Goal: Book appointment/travel/reservation

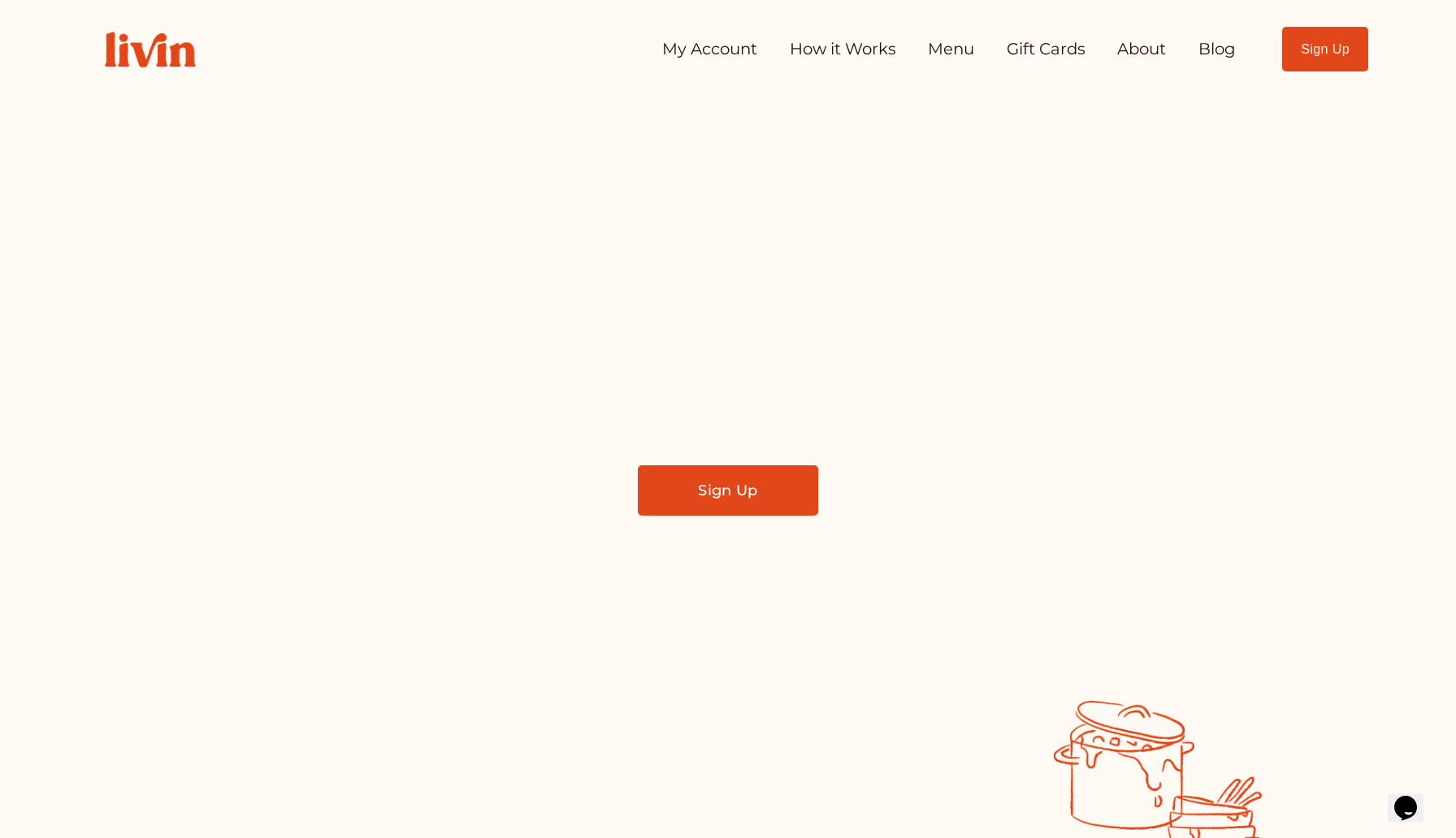
click at [706, 42] on link "My Account" at bounding box center [709, 49] width 95 height 33
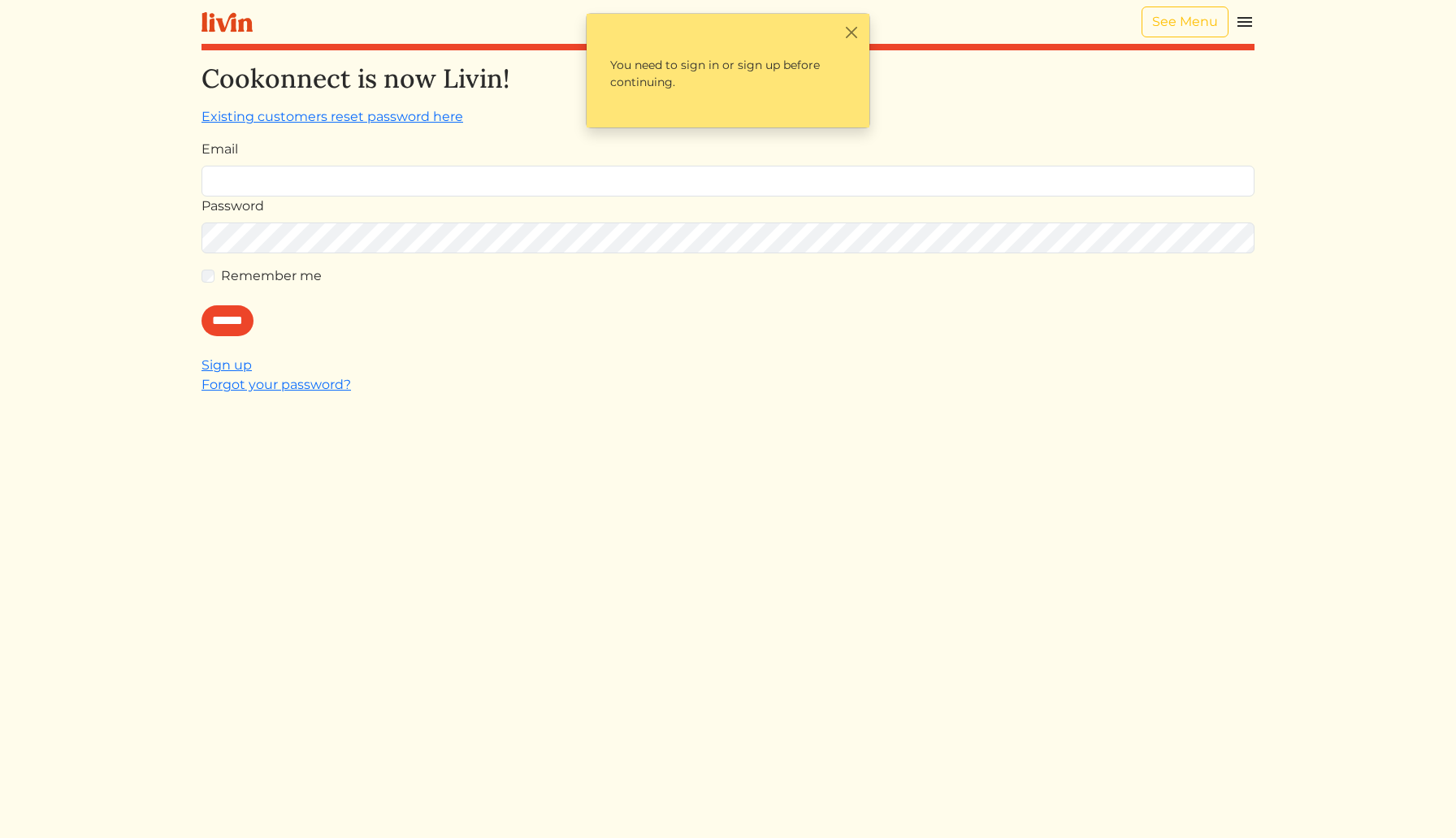
type input "**********"
click at [225, 318] on input "******" at bounding box center [227, 321] width 52 height 31
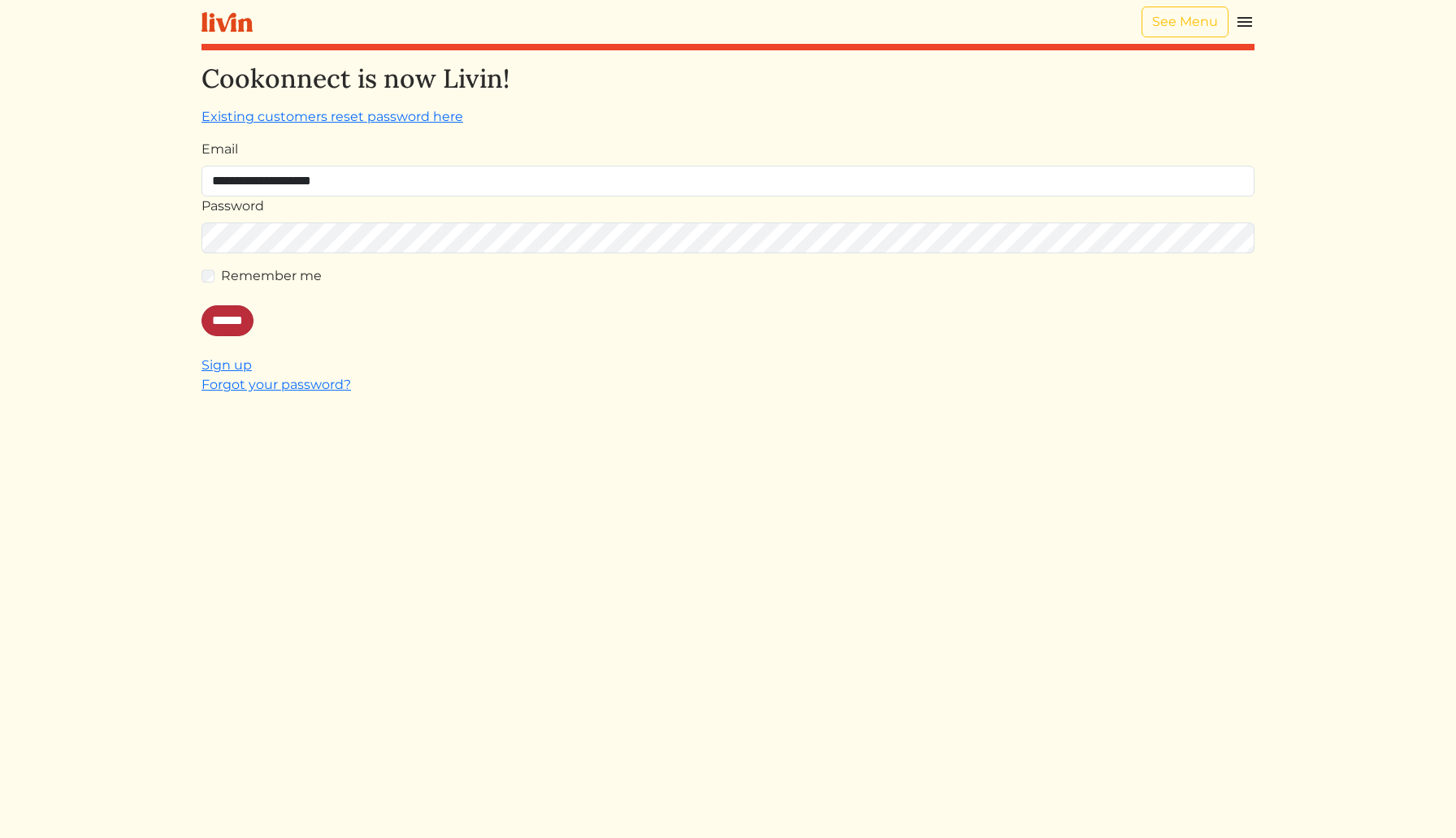
click at [240, 317] on input "******" at bounding box center [227, 321] width 52 height 31
click at [225, 323] on input "******" at bounding box center [227, 321] width 52 height 31
click at [1189, 18] on link "See Menu" at bounding box center [1184, 22] width 87 height 31
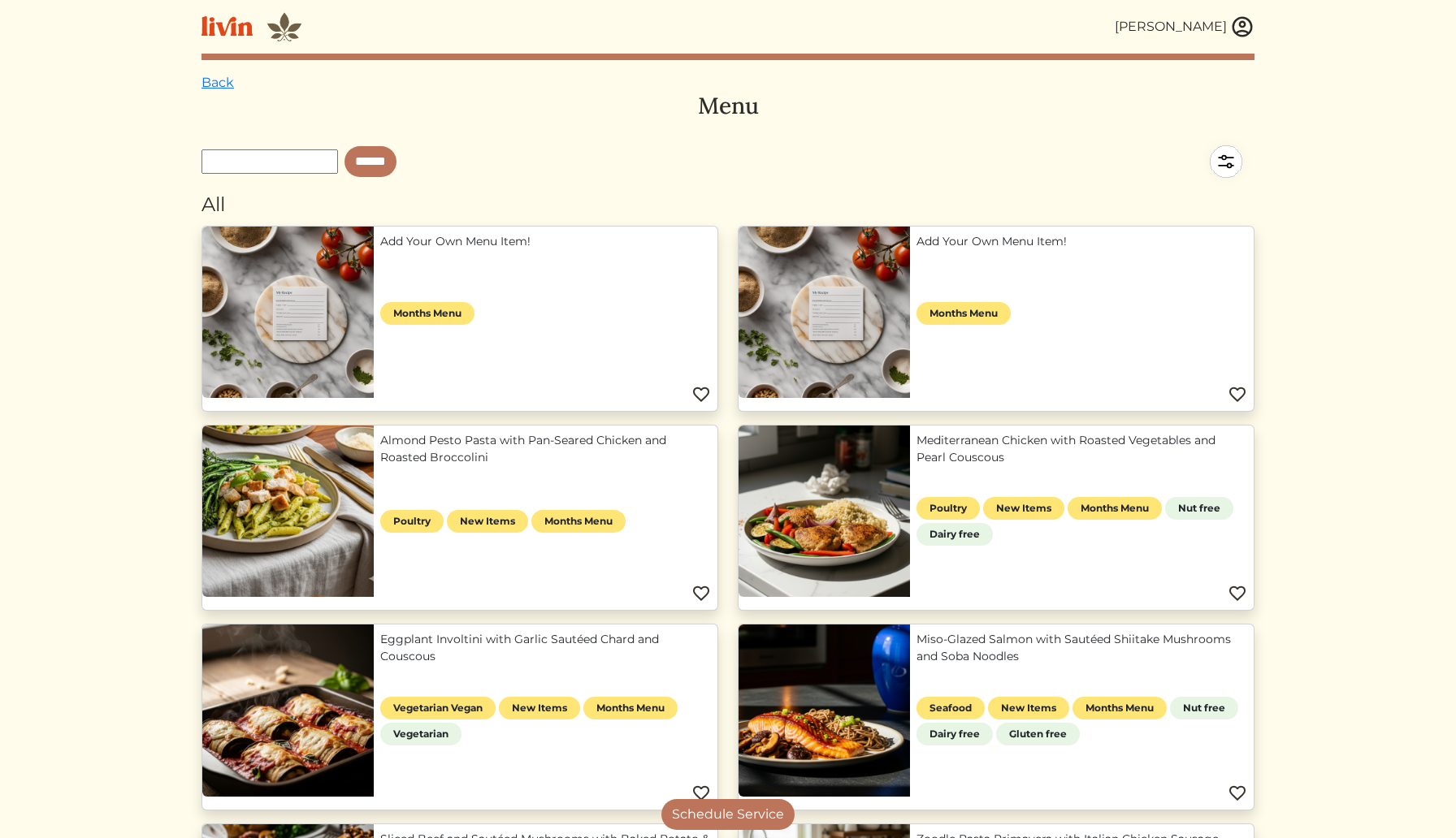
click at [1193, 27] on div "Cara Mcclellan" at bounding box center [1170, 26] width 112 height 19
click at [1240, 25] on img at bounding box center [1241, 26] width 25 height 25
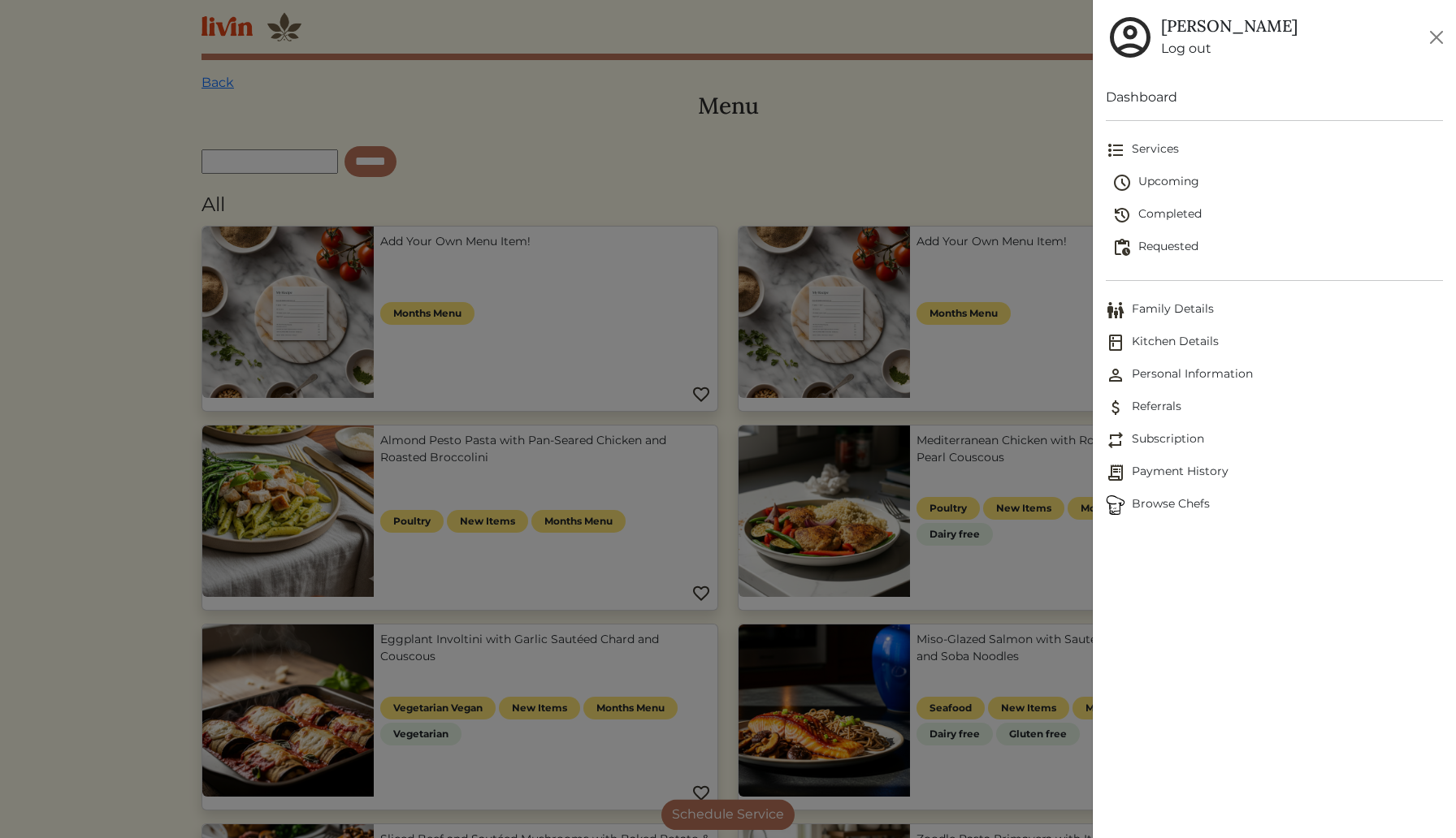
click at [1162, 183] on span "Upcoming" at bounding box center [1277, 183] width 330 height 19
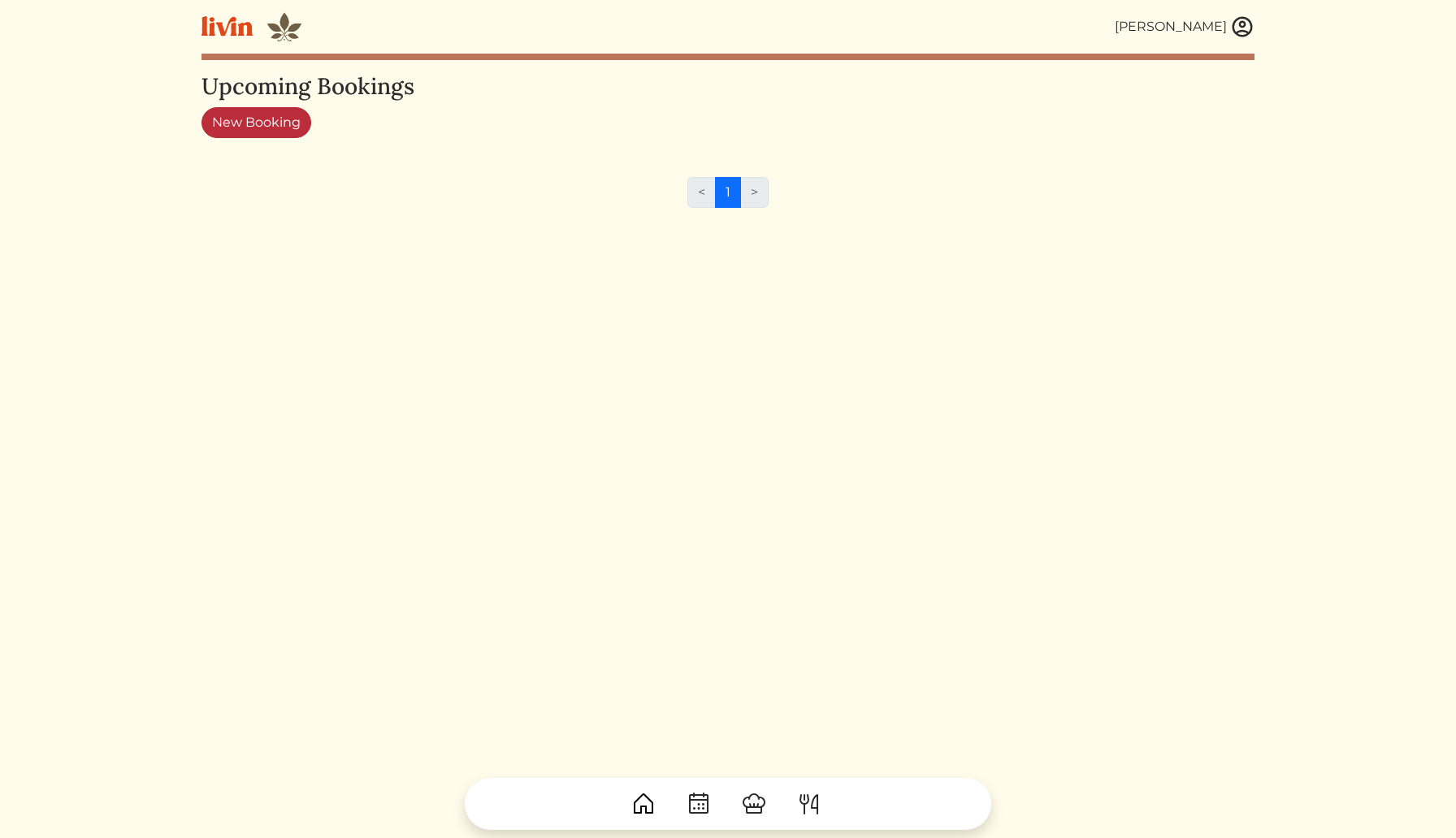
click at [235, 128] on link "New Booking" at bounding box center [257, 122] width 110 height 31
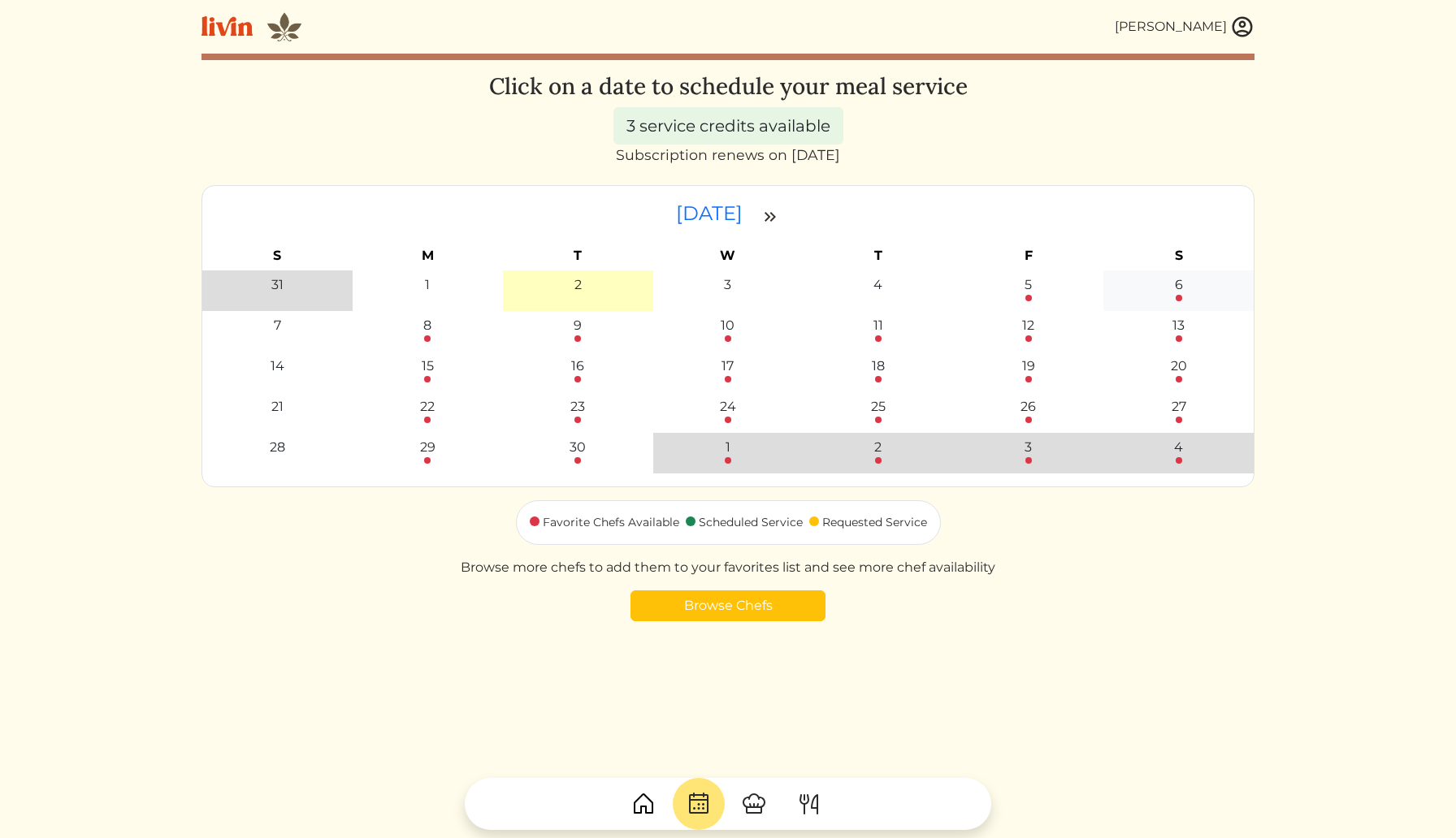
click at [1178, 288] on div "6" at bounding box center [1178, 285] width 8 height 19
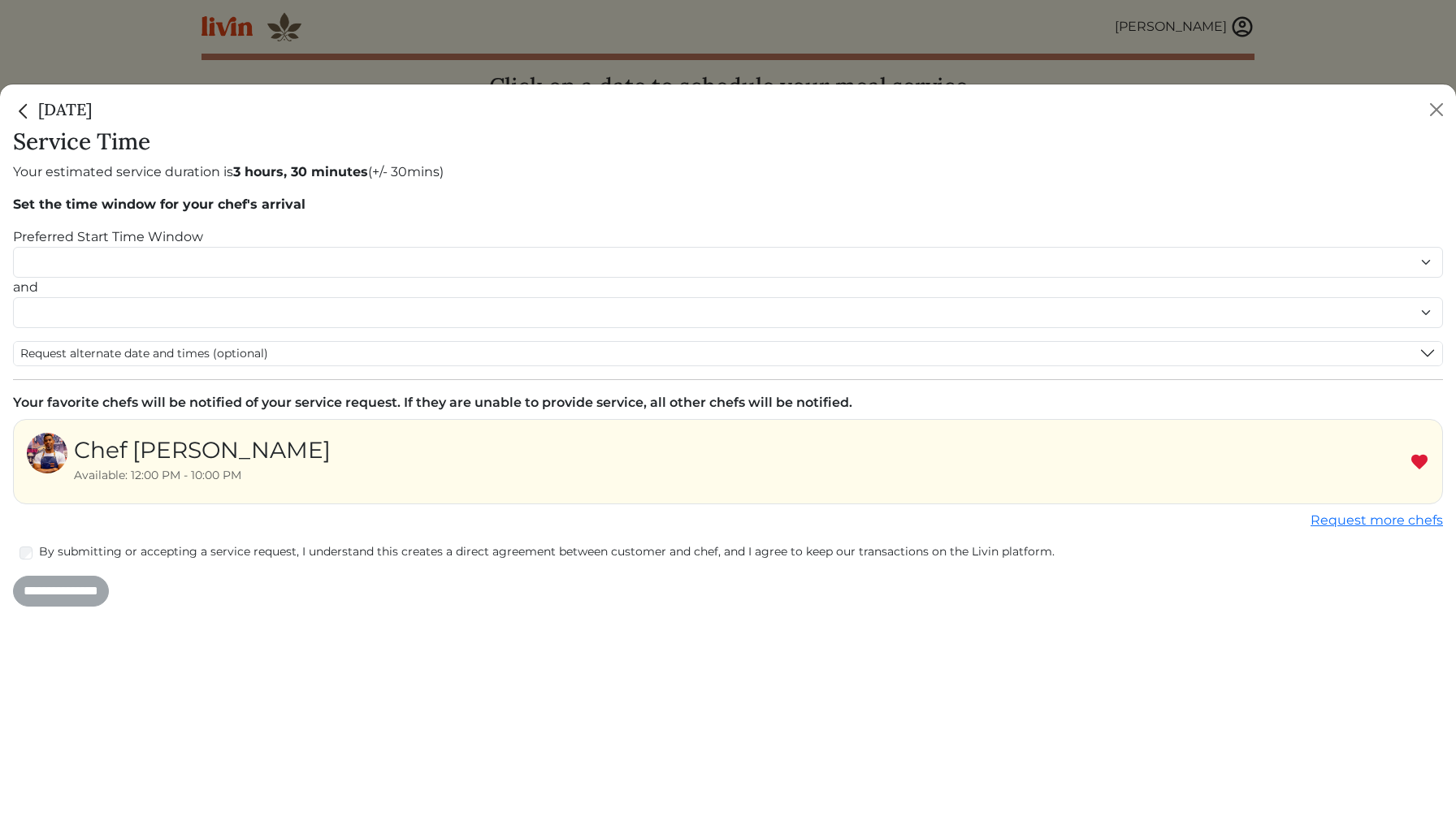
click at [23, 109] on img "Close" at bounding box center [23, 110] width 21 height 21
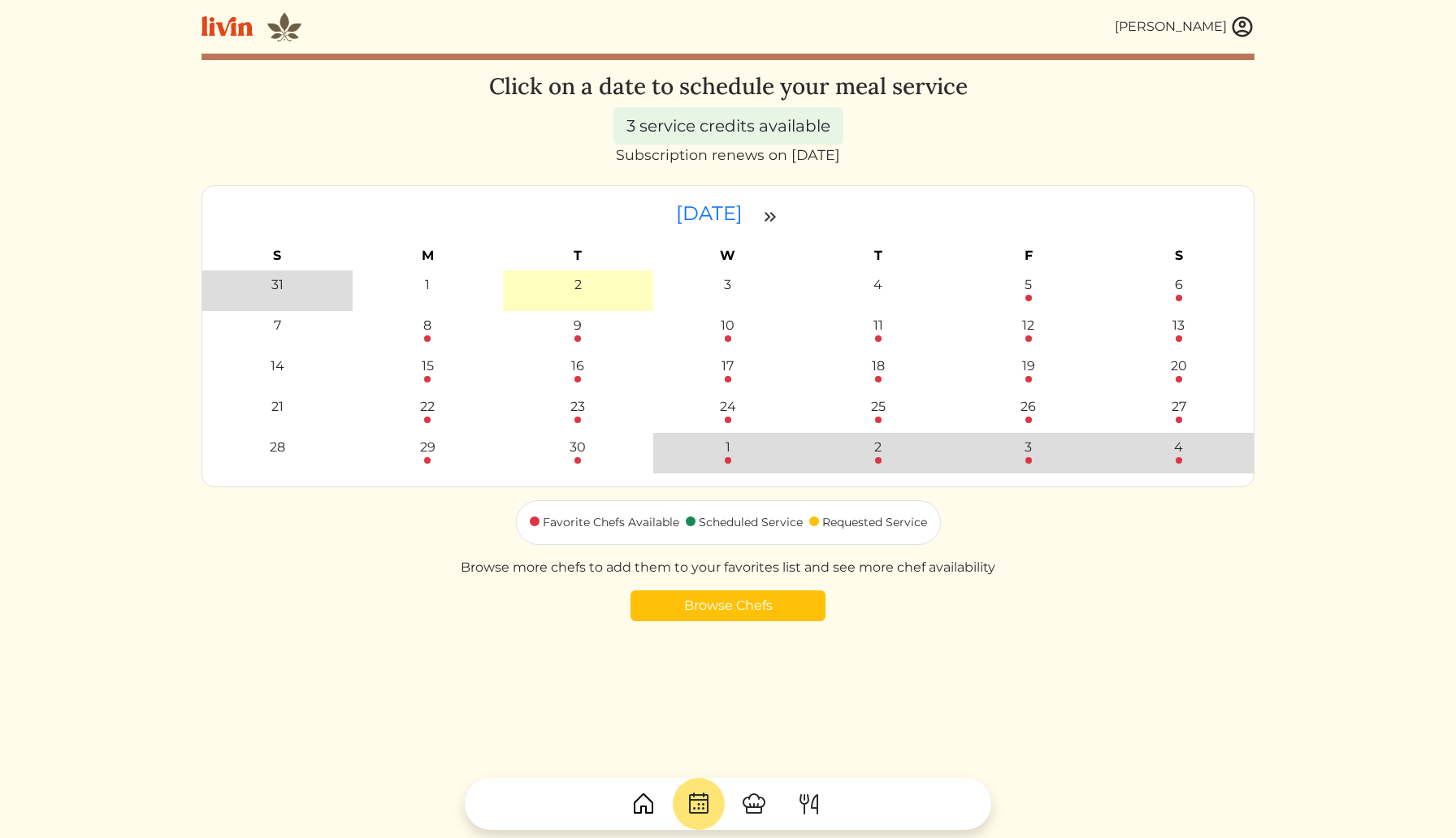
click at [1244, 26] on img at bounding box center [1241, 26] width 25 height 25
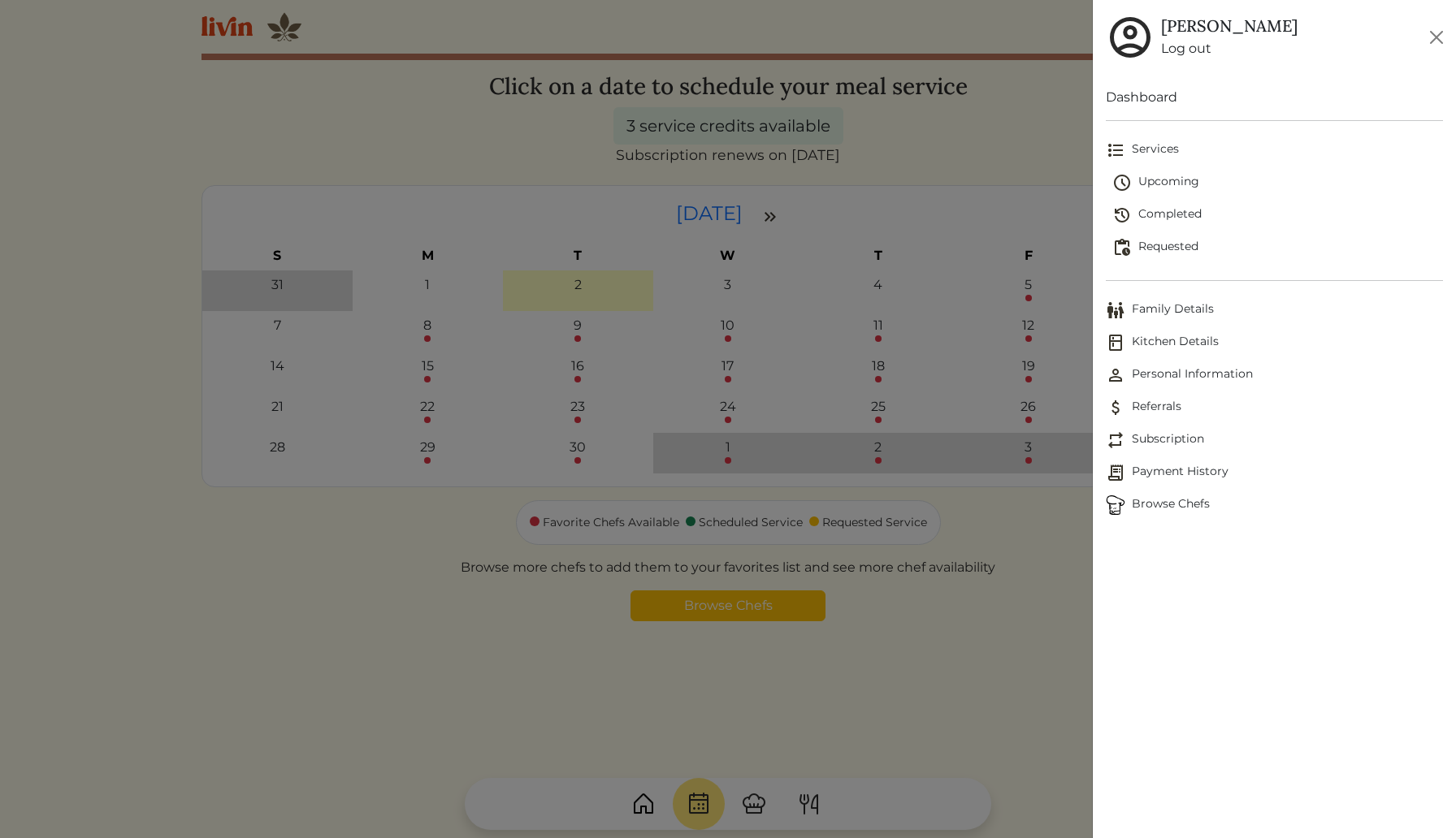
click at [1154, 503] on span "Browse Chefs" at bounding box center [1273, 505] width 337 height 19
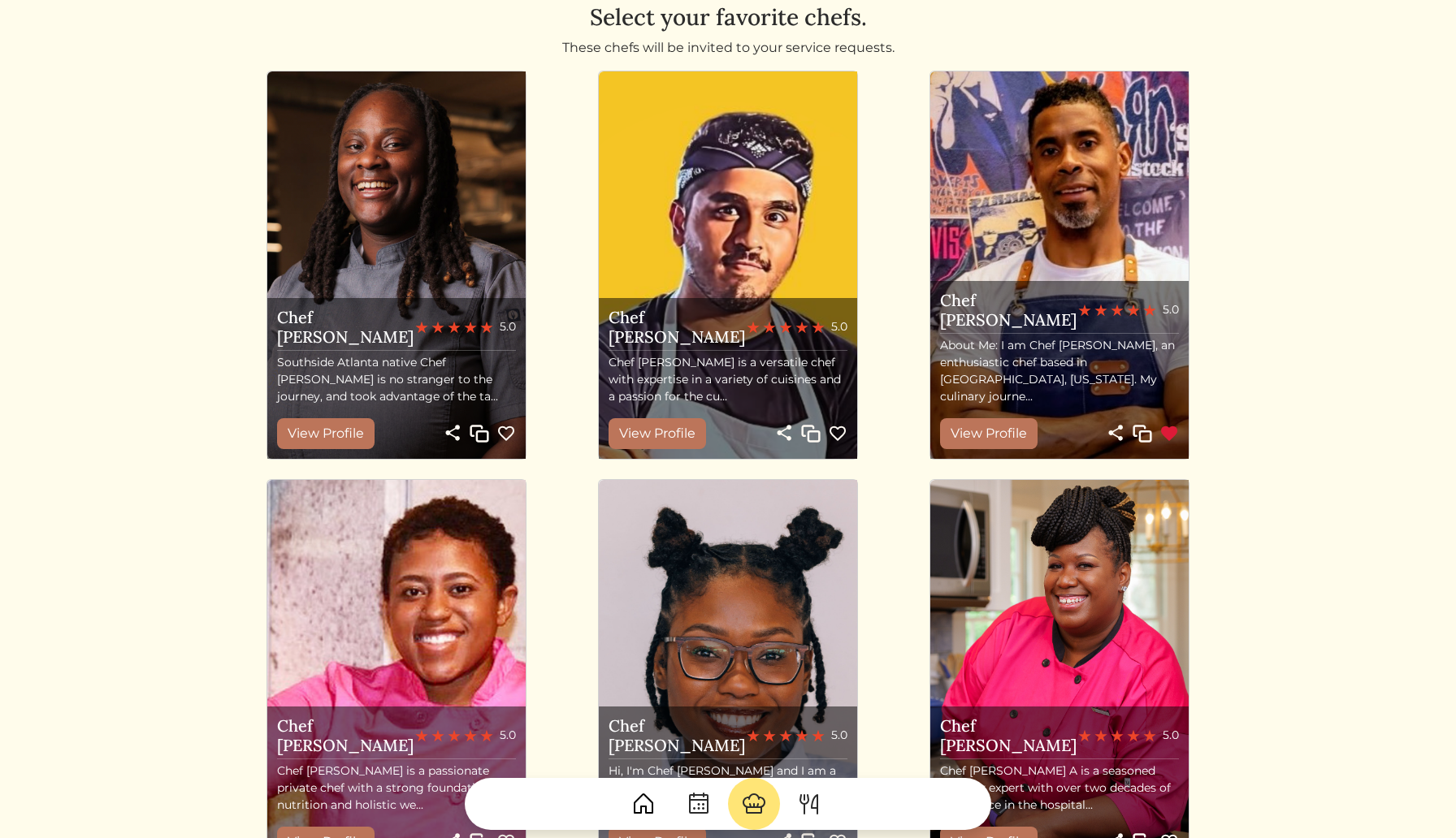
scroll to position [70, 0]
click at [667, 428] on link "View Profile" at bounding box center [657, 433] width 98 height 31
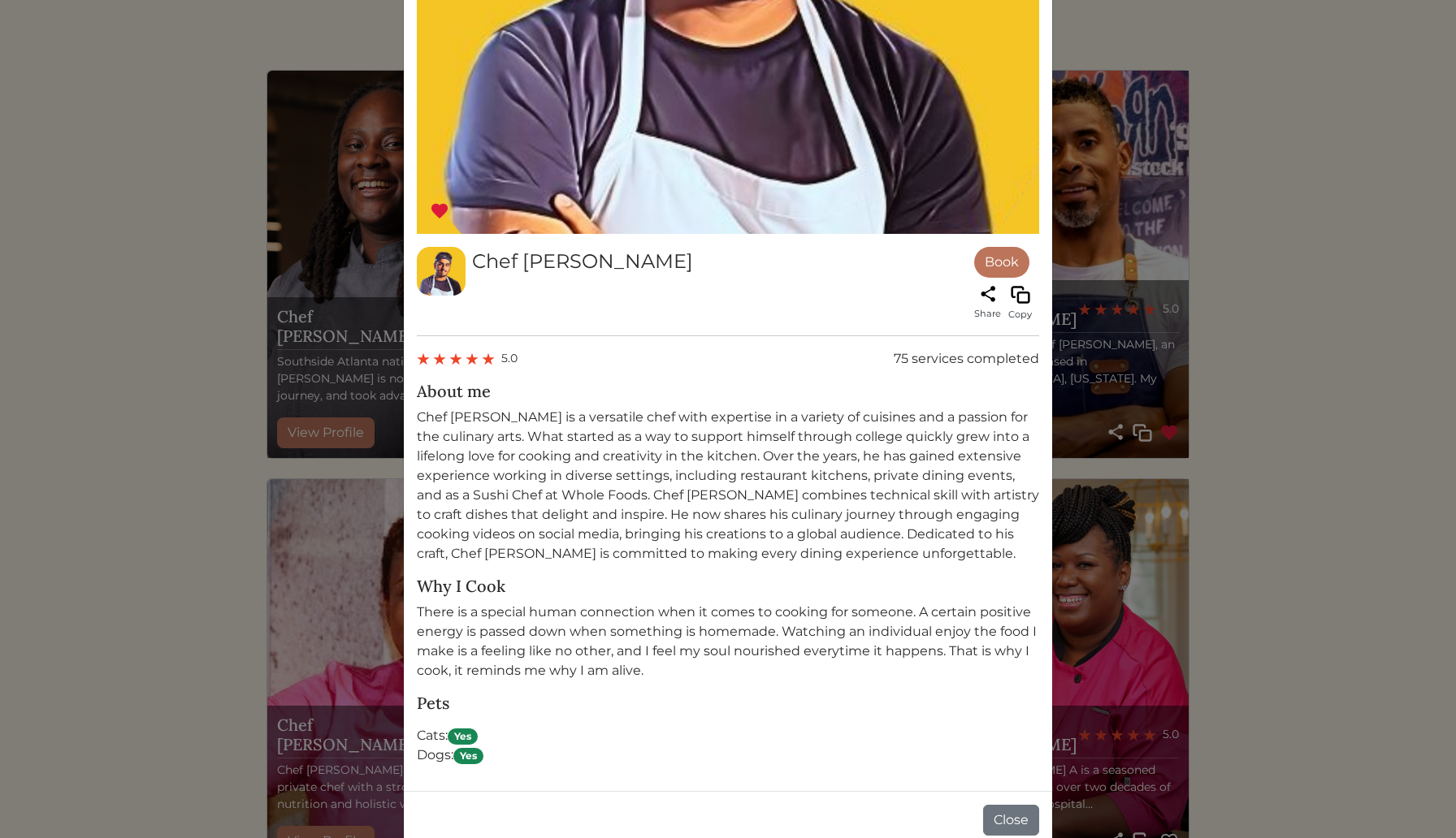
scroll to position [567, 0]
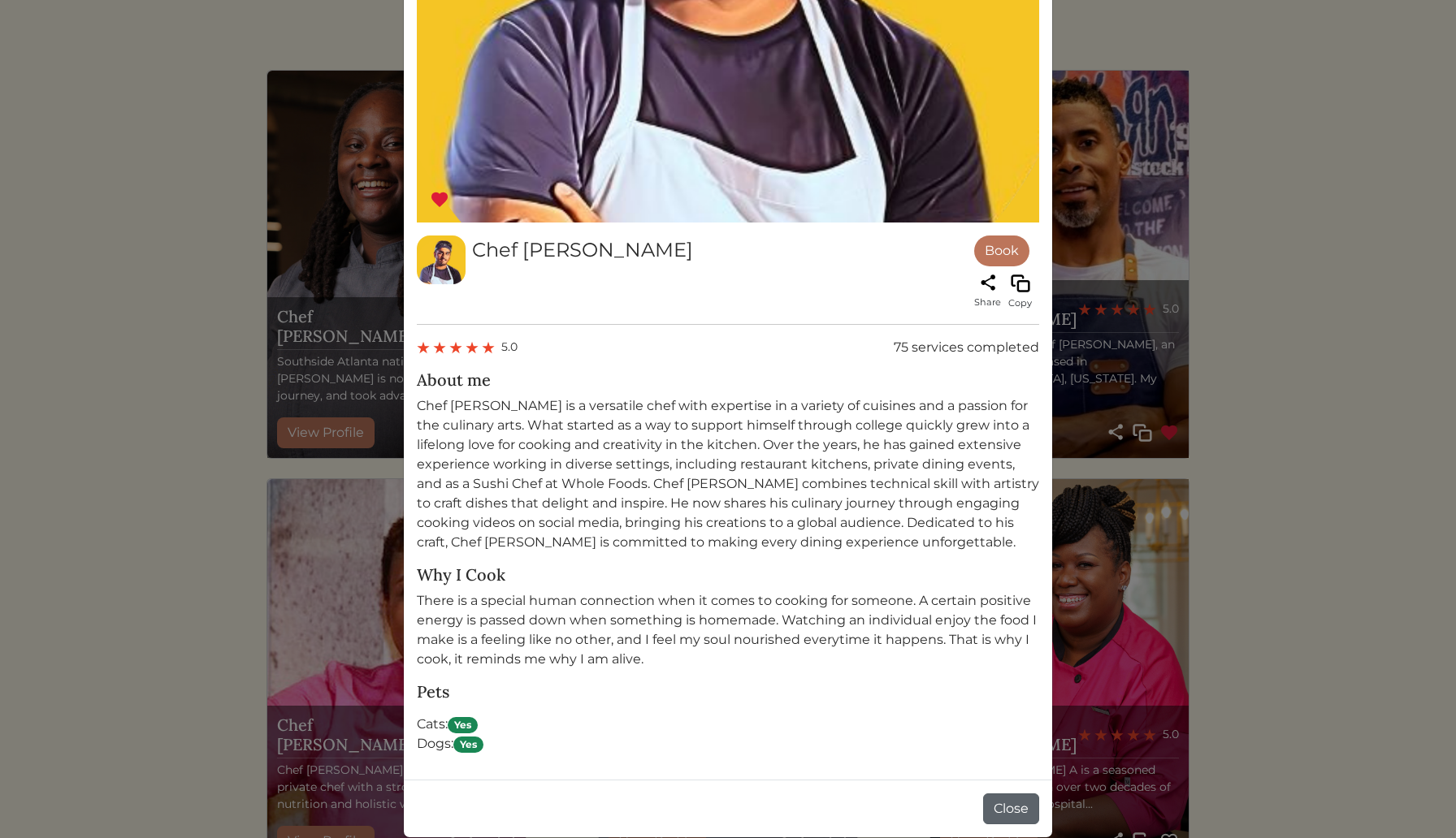
click at [1000, 806] on button "Close" at bounding box center [1011, 809] width 56 height 31
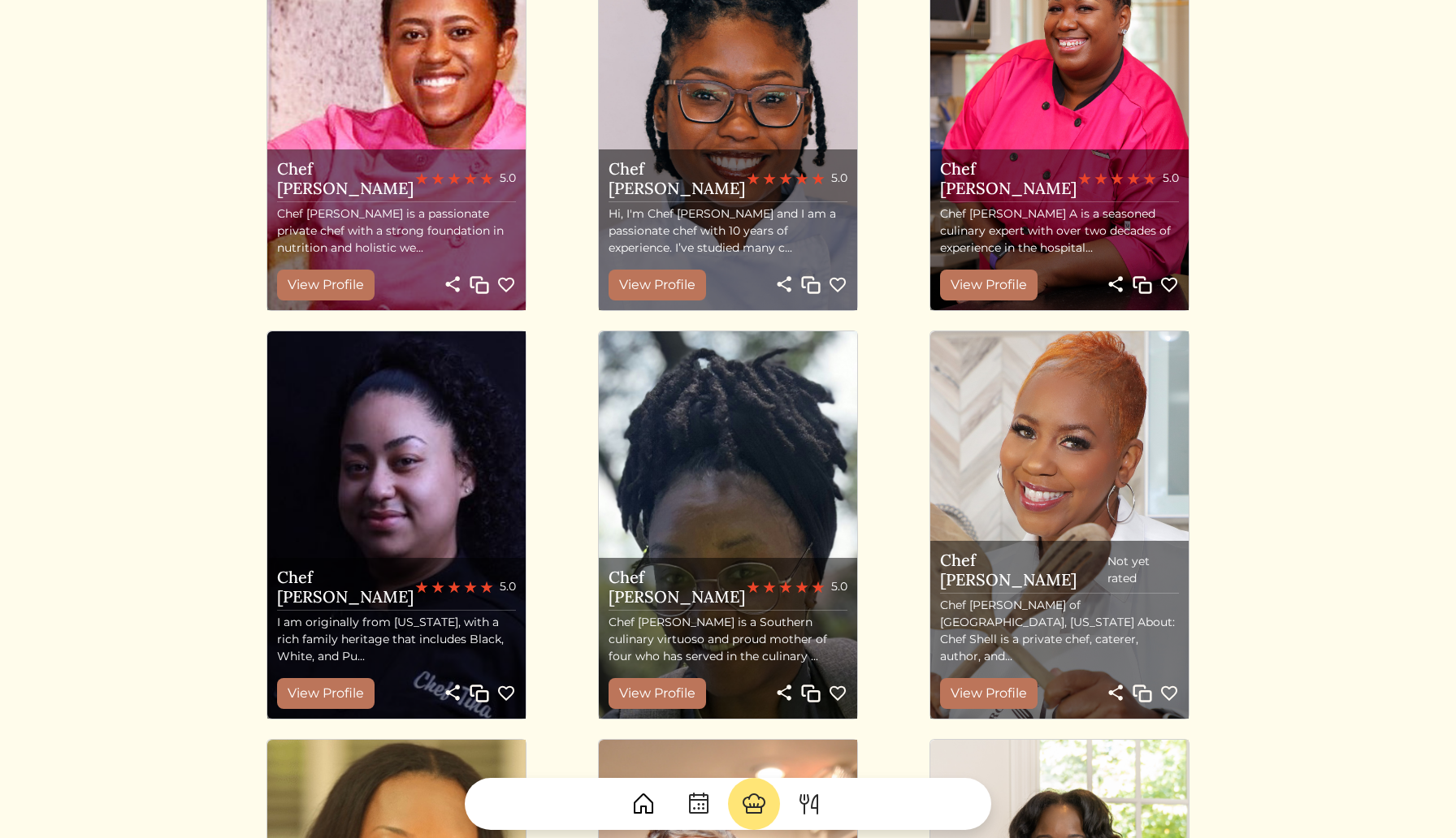
scroll to position [635, 0]
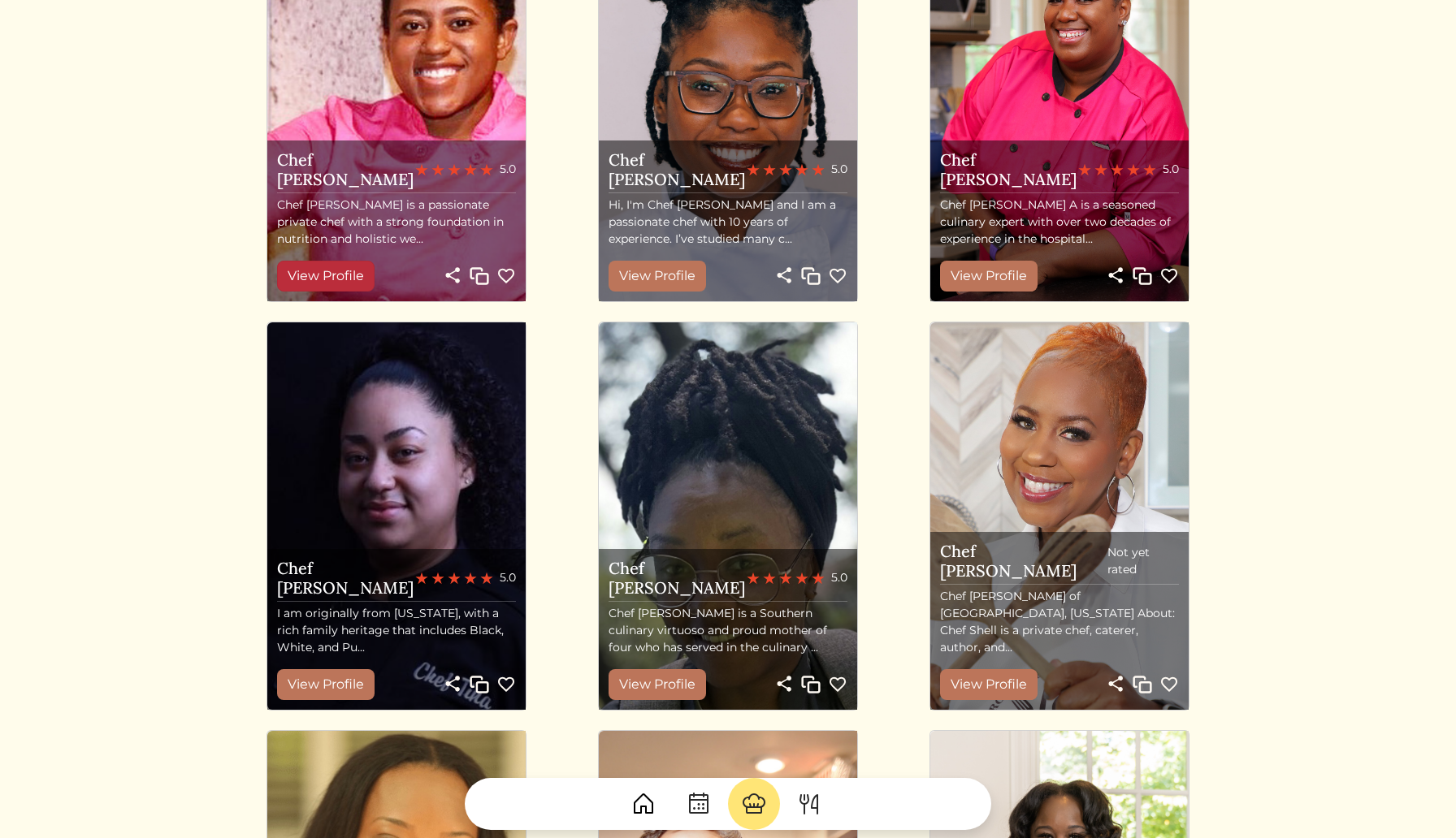
click at [330, 270] on link "View Profile" at bounding box center [325, 277] width 98 height 31
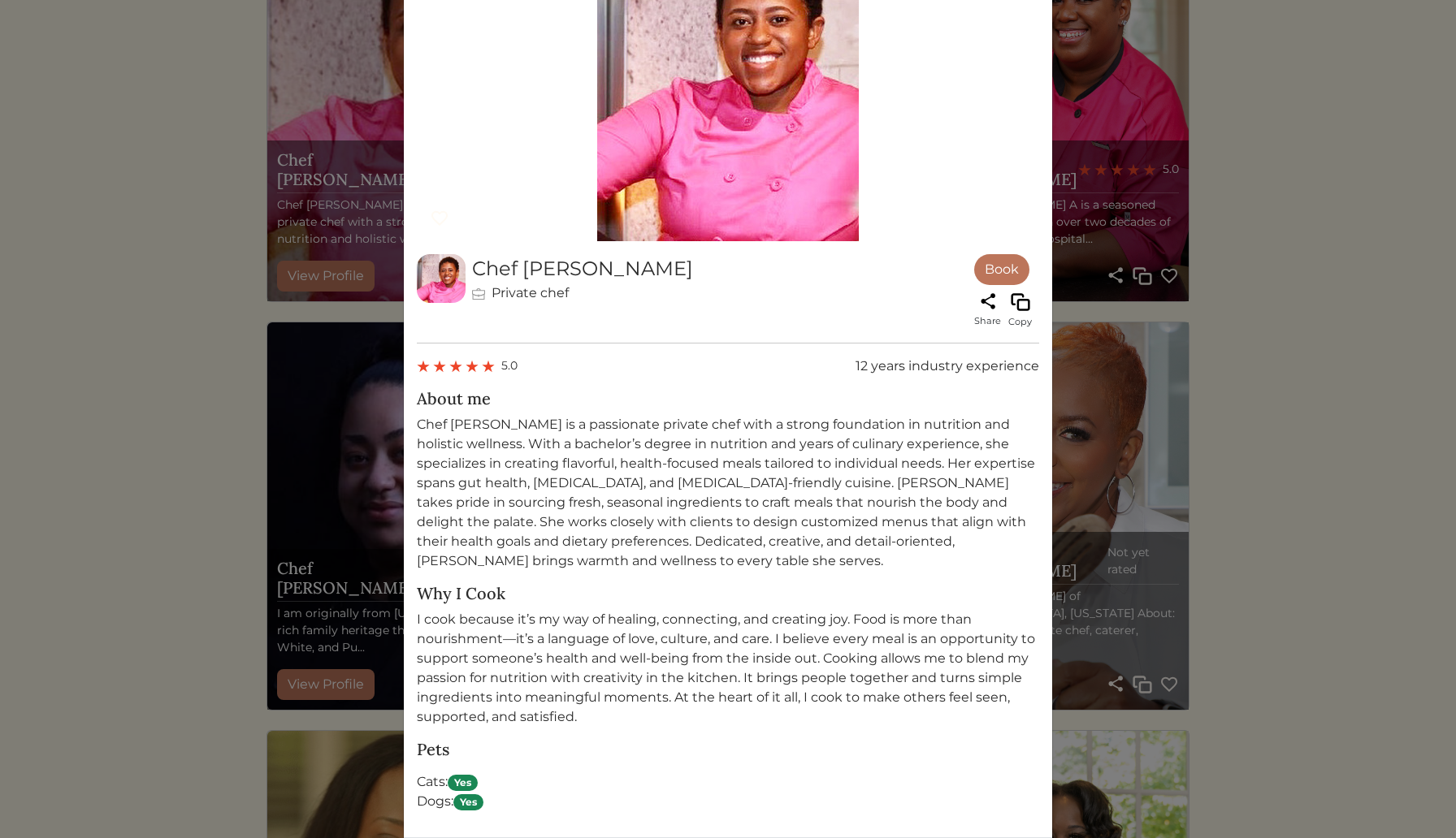
scroll to position [246, 0]
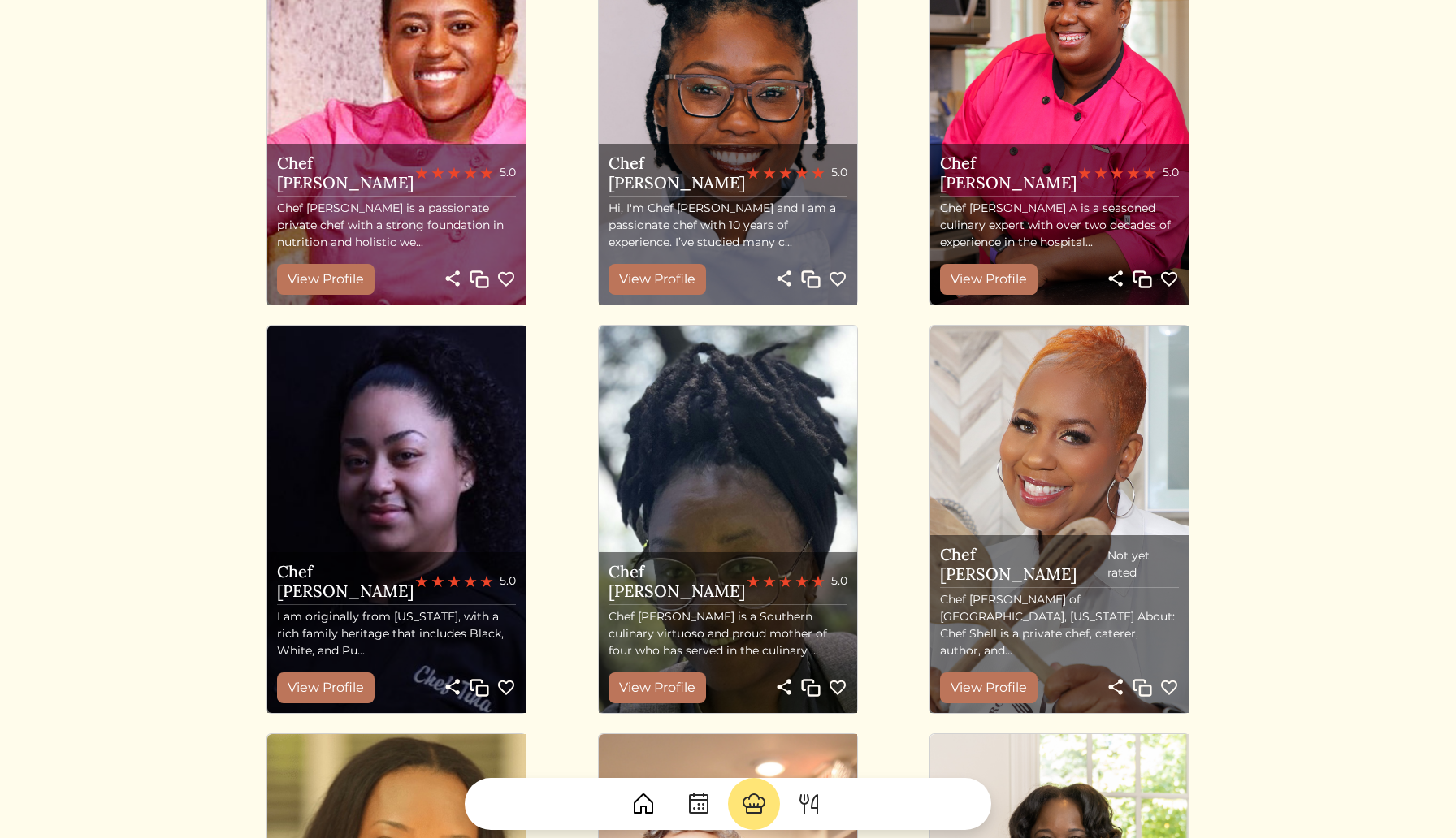
scroll to position [635, 0]
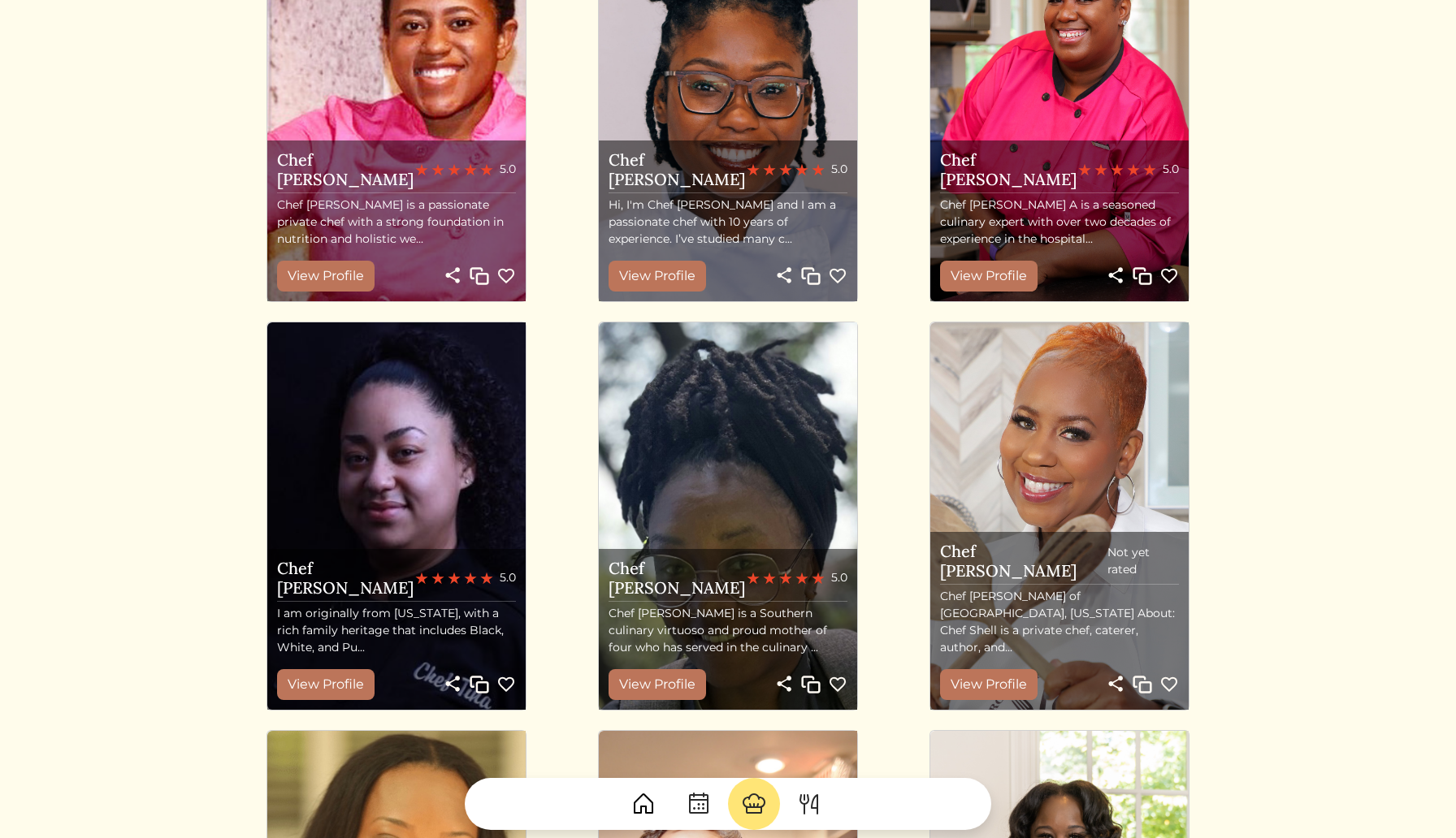
click at [505, 276] on img at bounding box center [506, 276] width 19 height 19
click at [508, 275] on img at bounding box center [506, 276] width 19 height 19
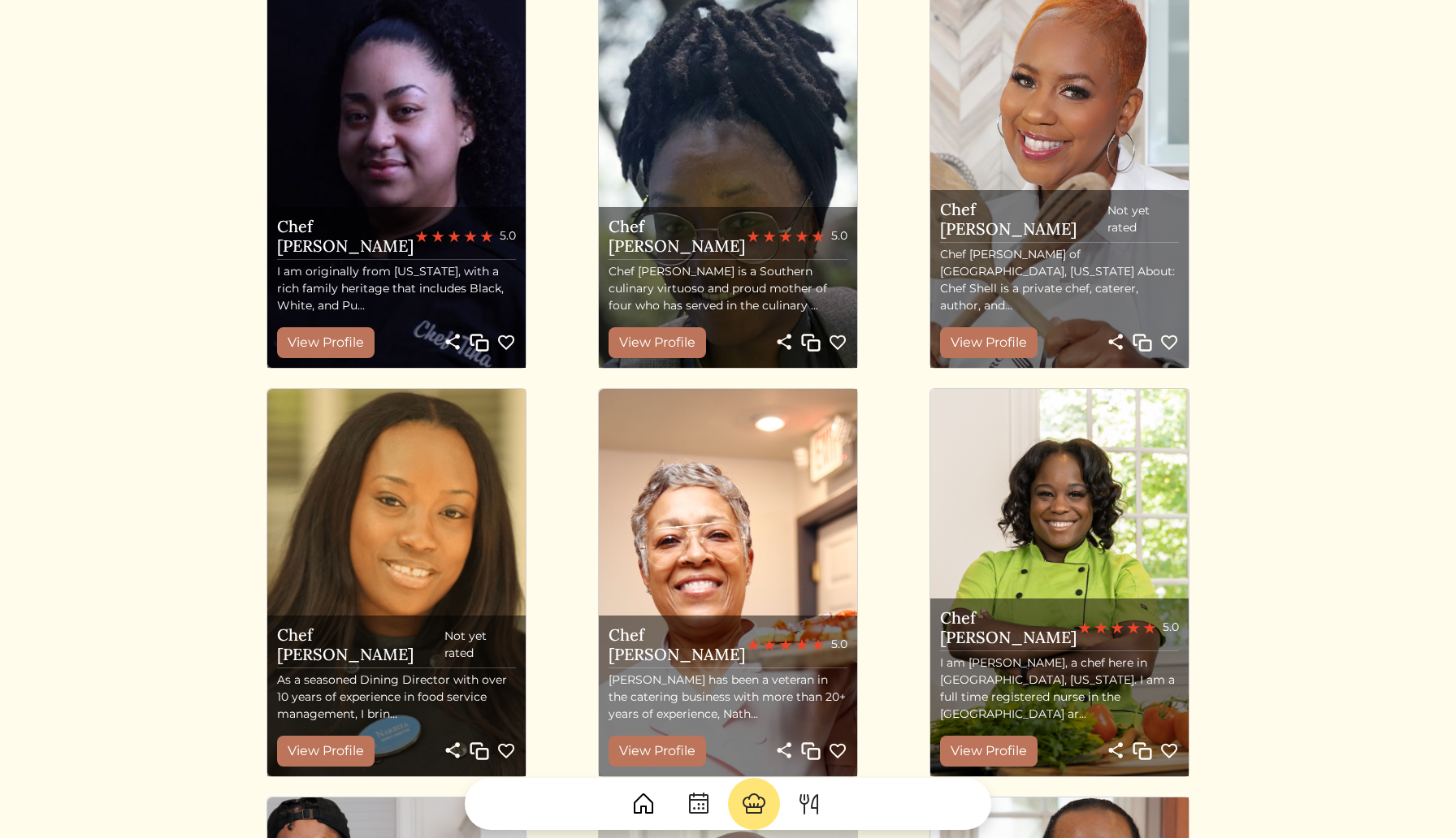
scroll to position [976, 0]
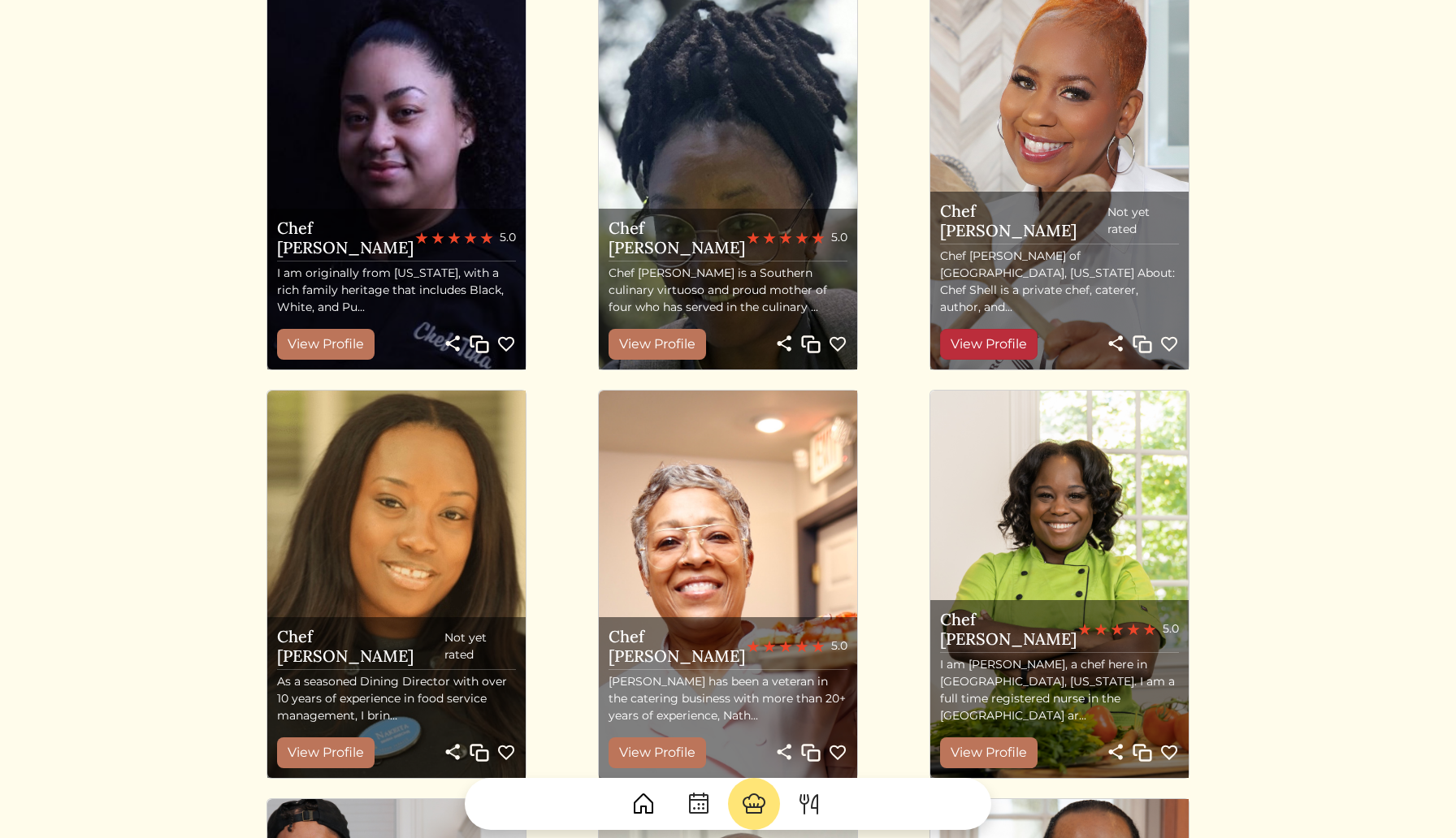
click at [987, 342] on link "View Profile" at bounding box center [989, 344] width 98 height 31
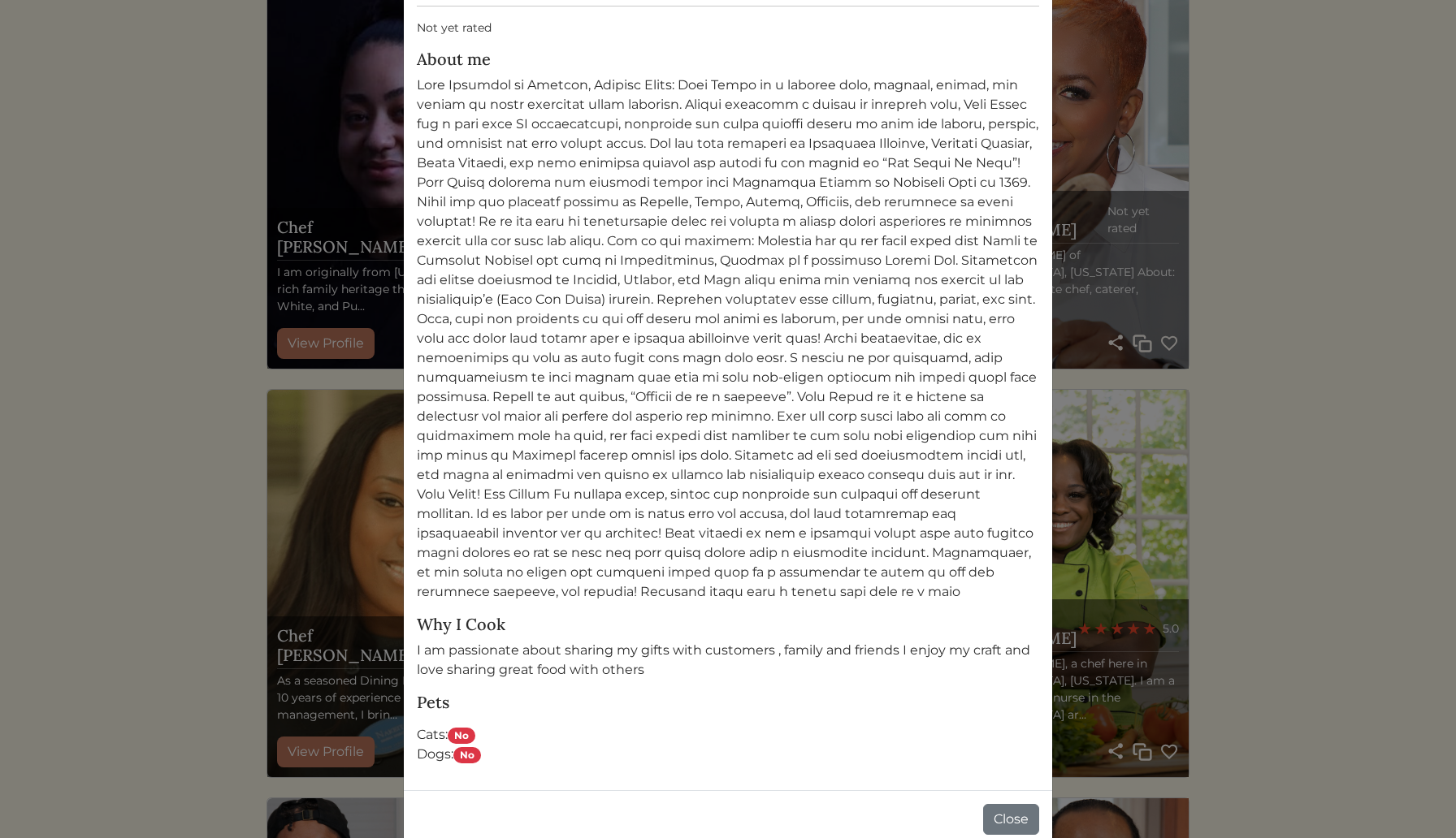
scroll to position [896, 0]
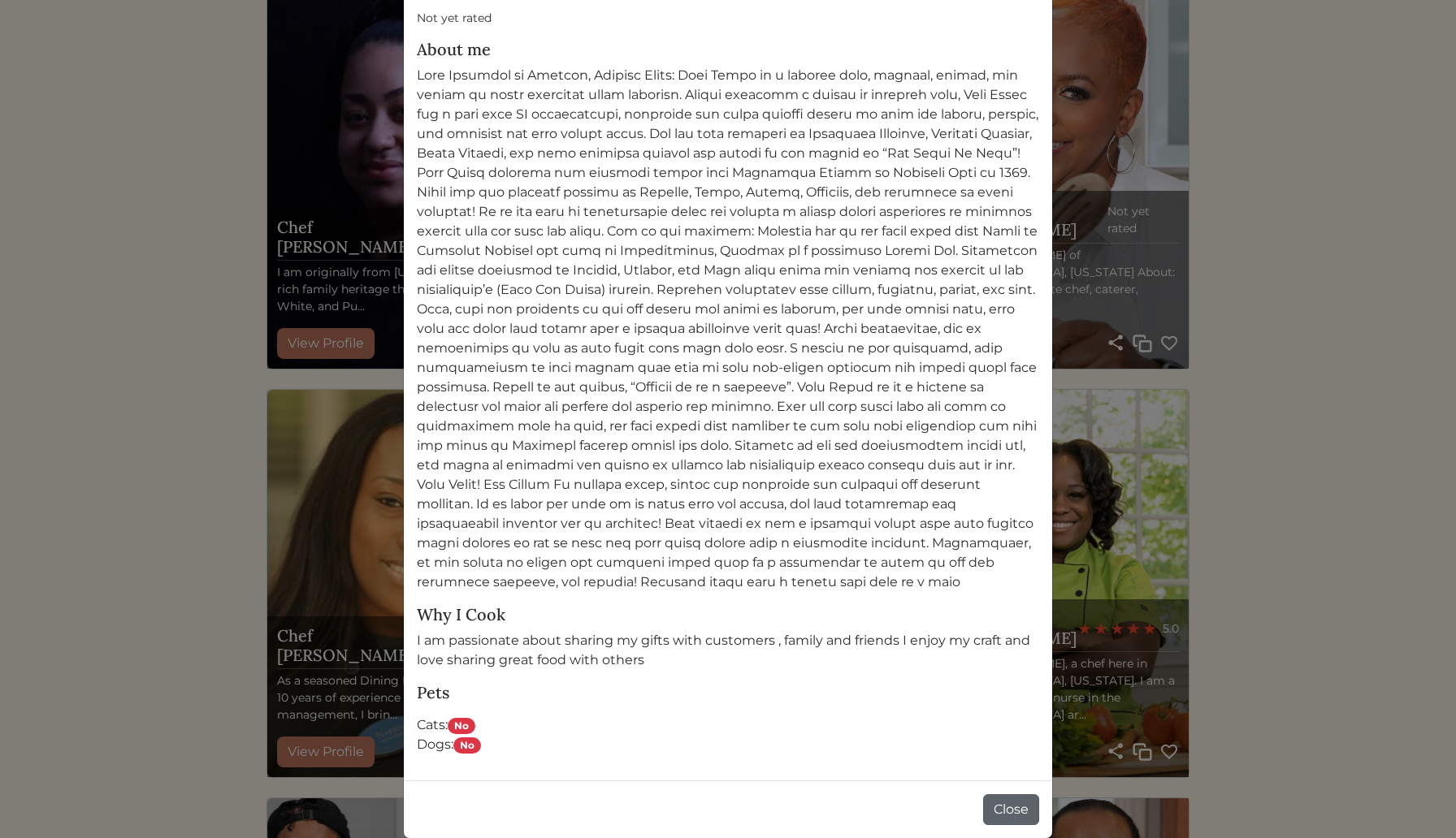
click at [1021, 807] on button "Close" at bounding box center [1011, 810] width 56 height 31
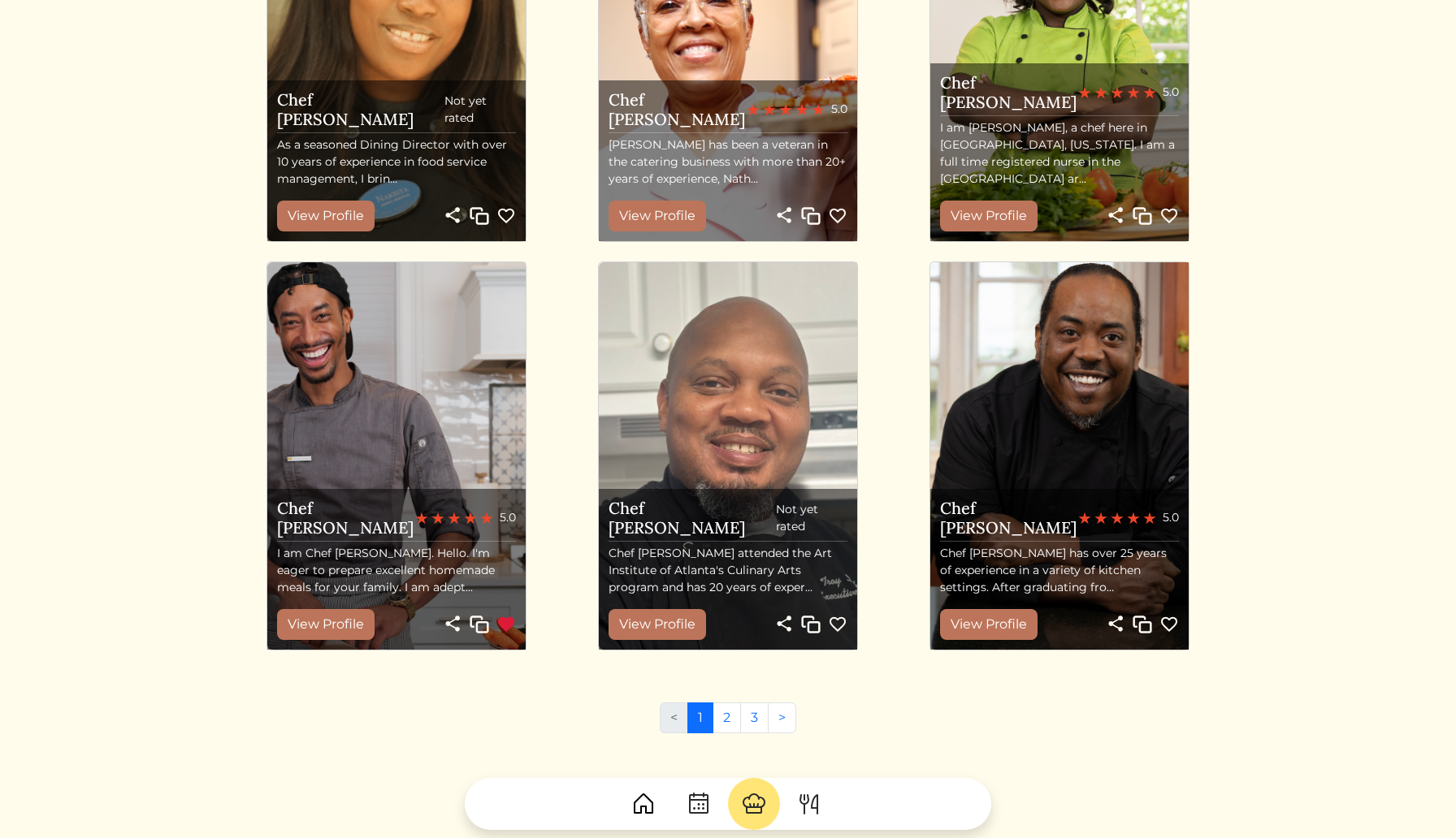
scroll to position [1523, 0]
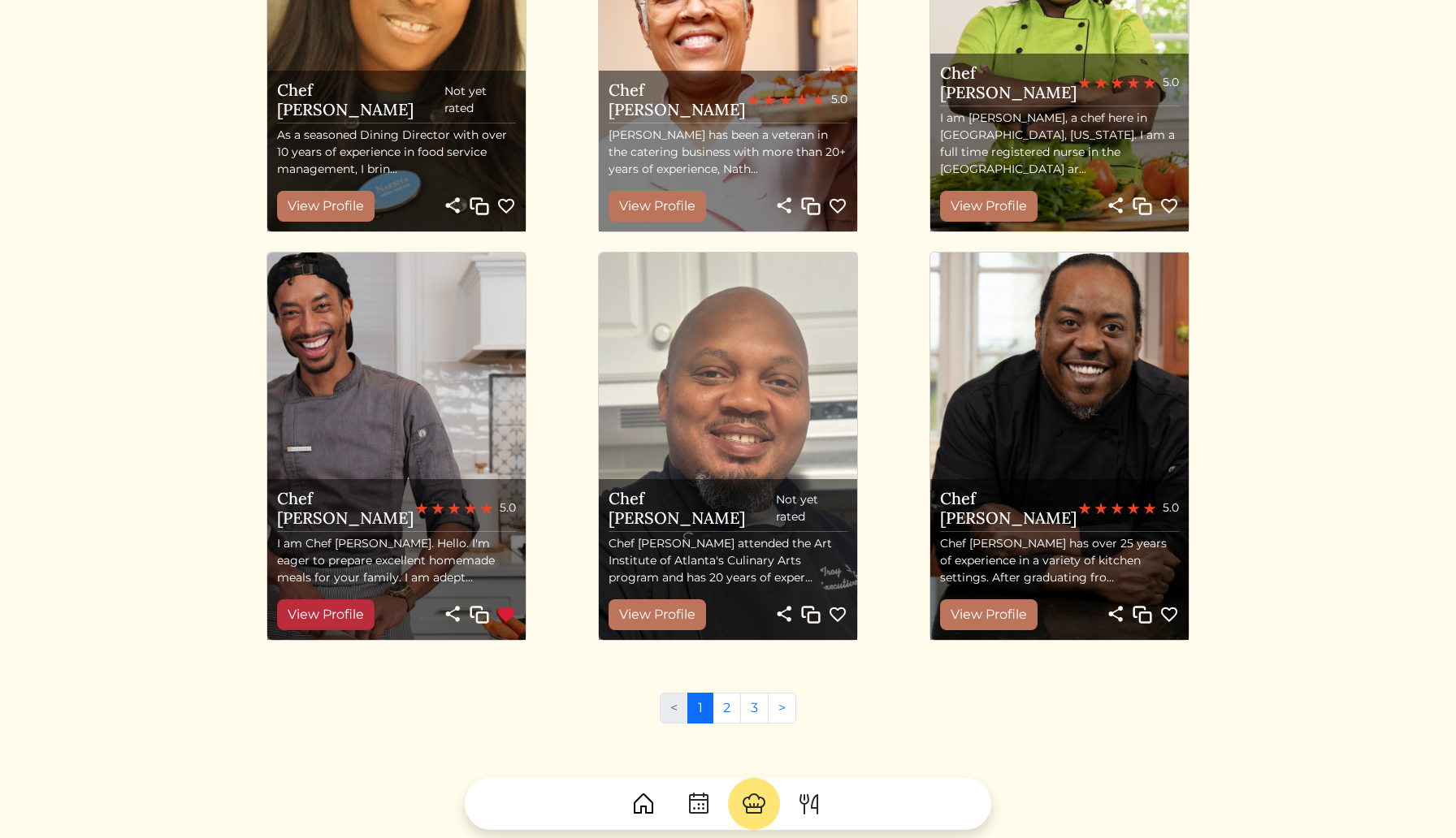
click at [334, 610] on link "View Profile" at bounding box center [325, 615] width 98 height 31
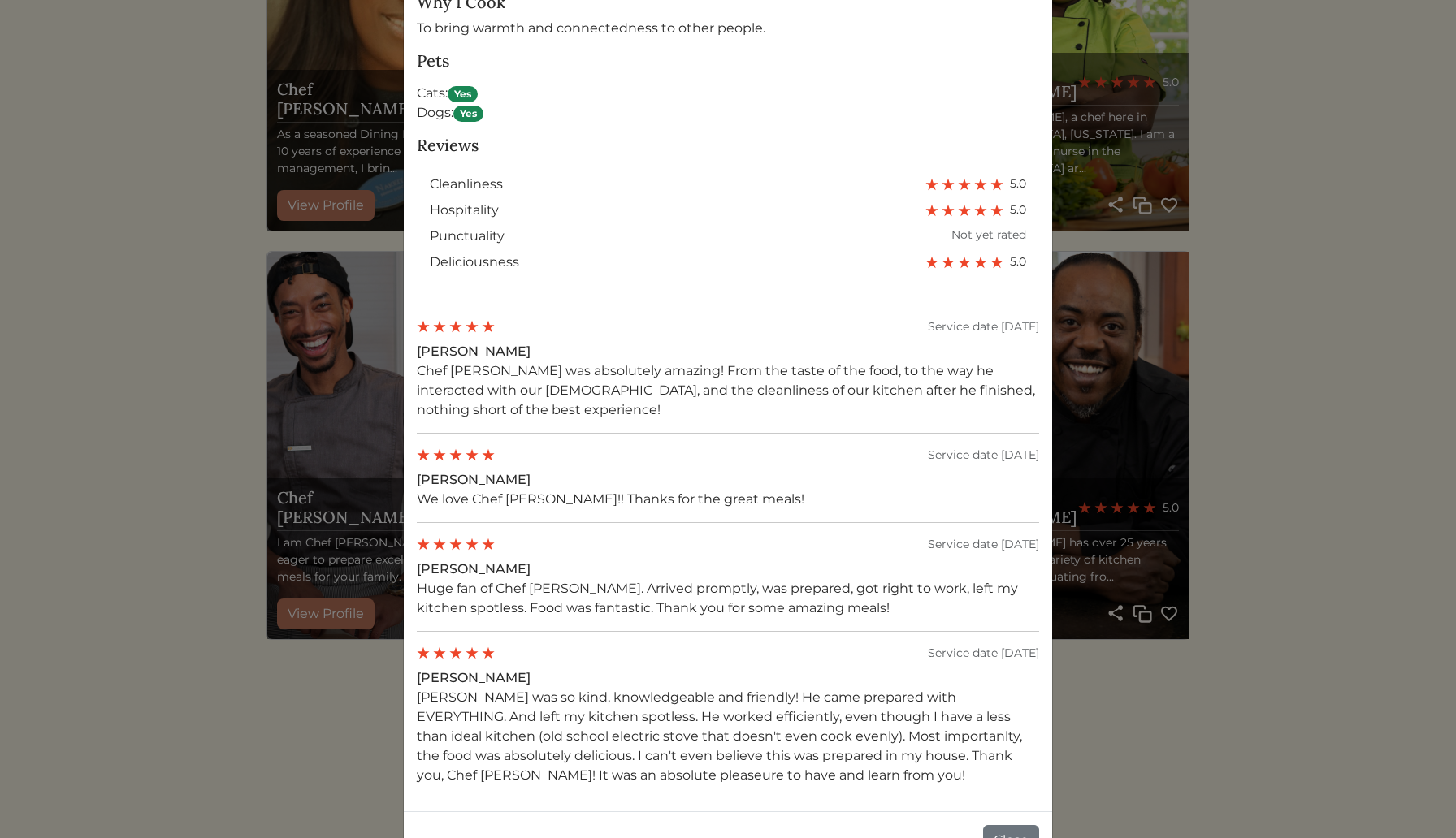
scroll to position [1133, 0]
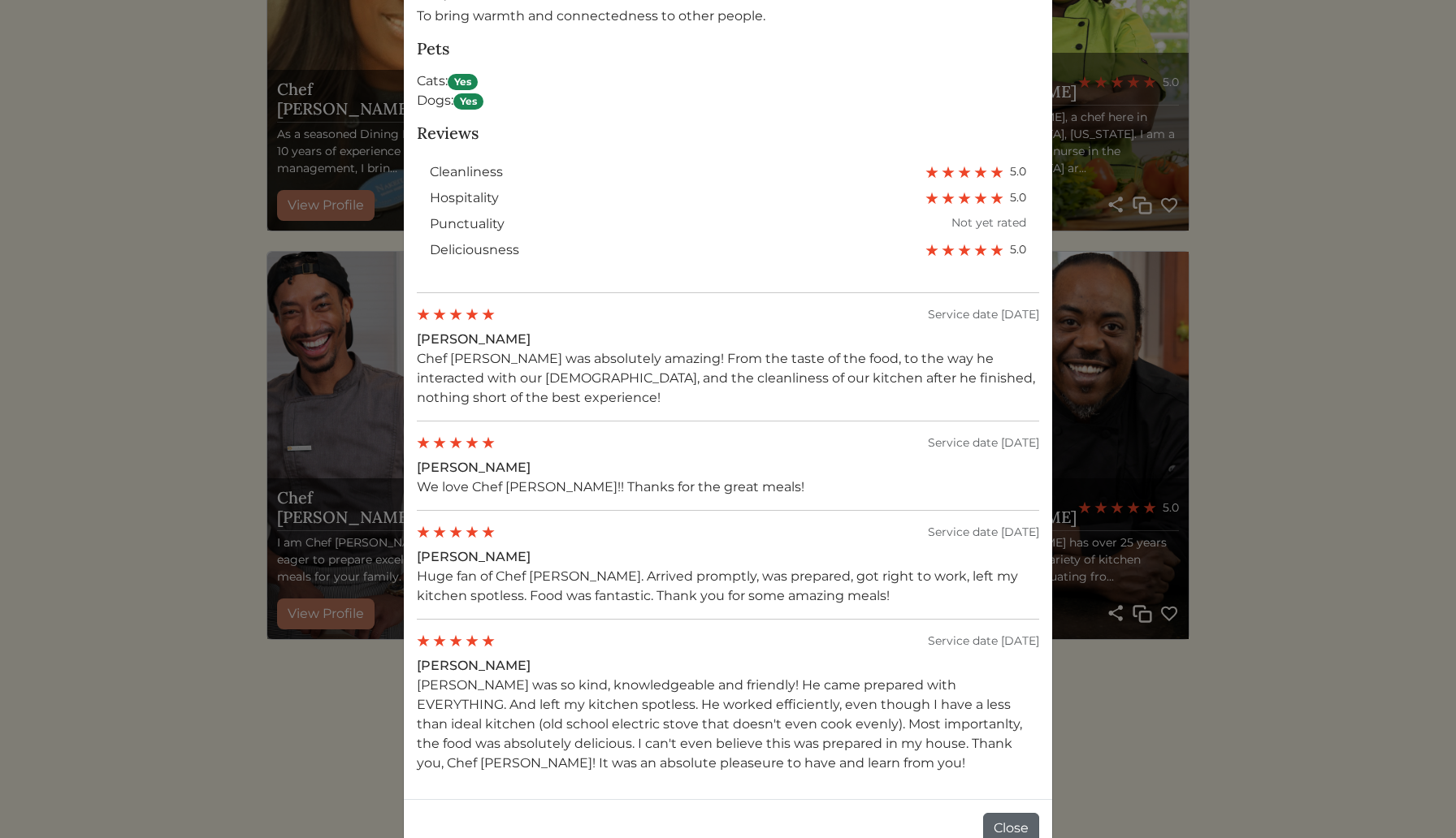
click at [1012, 813] on button "Close" at bounding box center [1011, 829] width 56 height 31
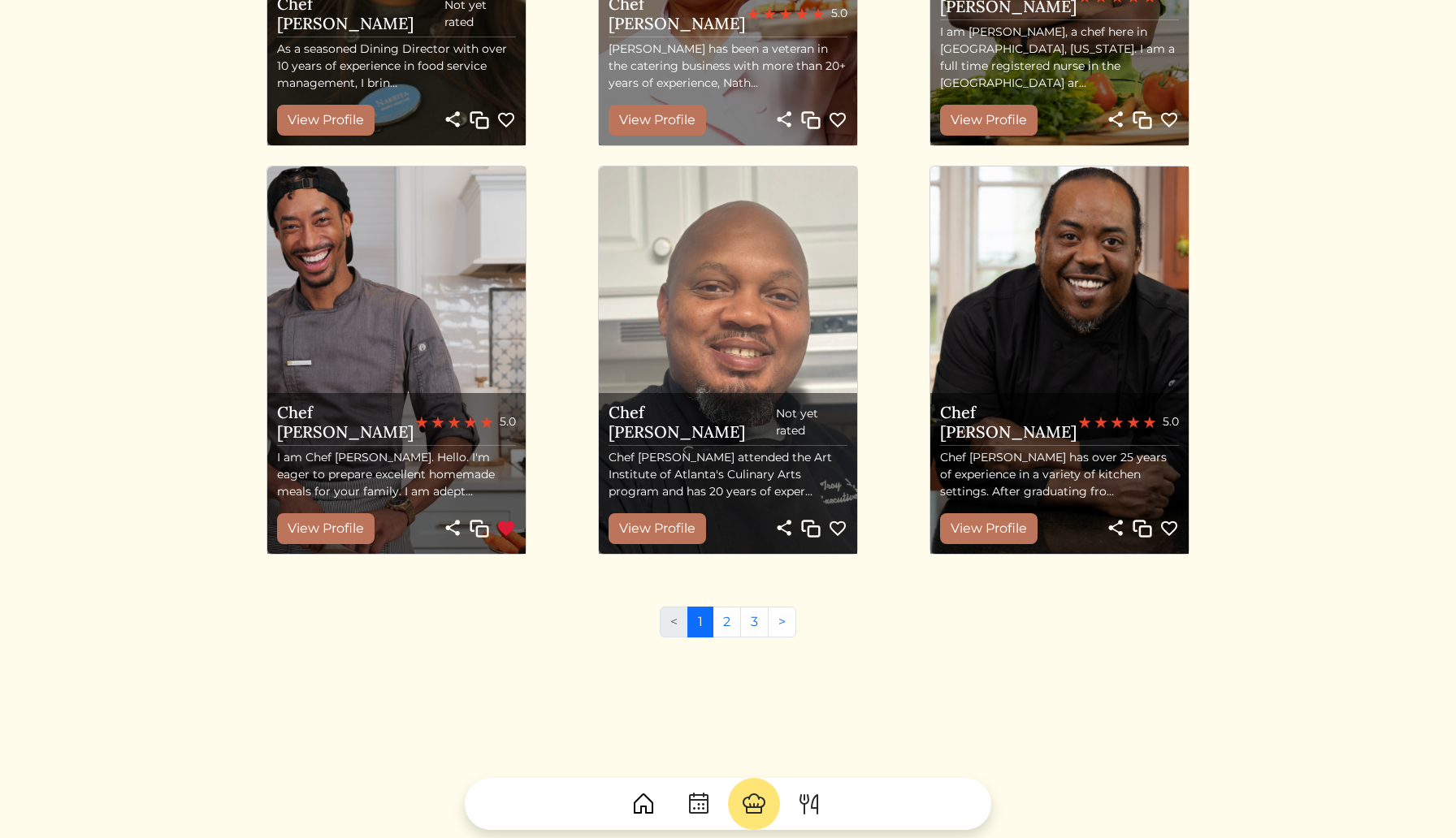
scroll to position [1621, 0]
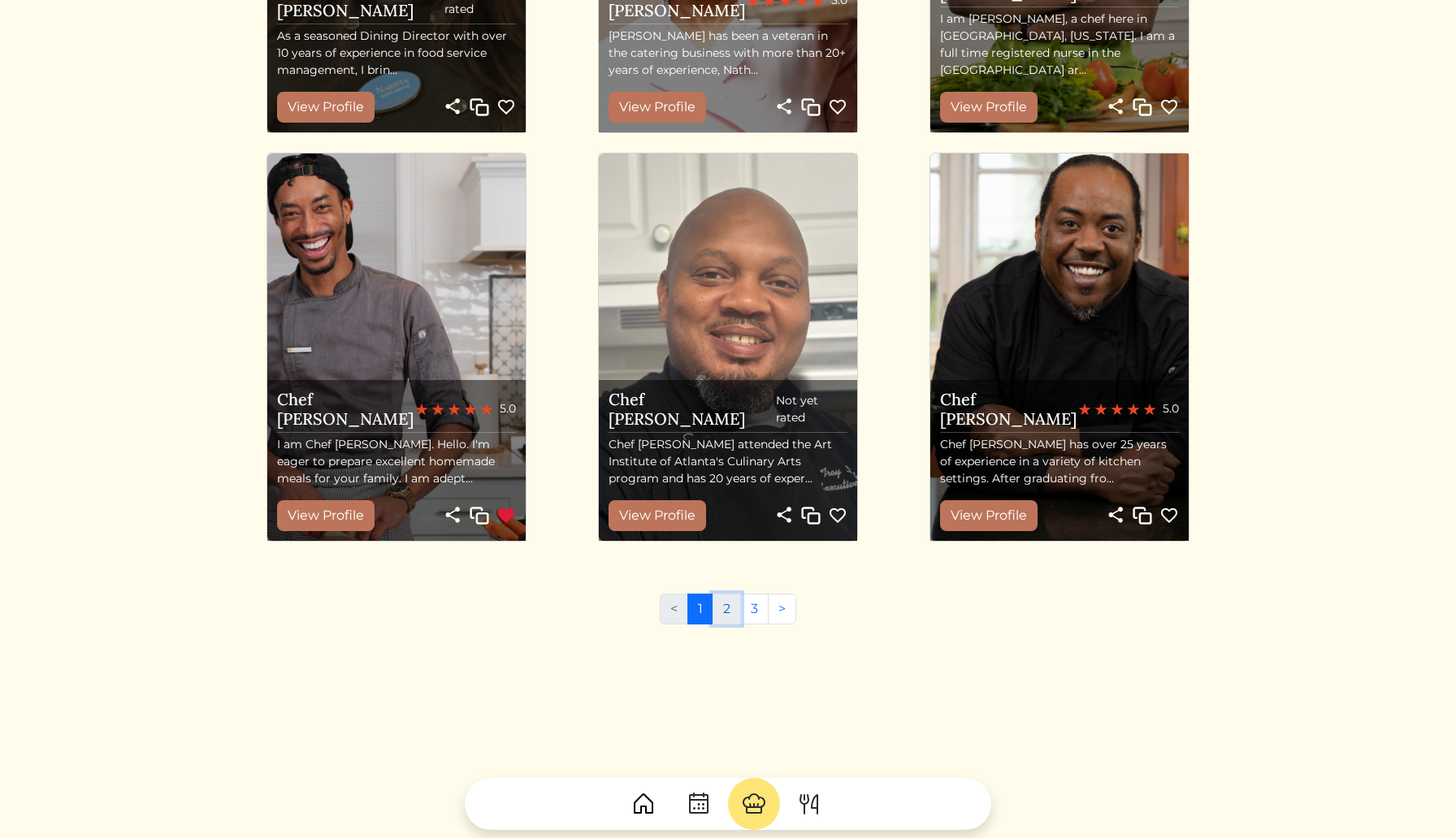
click at [731, 608] on link "2" at bounding box center [726, 610] width 28 height 31
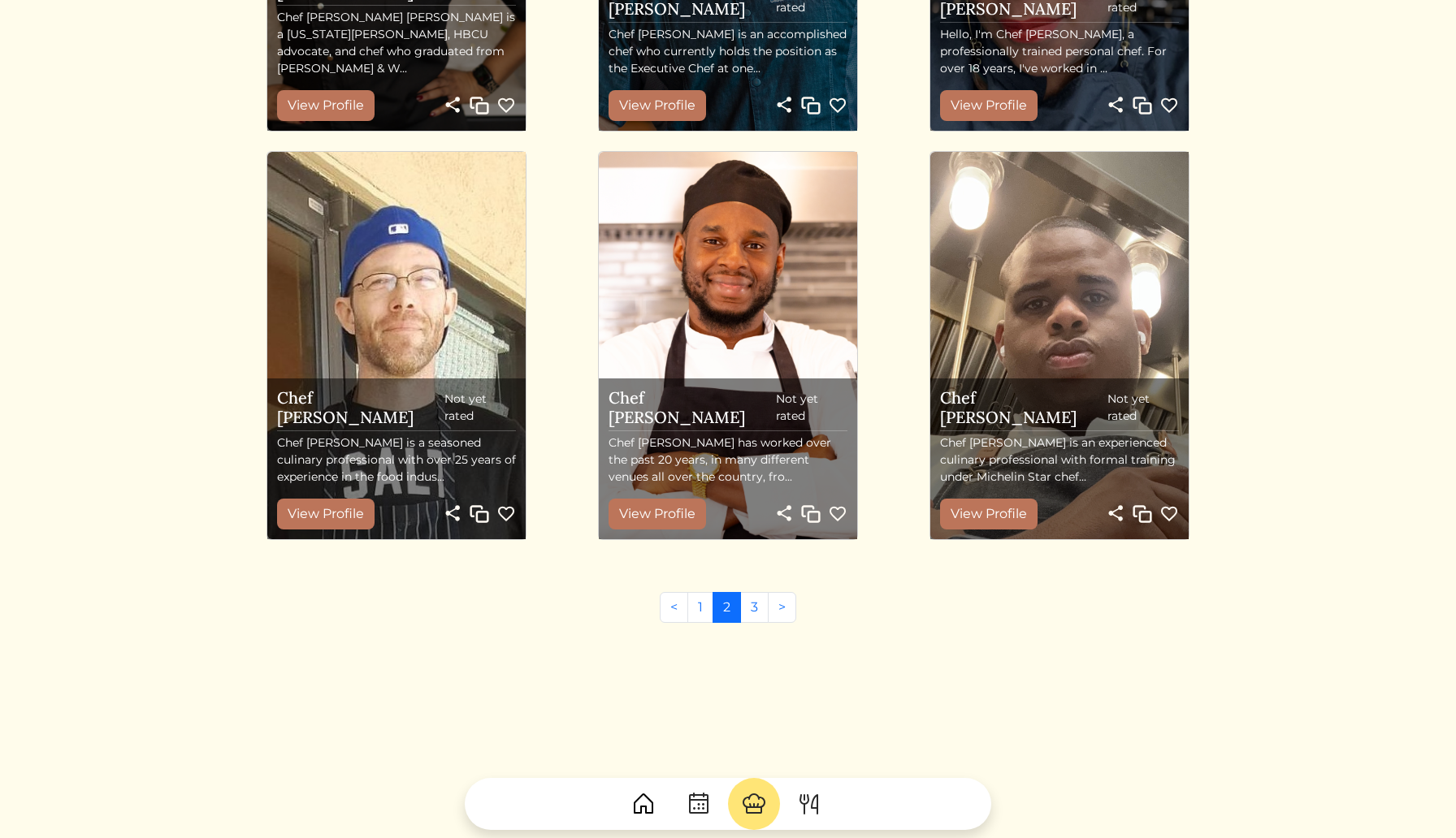
scroll to position [1623, 0]
click at [296, 508] on link "View Profile" at bounding box center [325, 514] width 98 height 31
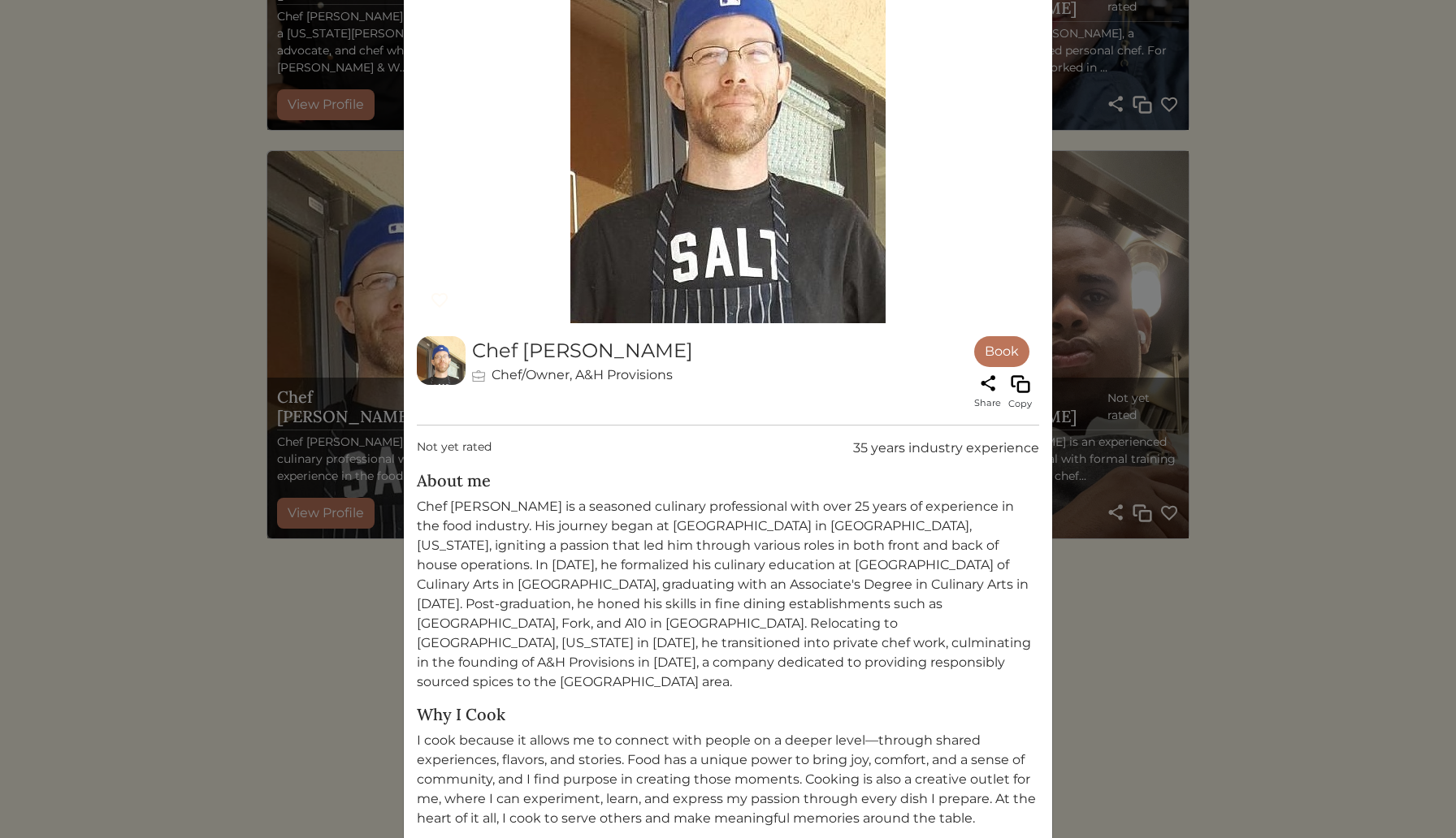
scroll to position [299, 0]
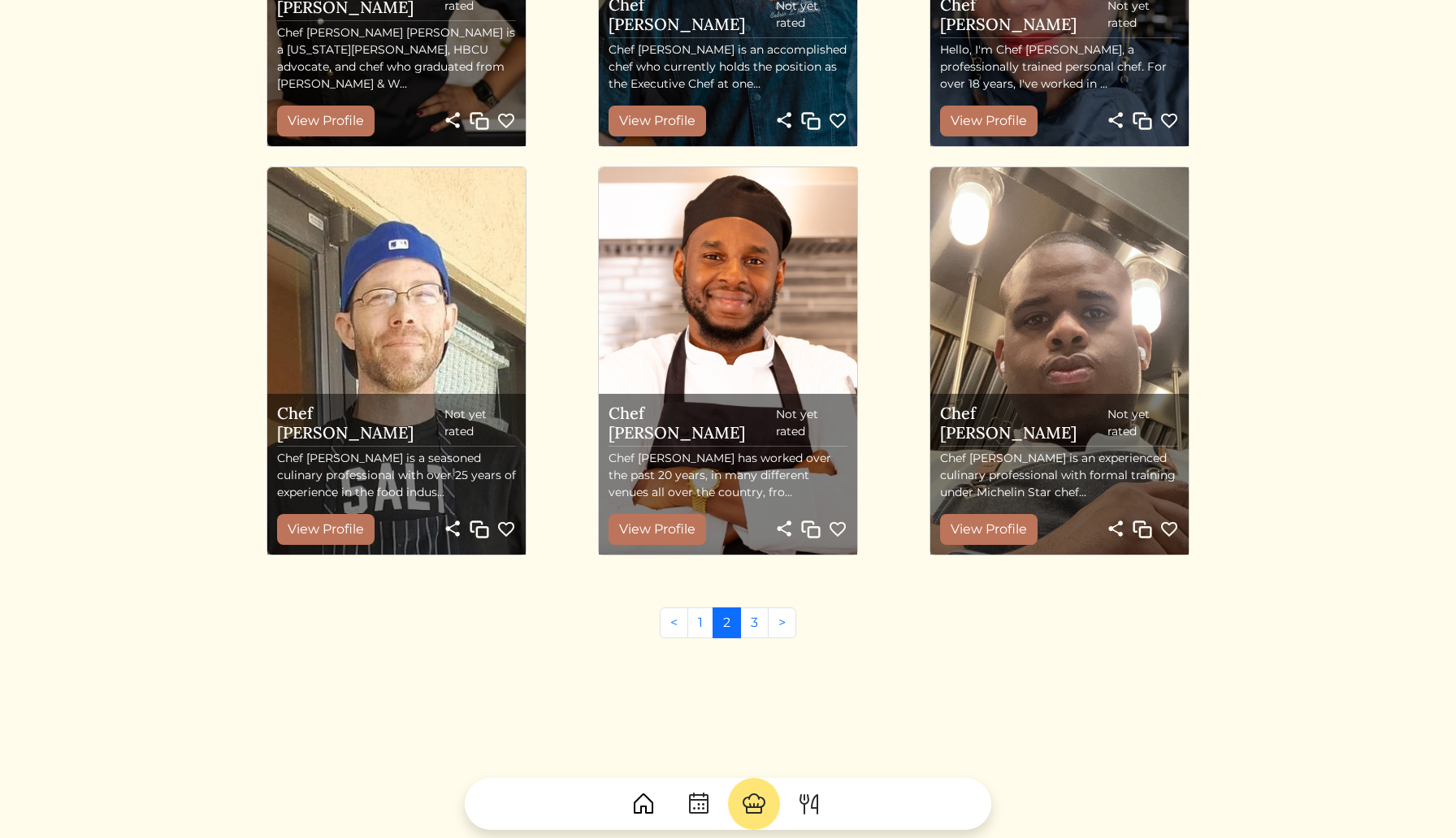
scroll to position [1623, 0]
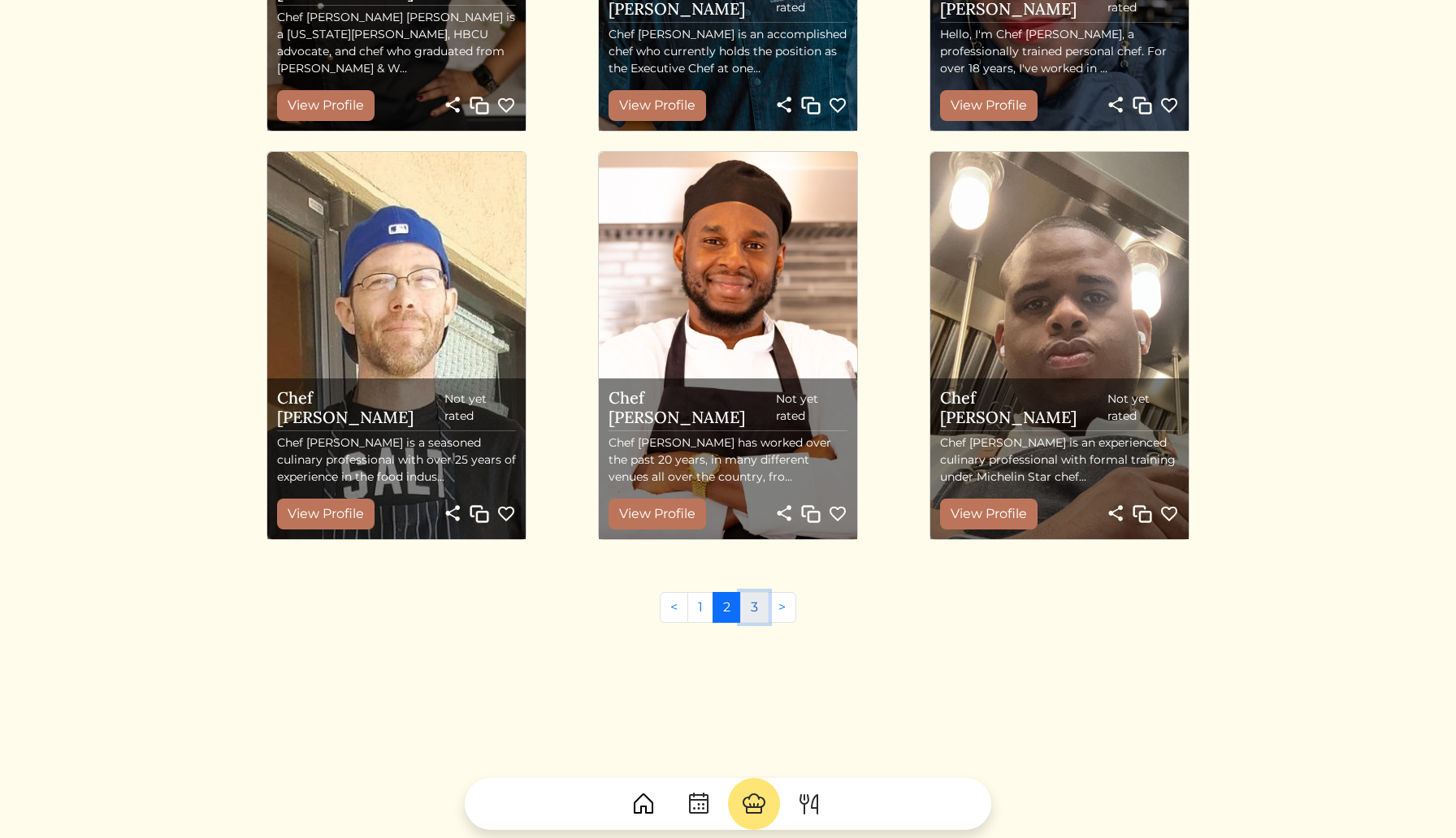
click at [757, 609] on link "3" at bounding box center [754, 608] width 28 height 31
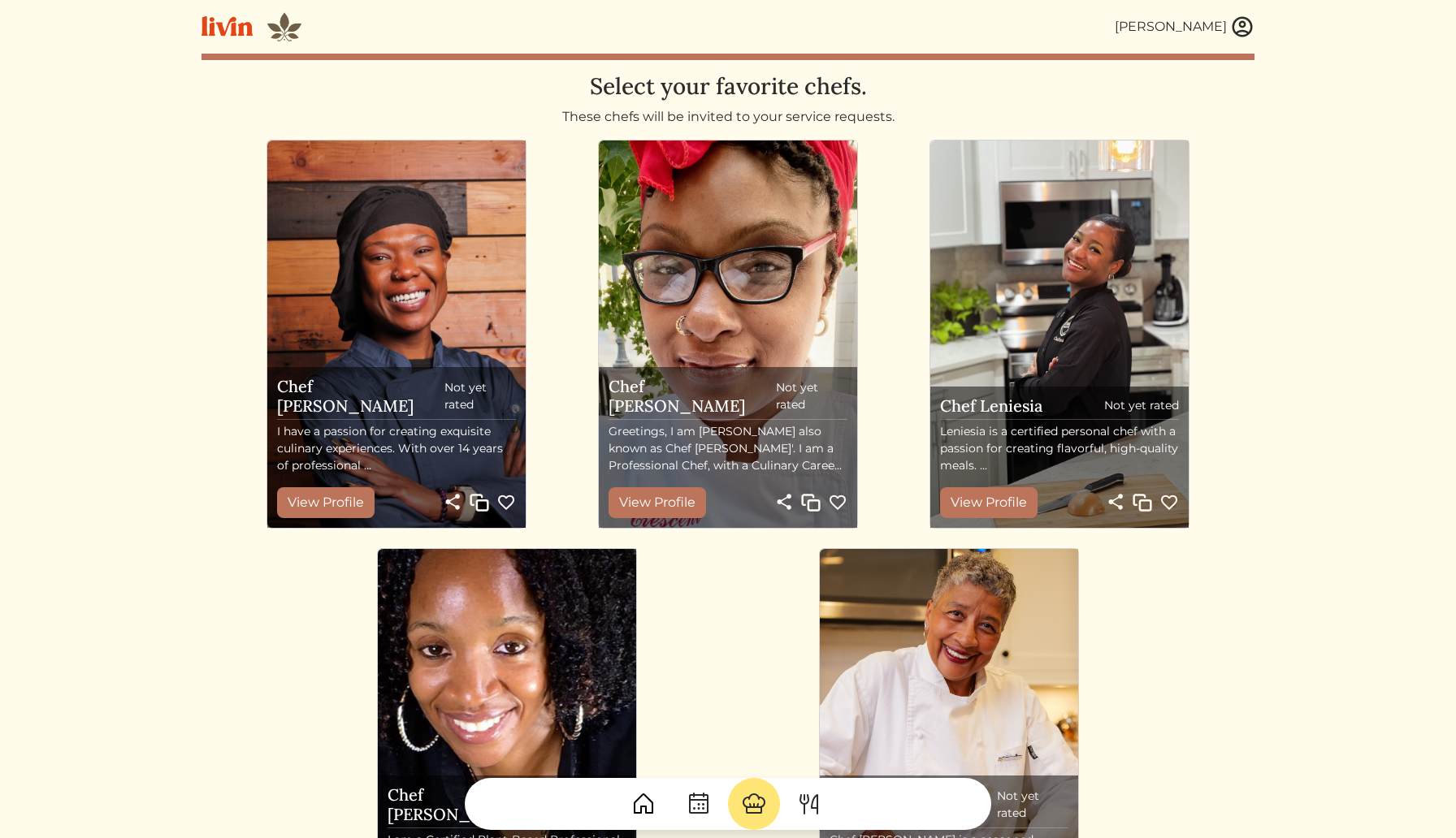
click at [1244, 26] on img at bounding box center [1241, 26] width 25 height 25
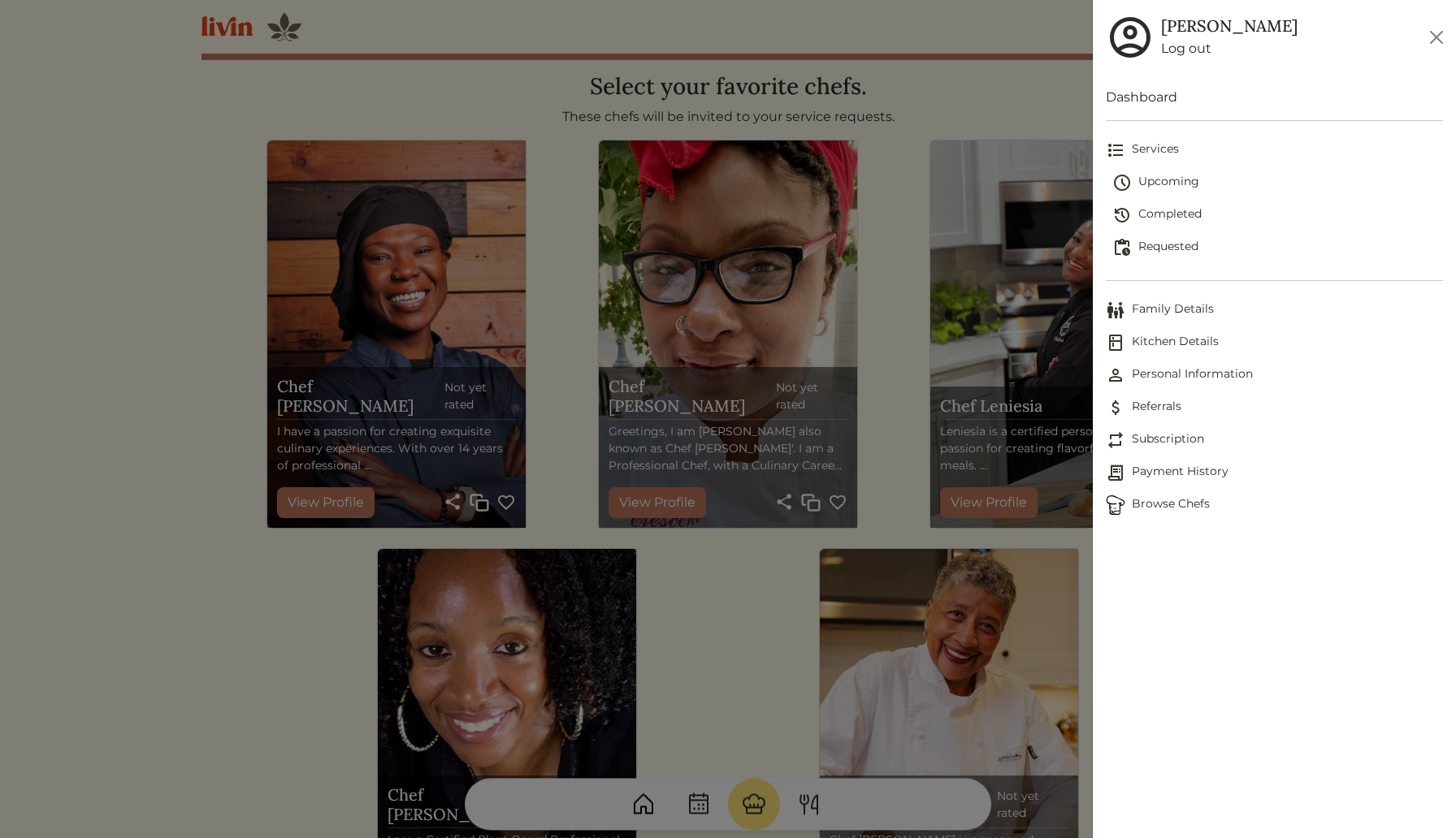
click at [1163, 181] on span "Upcoming" at bounding box center [1277, 183] width 330 height 19
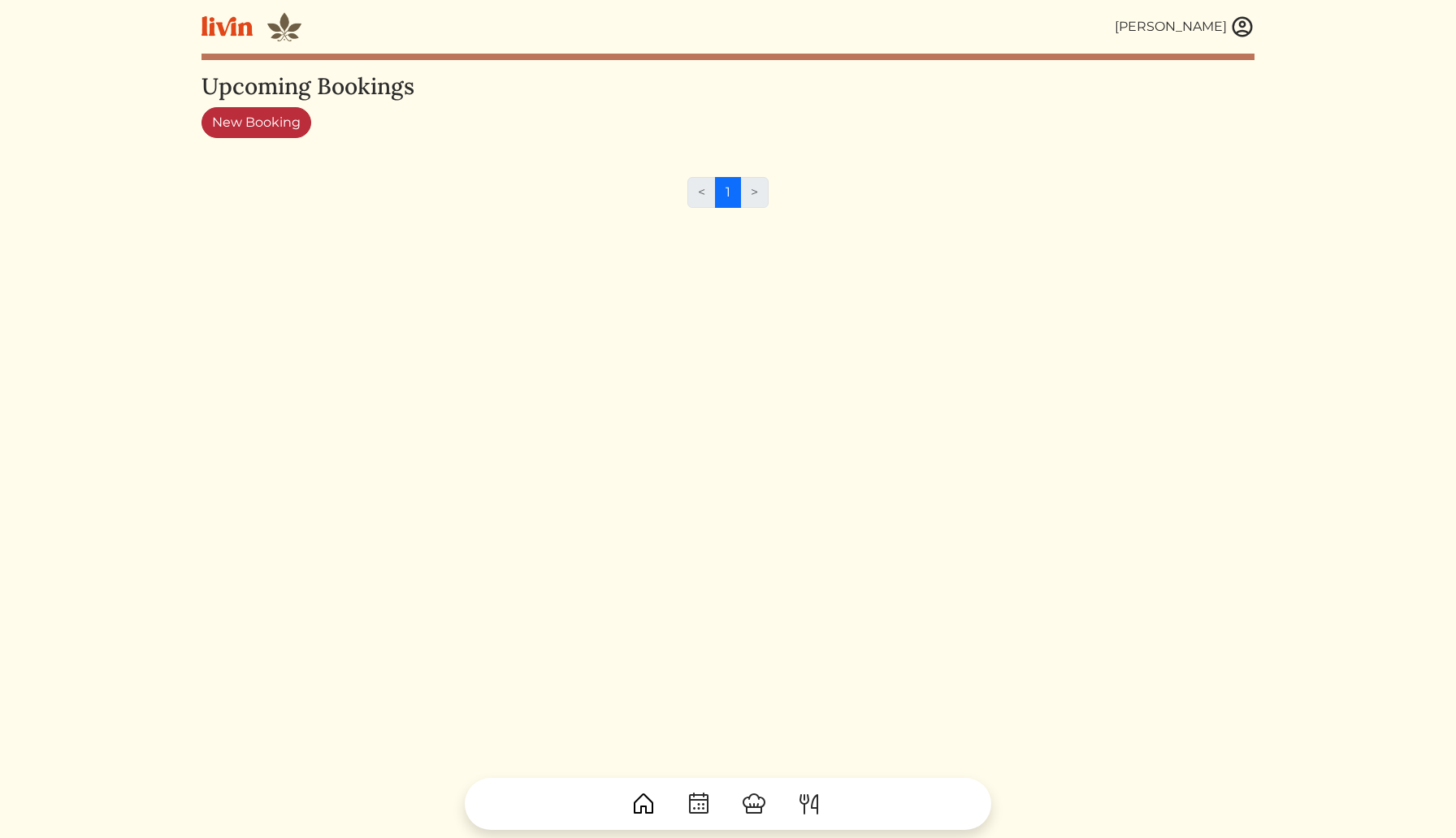
click at [231, 121] on link "New Booking" at bounding box center [257, 122] width 110 height 31
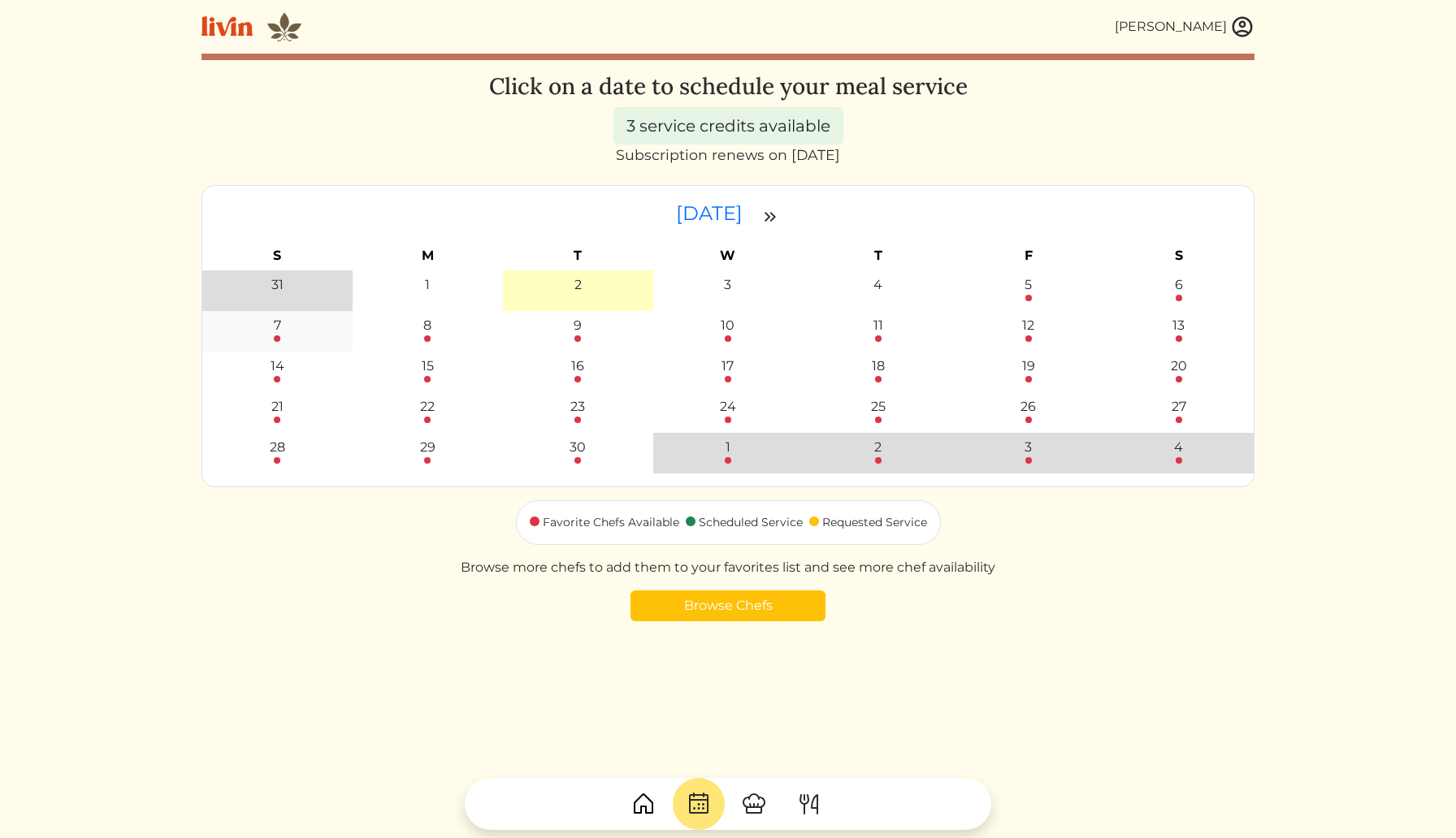
click at [279, 330] on div "7" at bounding box center [278, 325] width 7 height 19
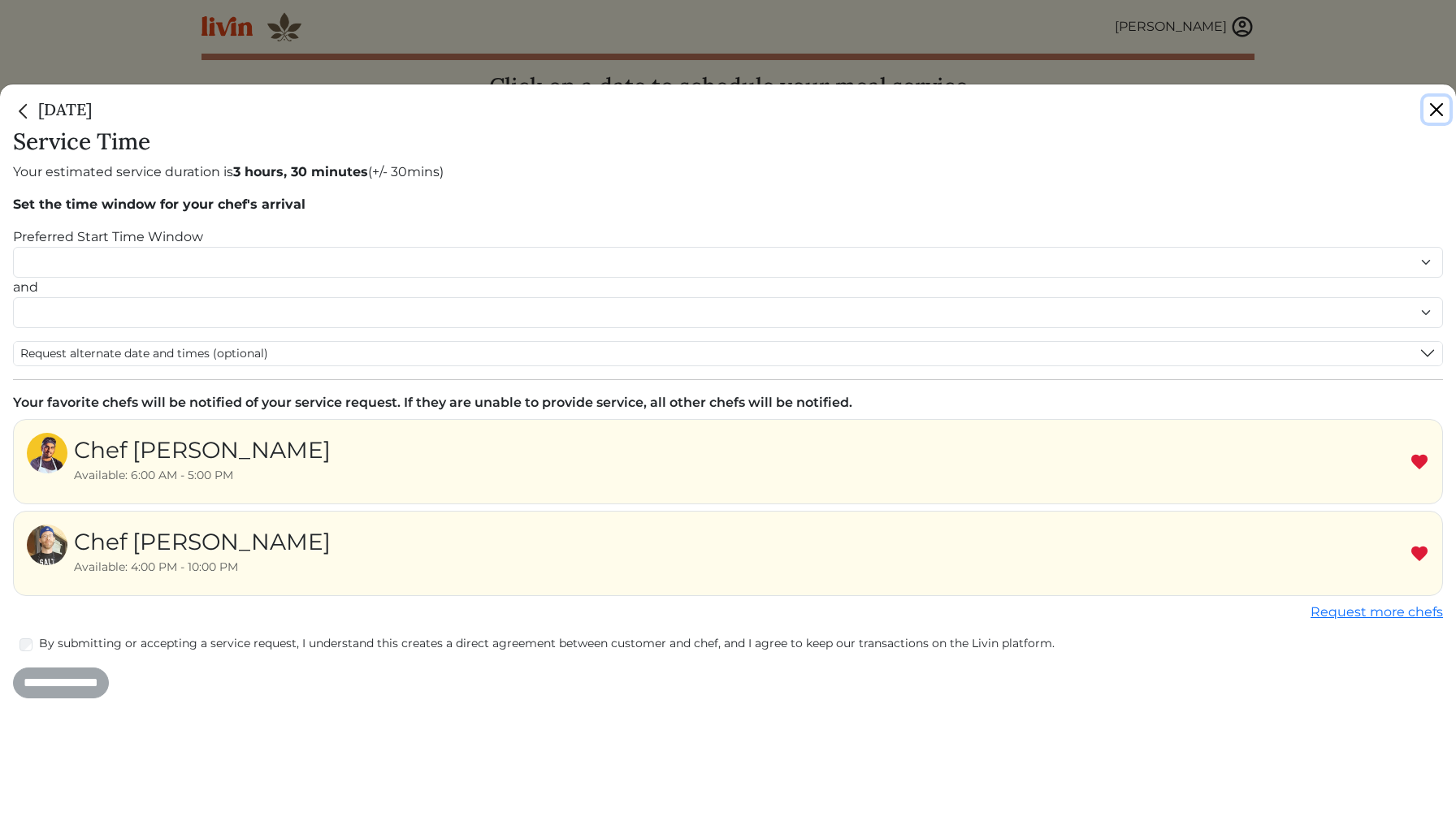
click at [1437, 110] on button "Close" at bounding box center [1436, 110] width 26 height 26
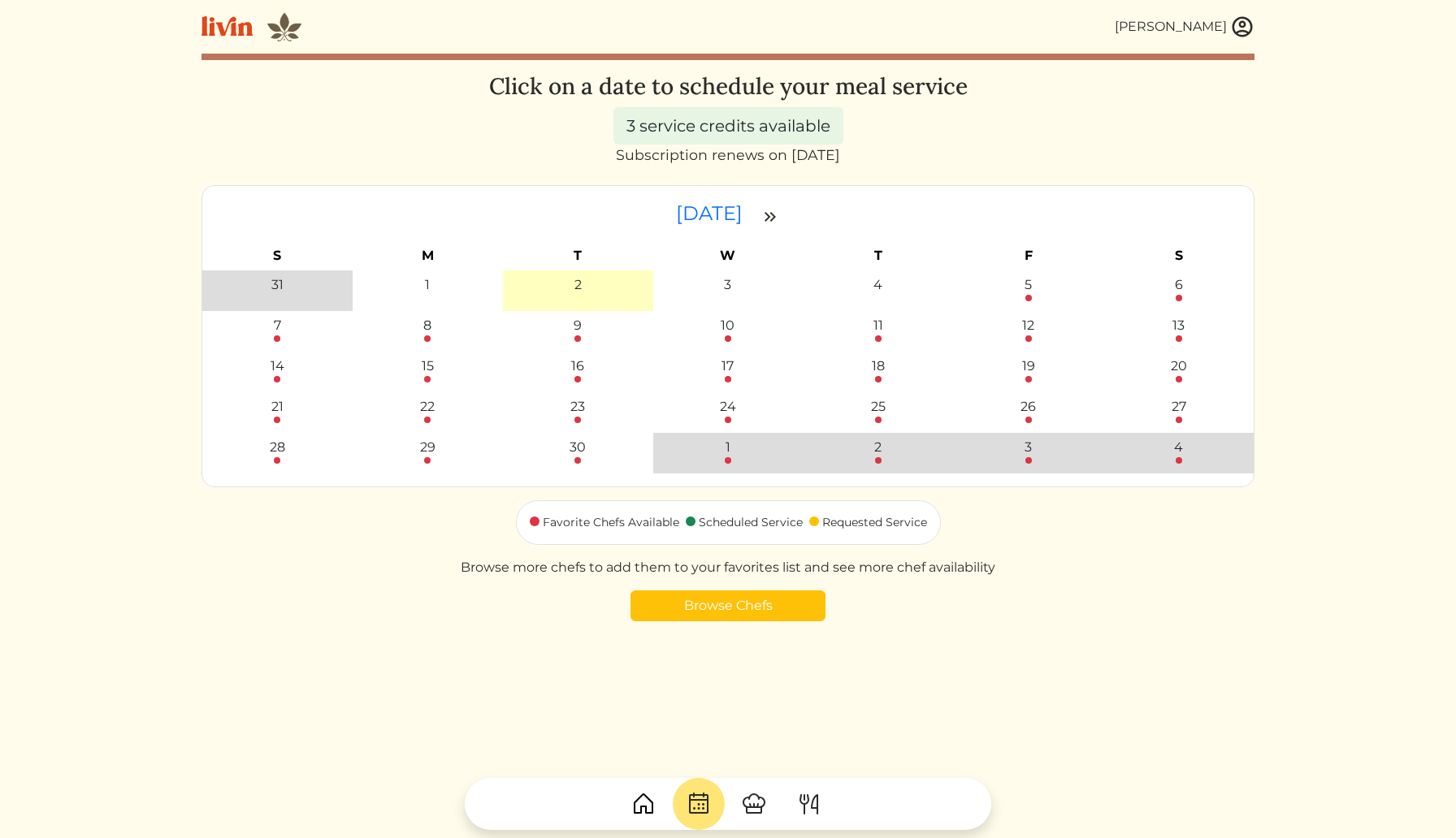
click at [1244, 29] on img at bounding box center [1241, 26] width 25 height 25
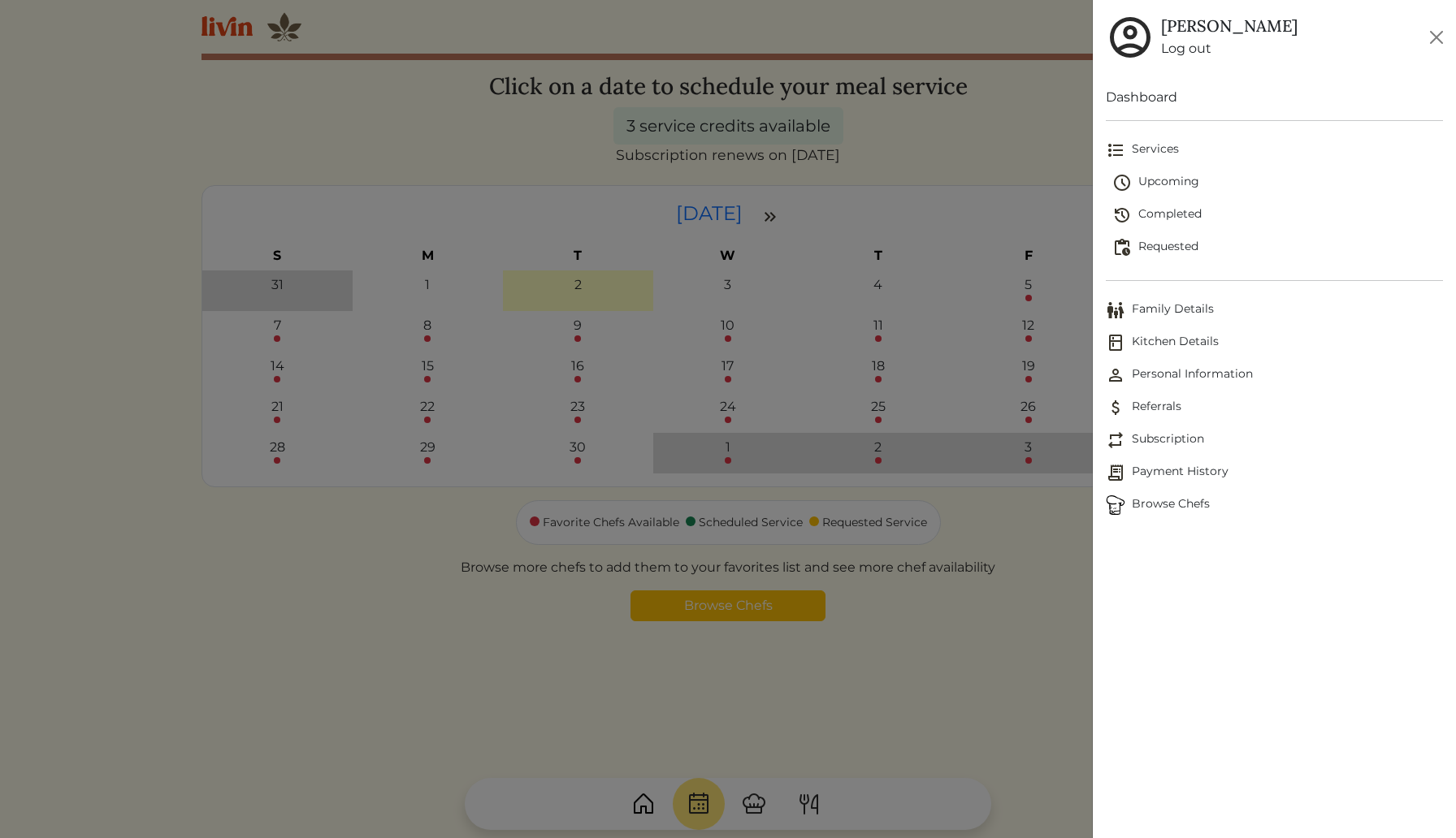
click at [1164, 507] on span "Browse Chefs" at bounding box center [1273, 505] width 337 height 19
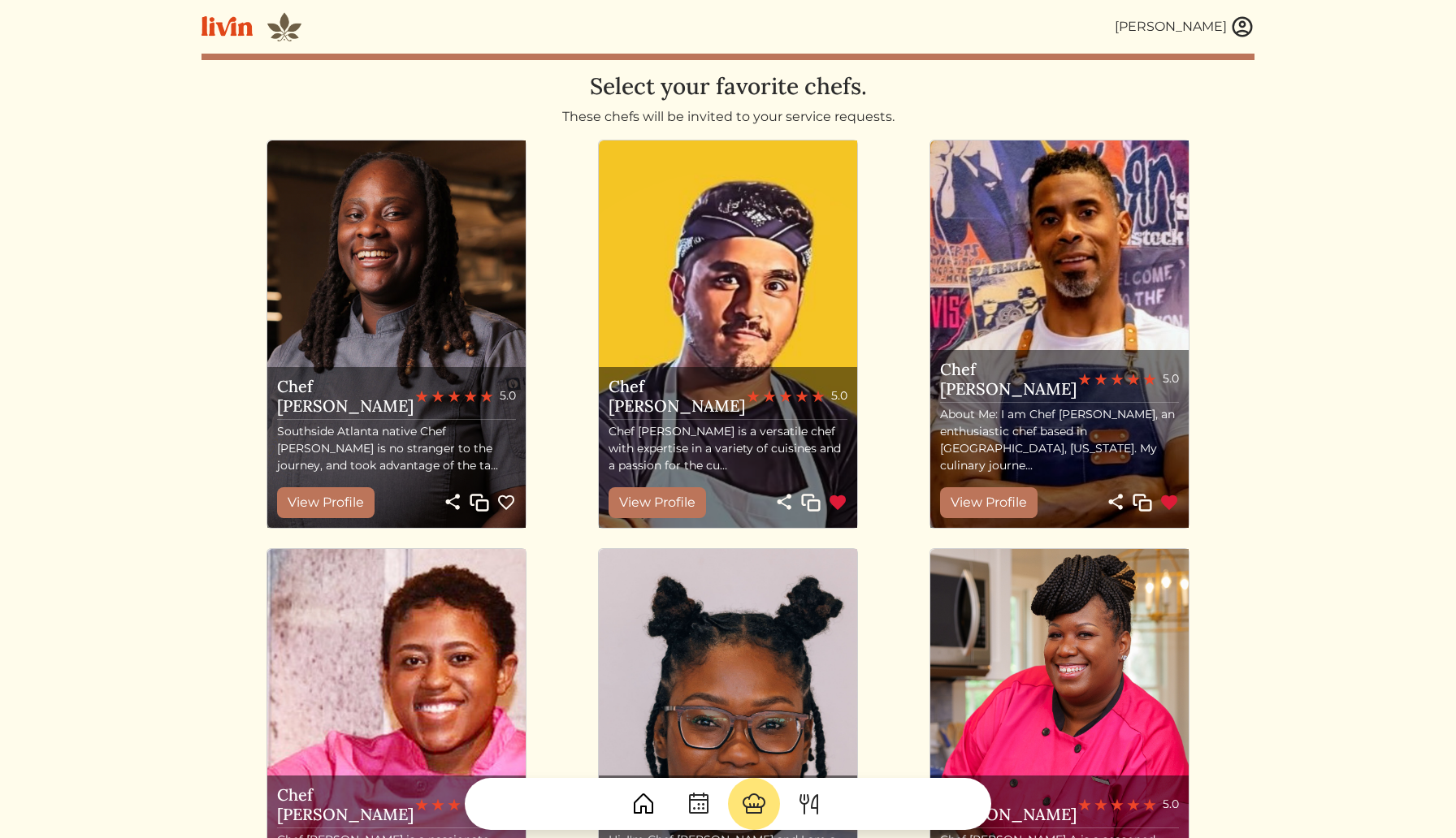
click at [833, 498] on img at bounding box center [837, 502] width 19 height 19
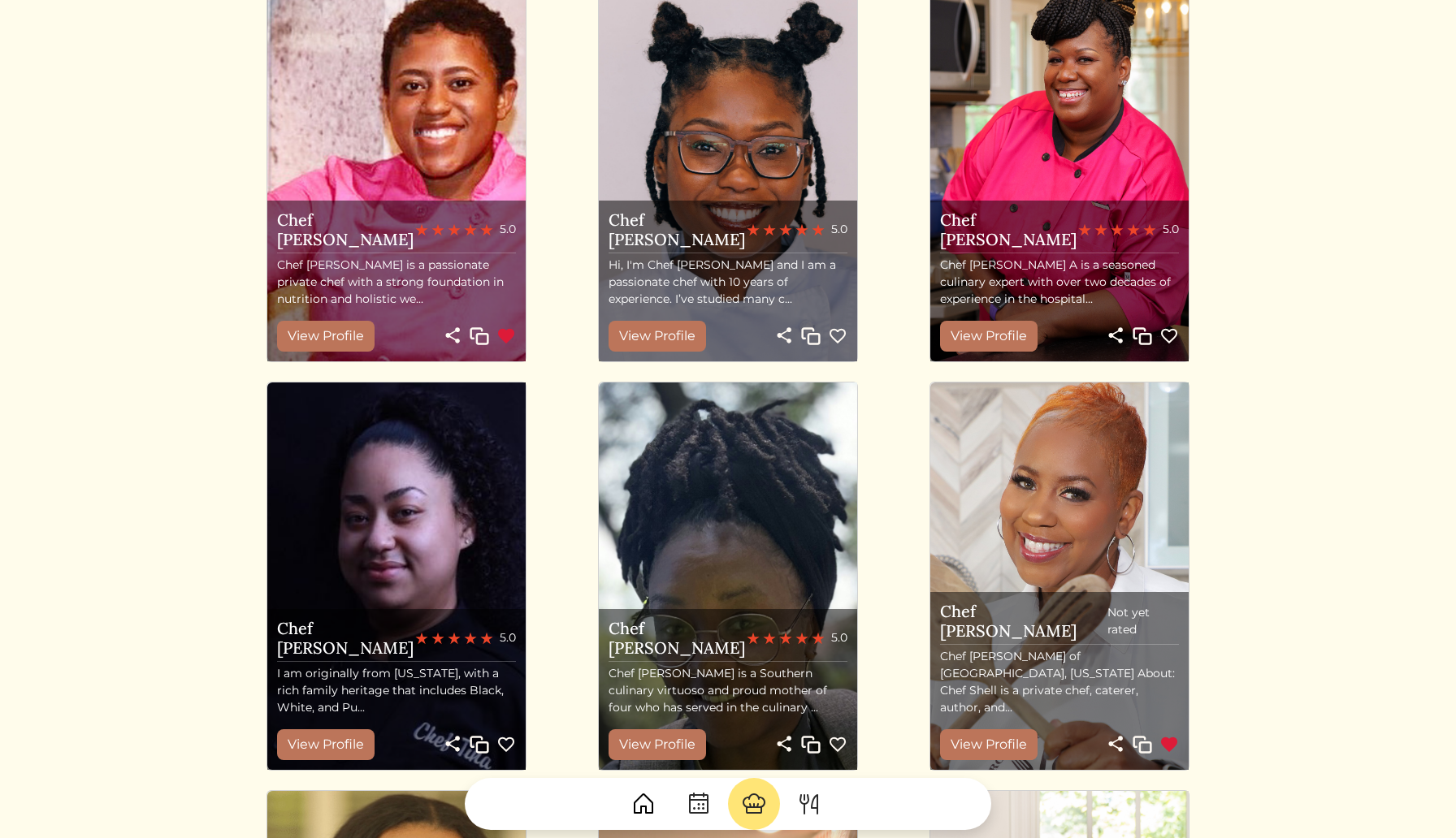
scroll to position [576, 0]
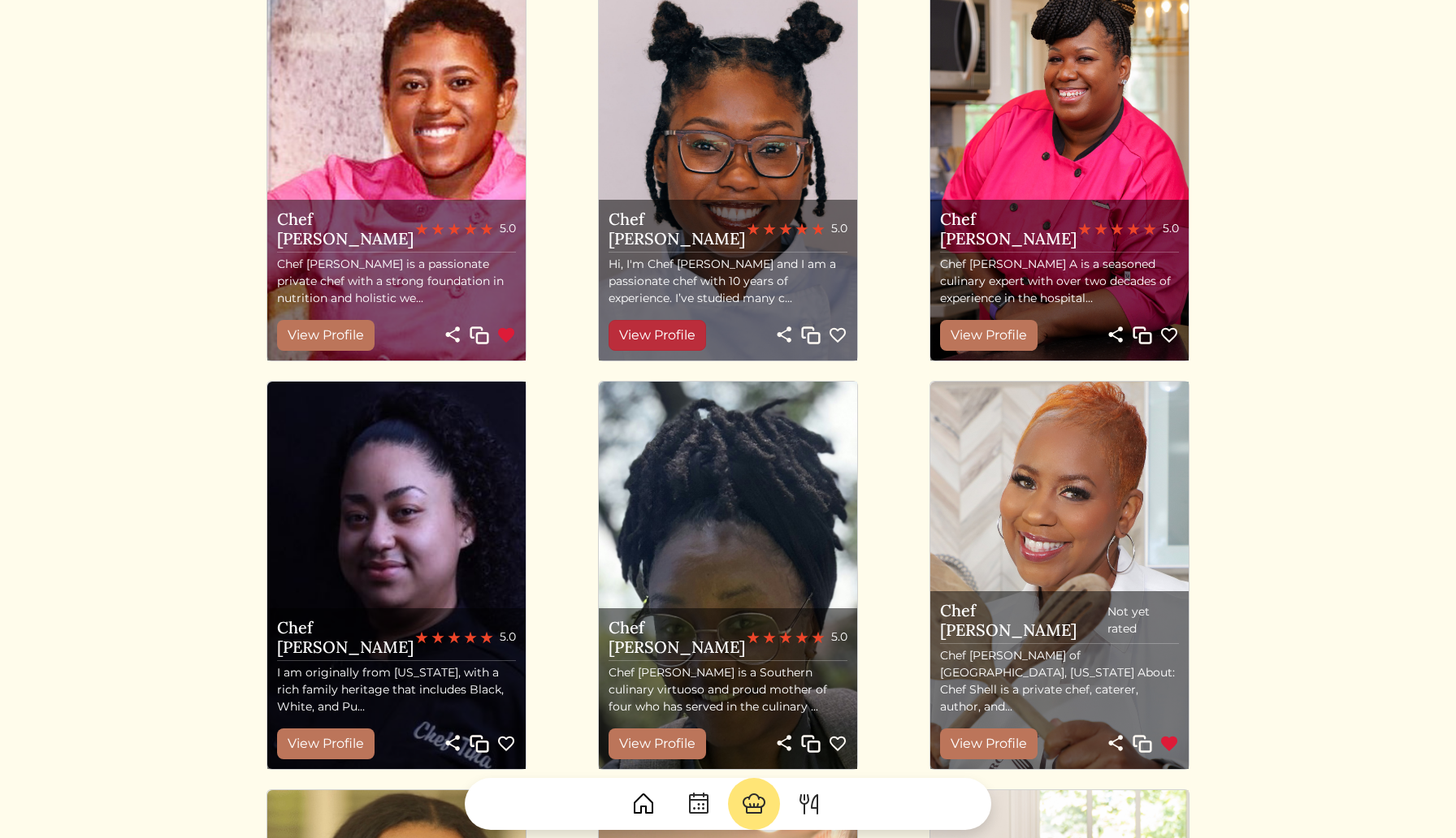
click at [645, 335] on link "View Profile" at bounding box center [657, 336] width 98 height 31
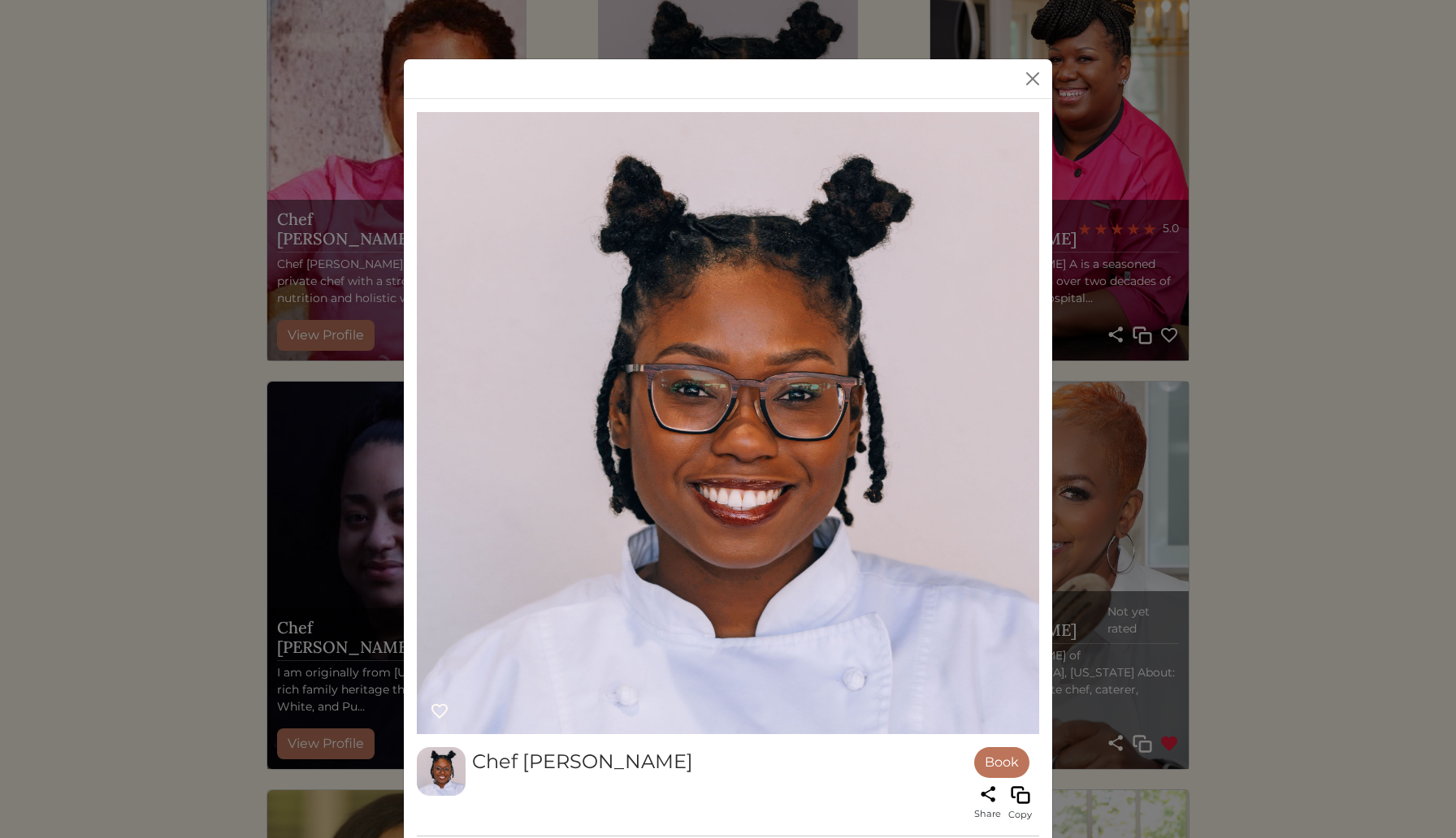
scroll to position [0, 0]
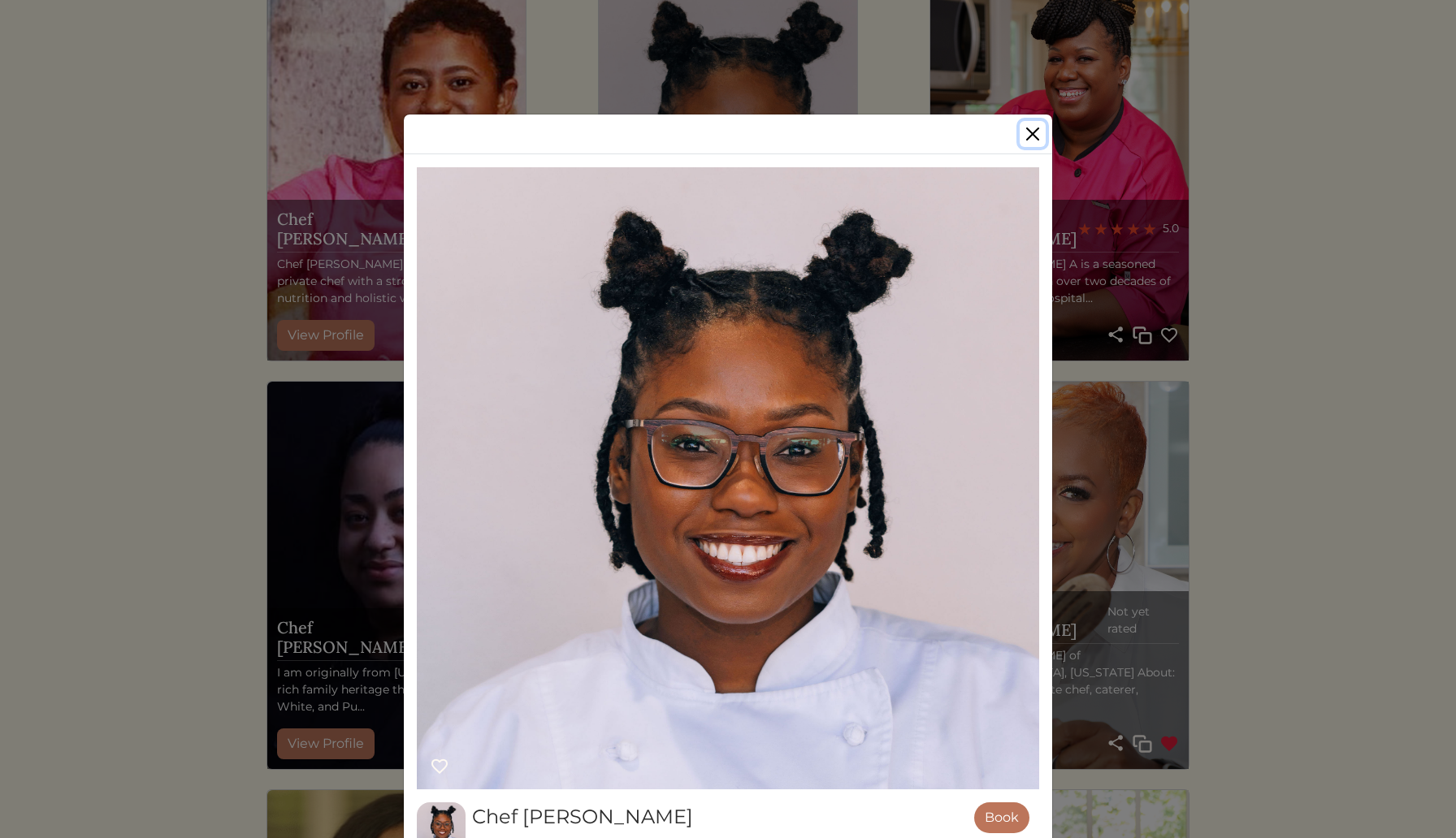
click at [1032, 130] on button "Close" at bounding box center [1032, 134] width 26 height 26
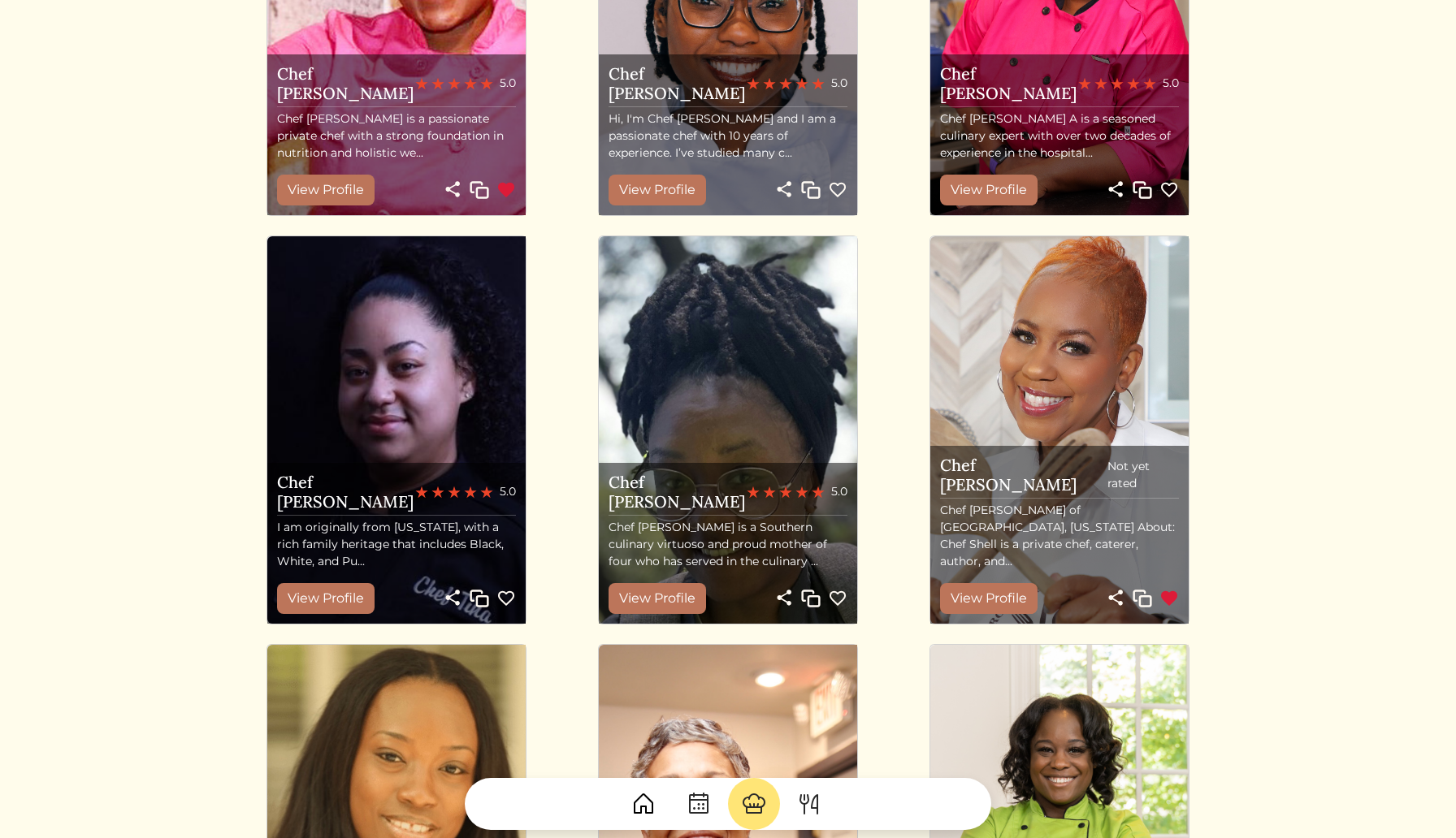
scroll to position [724, 0]
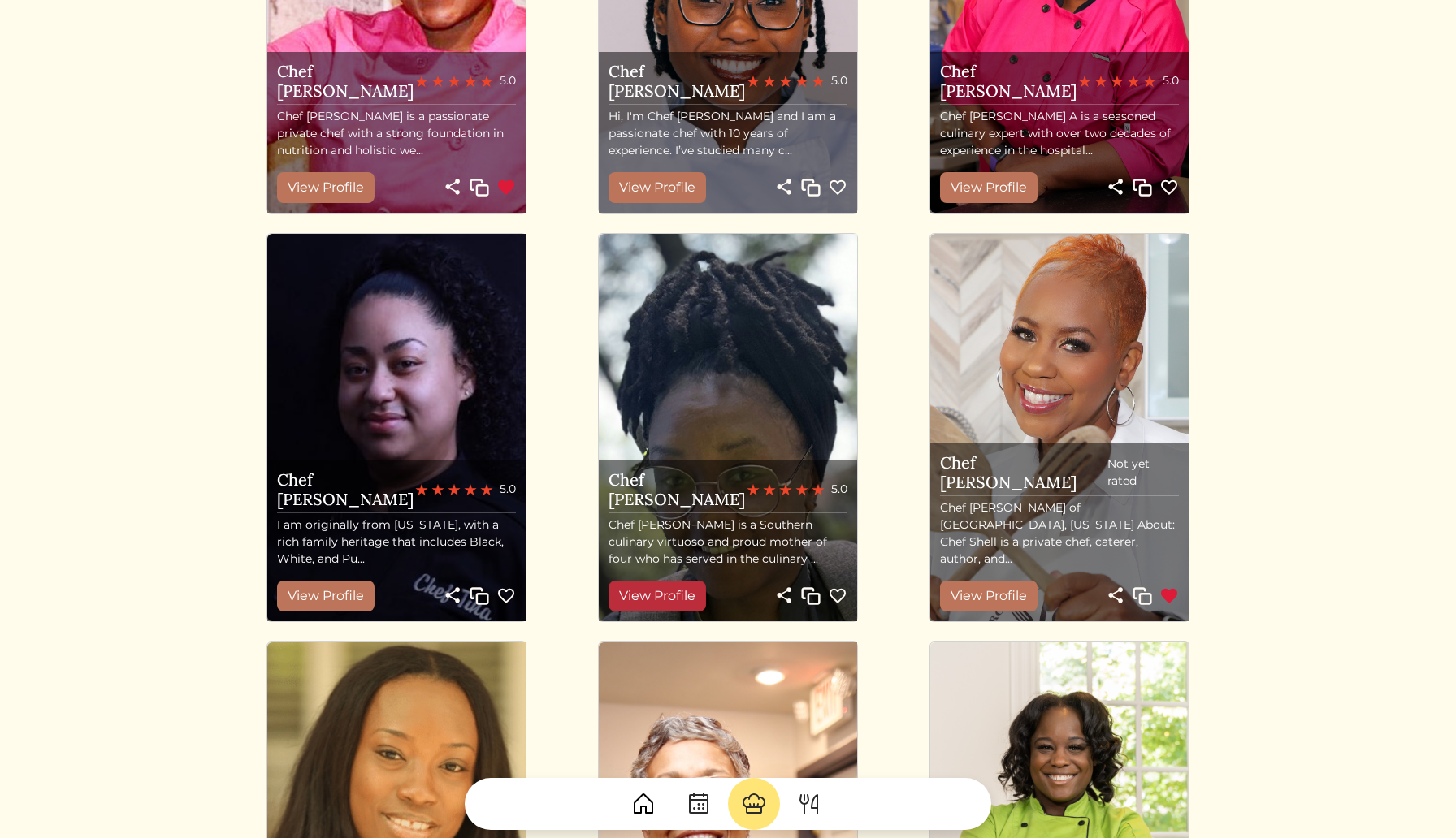
click at [676, 594] on link "View Profile" at bounding box center [657, 596] width 98 height 31
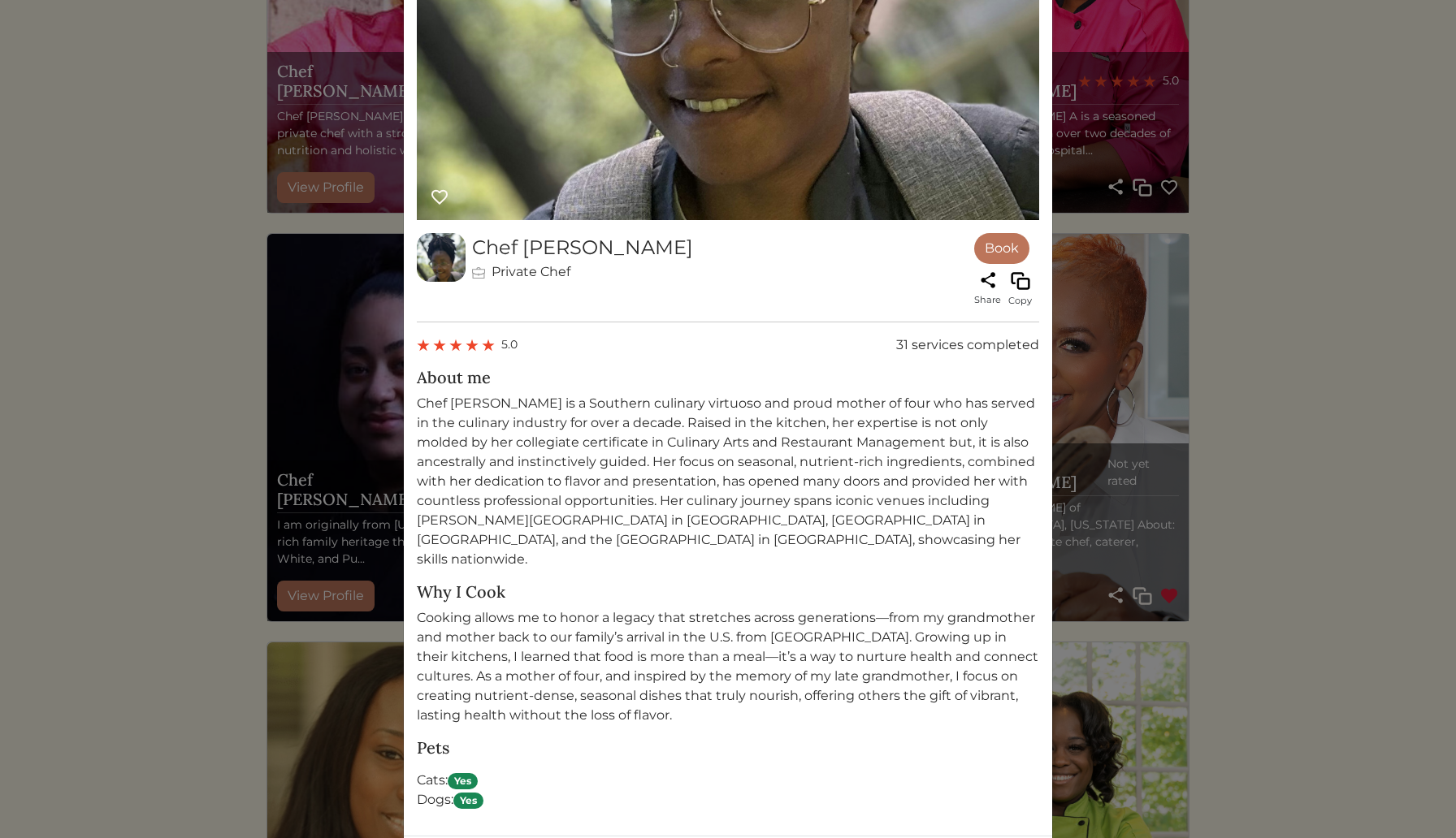
scroll to position [606, 0]
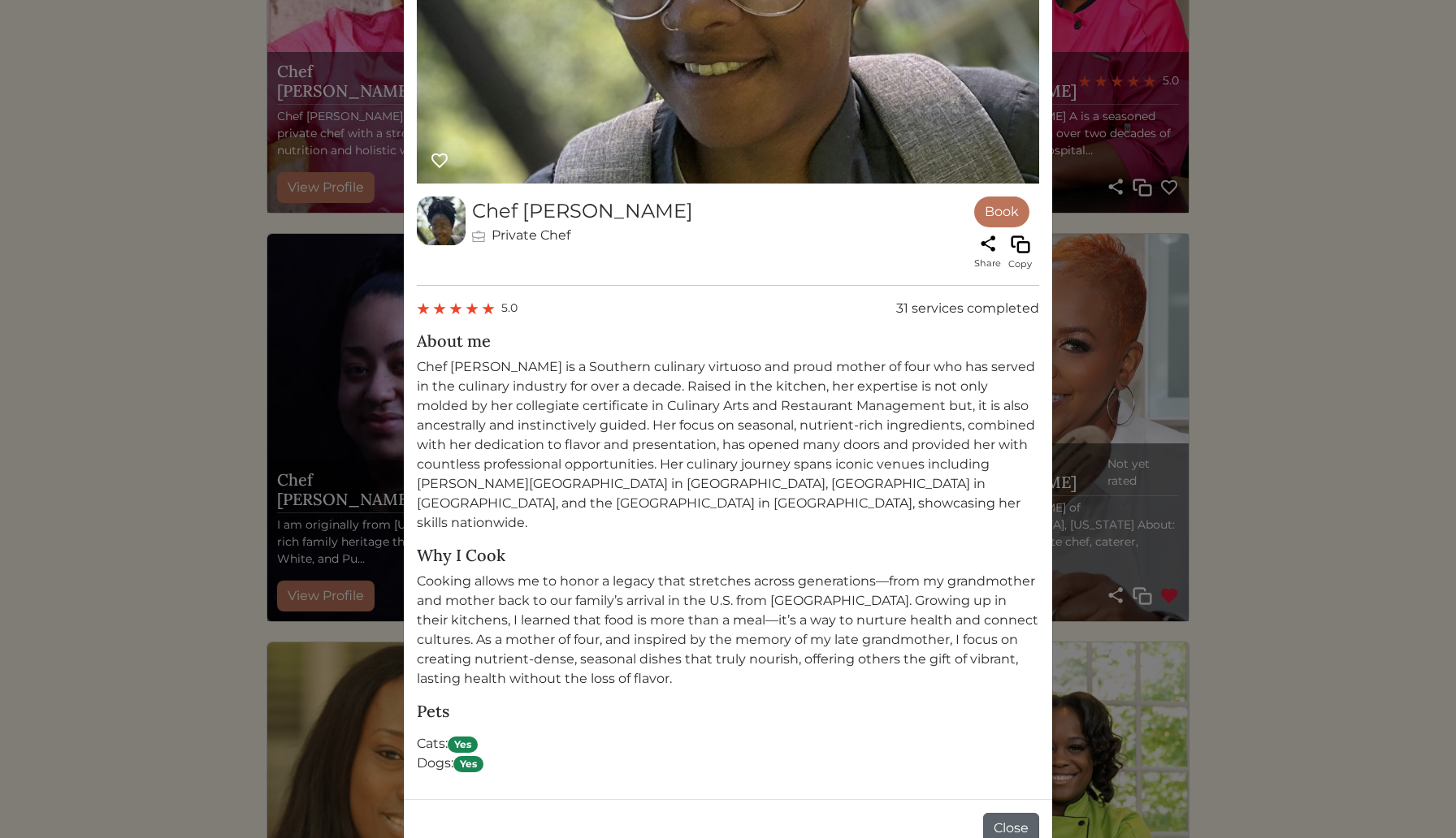
click at [1001, 813] on button "Close" at bounding box center [1011, 829] width 56 height 31
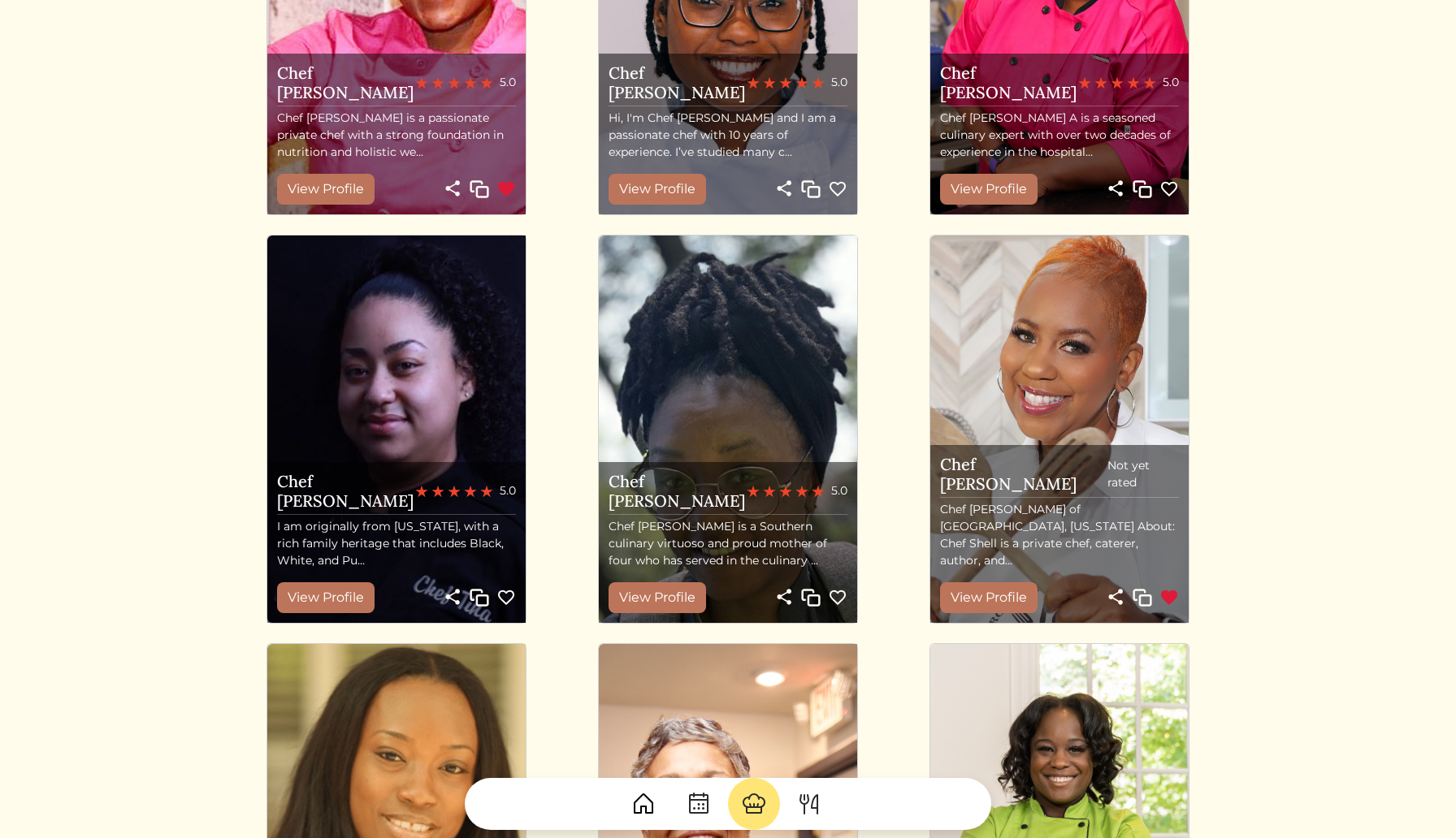
scroll to position [724, 0]
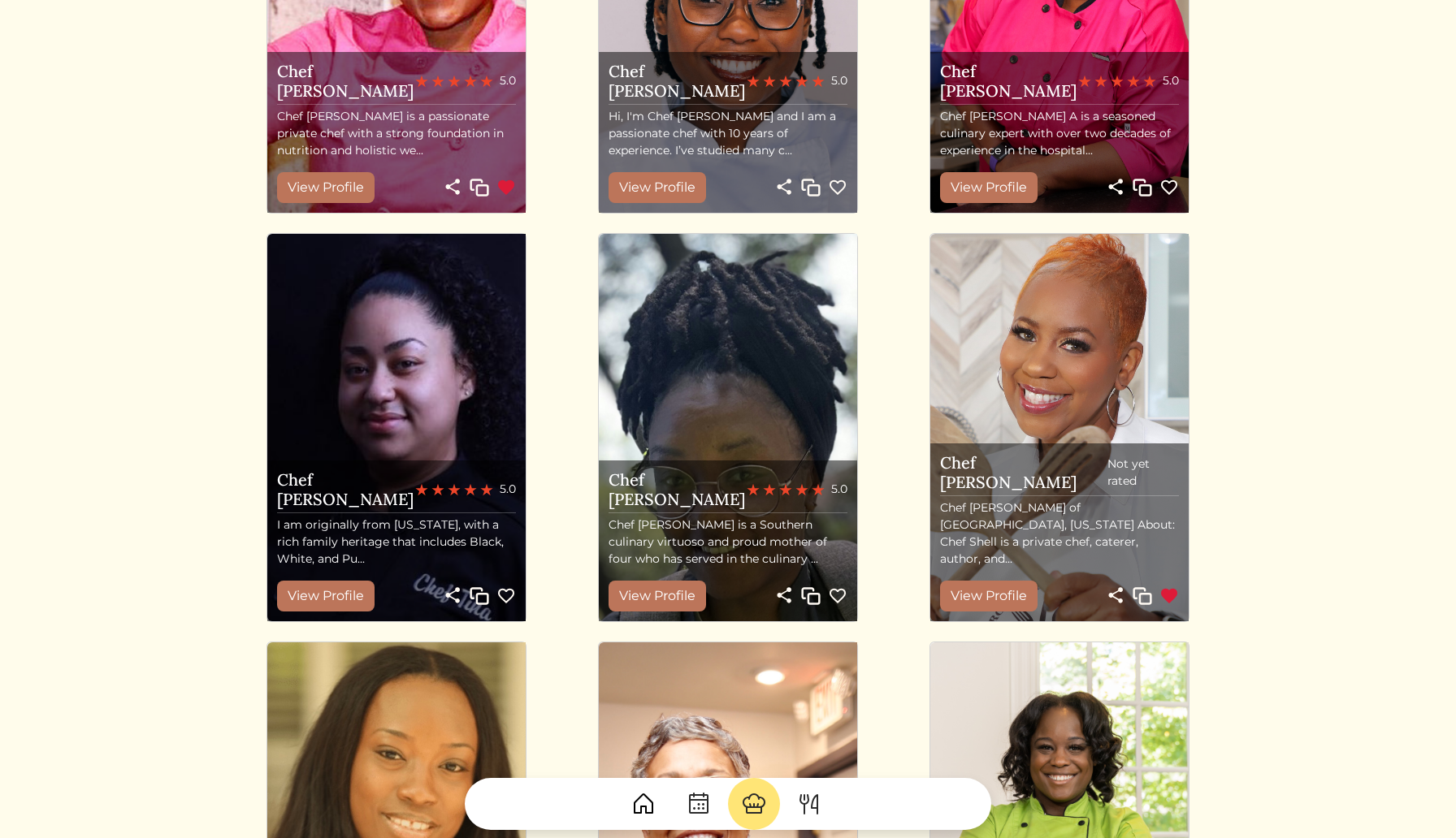
click at [838, 595] on img at bounding box center [837, 596] width 19 height 19
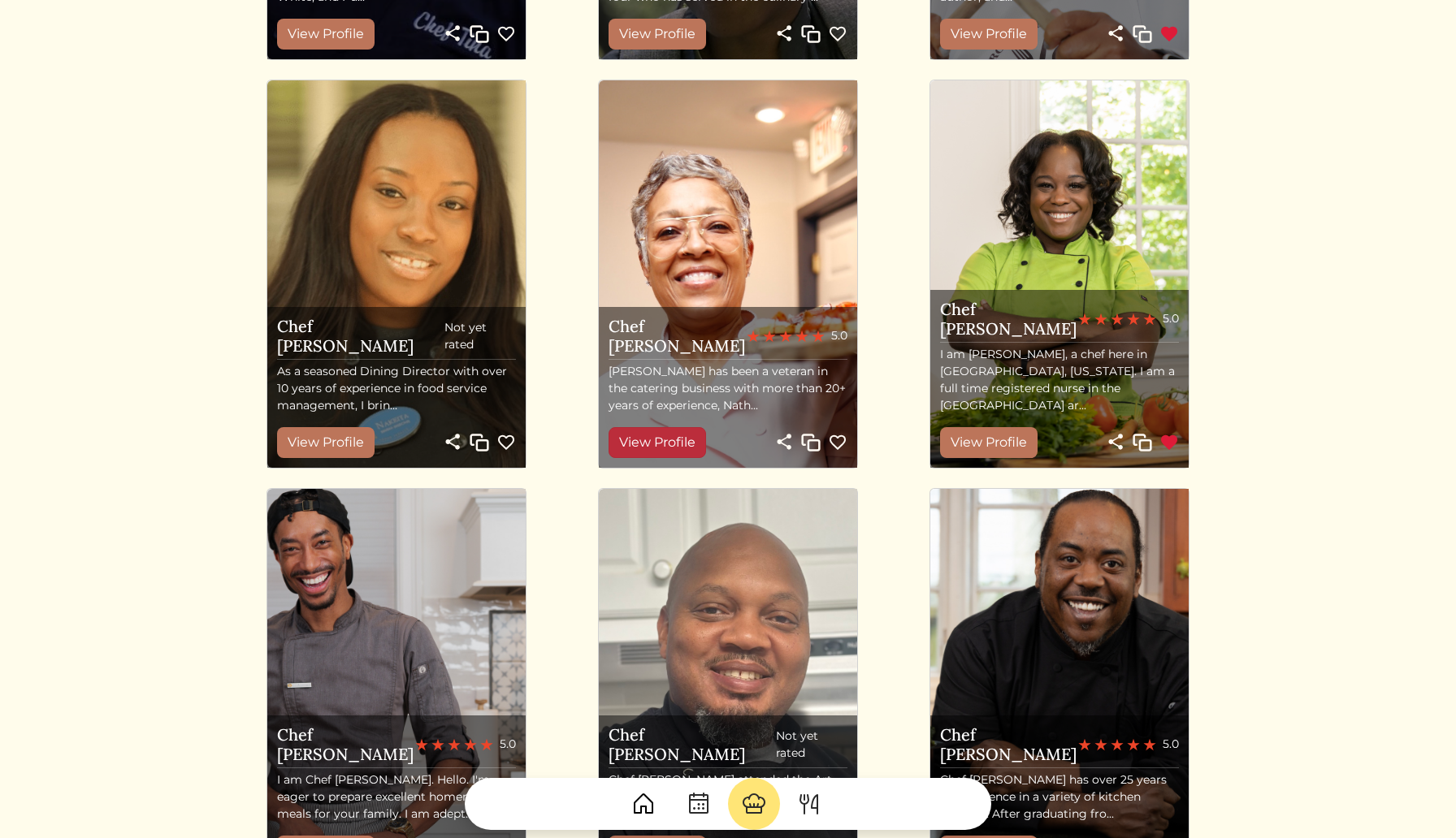
scroll to position [1288, 0]
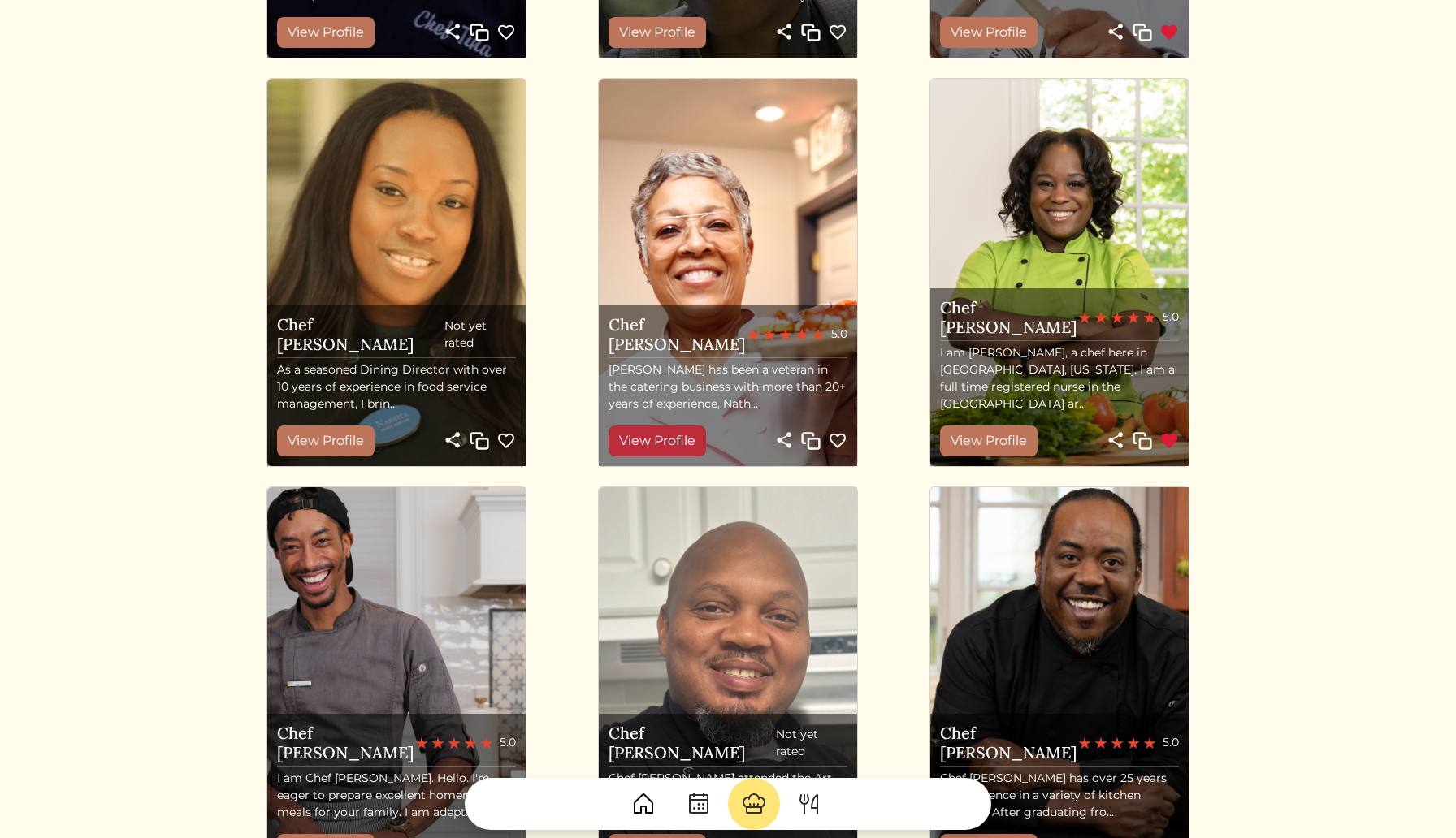
click at [656, 444] on link "View Profile" at bounding box center [657, 441] width 98 height 31
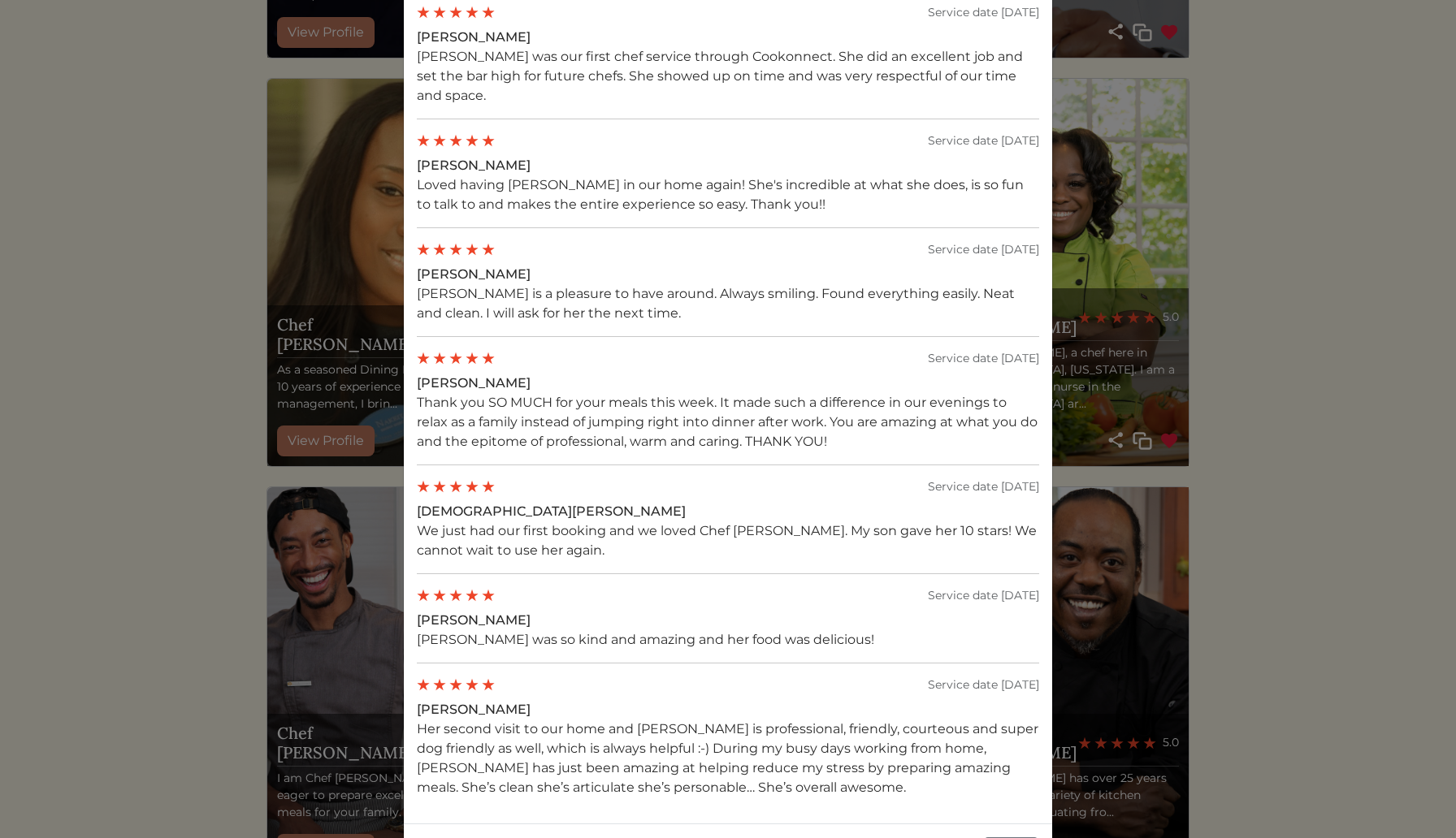
scroll to position [1635, 0]
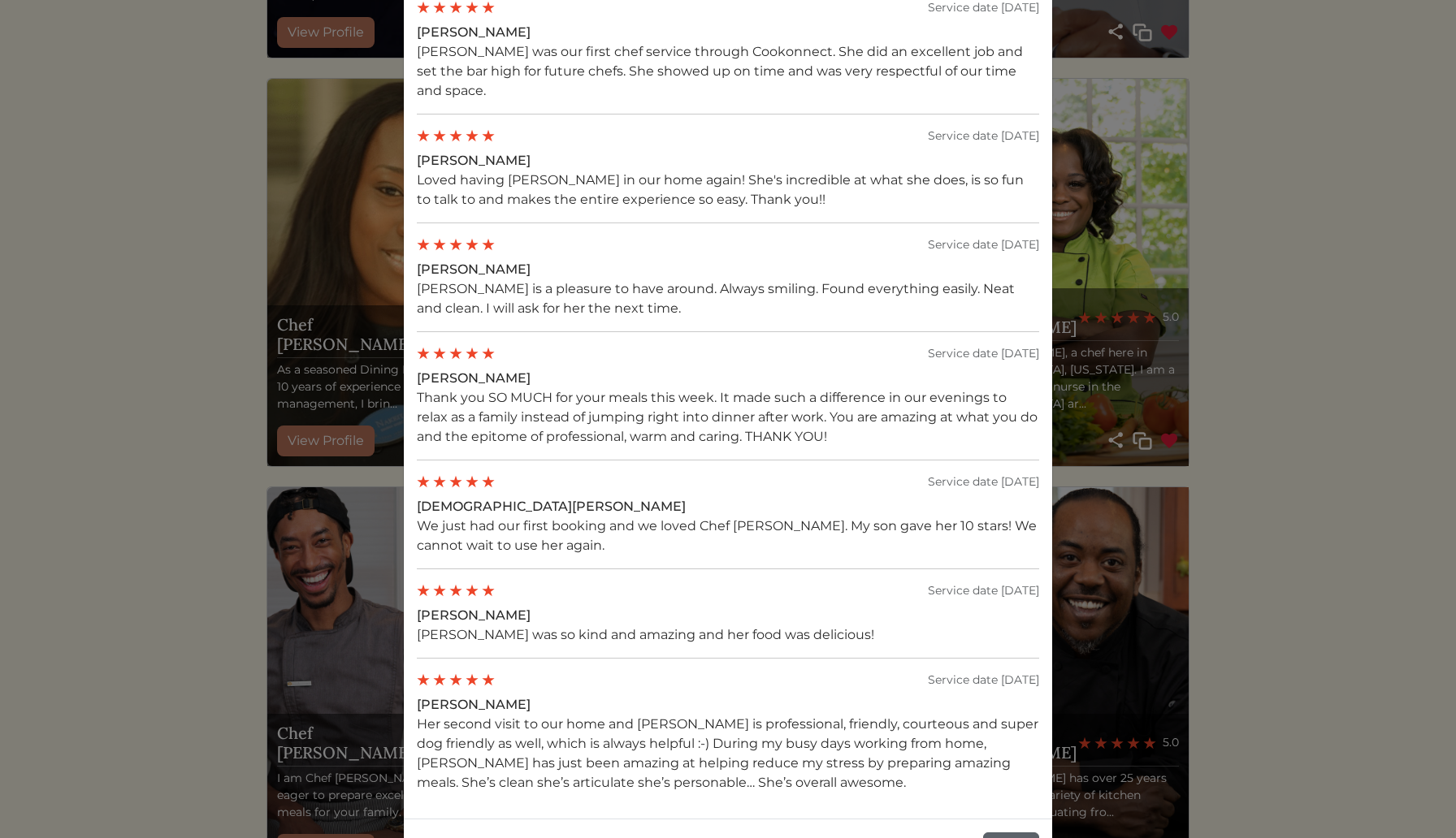
click at [1011, 833] on button "Close" at bounding box center [1011, 848] width 56 height 31
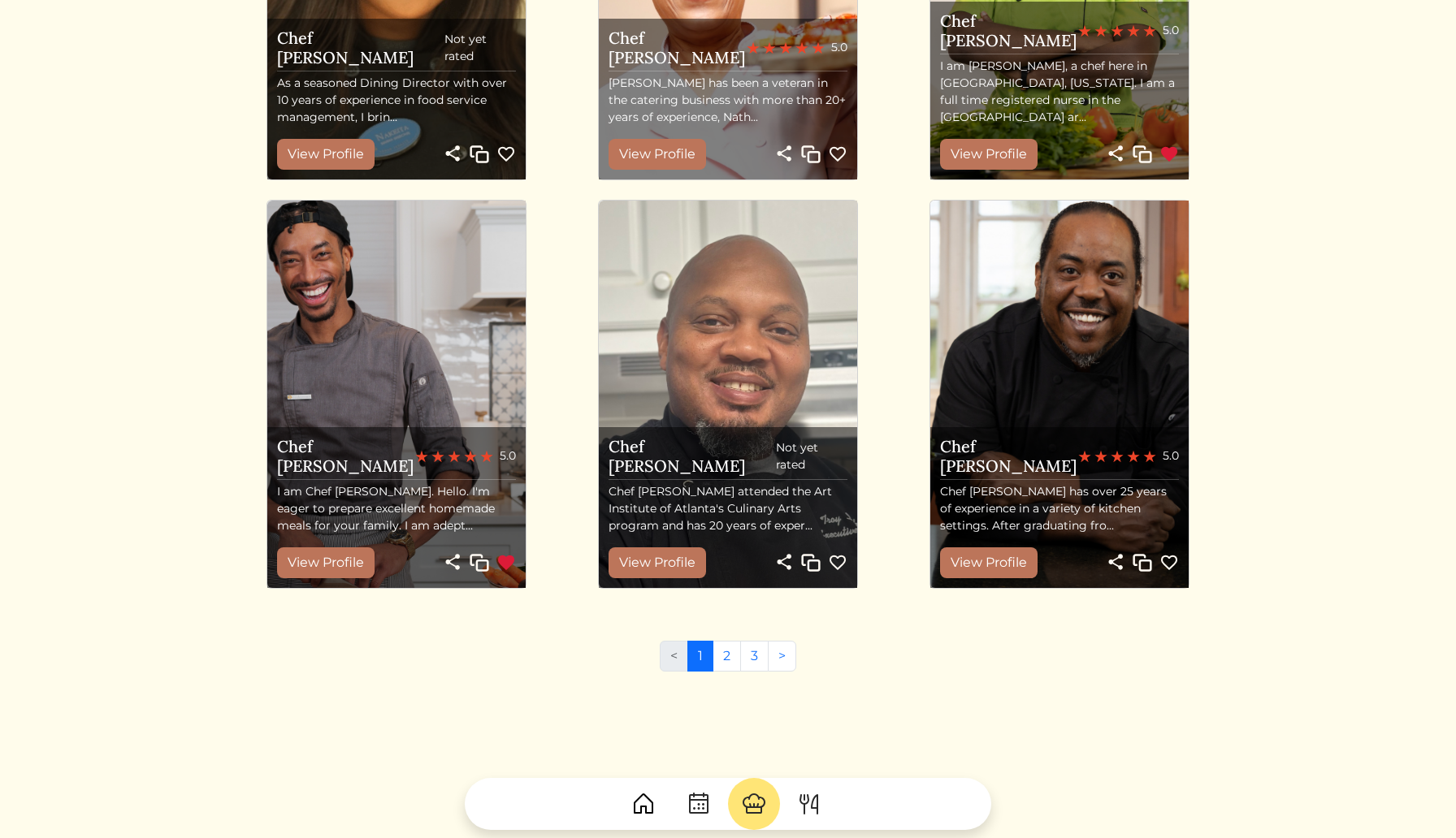
scroll to position [1576, 0]
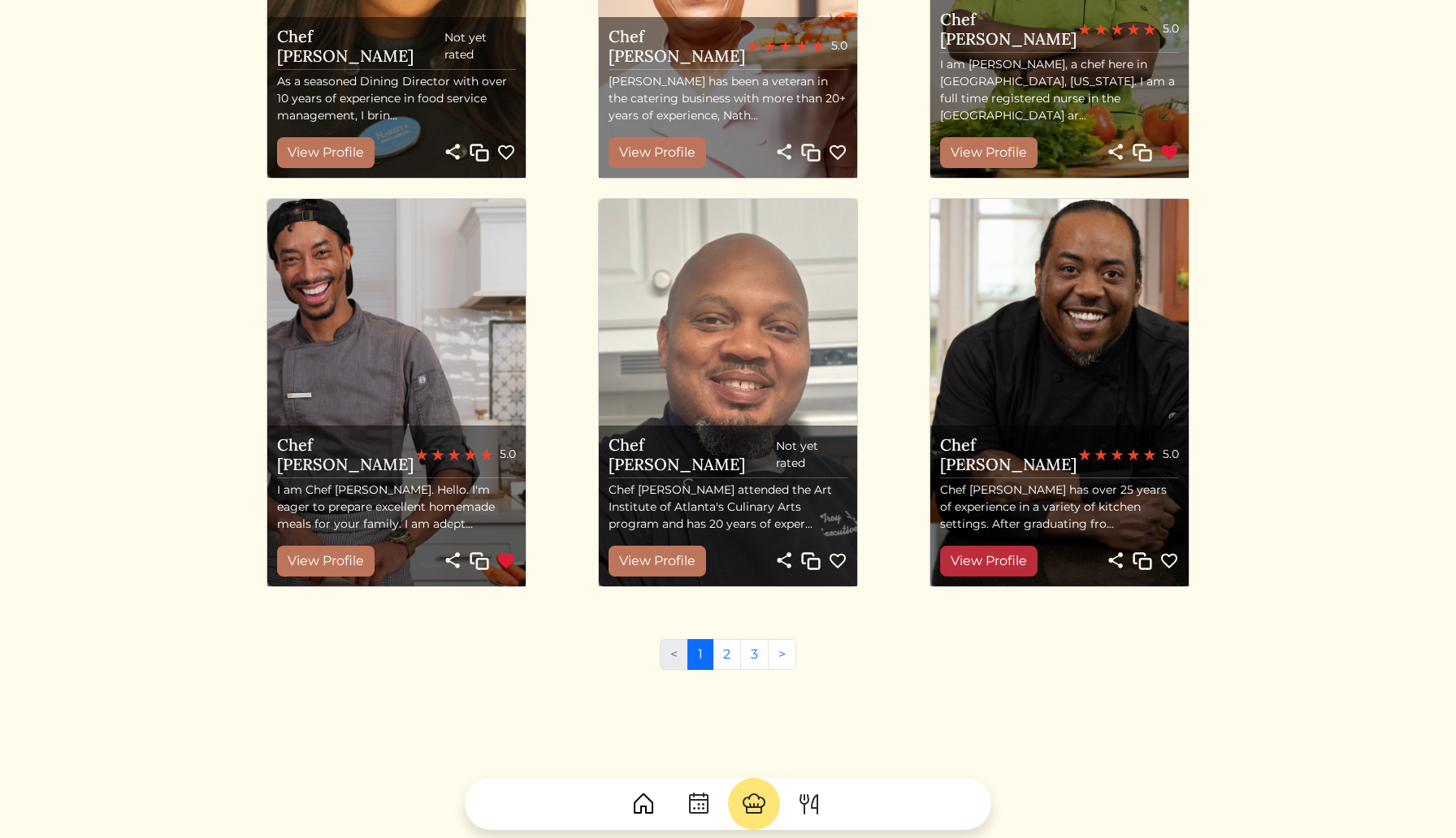
click at [986, 560] on link "View Profile" at bounding box center [989, 561] width 98 height 31
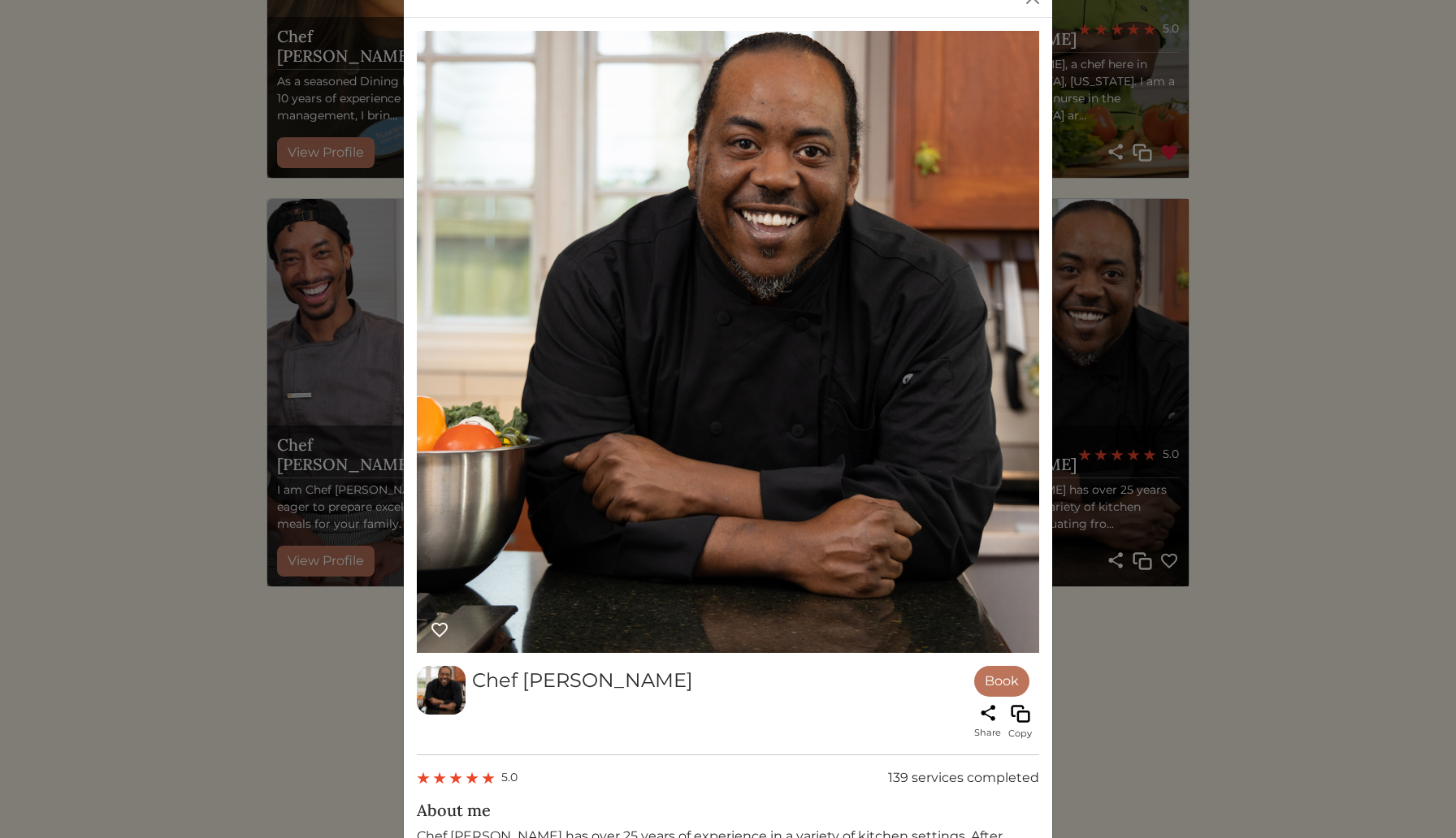
scroll to position [0, 0]
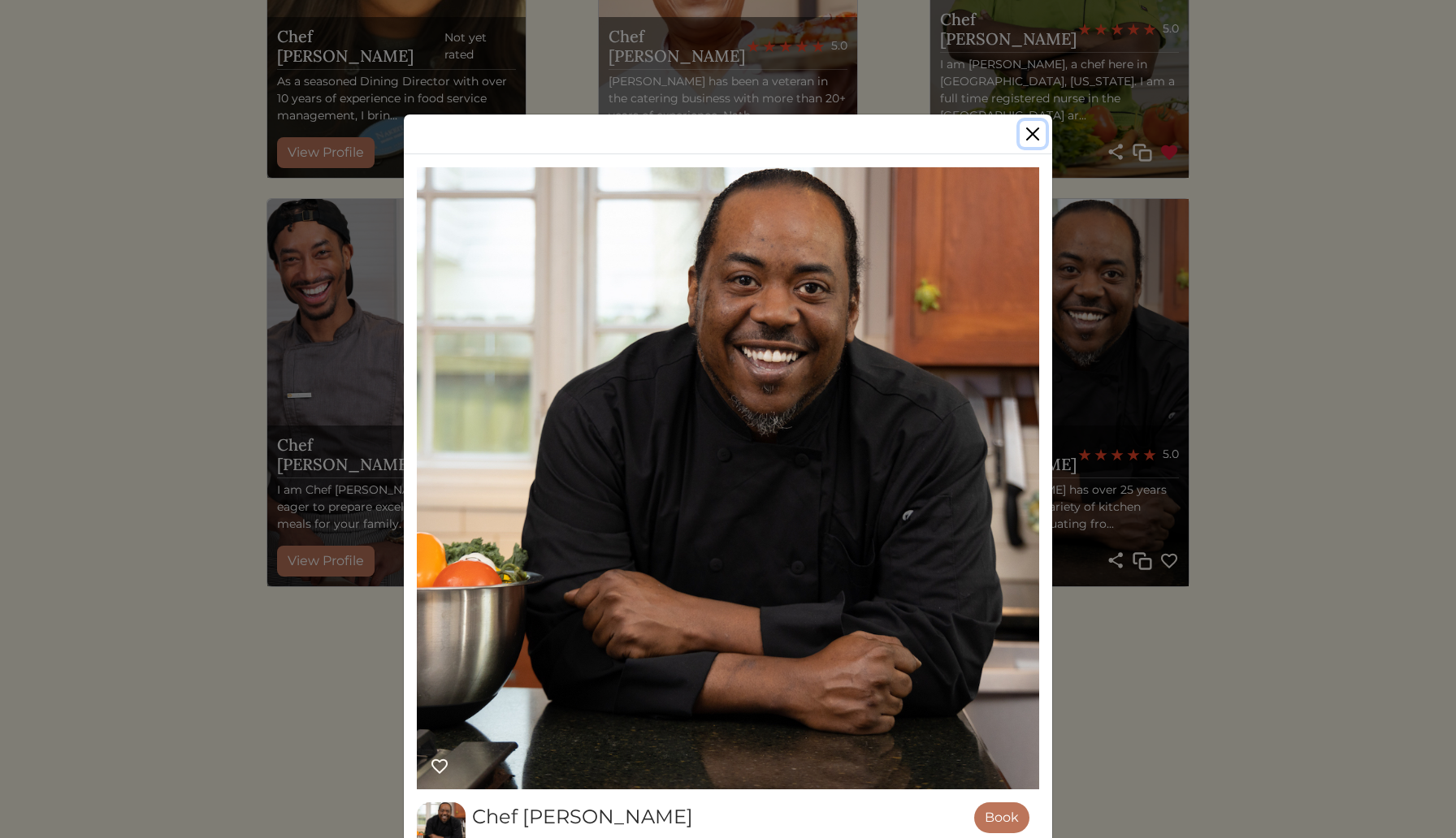
click at [1032, 133] on button "Close" at bounding box center [1032, 134] width 26 height 26
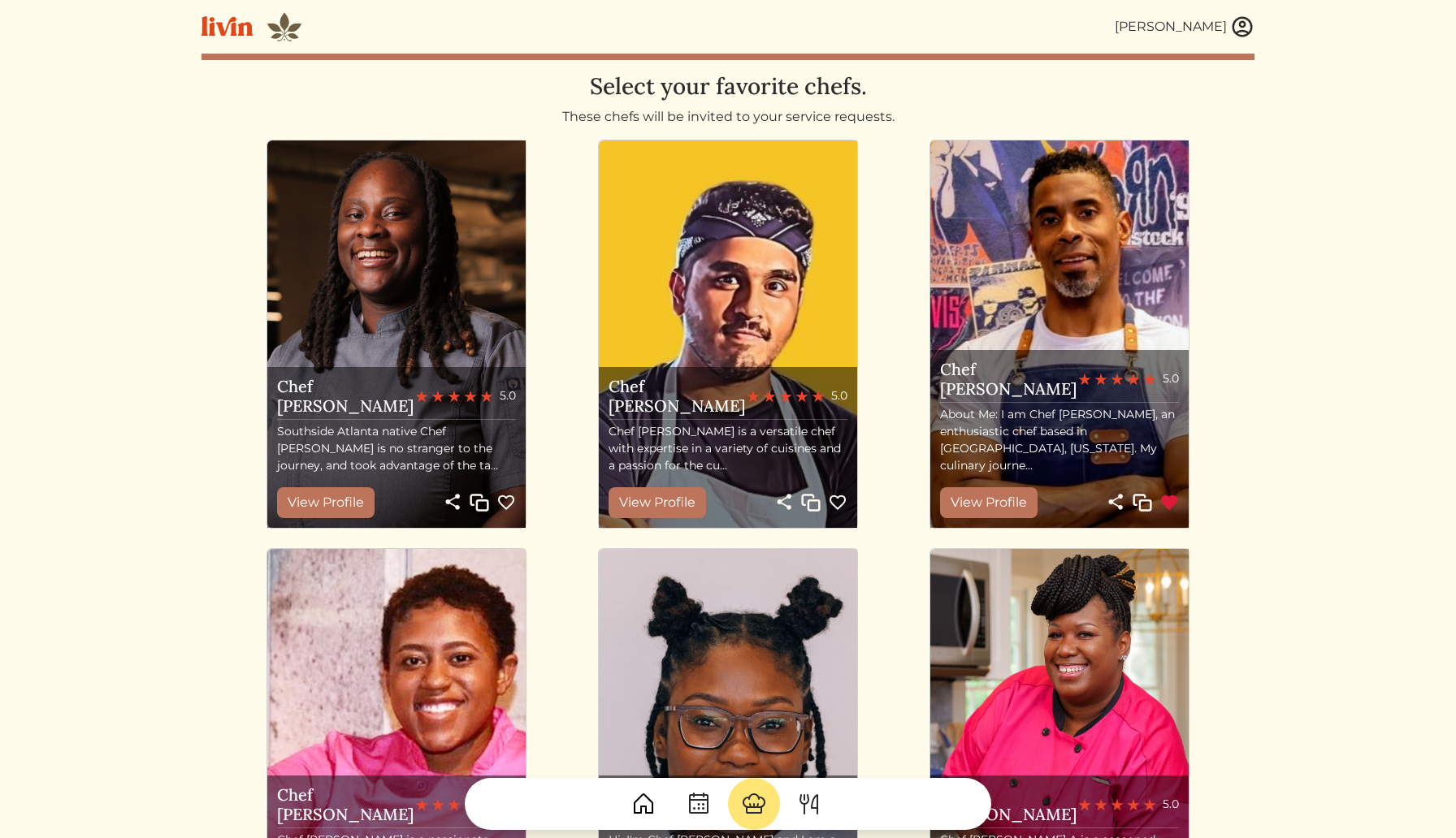
click at [1241, 28] on img at bounding box center [1241, 26] width 25 height 25
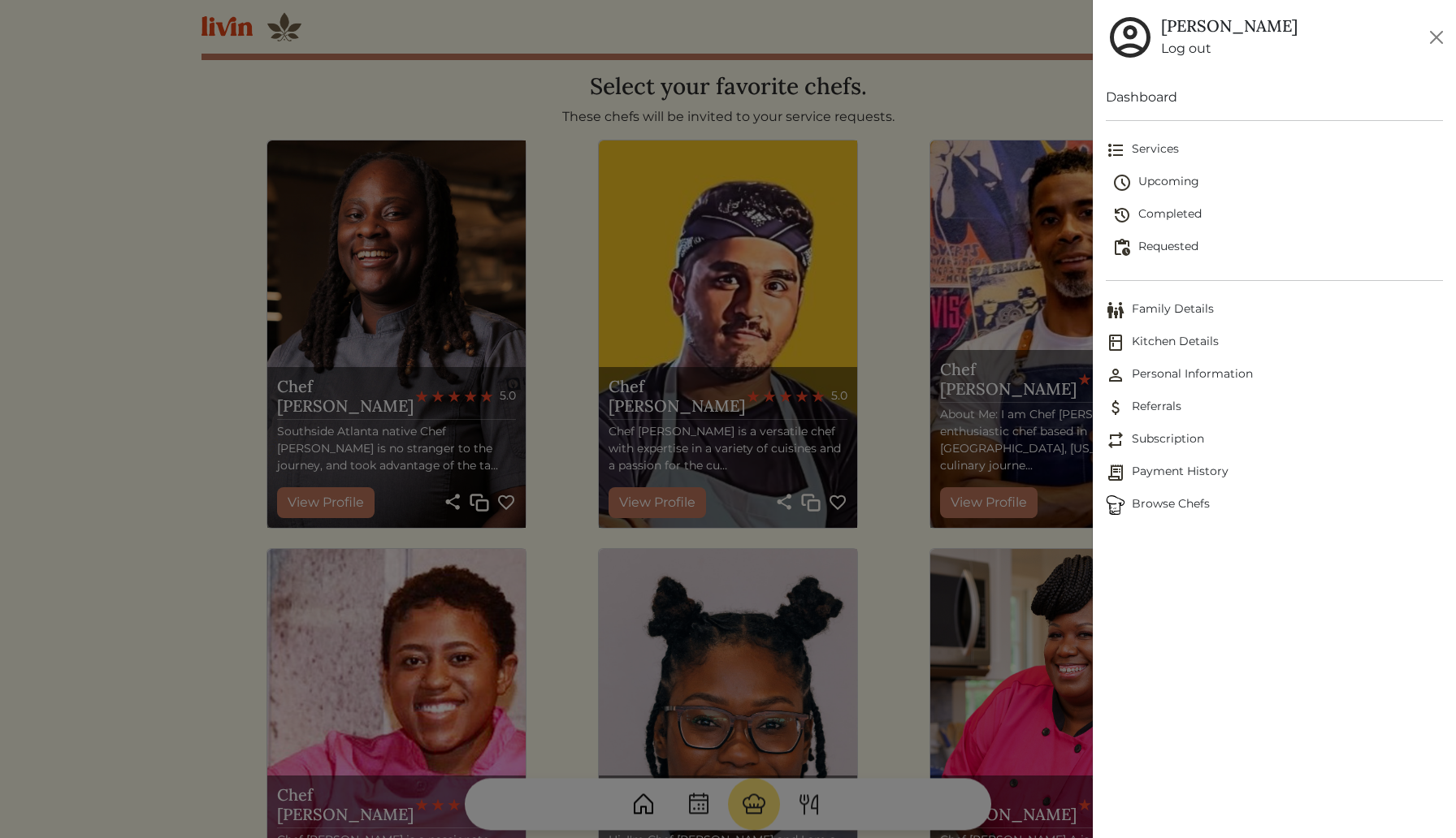
click at [1164, 181] on span "Upcoming" at bounding box center [1277, 183] width 330 height 19
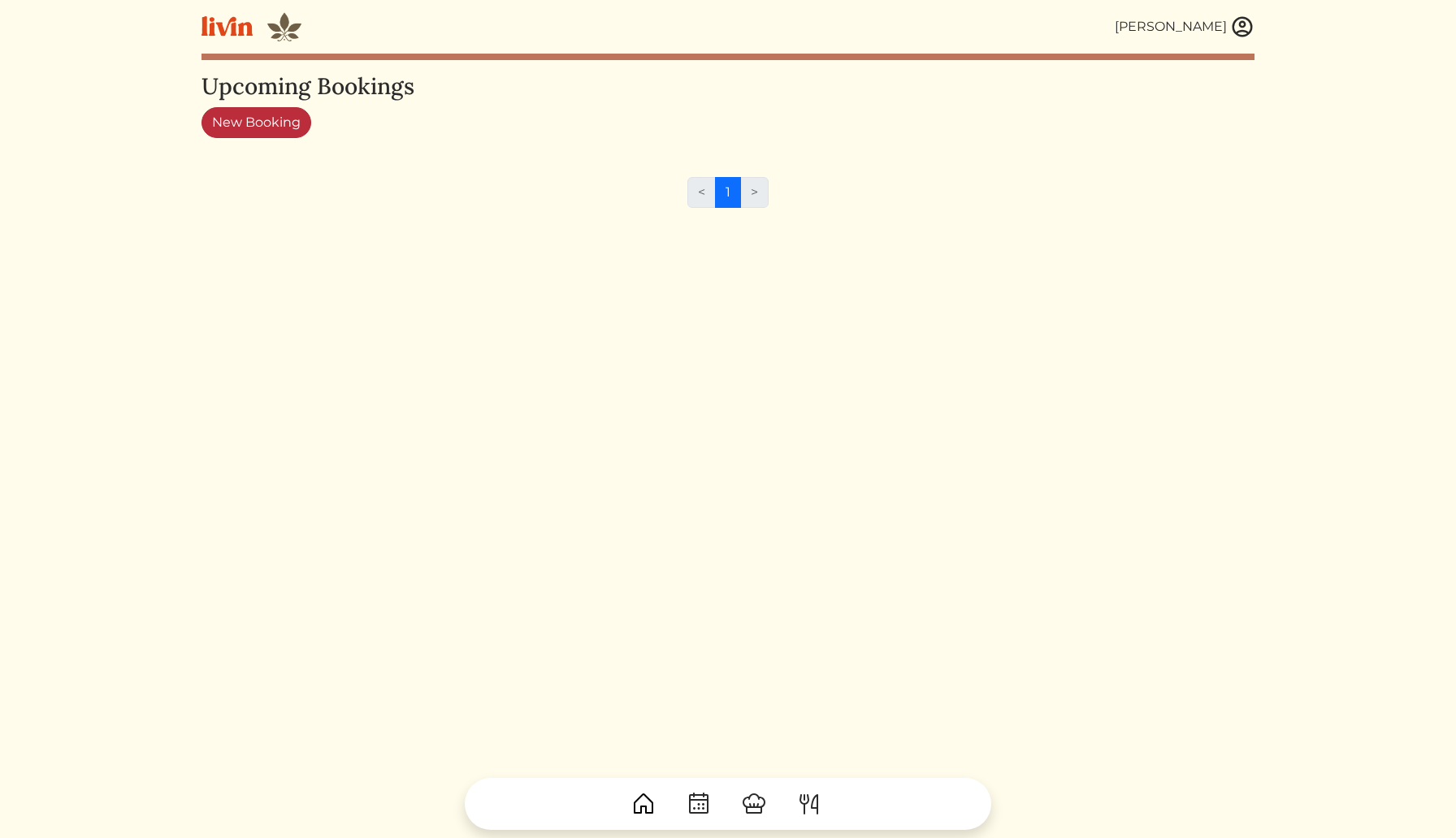
click at [265, 124] on link "New Booking" at bounding box center [257, 122] width 110 height 31
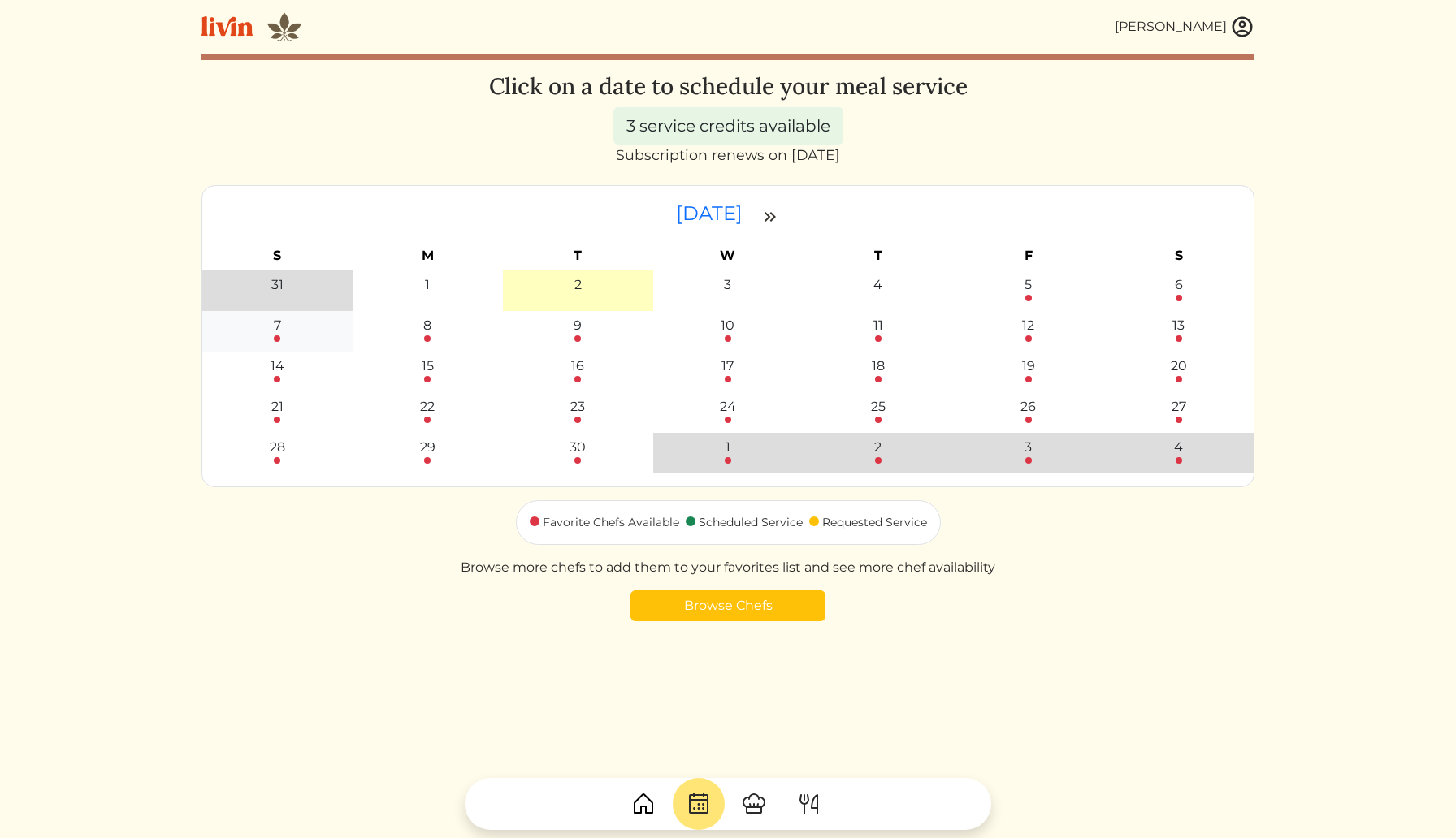
click at [277, 335] on div "7" at bounding box center [278, 325] width 7 height 19
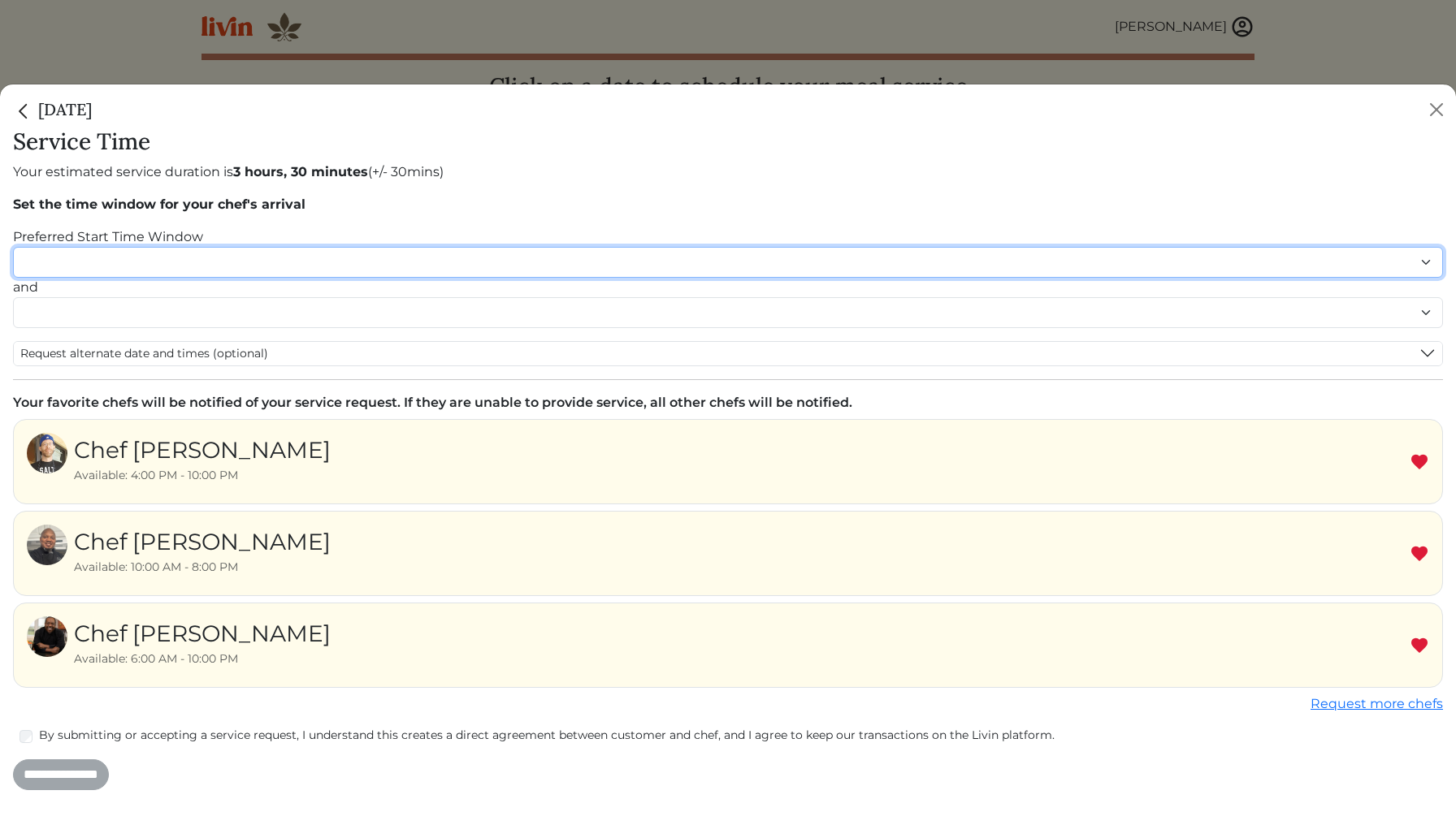
click at [142, 264] on select "******* ******* ******* ******* ******* ******* ******** ******** ******** ****…" at bounding box center [728, 263] width 1430 height 31
select select "********"
click at [13, 247] on select "******* ******* ******* ******* ******* ******* ******** ******** ******** ****…" at bounding box center [728, 263] width 1430 height 31
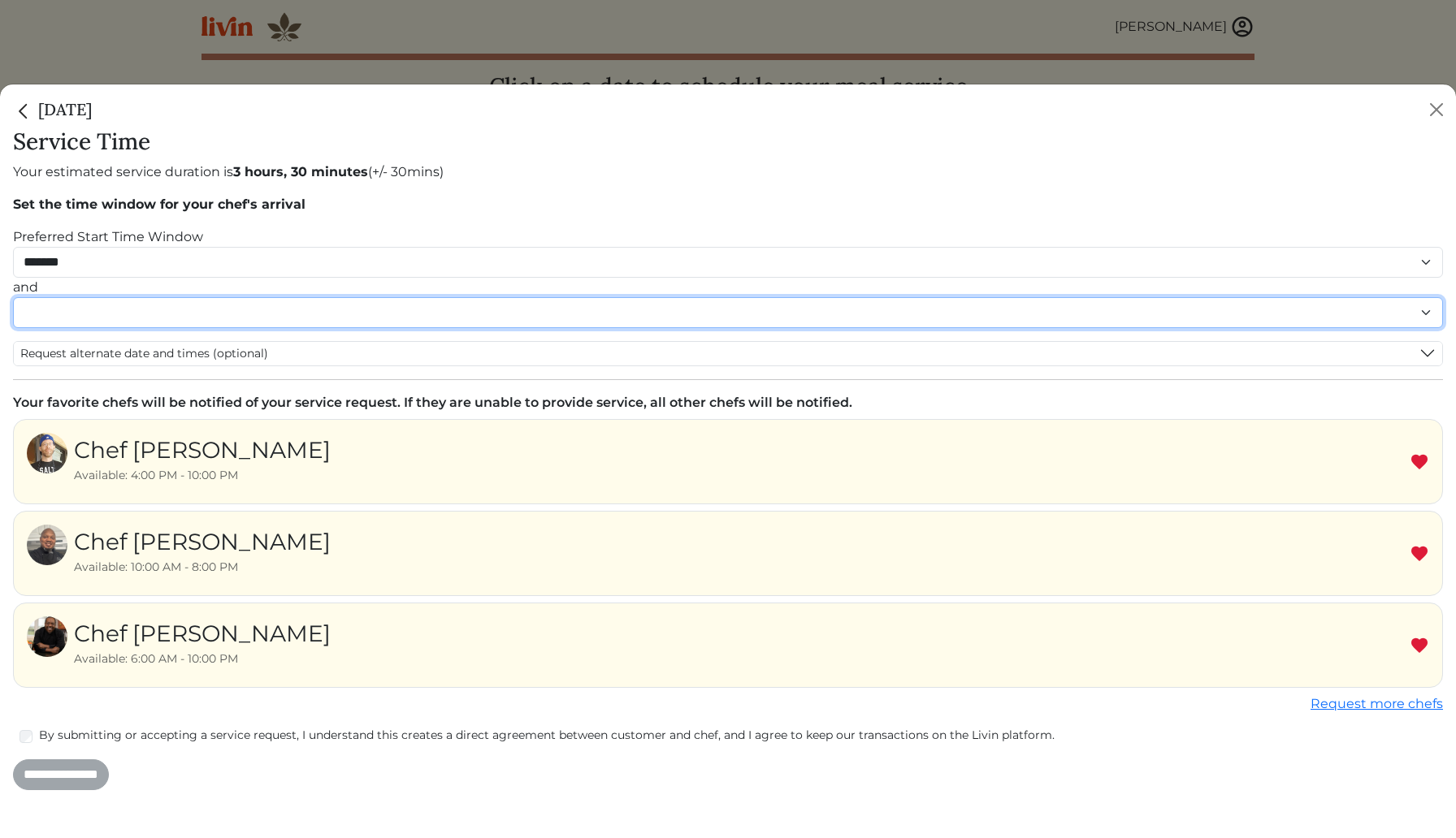
click at [147, 312] on select "******* ******* ******* ******* ******* ******* ******** ******** ******** ****…" at bounding box center [728, 313] width 1430 height 31
click at [13, 314] on select "******* ******* ******* ******* ******* ******* ******** ******** ******** ****…" at bounding box center [728, 313] width 1430 height 31
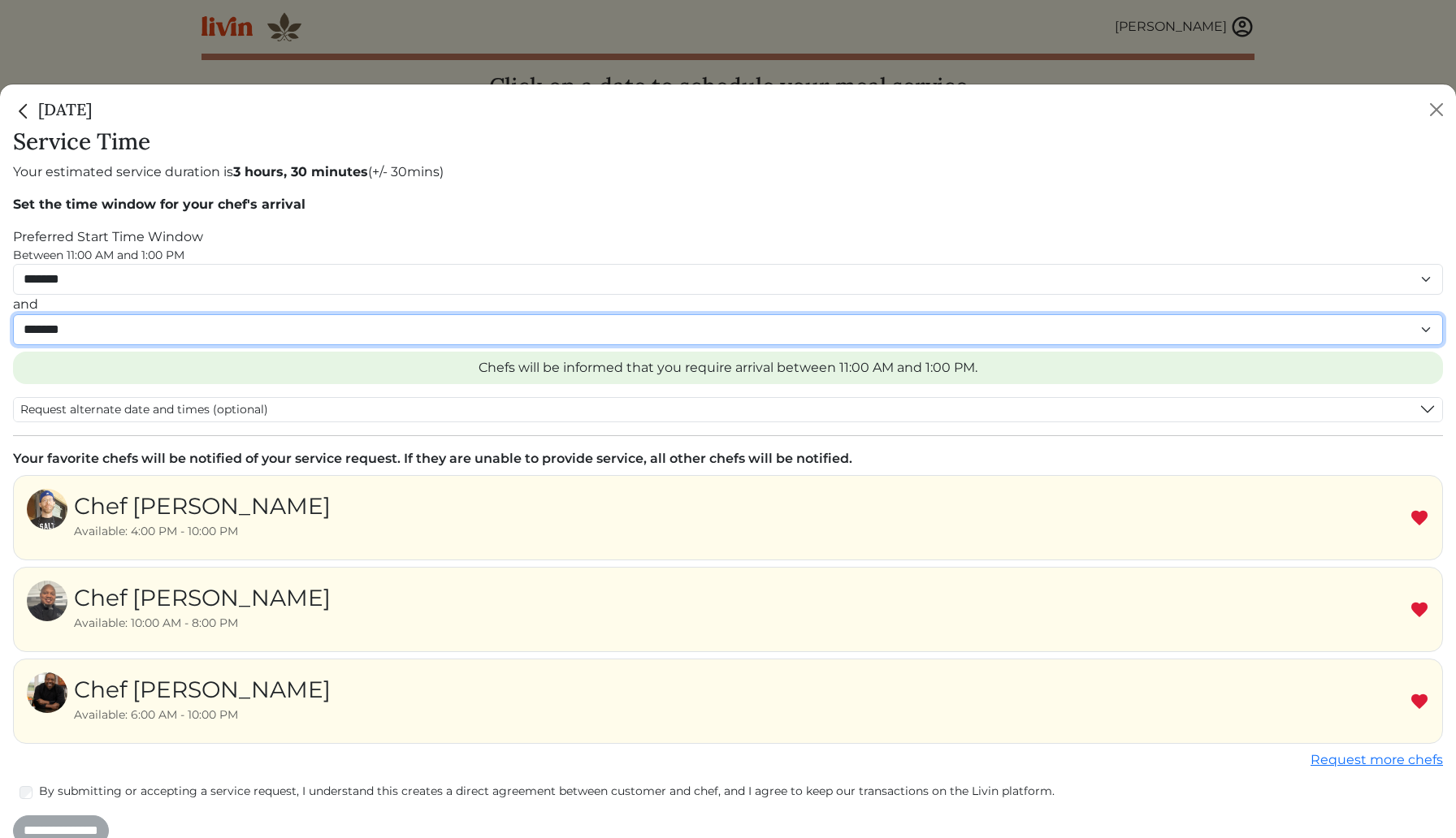
scroll to position [20, 0]
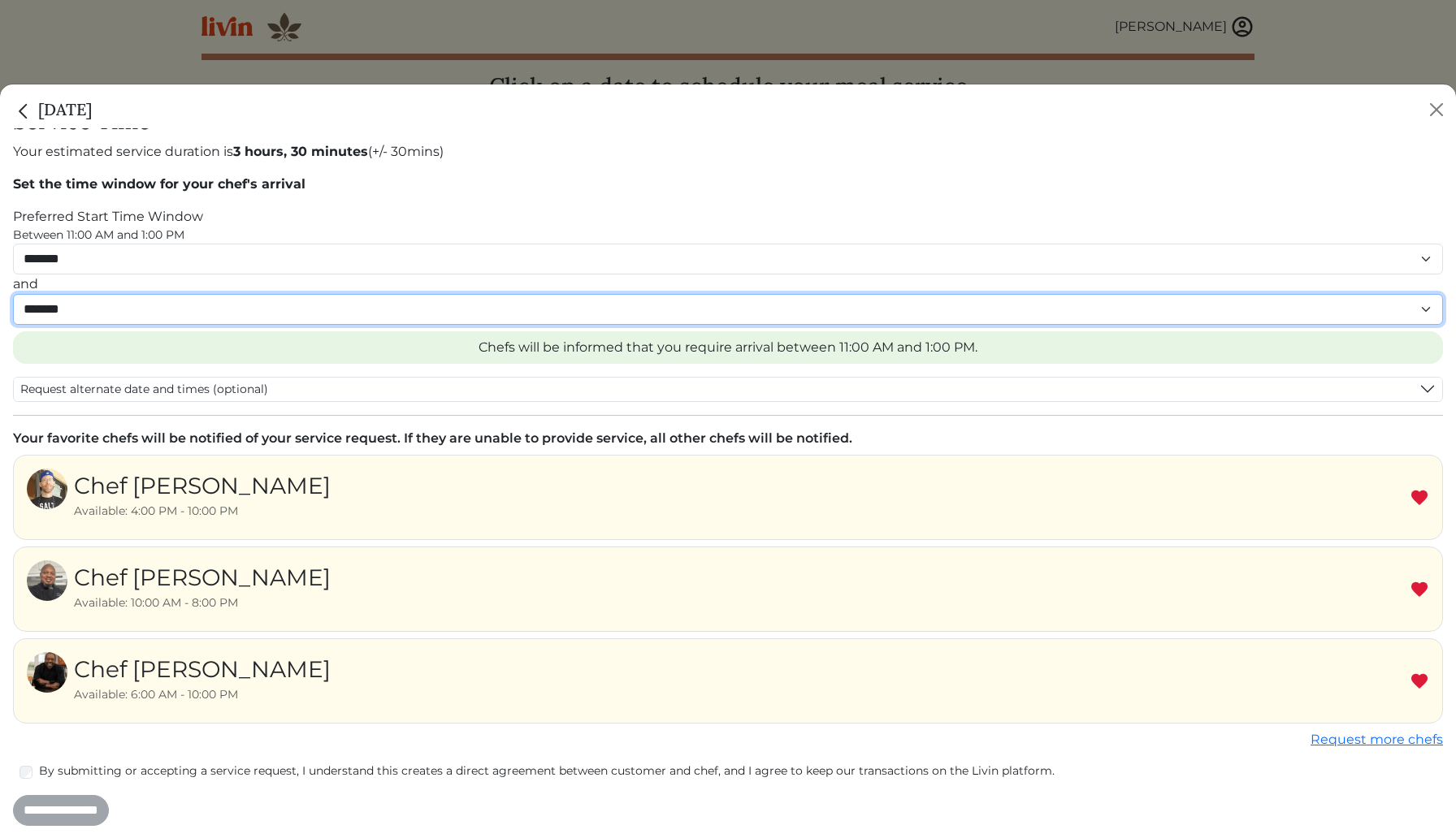
click at [144, 307] on select "******* ******* ******* ******* ******* ******* ******** ******** ******** ****…" at bounding box center [728, 309] width 1430 height 31
click at [13, 294] on select "******* ******* ******* ******* ******* ******* ******** ******** ******** ****…" at bounding box center [728, 309] width 1430 height 31
click at [114, 310] on select "******* ******* ******* ******* ******* ******* ******** ******** ******** ****…" at bounding box center [728, 309] width 1430 height 31
select select "********"
click at [13, 294] on select "******* ******* ******* ******* ******* ******* ******** ******** ******** ****…" at bounding box center [728, 309] width 1430 height 31
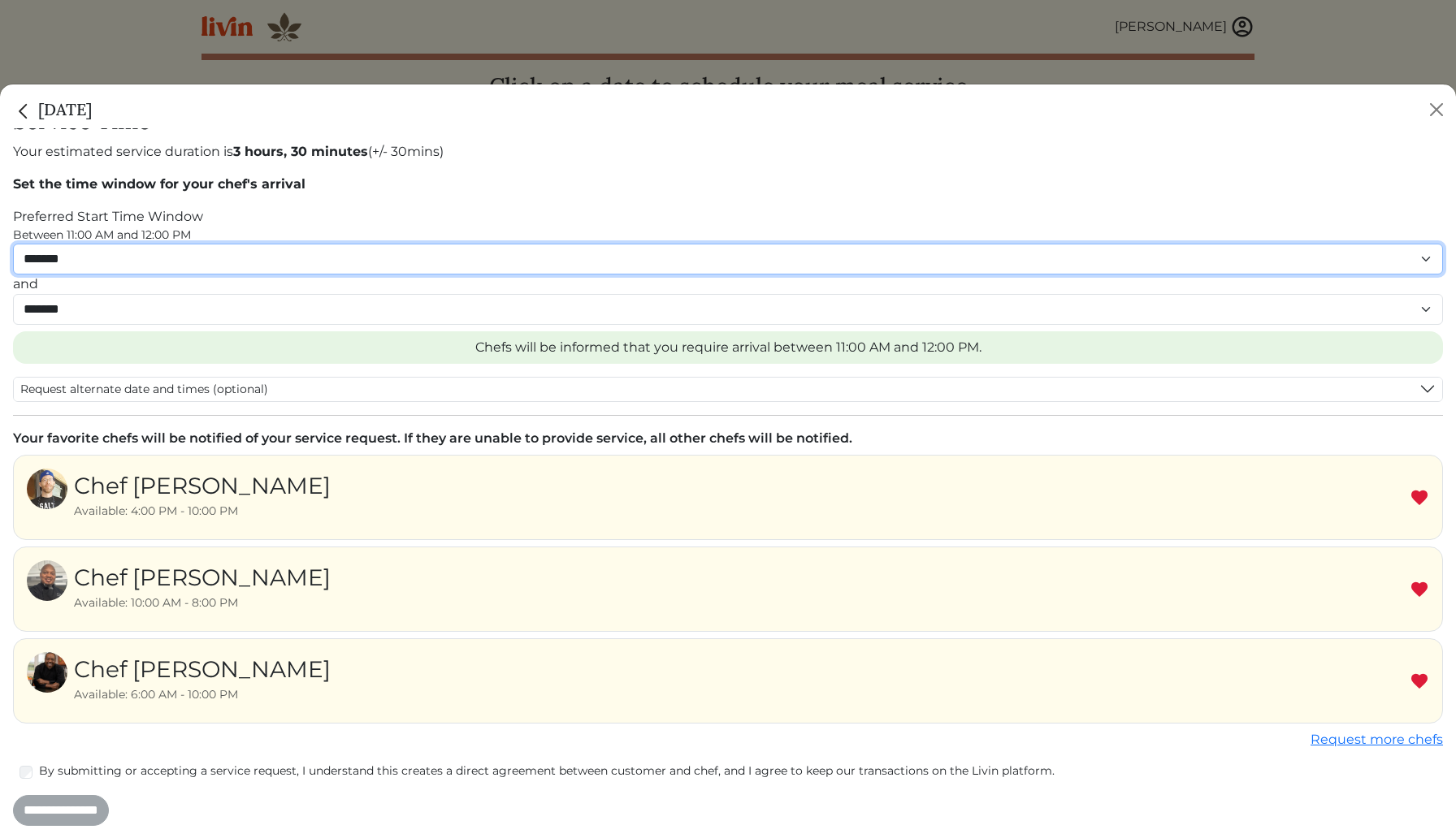
click at [200, 254] on select "******* ******* ******* ******* ******* ******* ******** ******** ******** ****…" at bounding box center [728, 259] width 1430 height 31
select select "********"
click at [13, 244] on select "******* ******* ******* ******* ******* ******* ******** ******** ******** ****…" at bounding box center [728, 259] width 1430 height 31
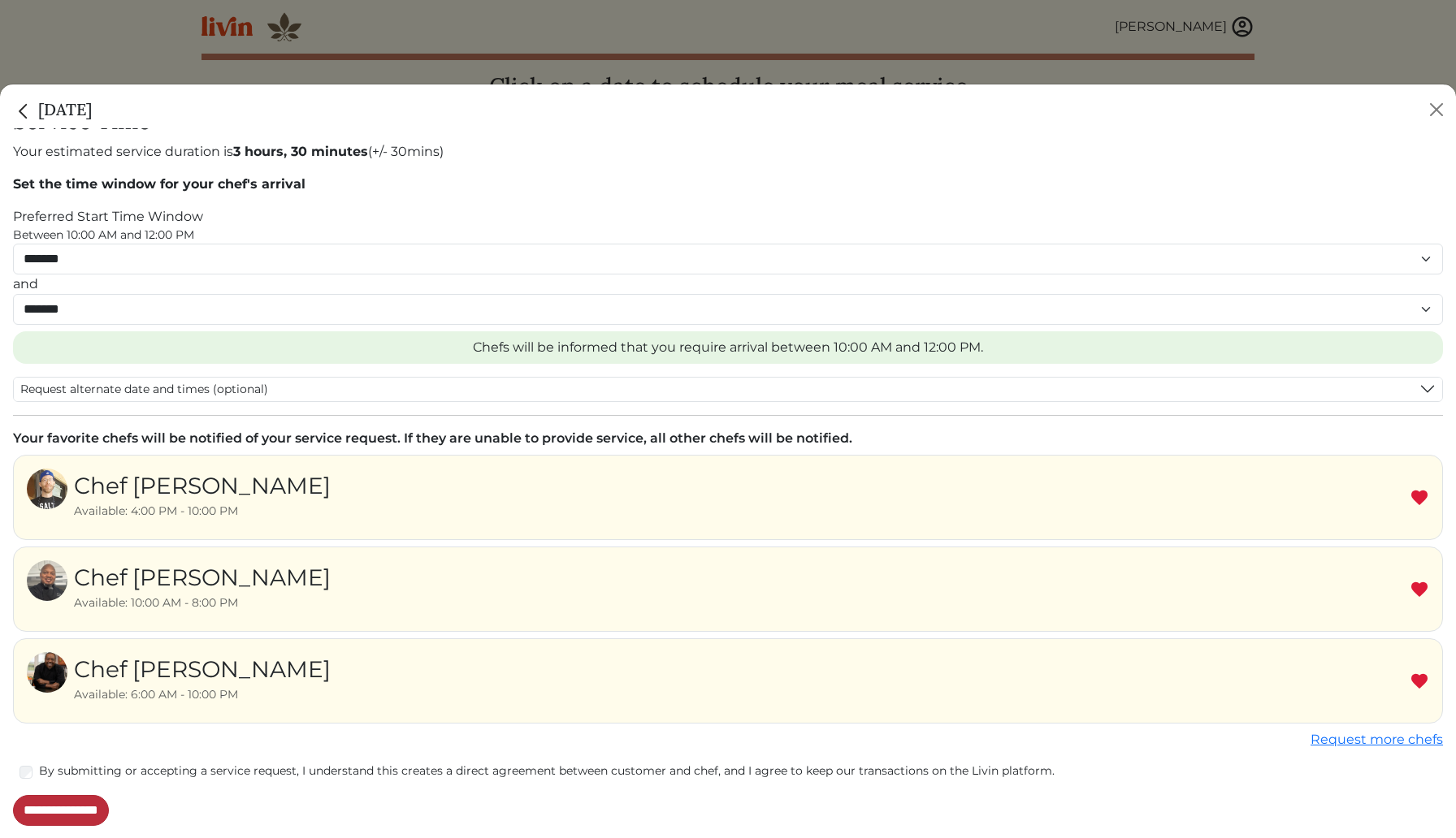
click at [94, 809] on input "**********" at bounding box center [60, 811] width 96 height 31
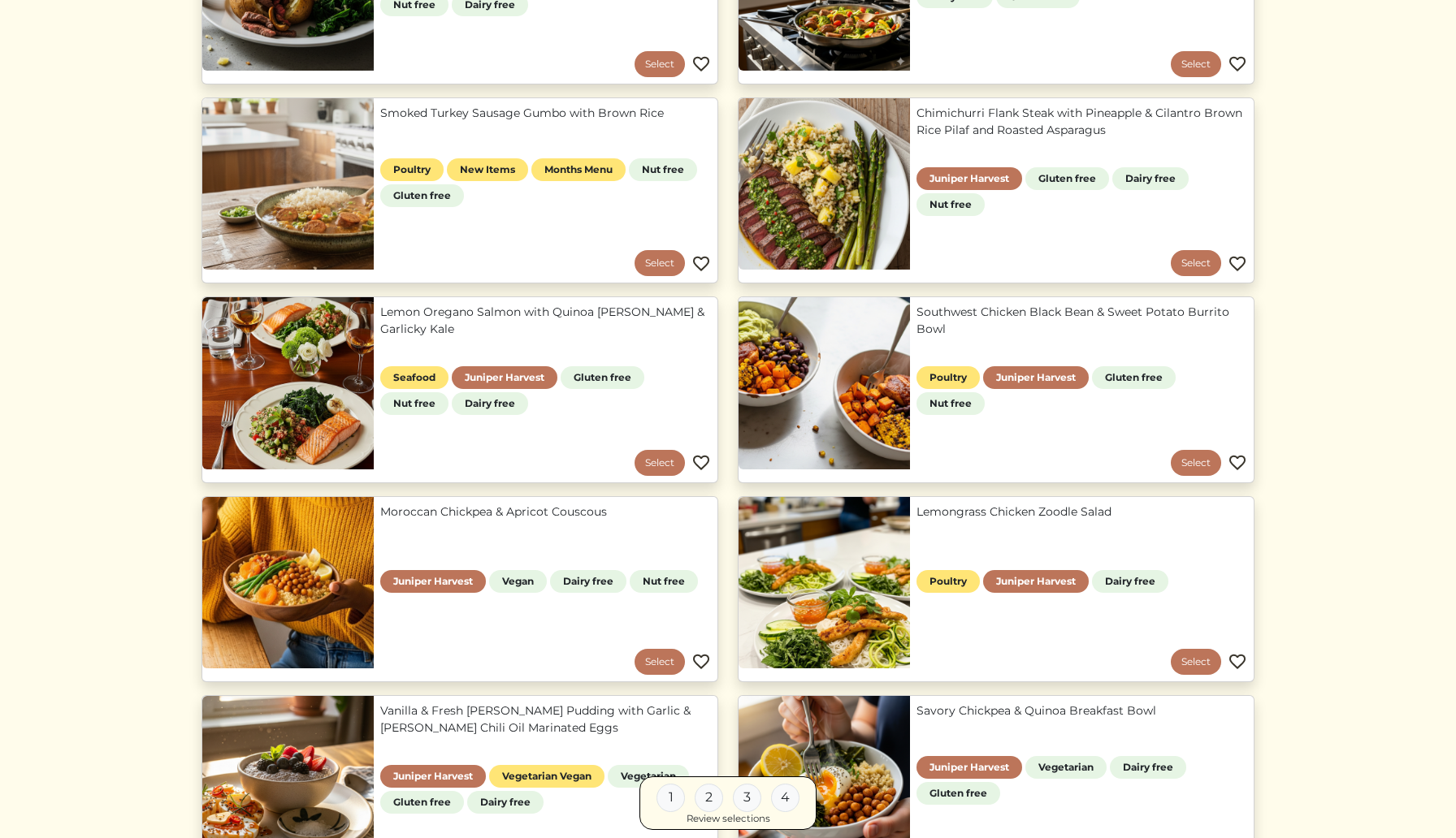
scroll to position [932, 0]
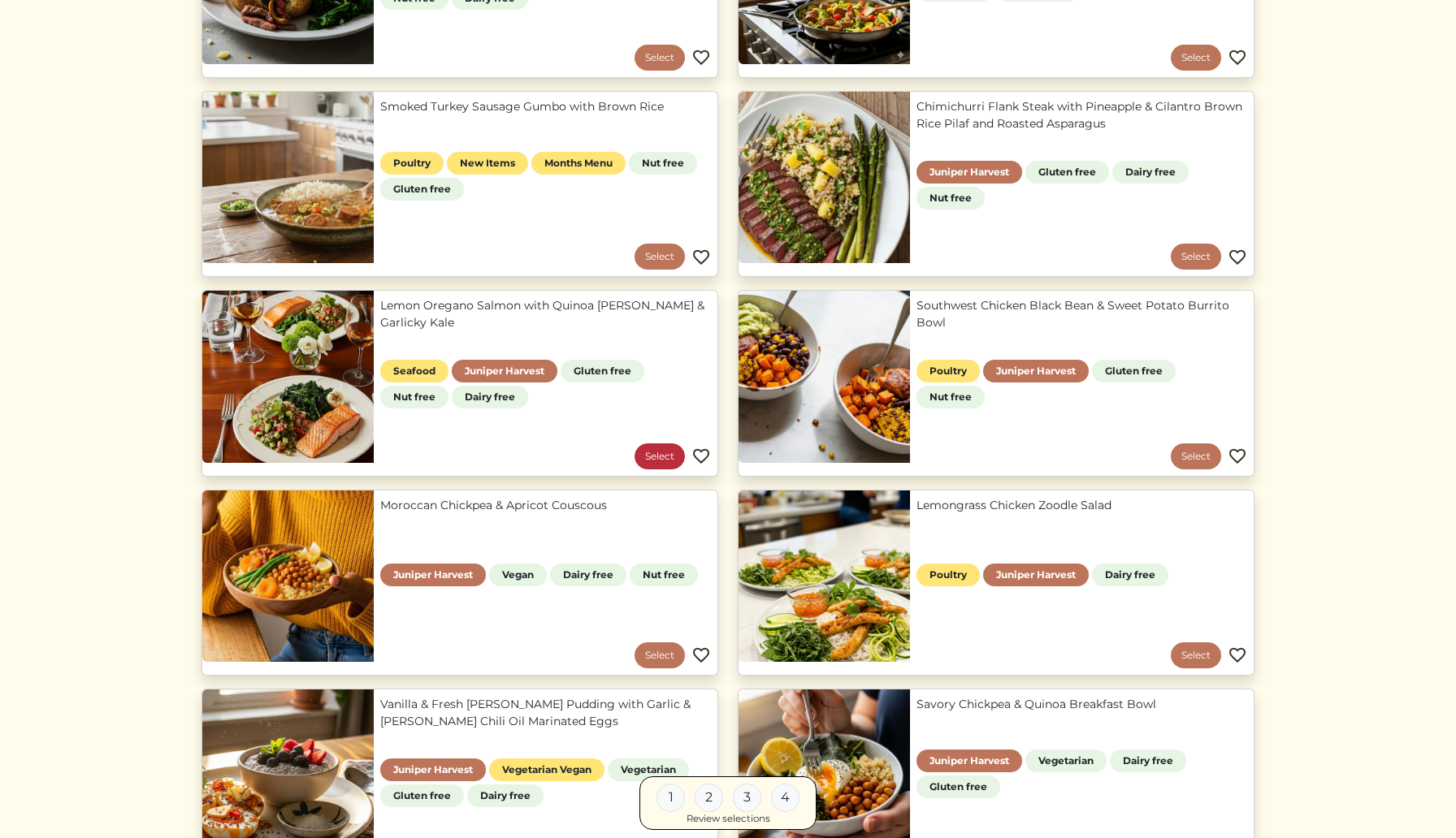
click at [654, 455] on link "Select" at bounding box center [659, 456] width 50 height 26
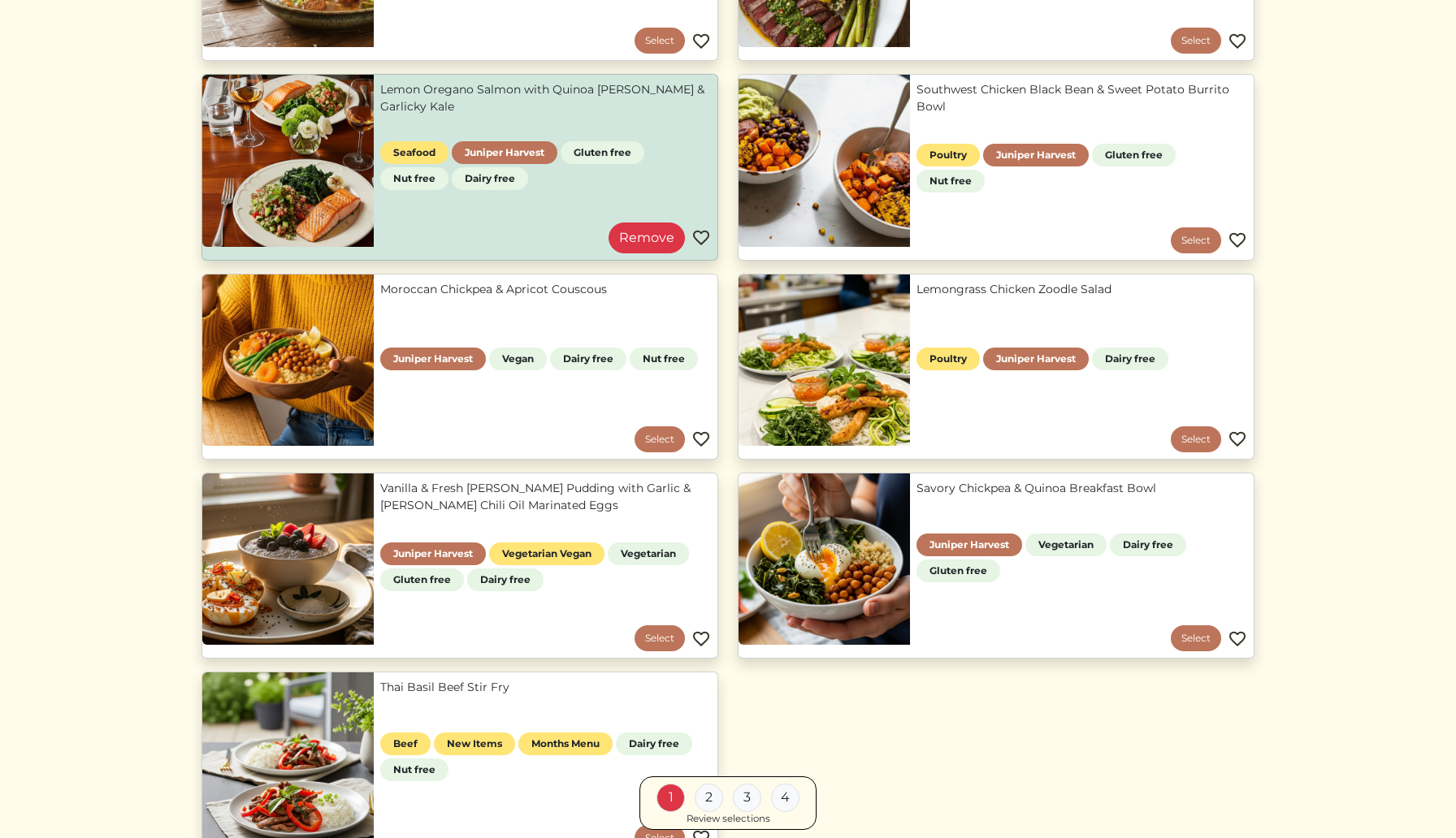
scroll to position [1148, 0]
click at [656, 439] on link "Select" at bounding box center [659, 438] width 50 height 26
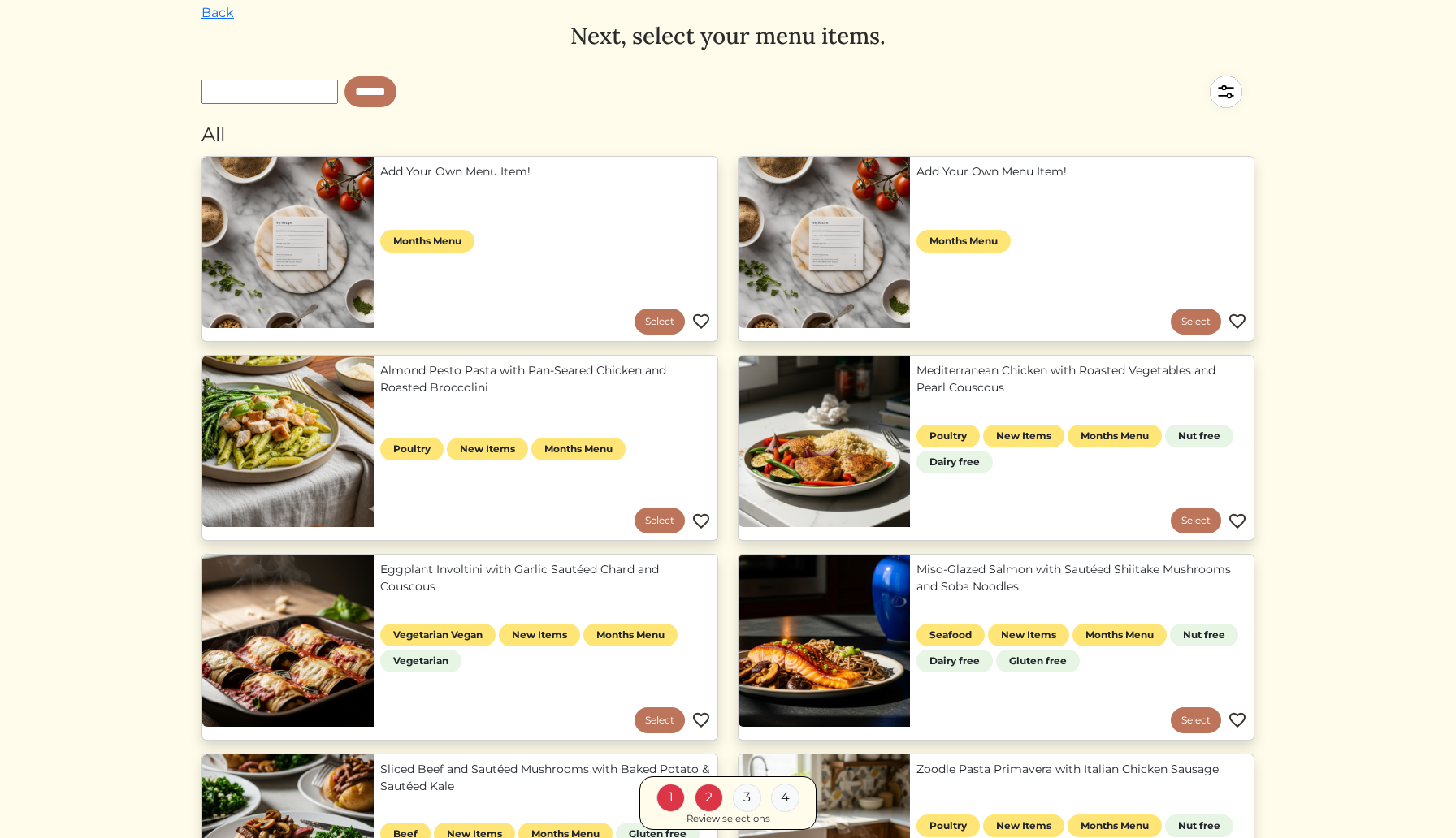
scroll to position [71, 0]
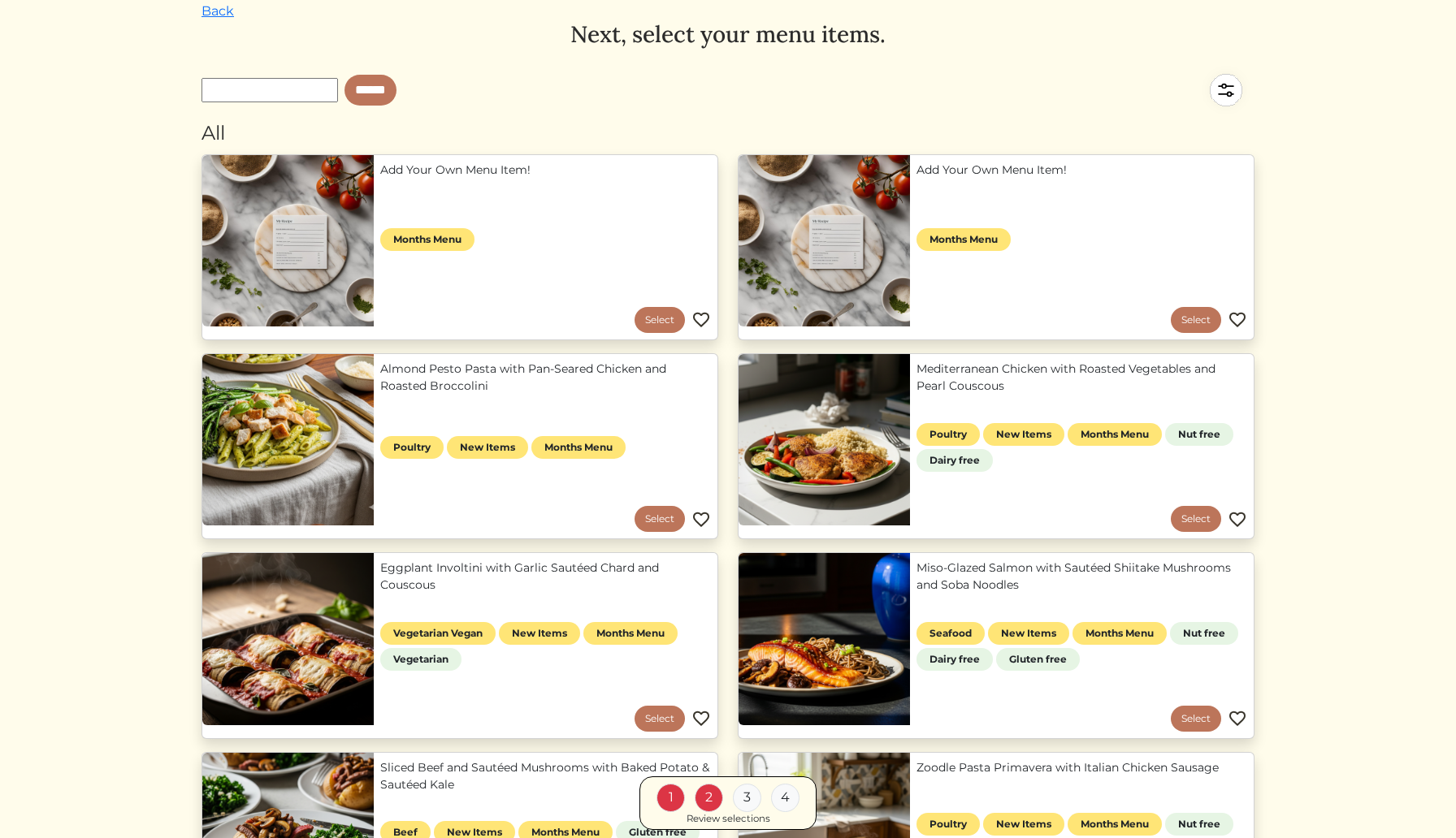
click at [438, 179] on link "Add Your Own Menu Item!" at bounding box center [546, 170] width 330 height 17
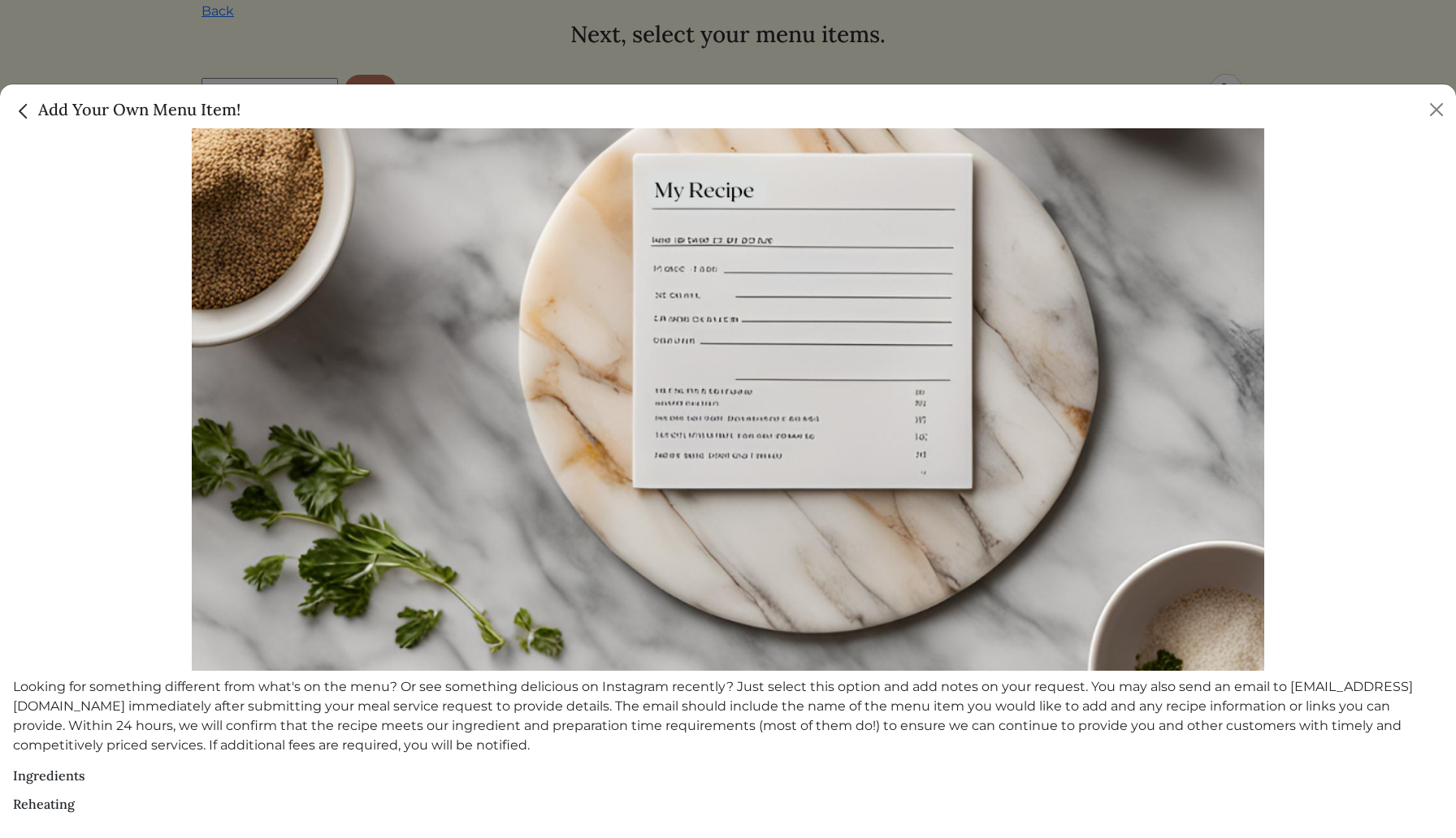
scroll to position [0, 0]
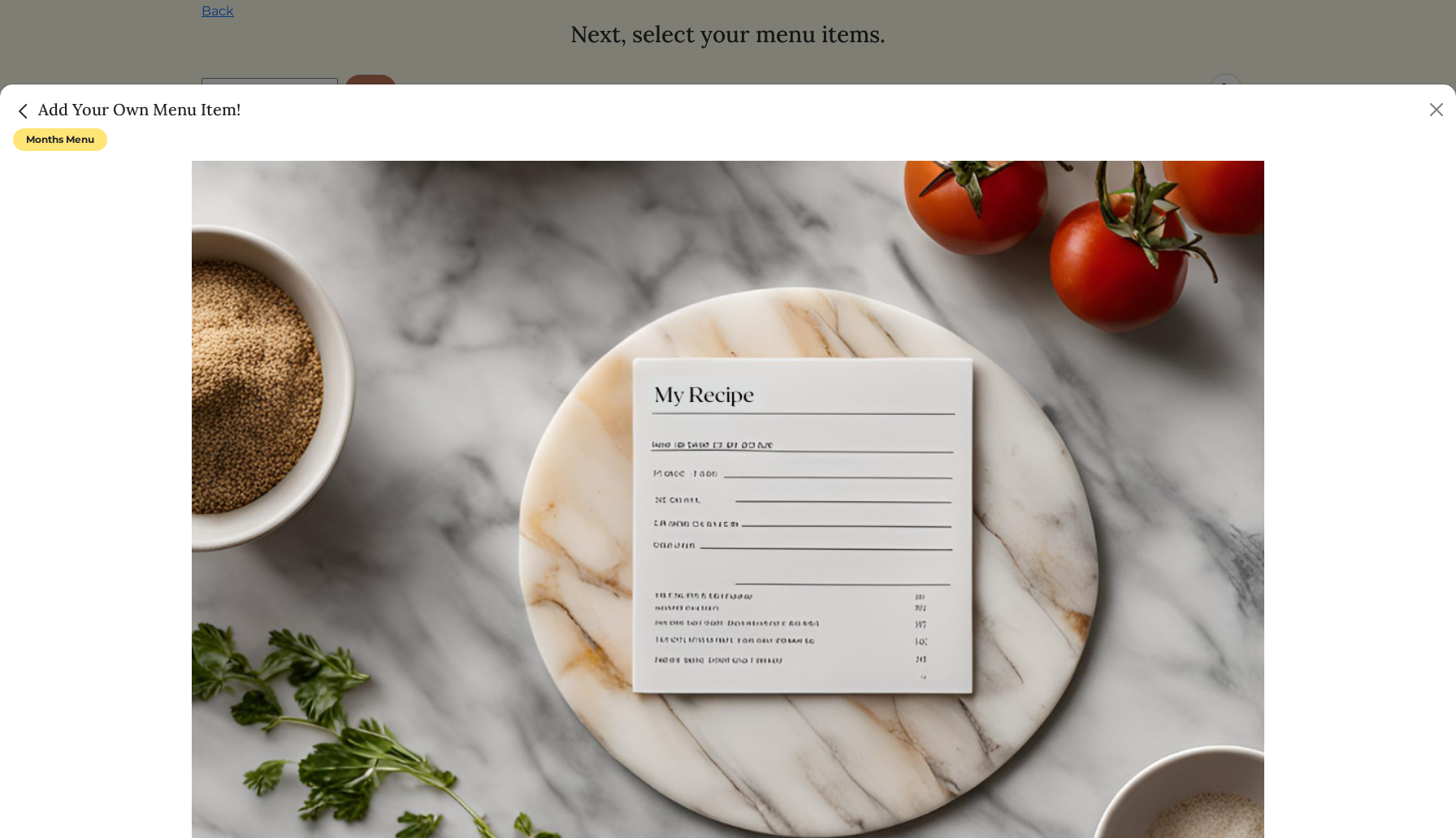
click at [25, 111] on img "Close" at bounding box center [23, 110] width 21 height 21
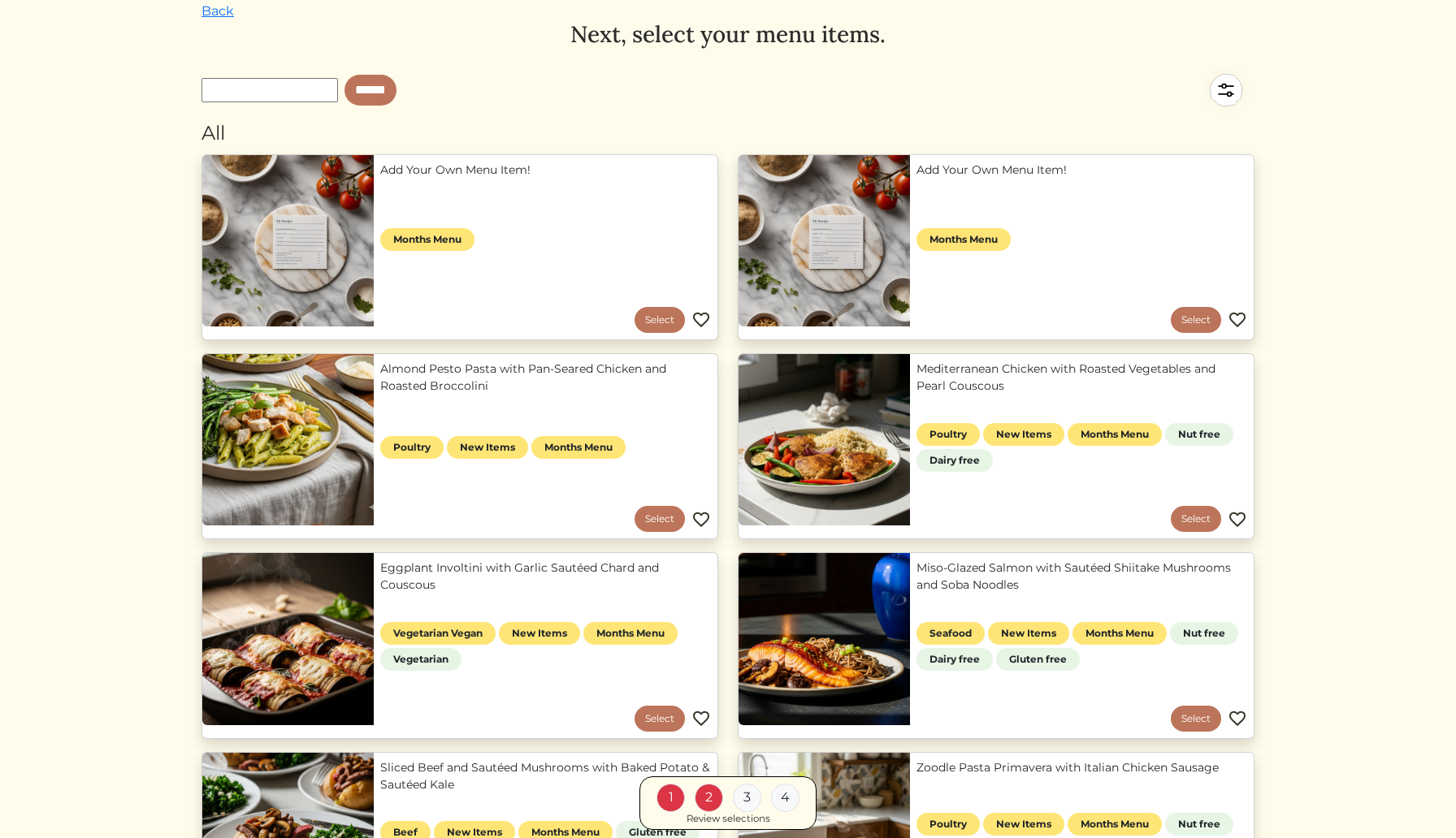
click at [992, 179] on link "Add Your Own Menu Item!" at bounding box center [1082, 170] width 330 height 17
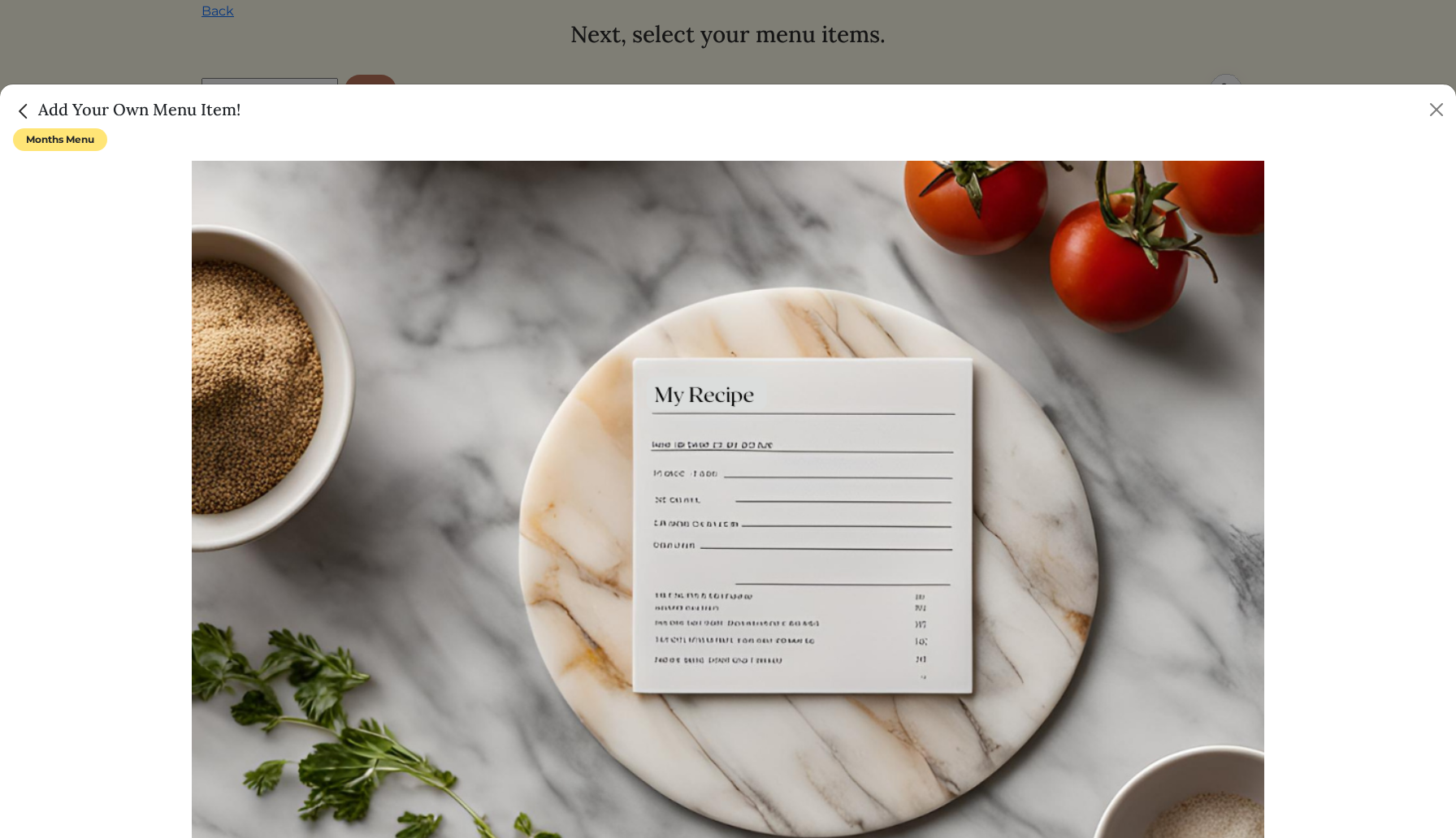
scroll to position [204, 0]
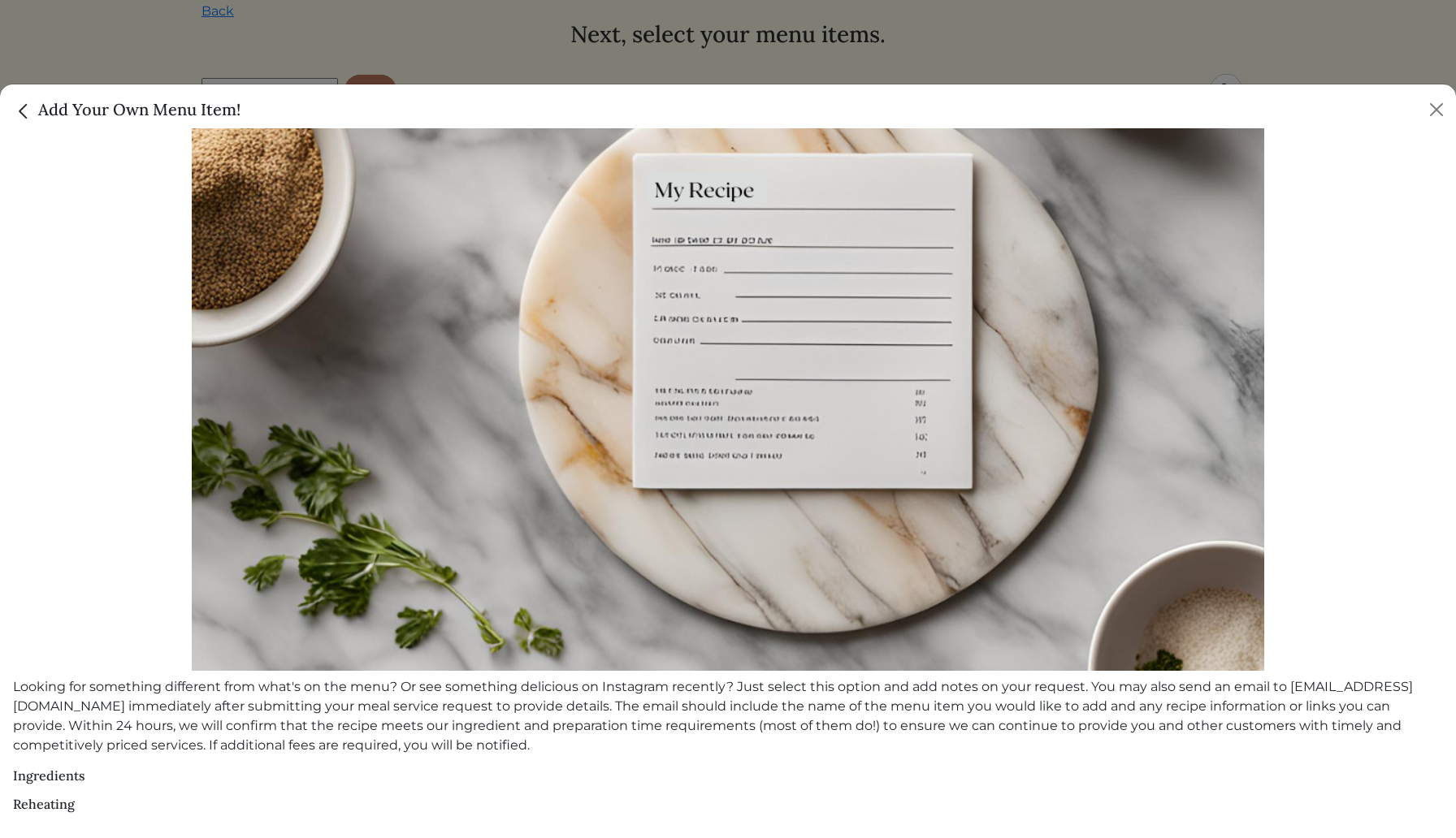
click at [22, 109] on img "Close" at bounding box center [23, 110] width 21 height 21
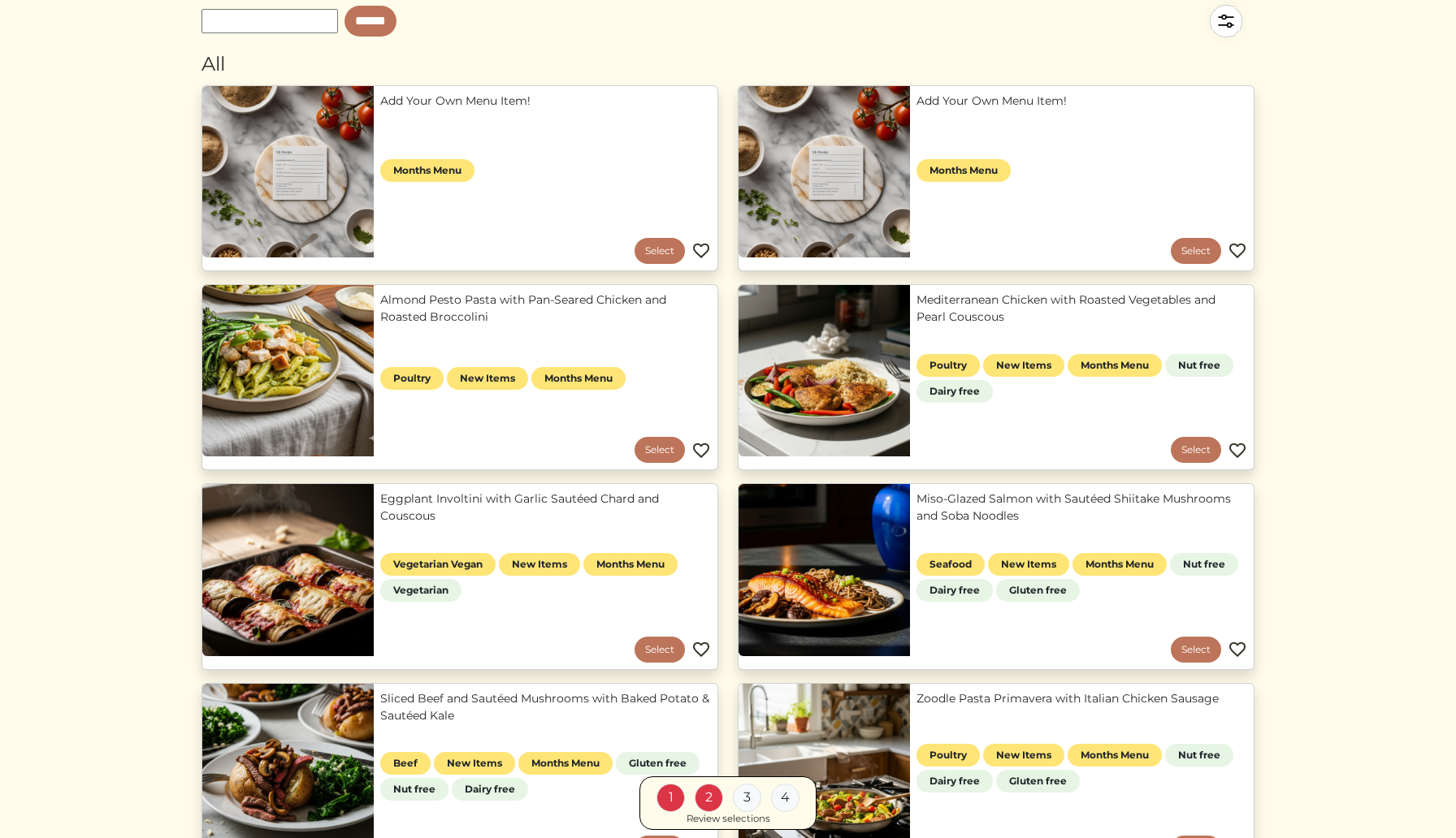
scroll to position [145, 0]
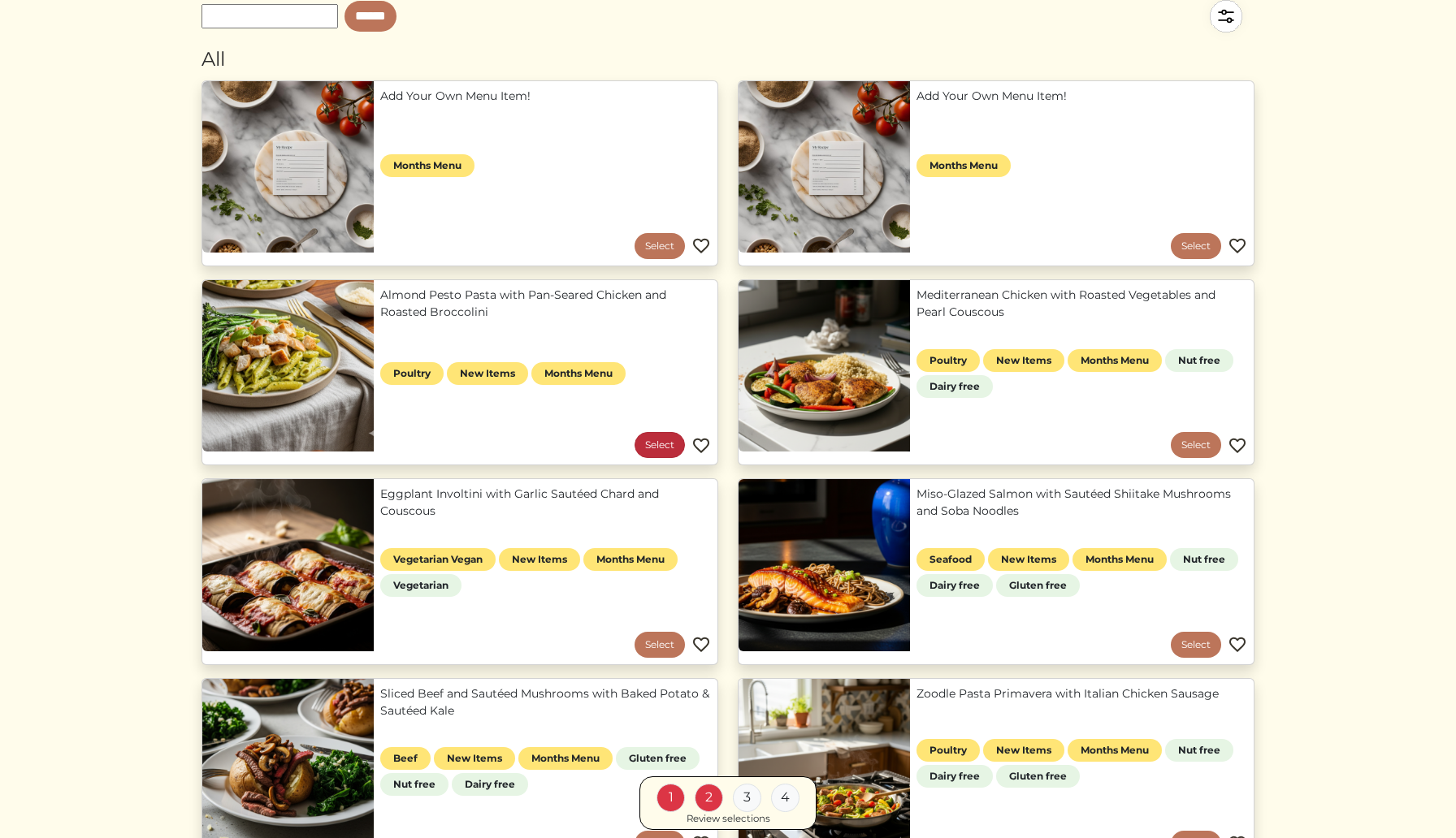
click at [650, 440] on link "Select" at bounding box center [659, 445] width 50 height 26
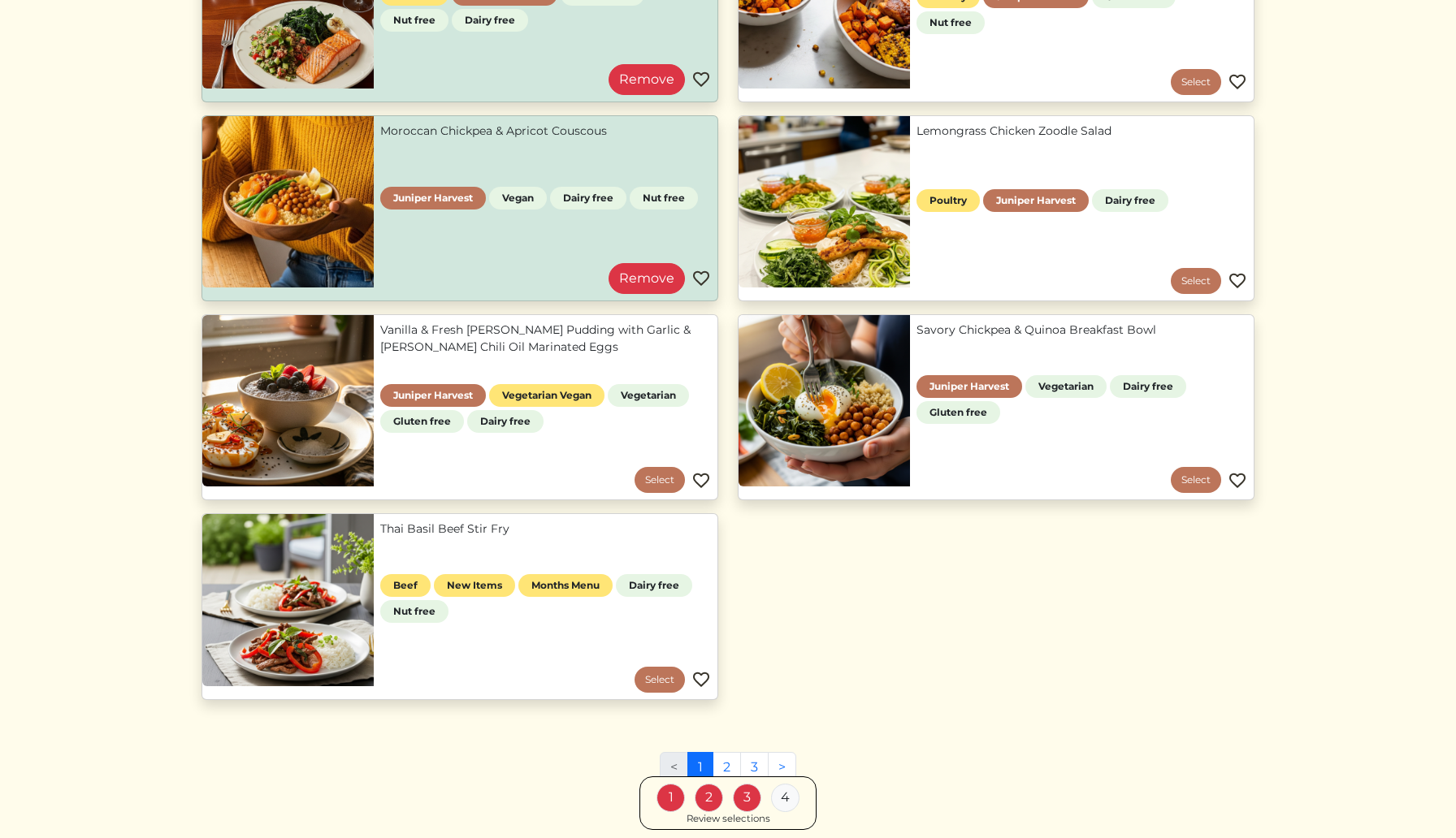
scroll to position [1417, 0]
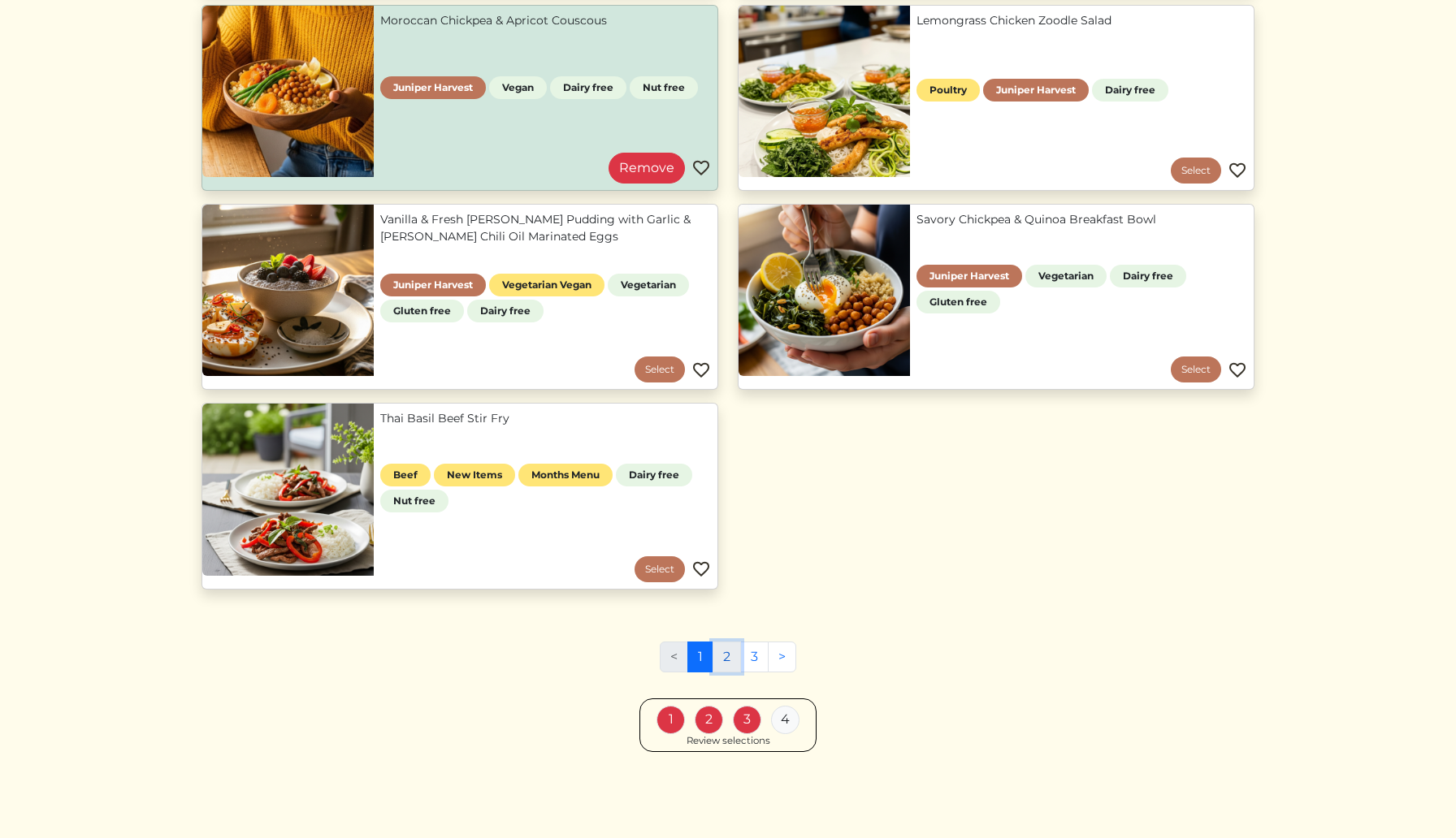
click at [728, 666] on link "2" at bounding box center [726, 657] width 28 height 31
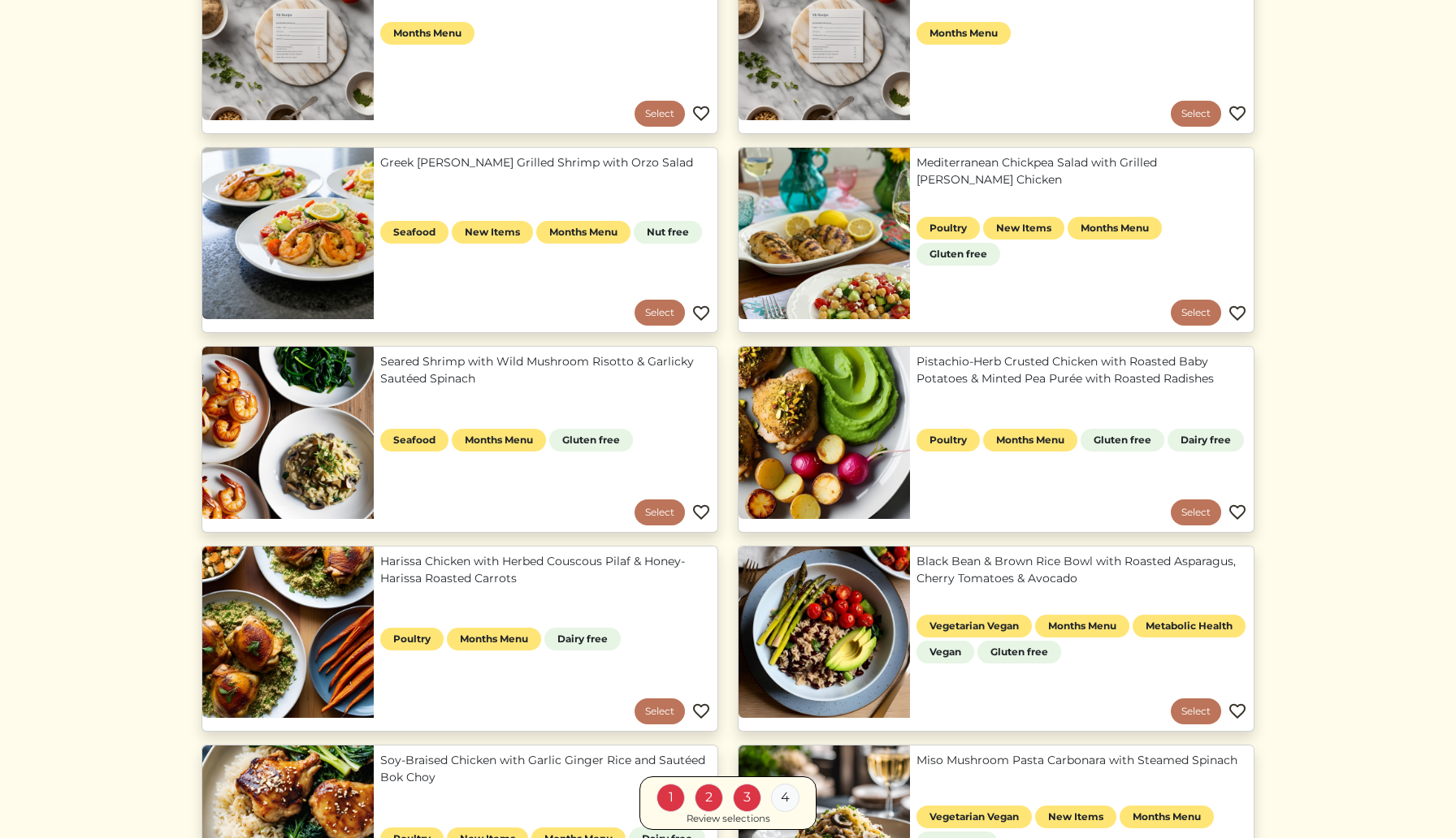
scroll to position [279, 0]
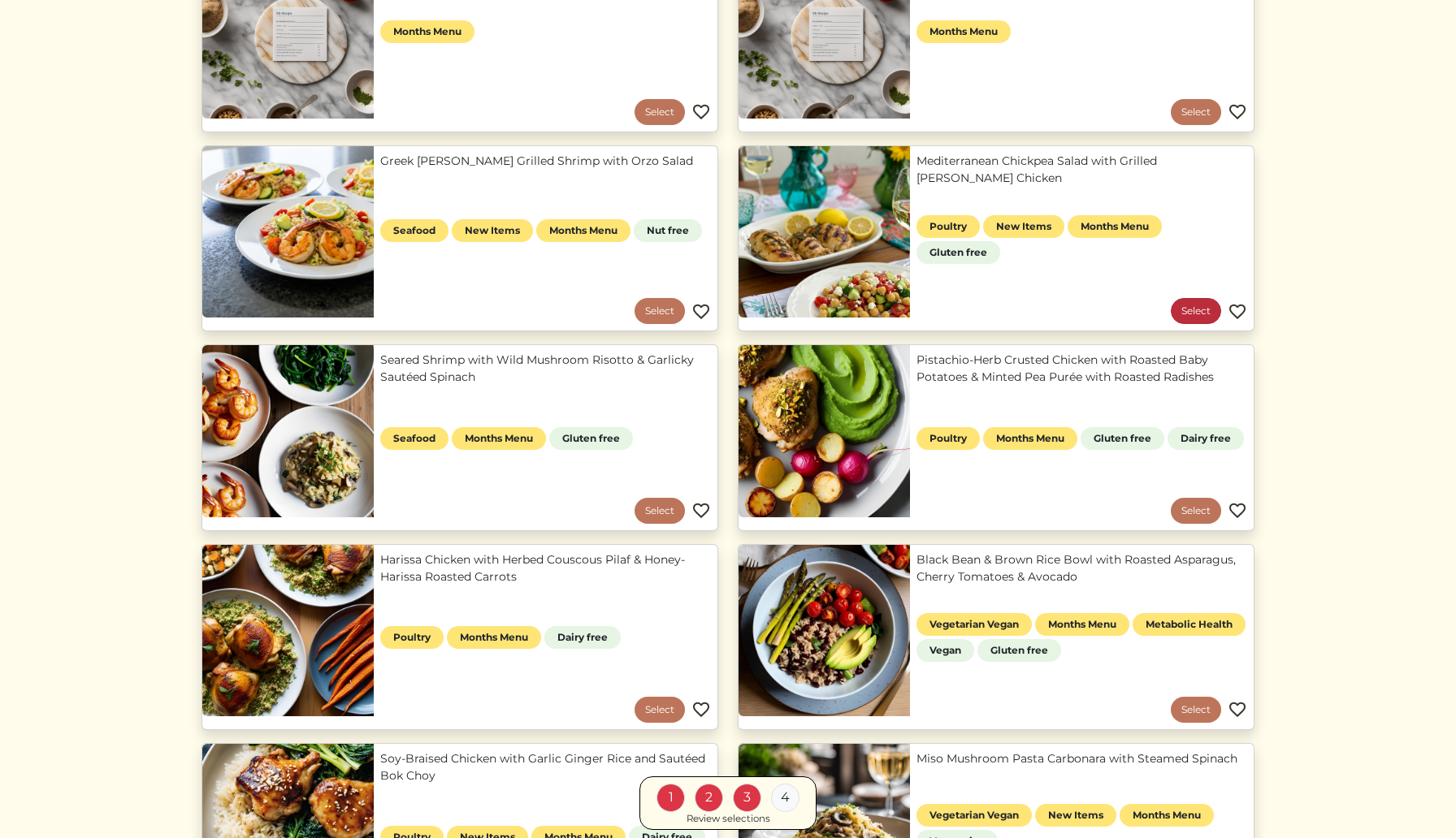
click at [1203, 312] on link "Select" at bounding box center [1195, 311] width 50 height 26
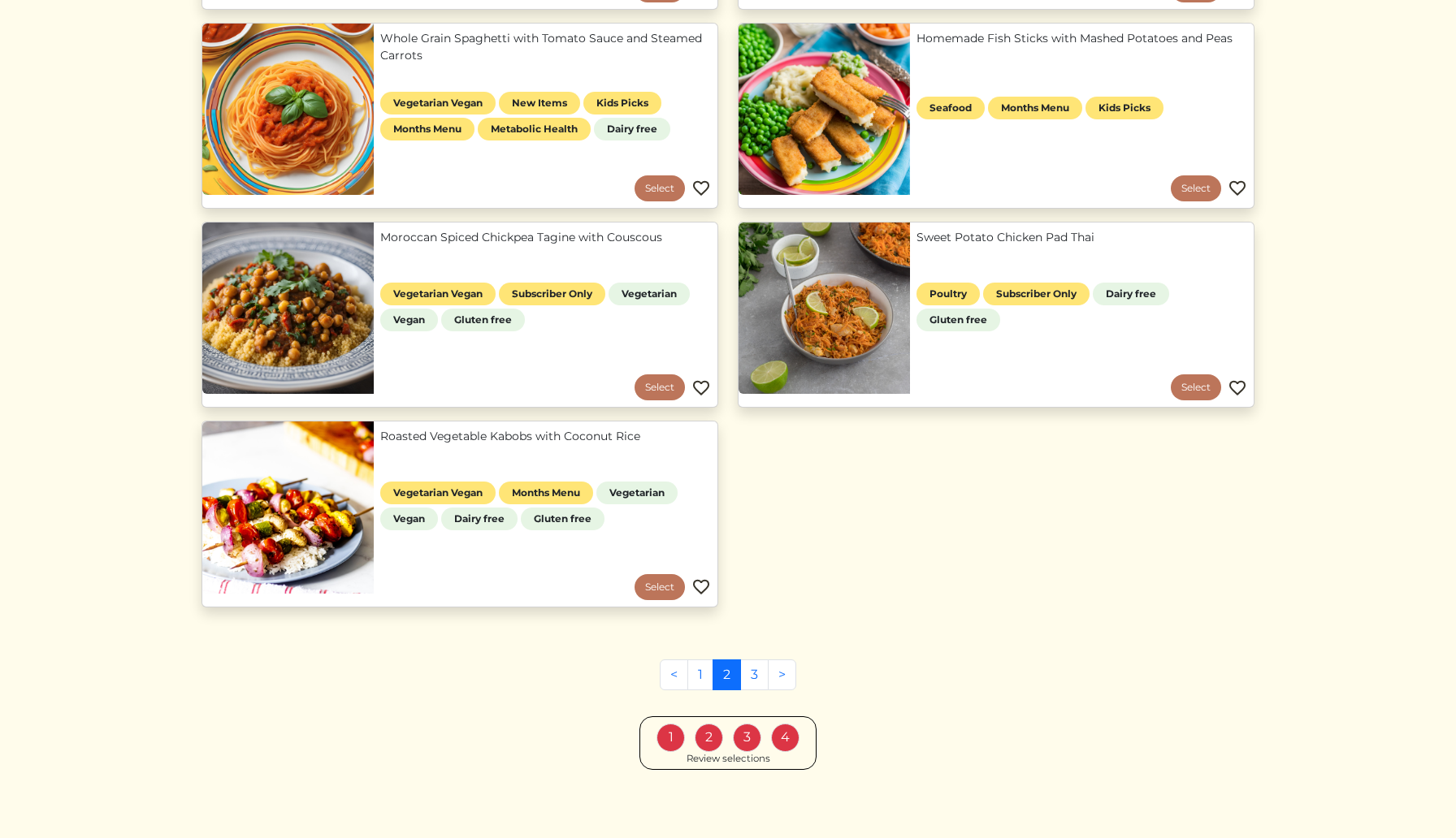
scroll to position [1417, 0]
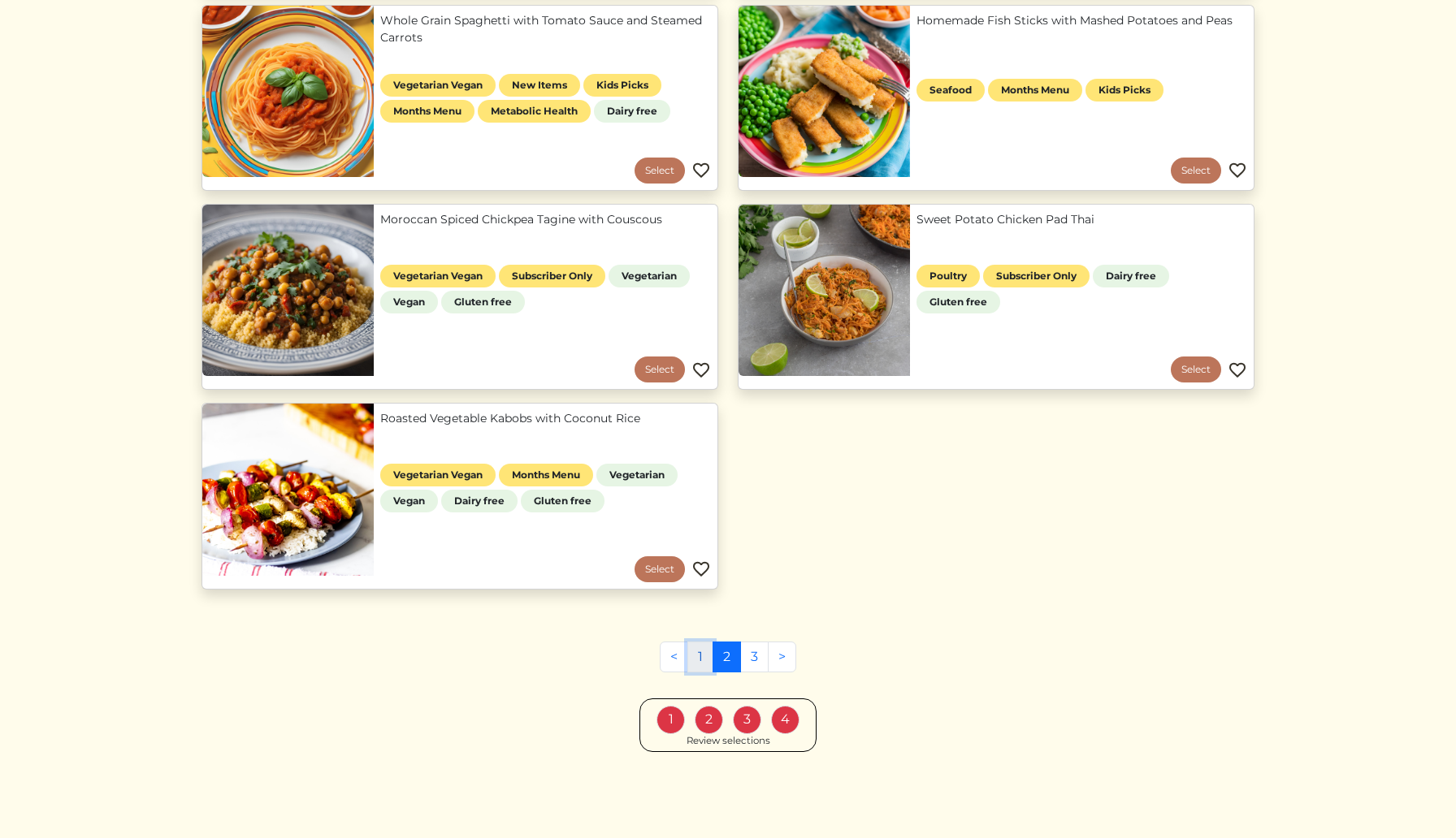
click at [702, 654] on link "1" at bounding box center [700, 657] width 26 height 31
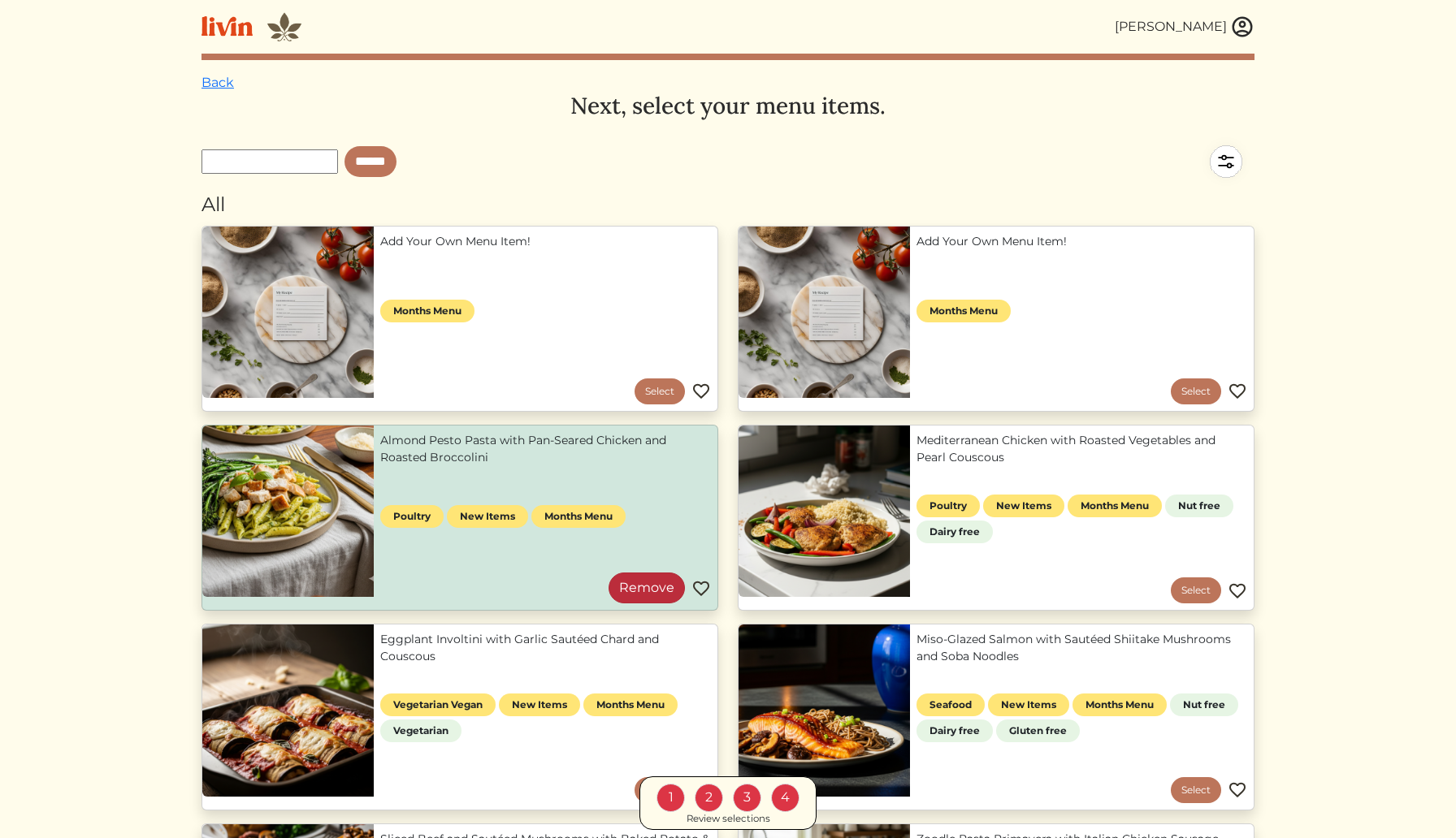
click at [648, 584] on link "Remove" at bounding box center [647, 588] width 77 height 31
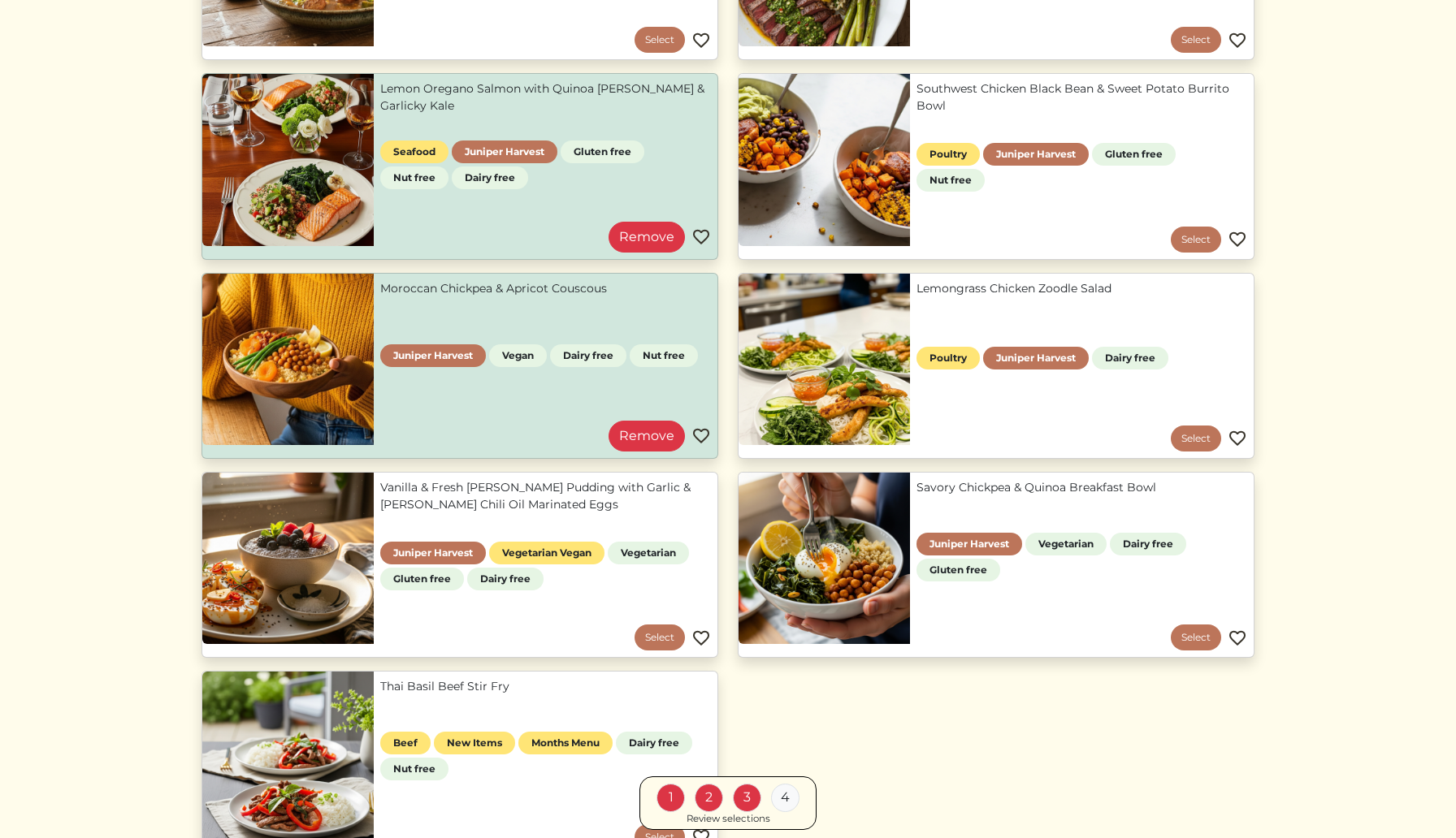
scroll to position [1158, 0]
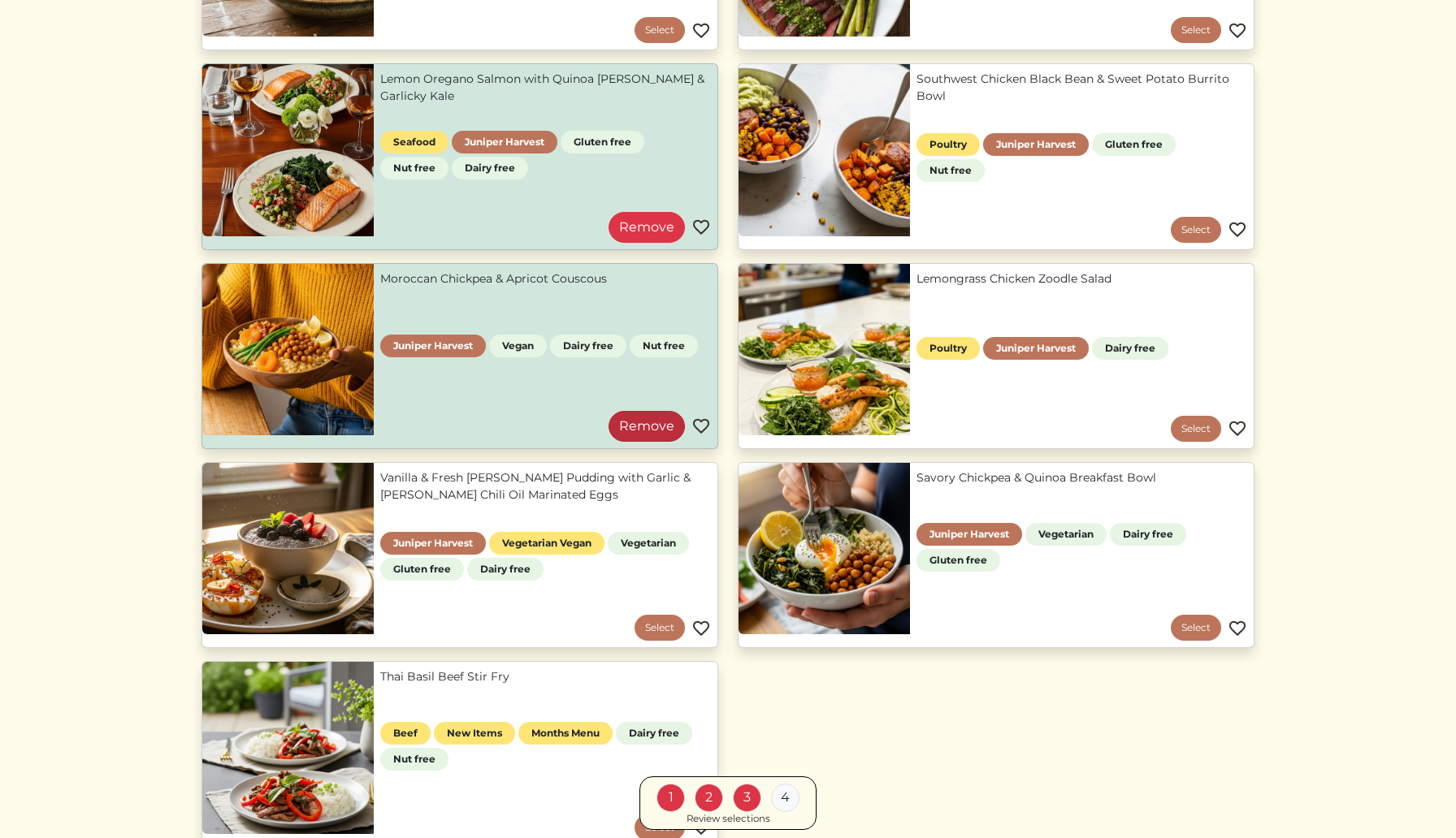
click at [644, 431] on link "Remove" at bounding box center [647, 426] width 77 height 31
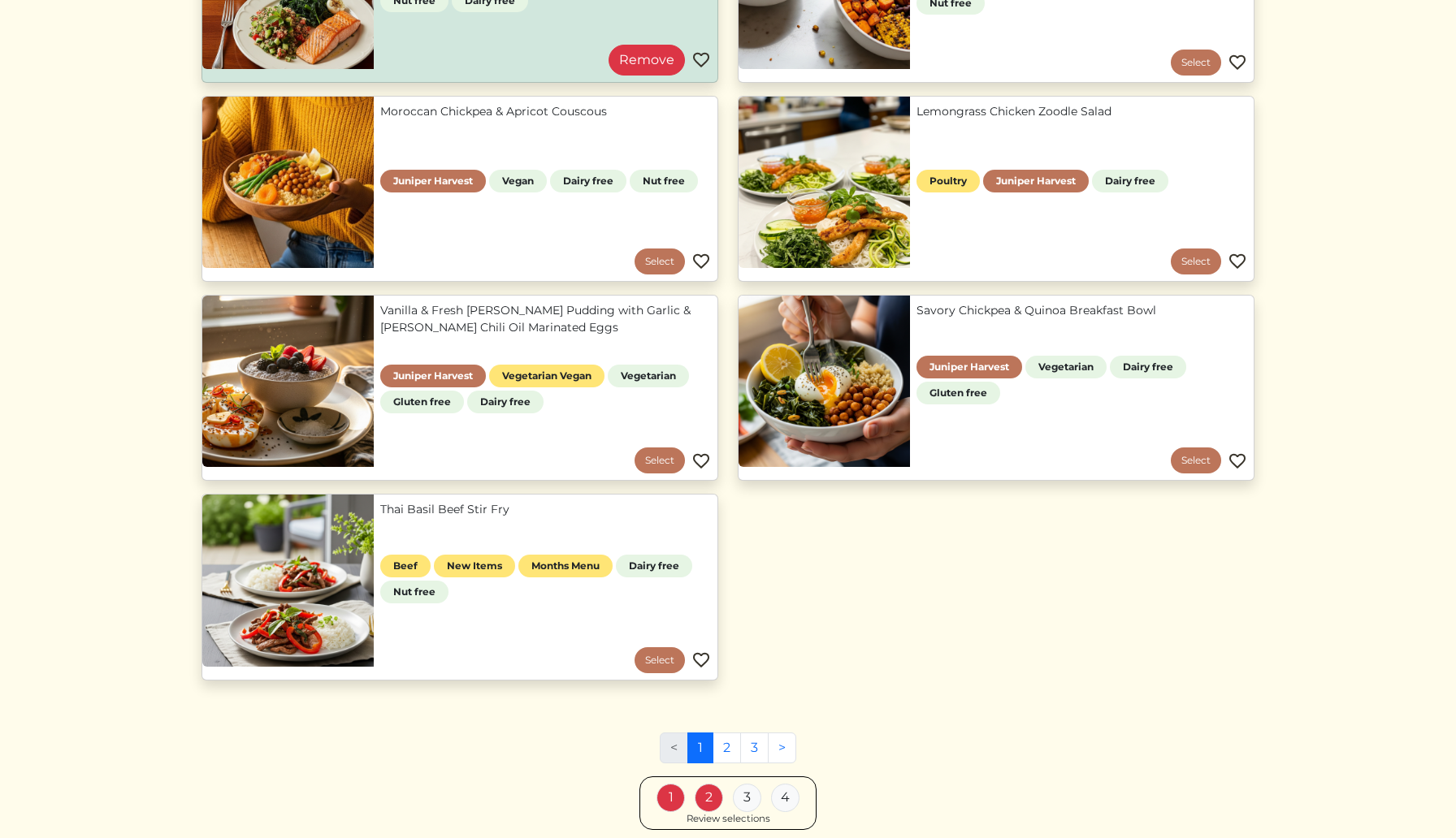
scroll to position [1417, 0]
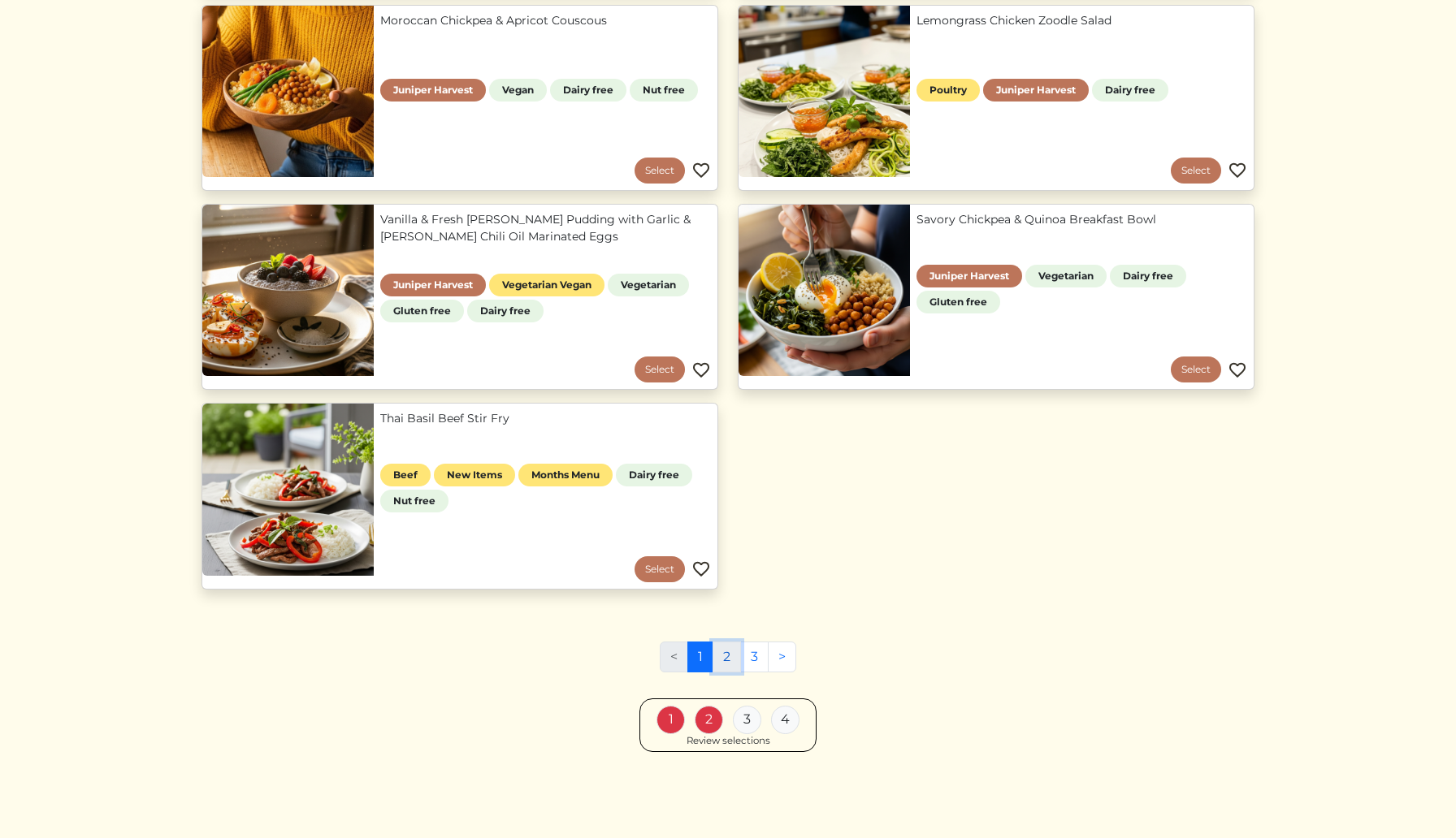
click at [725, 654] on link "2" at bounding box center [726, 657] width 28 height 31
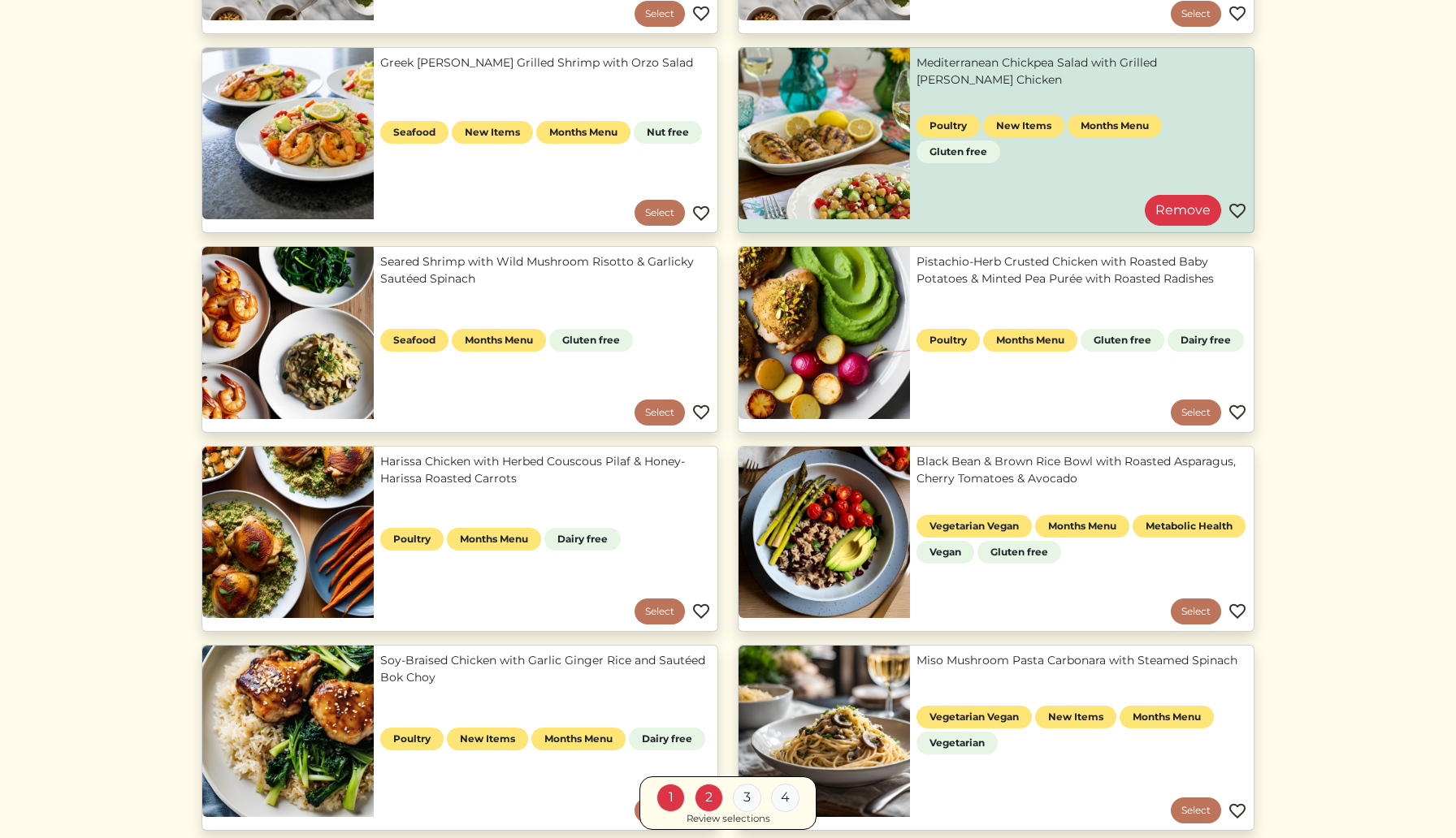
scroll to position [384, 0]
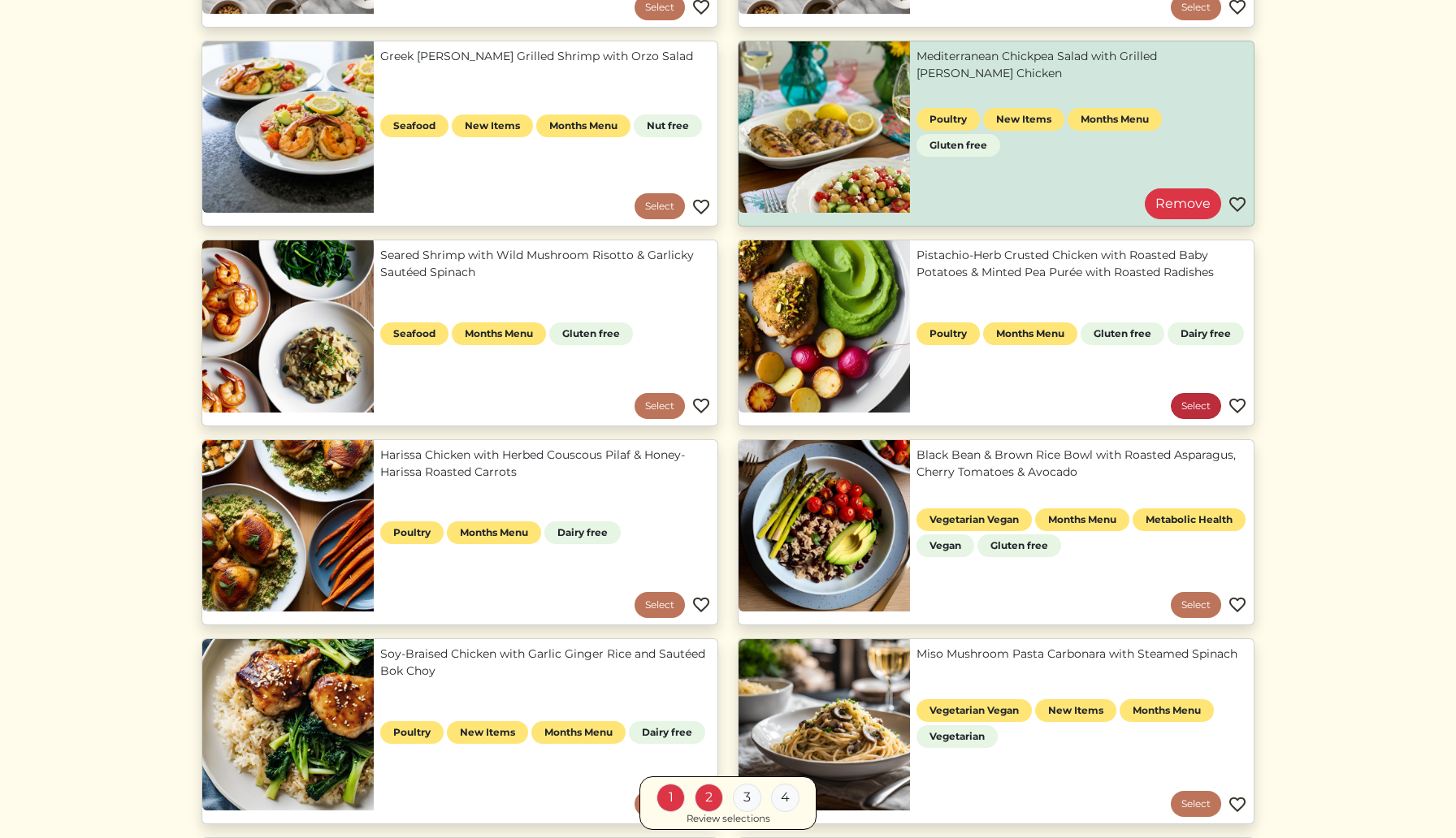
click at [1190, 403] on link "Select" at bounding box center [1195, 406] width 50 height 26
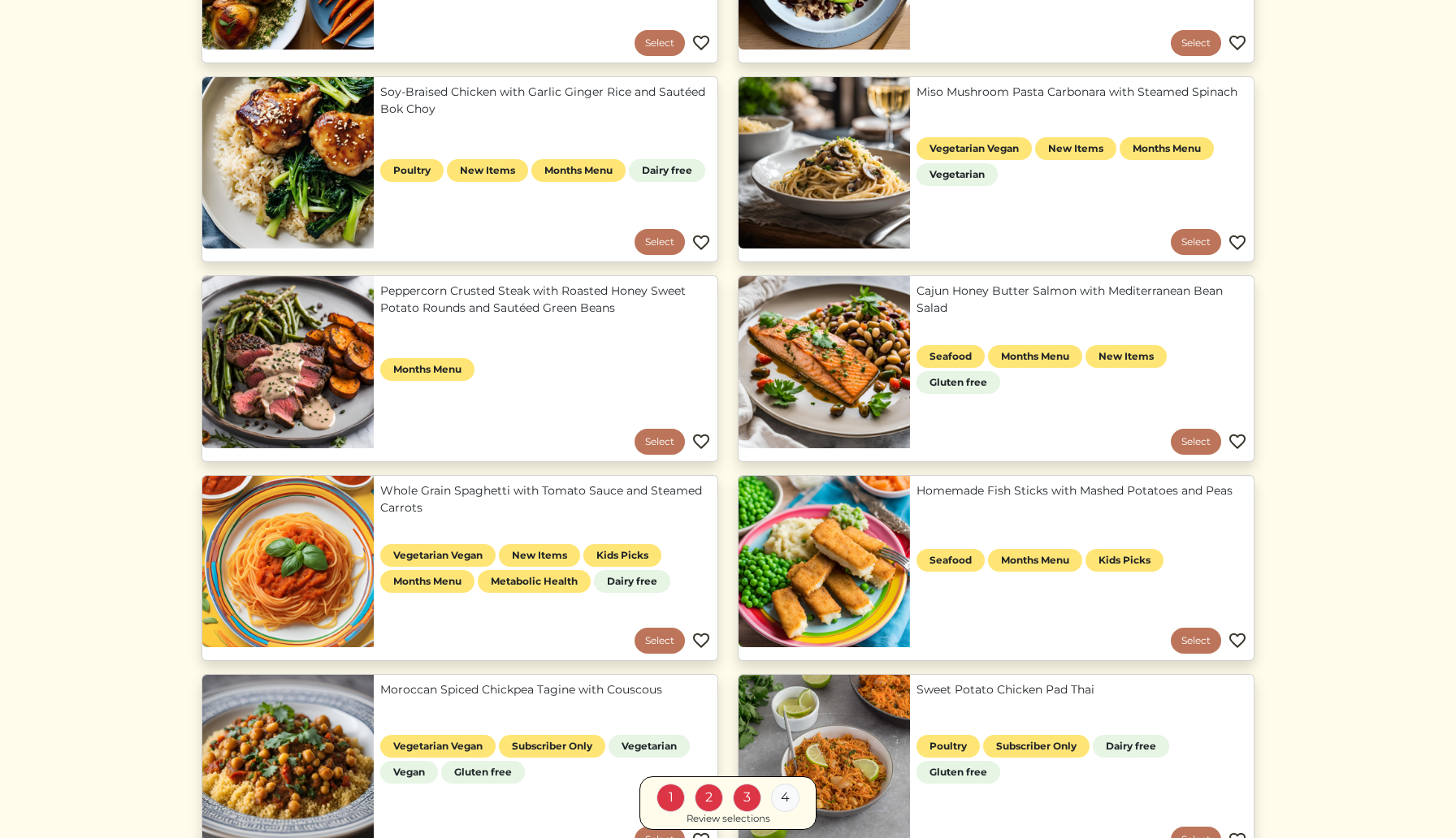
scroll to position [950, 0]
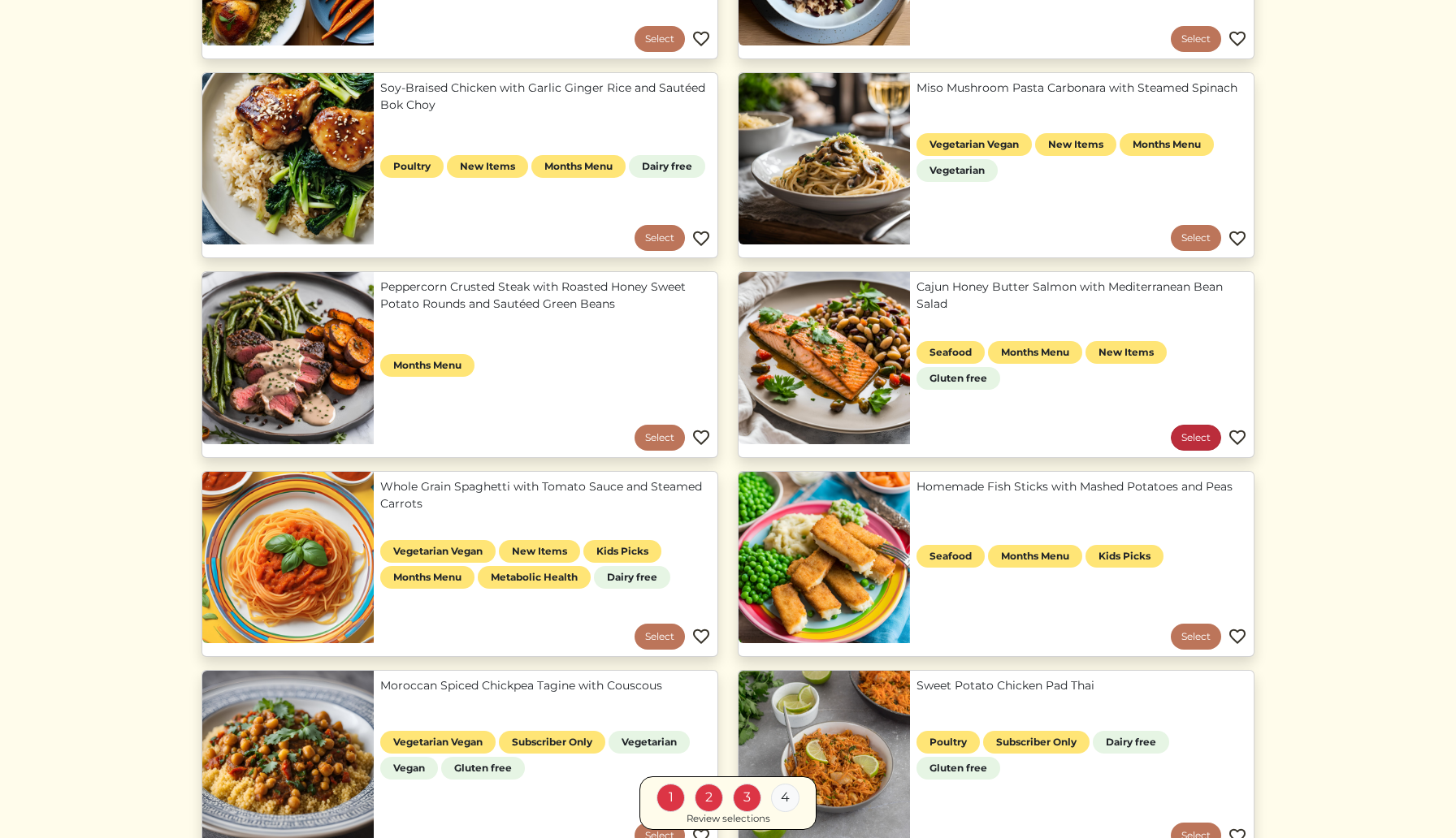
click at [1199, 436] on link "Select" at bounding box center [1195, 437] width 50 height 26
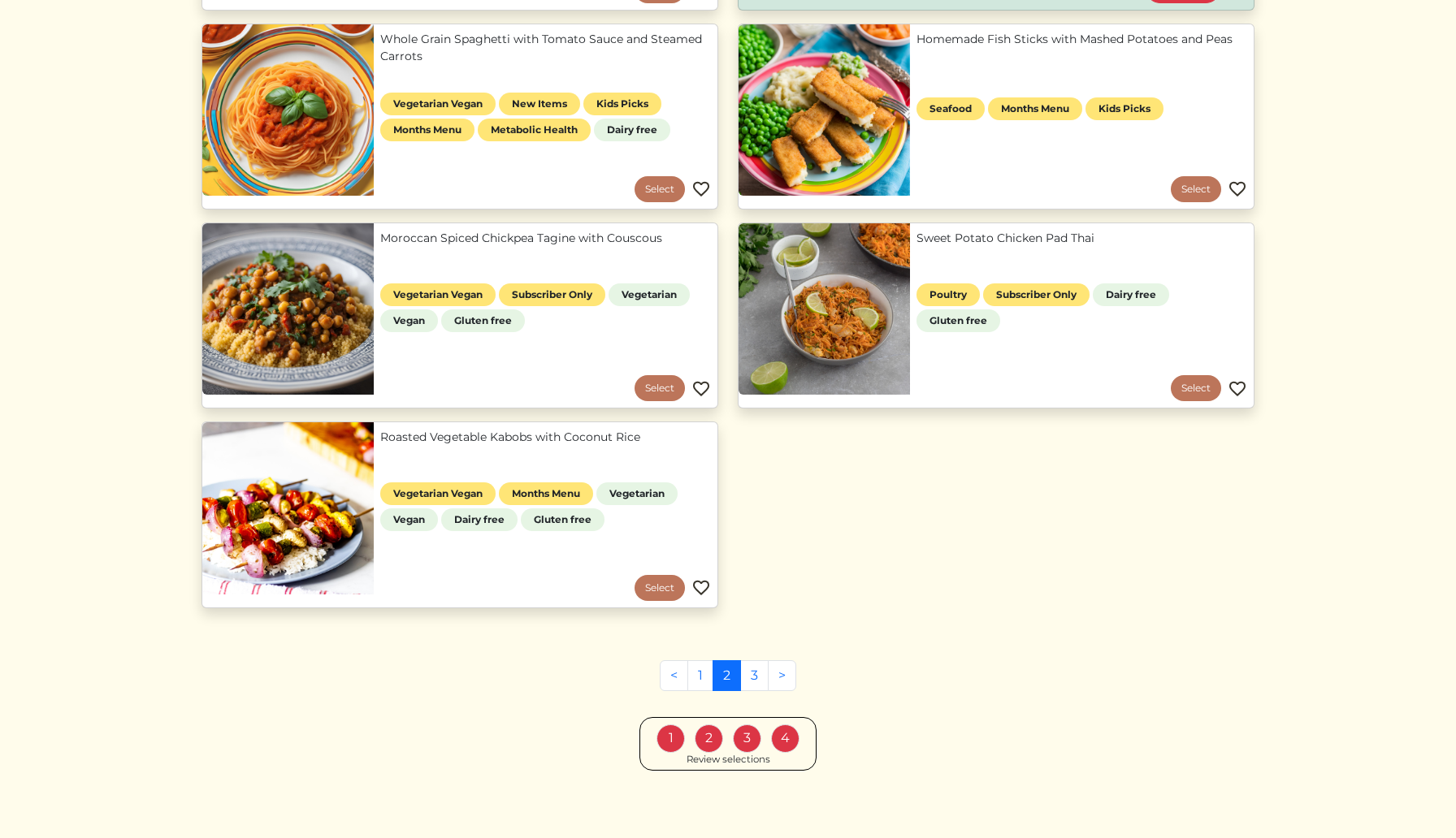
scroll to position [1417, 0]
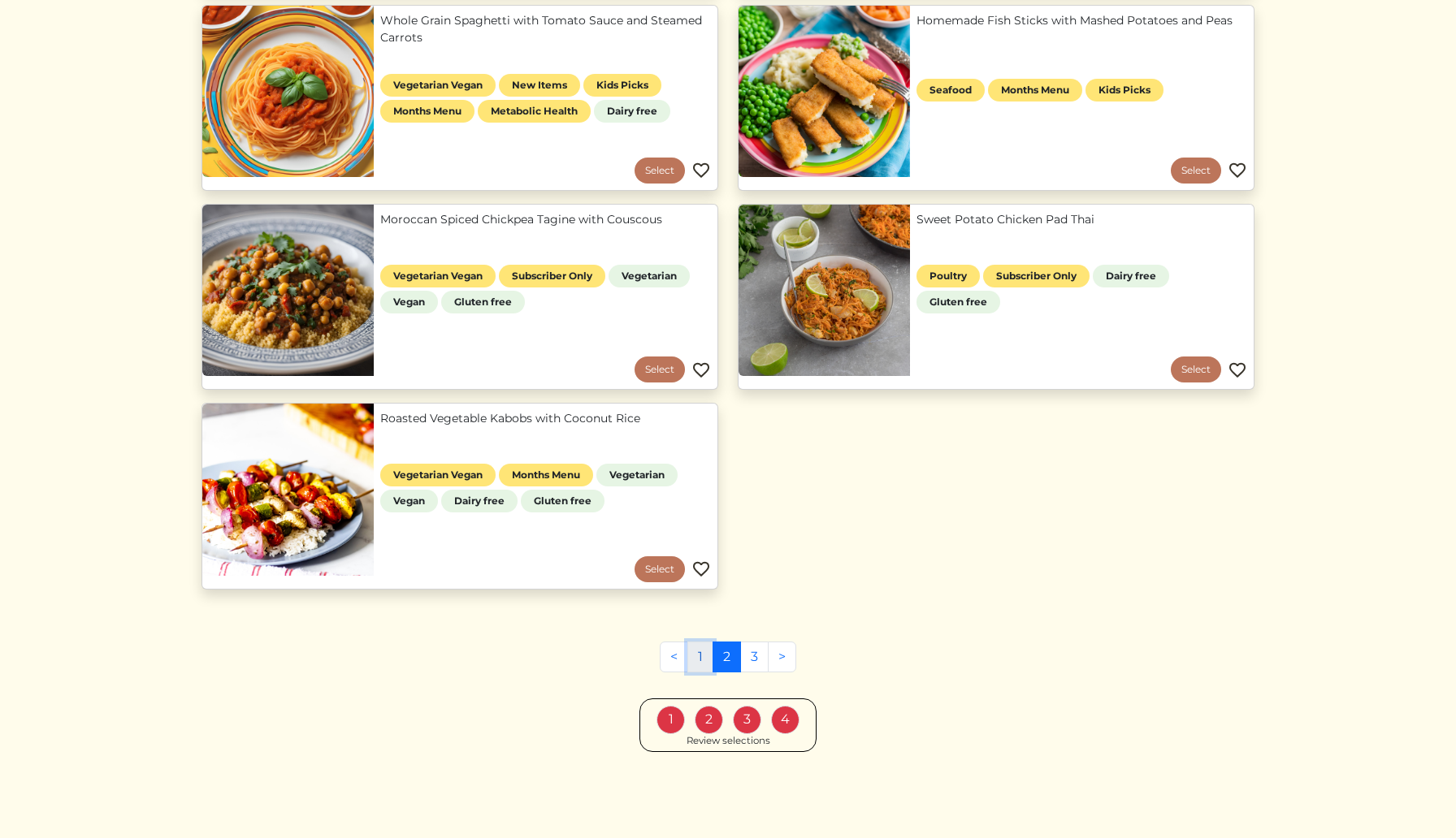
click at [700, 661] on link "1" at bounding box center [700, 657] width 26 height 31
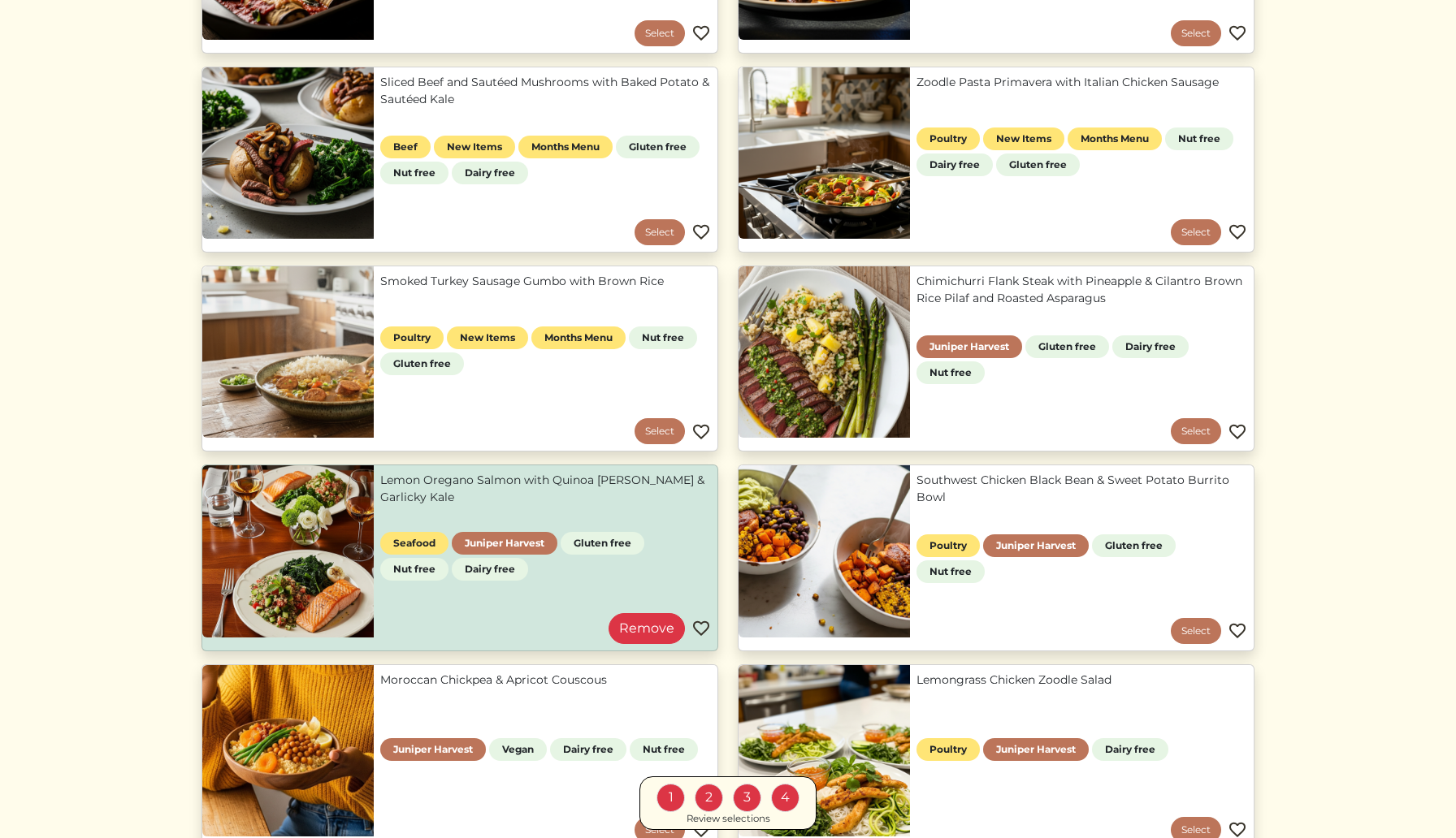
scroll to position [797, 0]
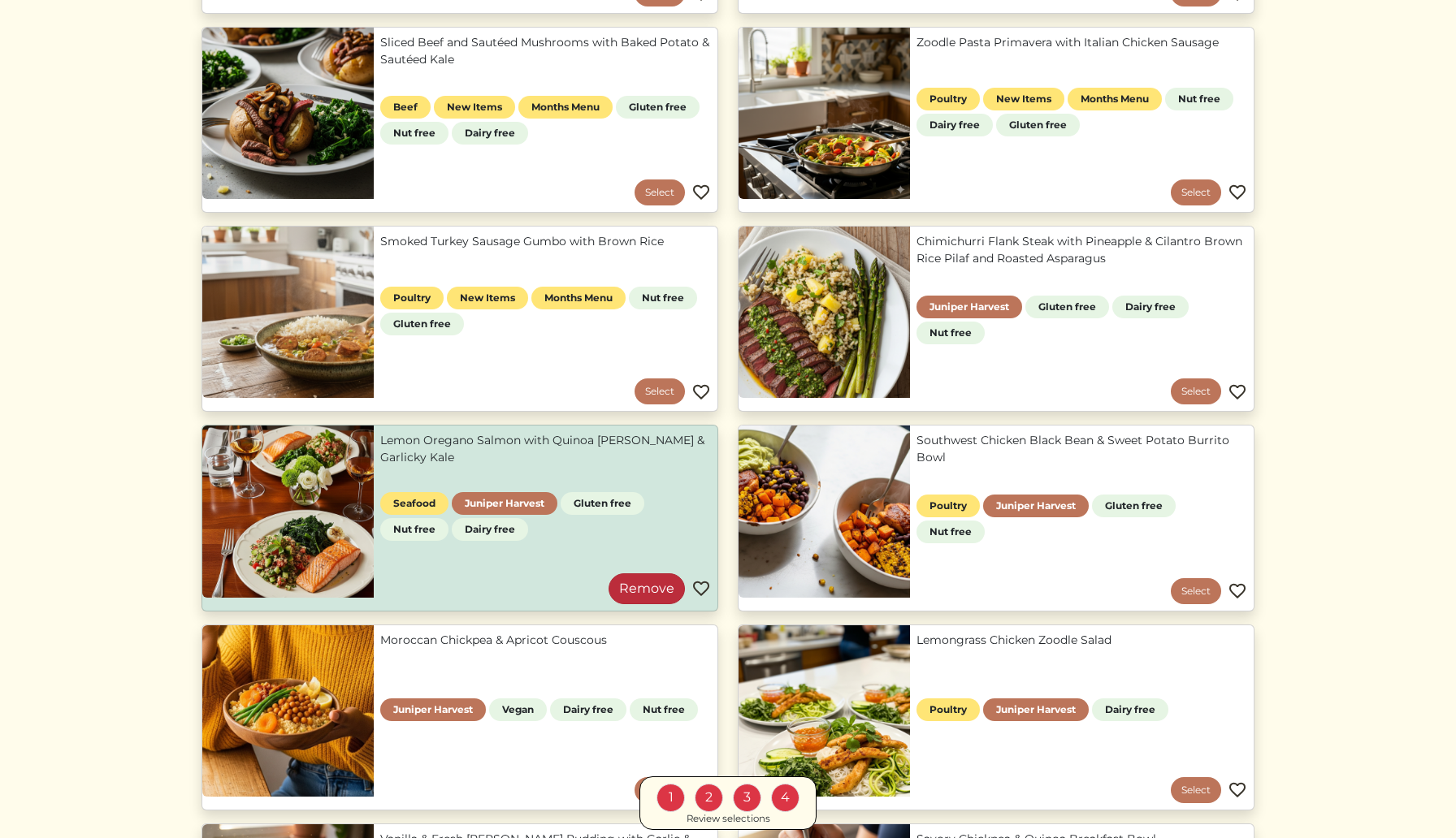
click at [646, 583] on link "Remove" at bounding box center [647, 589] width 77 height 31
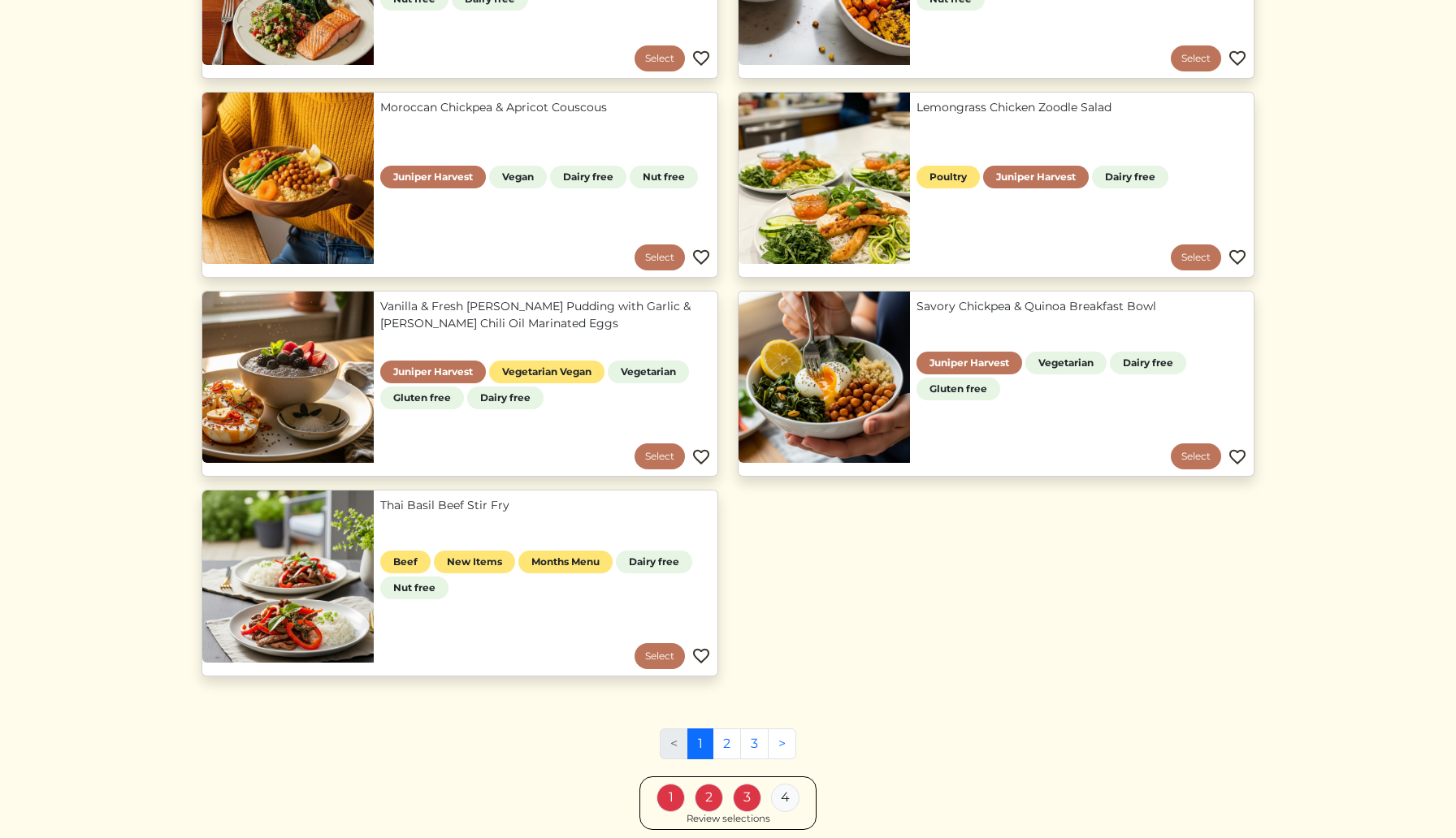
scroll to position [1417, 0]
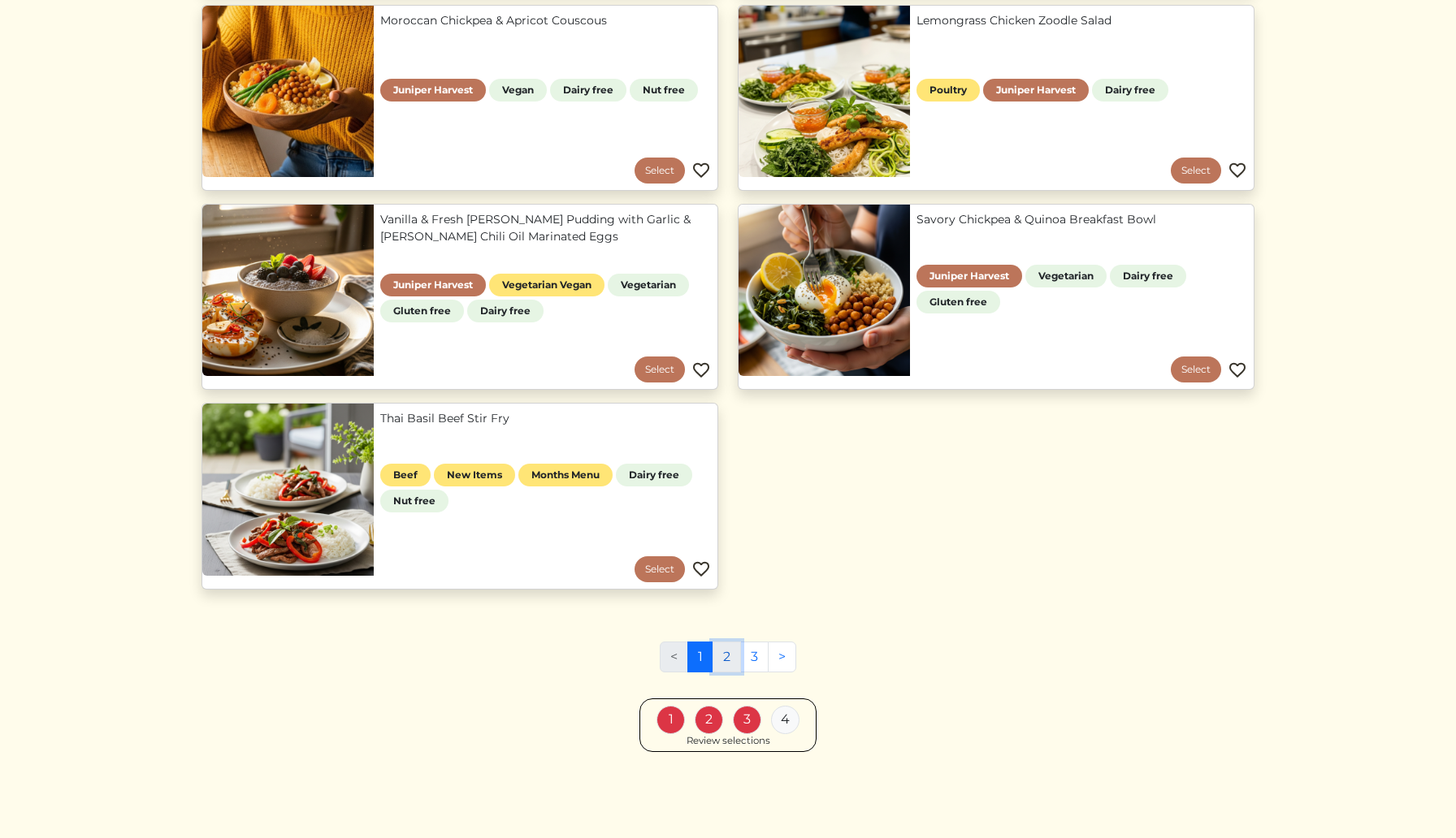
click at [728, 652] on link "2" at bounding box center [726, 657] width 28 height 31
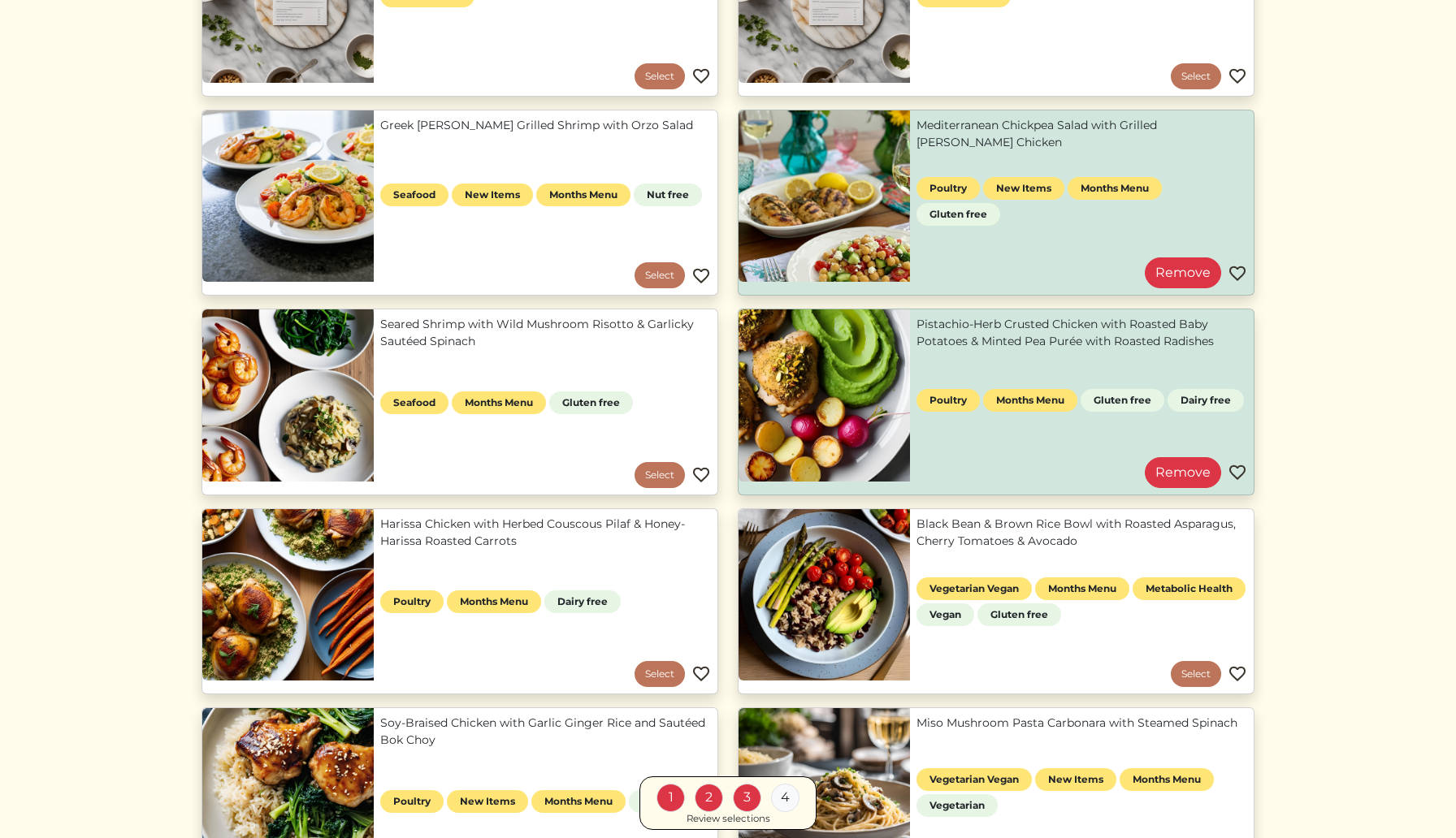
scroll to position [302, 0]
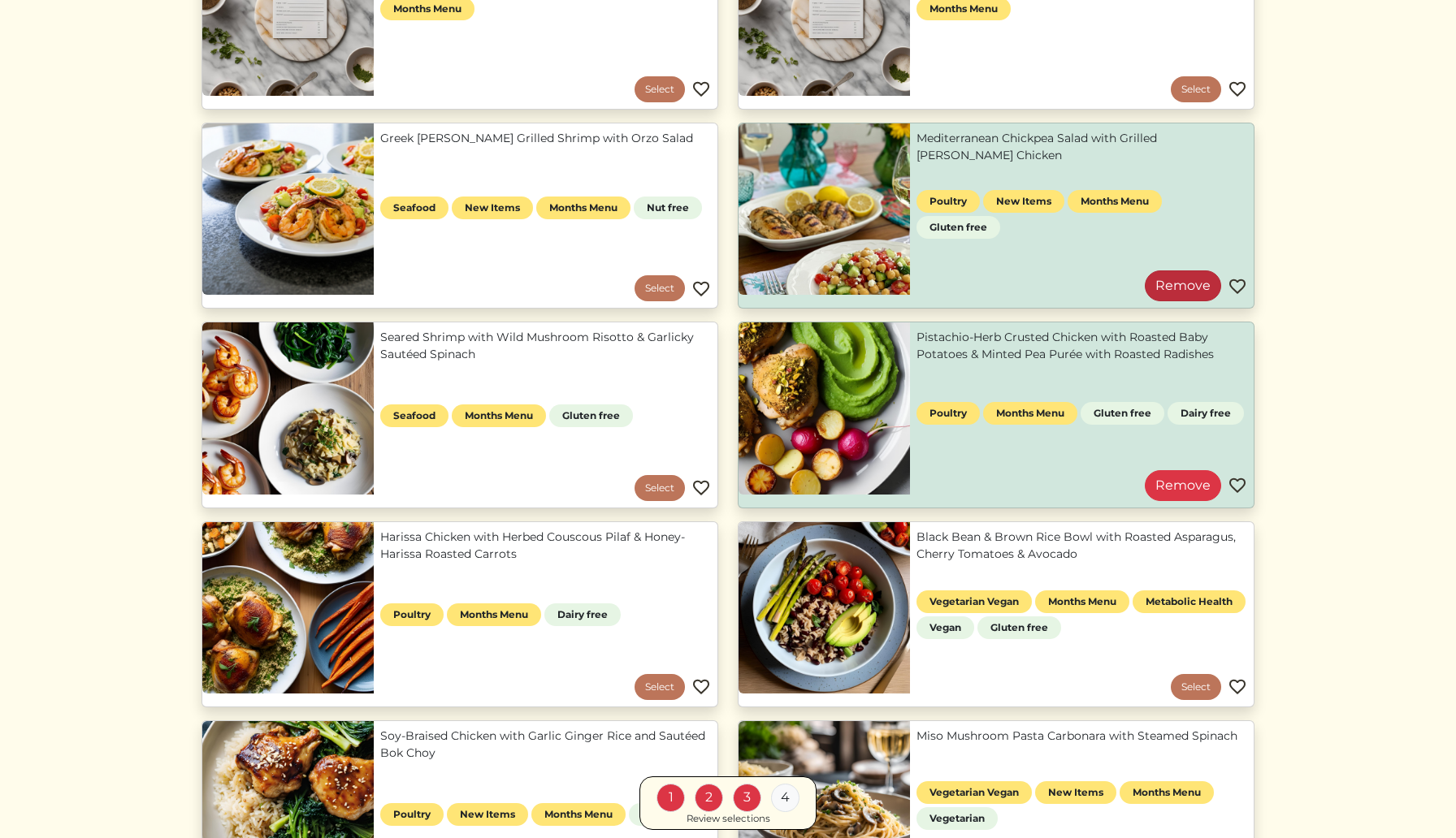
click at [1172, 294] on link "Remove" at bounding box center [1183, 286] width 77 height 31
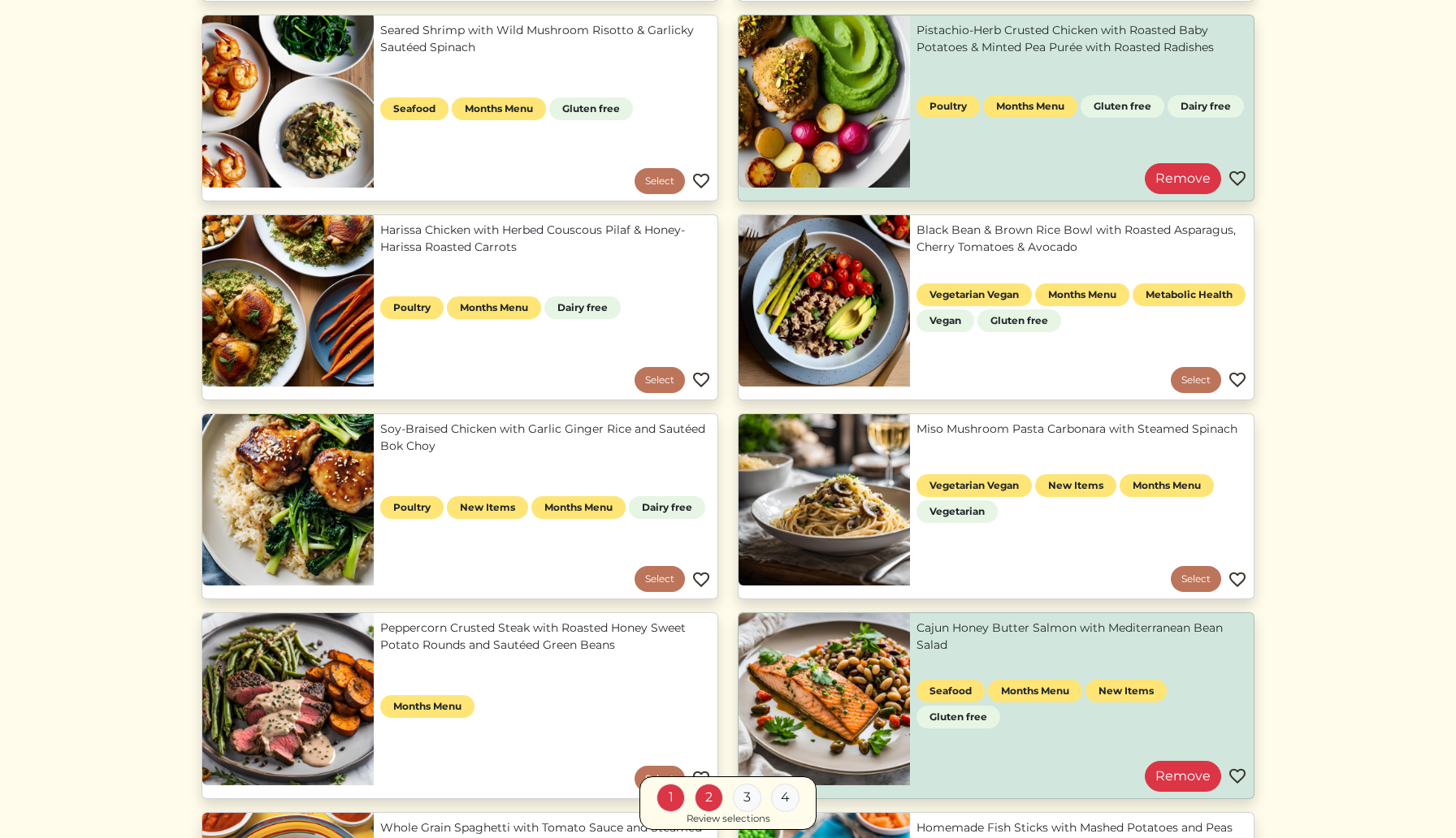
scroll to position [611, 0]
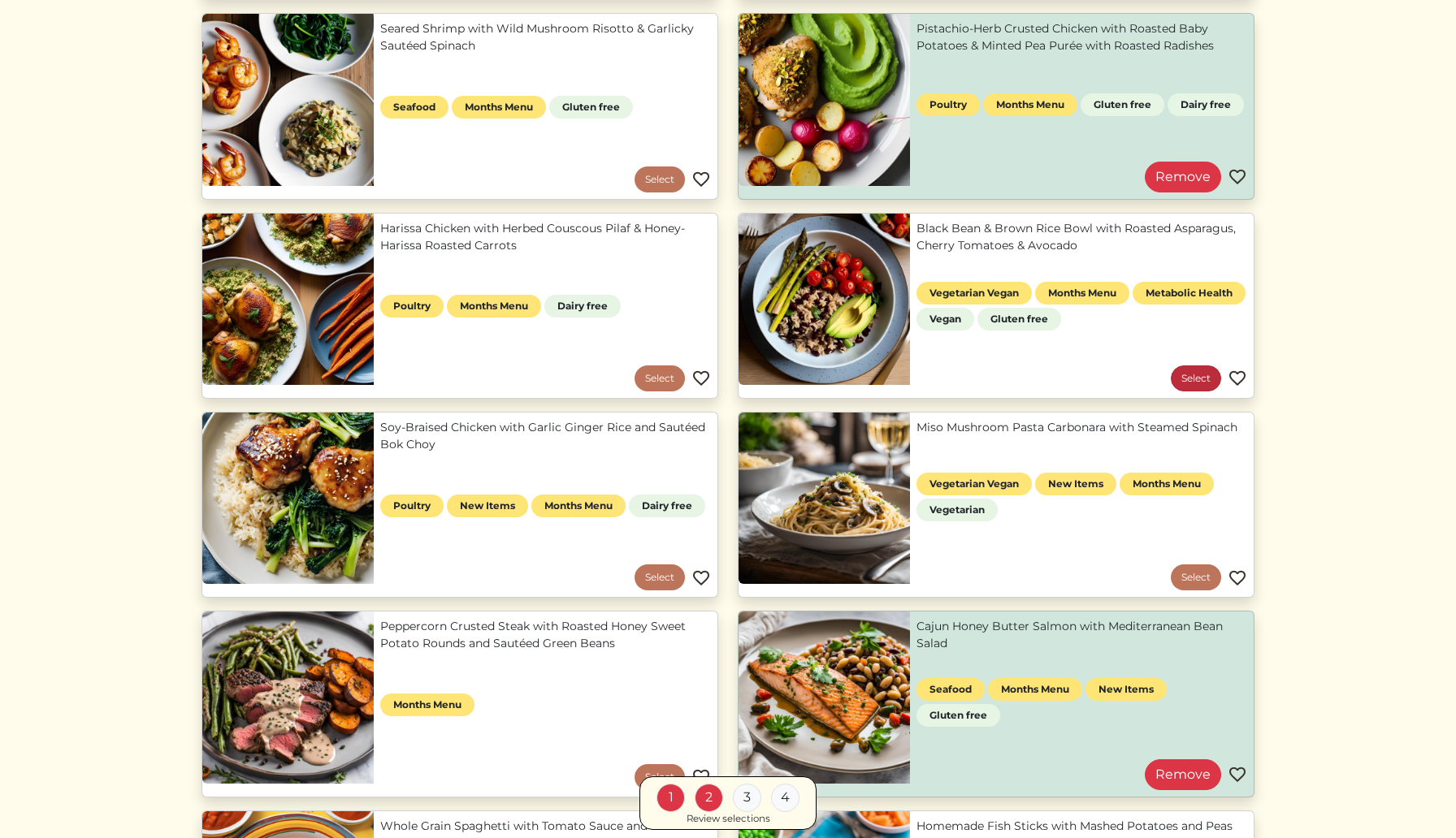
click at [1188, 379] on link "Select" at bounding box center [1195, 378] width 50 height 26
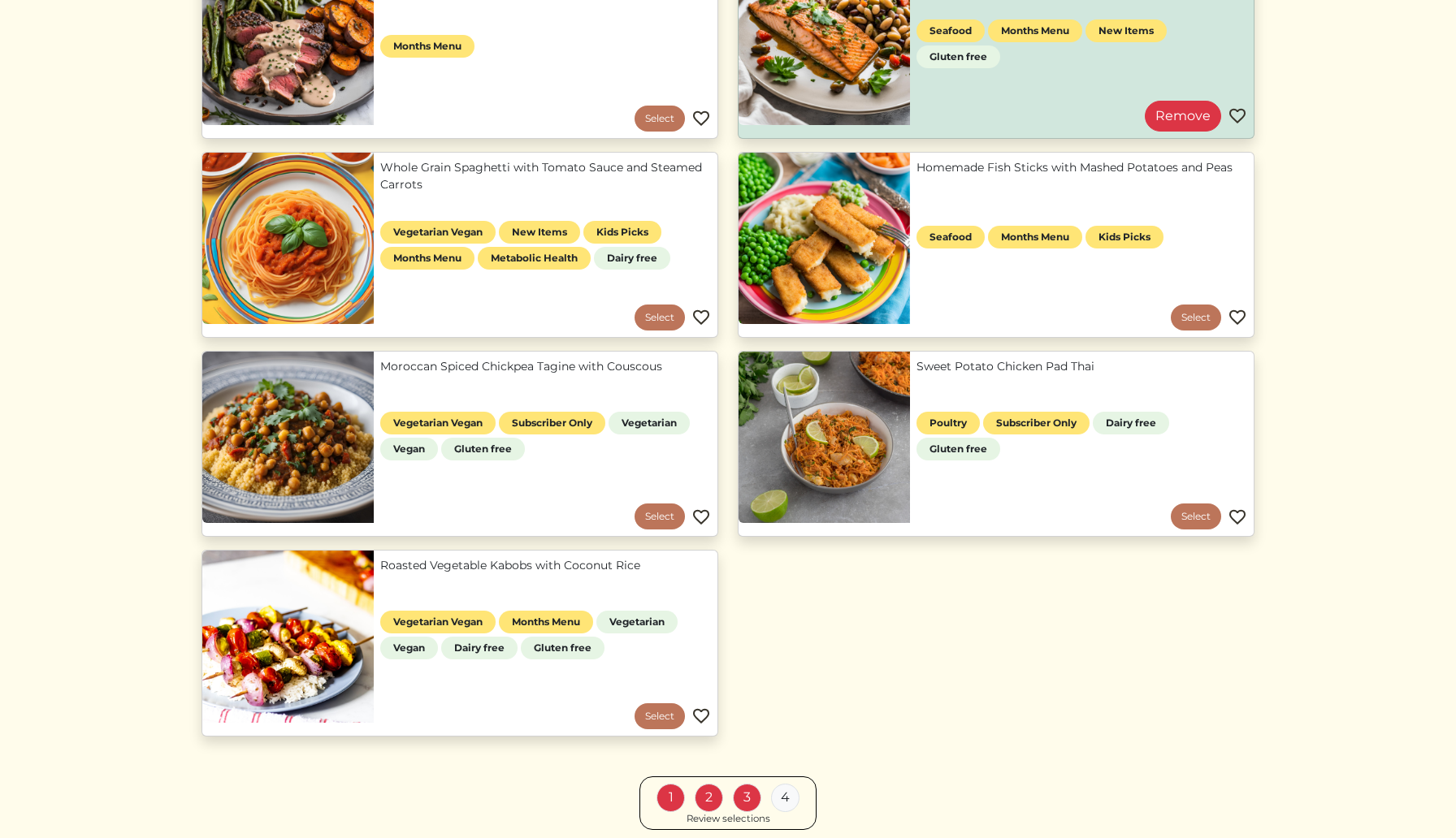
scroll to position [1277, 0]
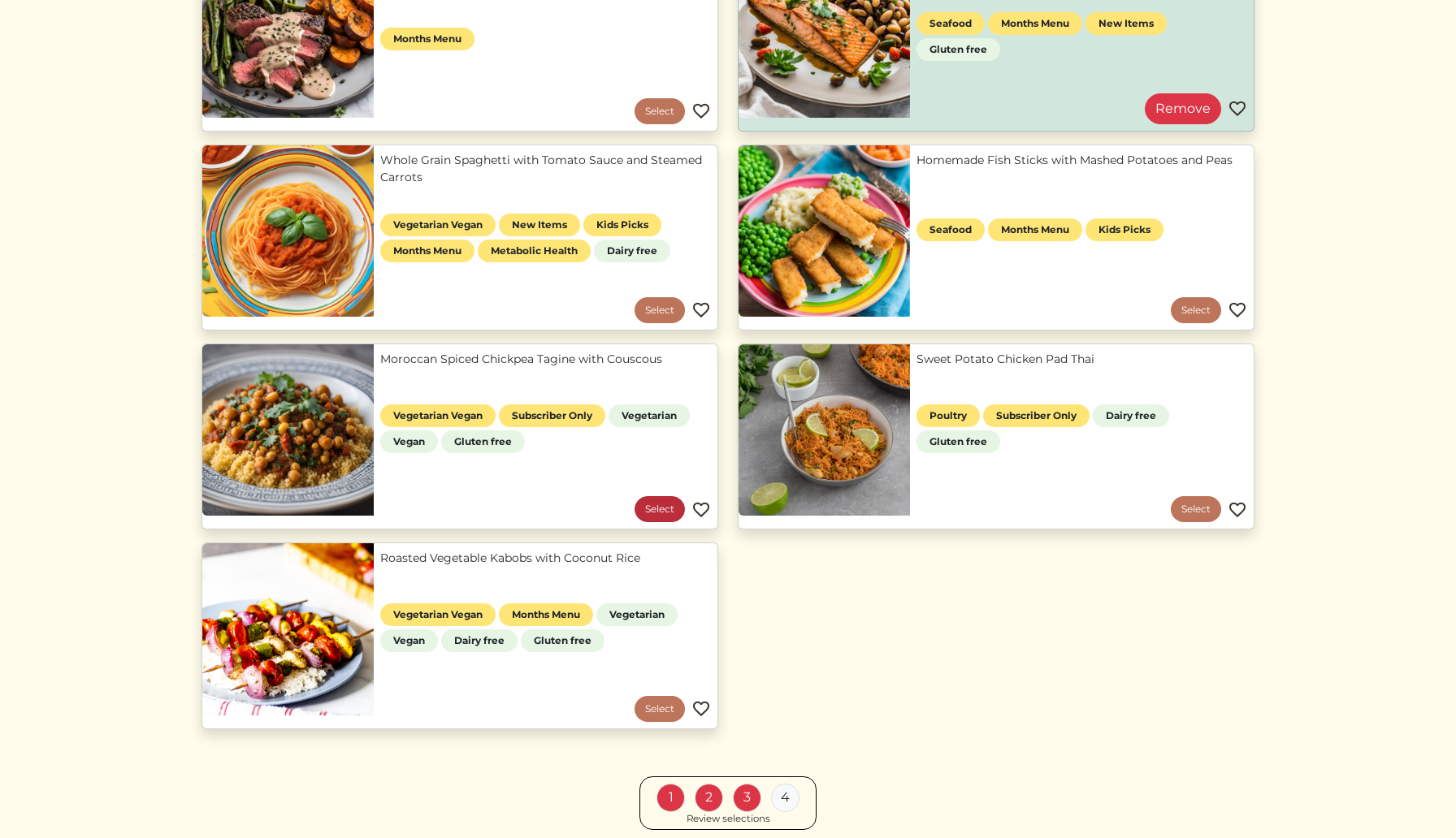
click at [652, 510] on link "Select" at bounding box center [659, 509] width 50 height 26
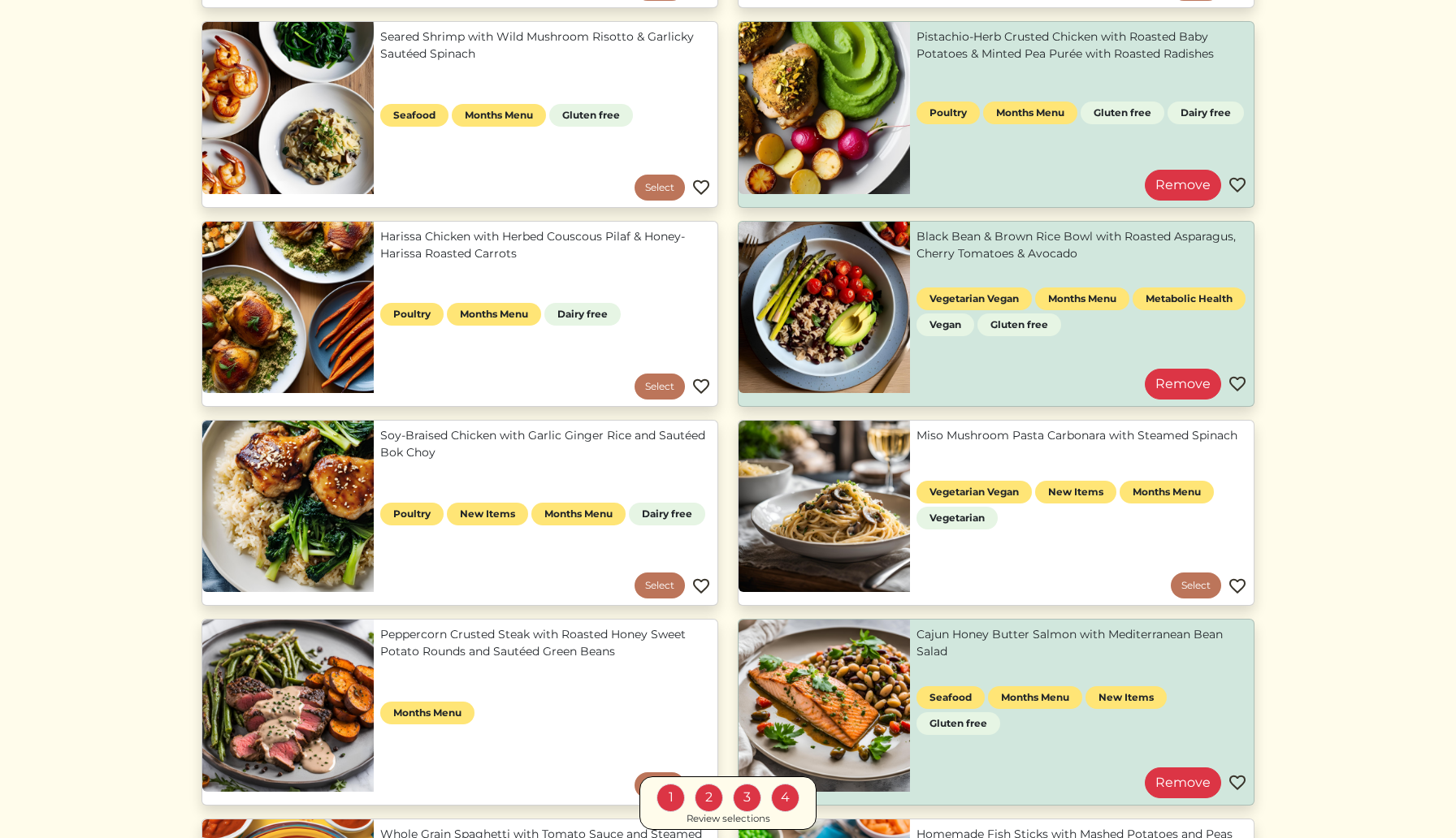
scroll to position [602, 0]
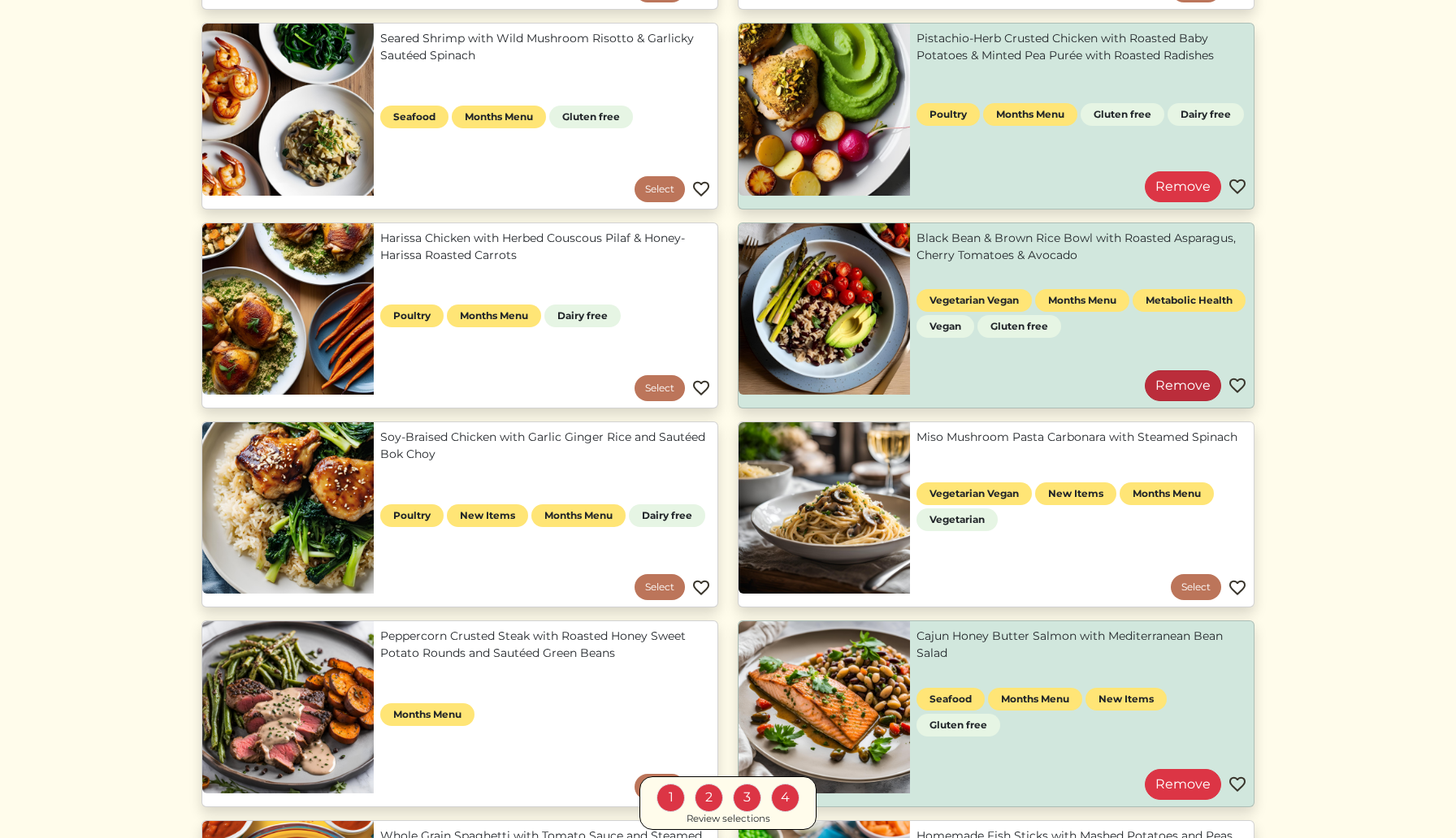
click at [1179, 382] on link "Remove" at bounding box center [1183, 386] width 77 height 31
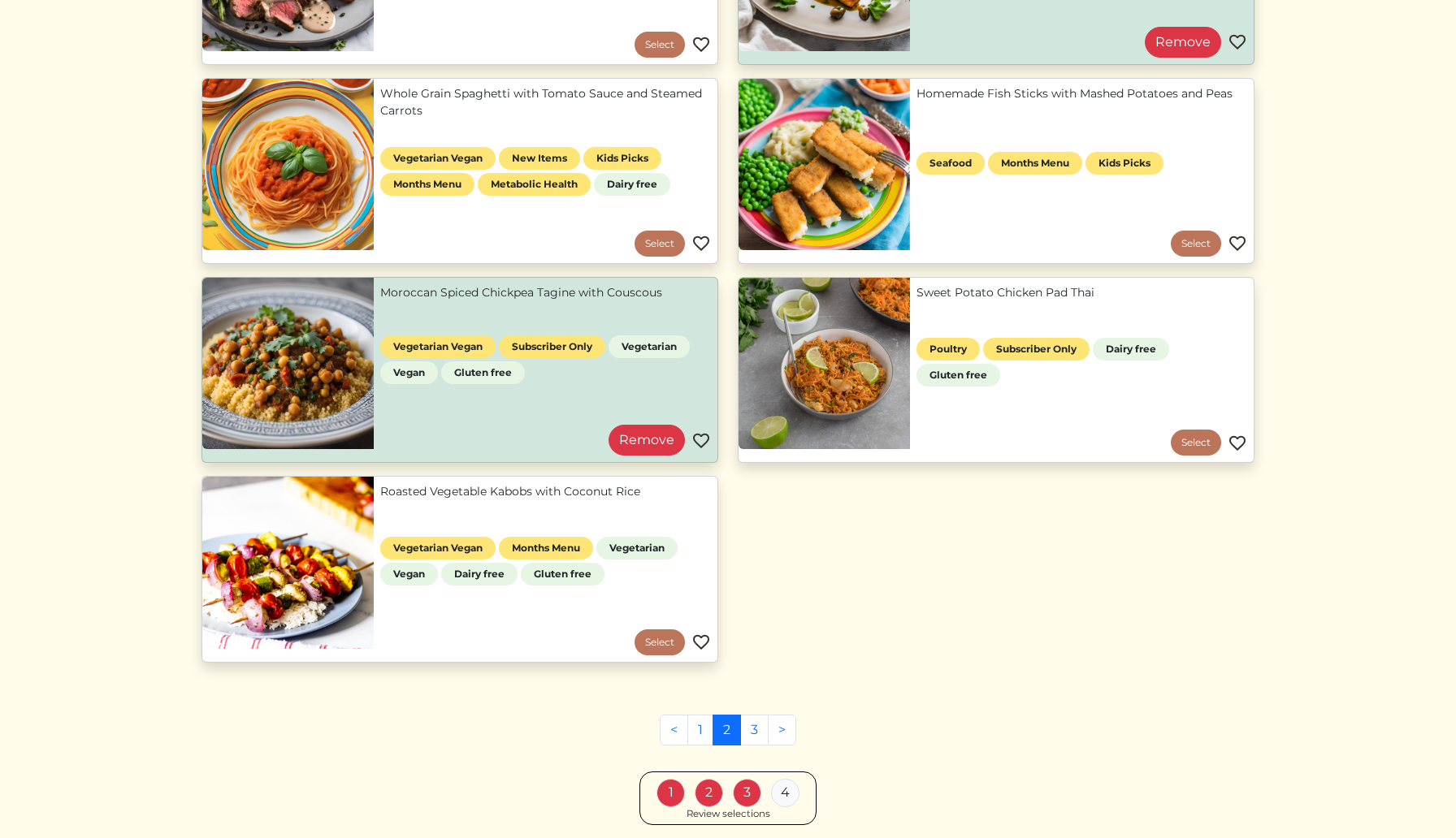
scroll to position [1417, 0]
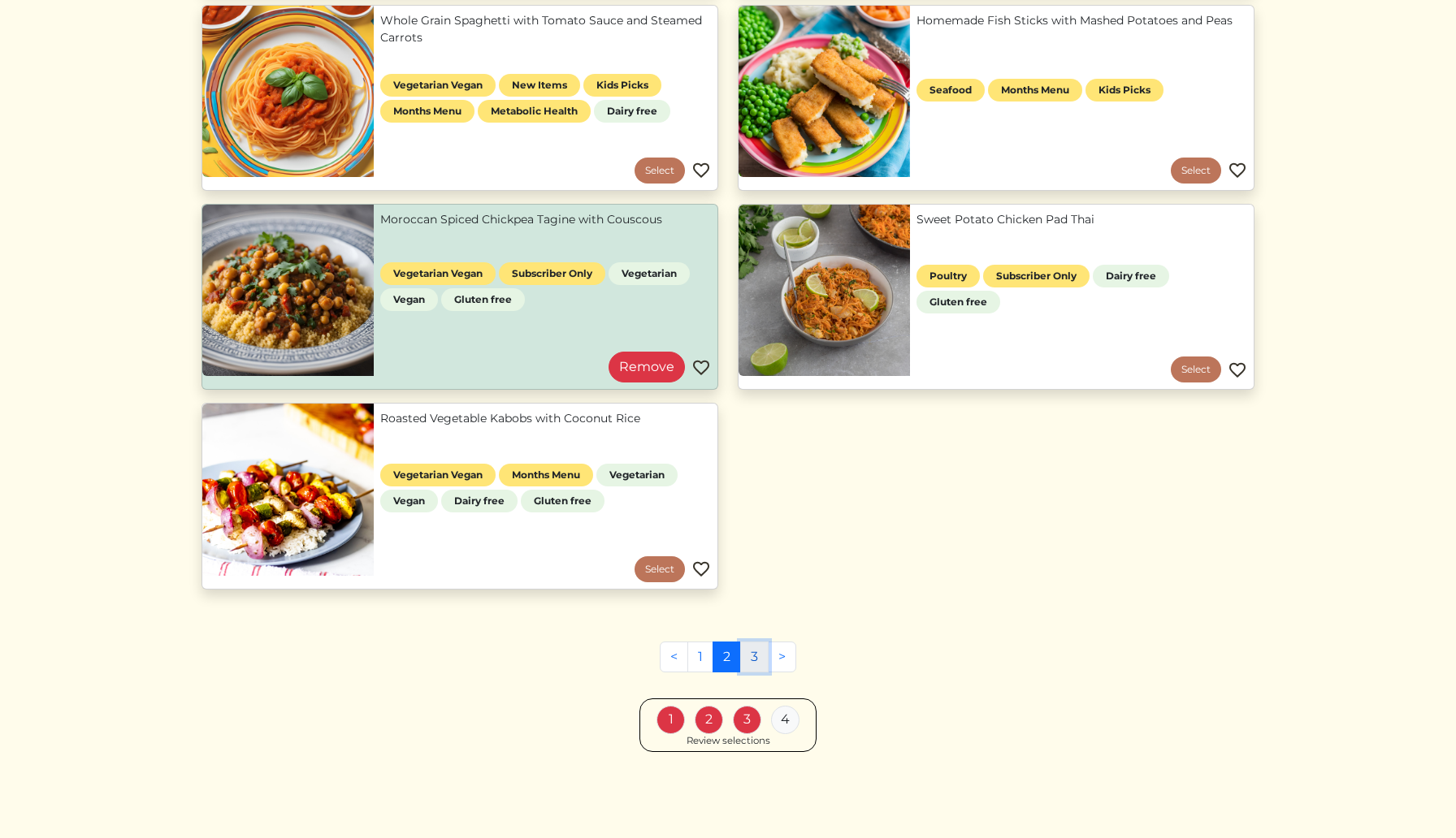
click at [754, 656] on link "3" at bounding box center [754, 657] width 28 height 31
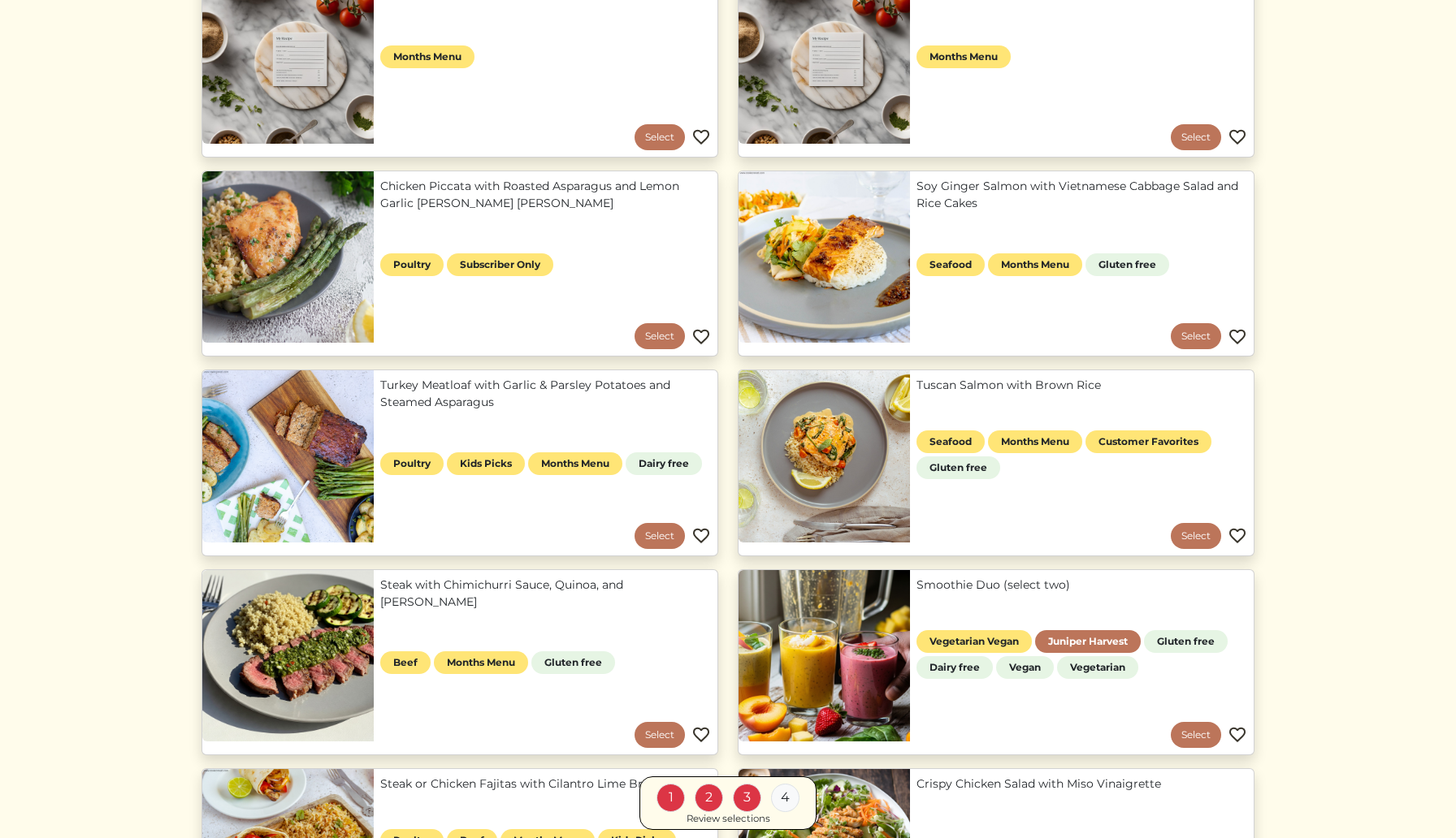
scroll to position [253, 0]
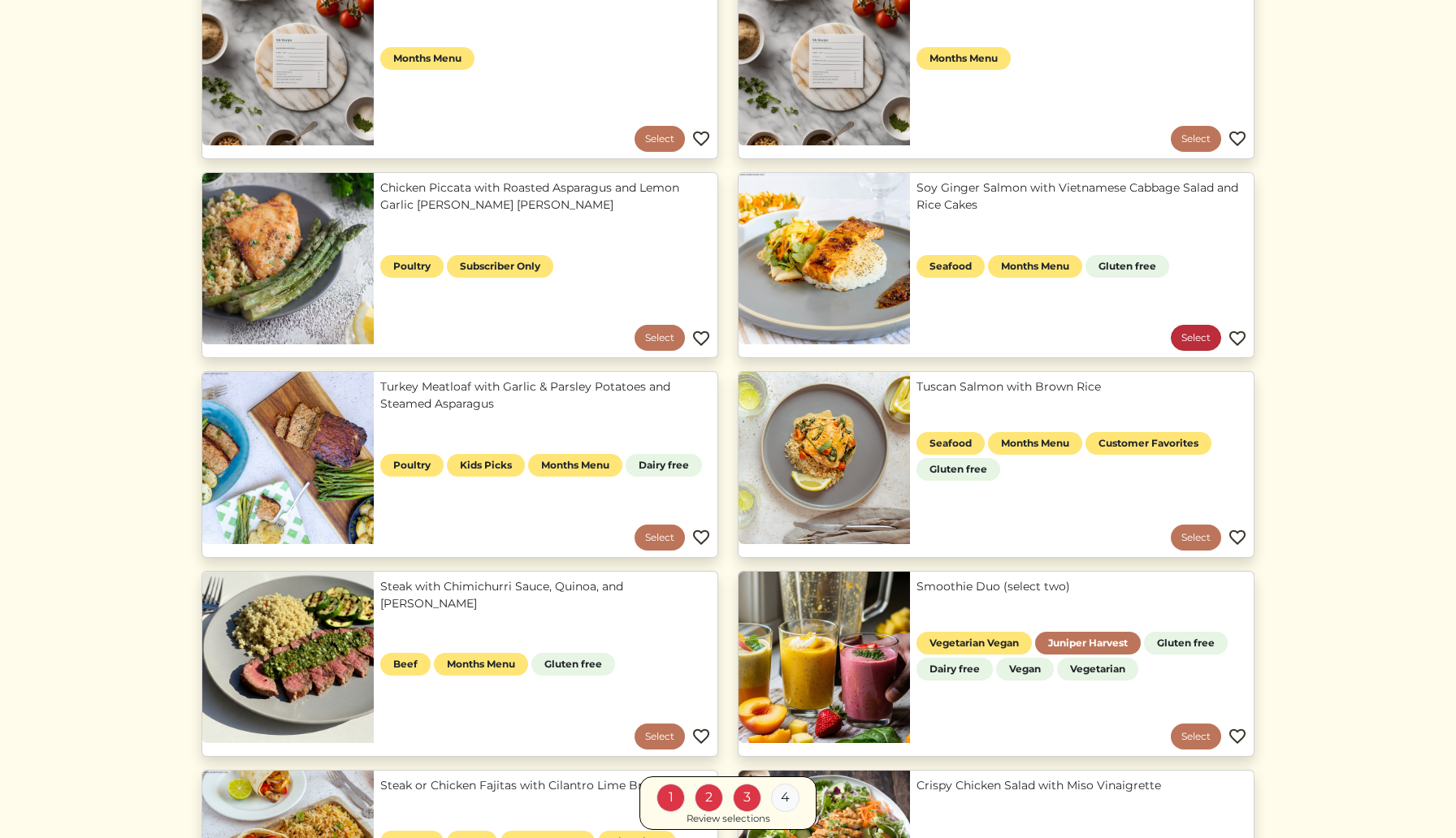
click at [1170, 335] on link "Select" at bounding box center [1195, 338] width 50 height 26
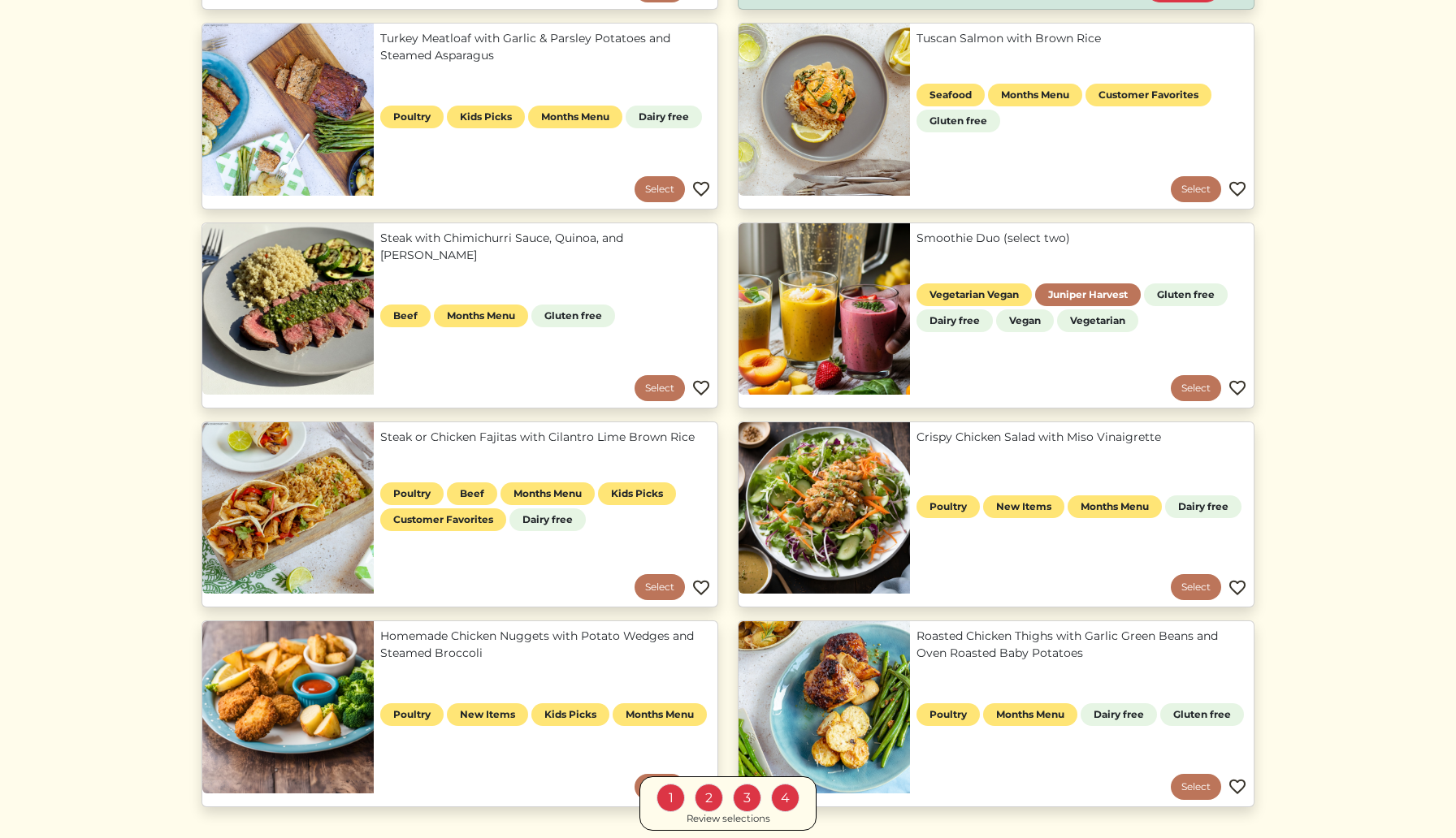
scroll to position [819, 0]
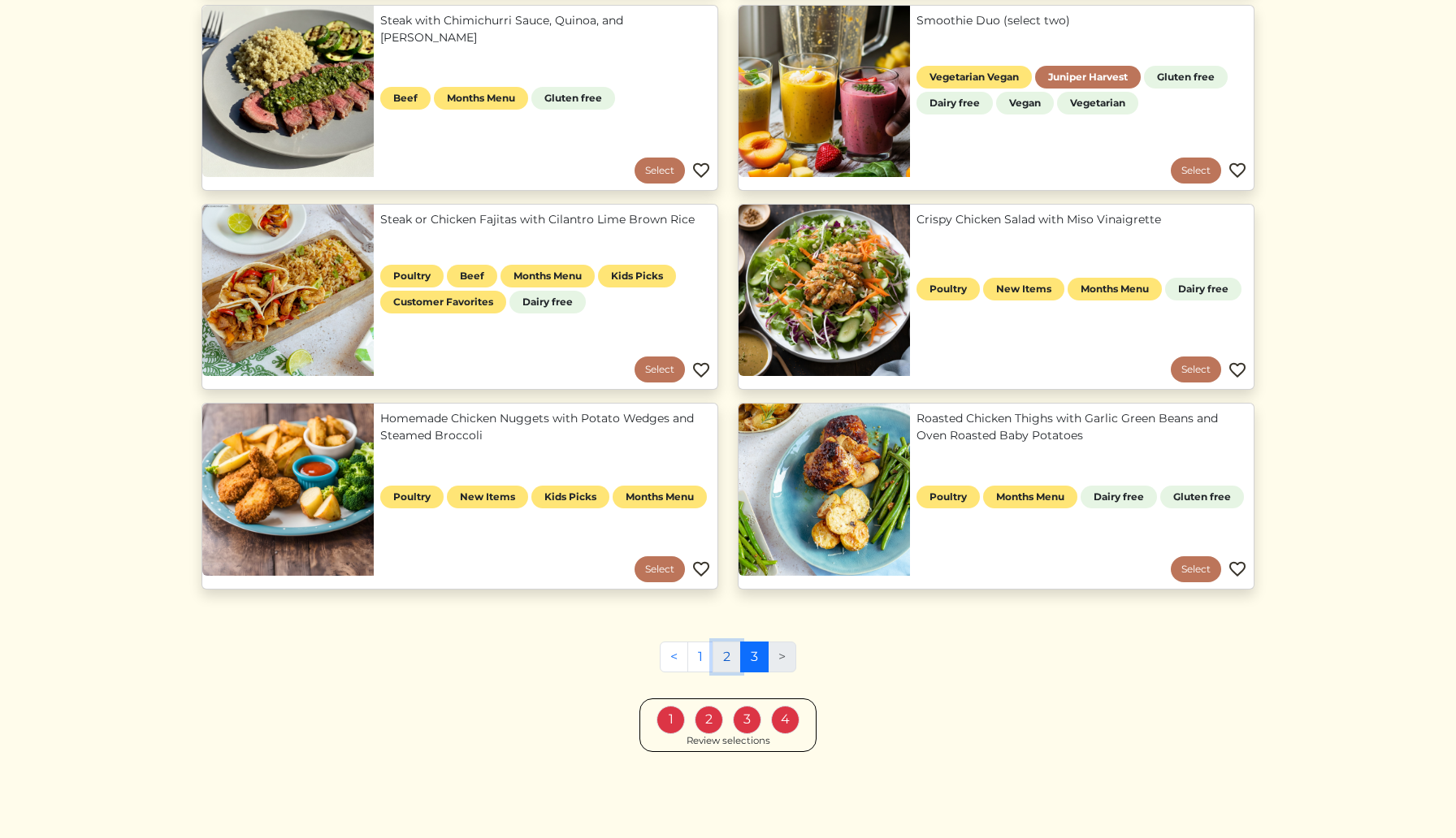
click at [727, 650] on link "2" at bounding box center [726, 657] width 28 height 31
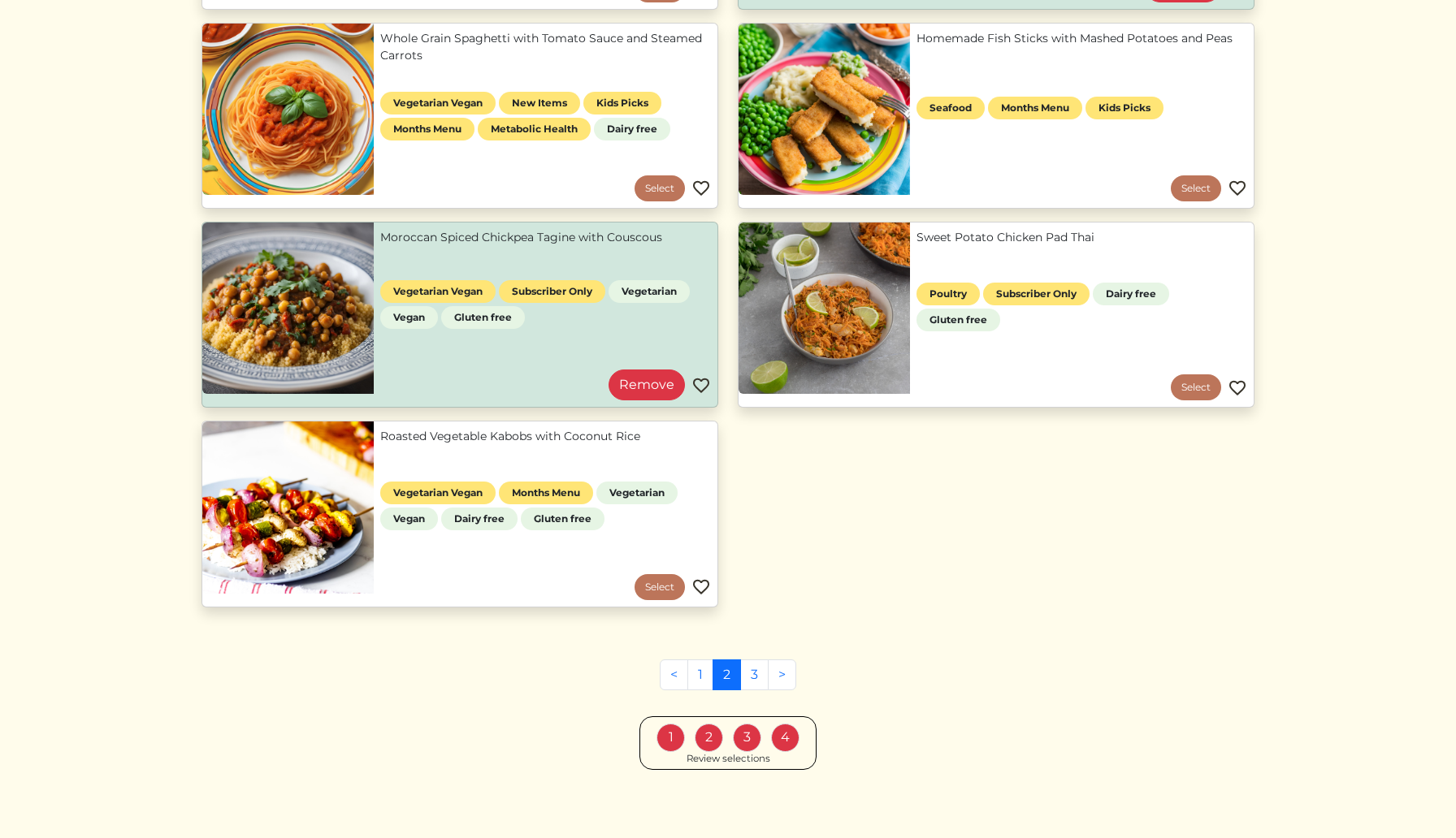
scroll to position [1417, 0]
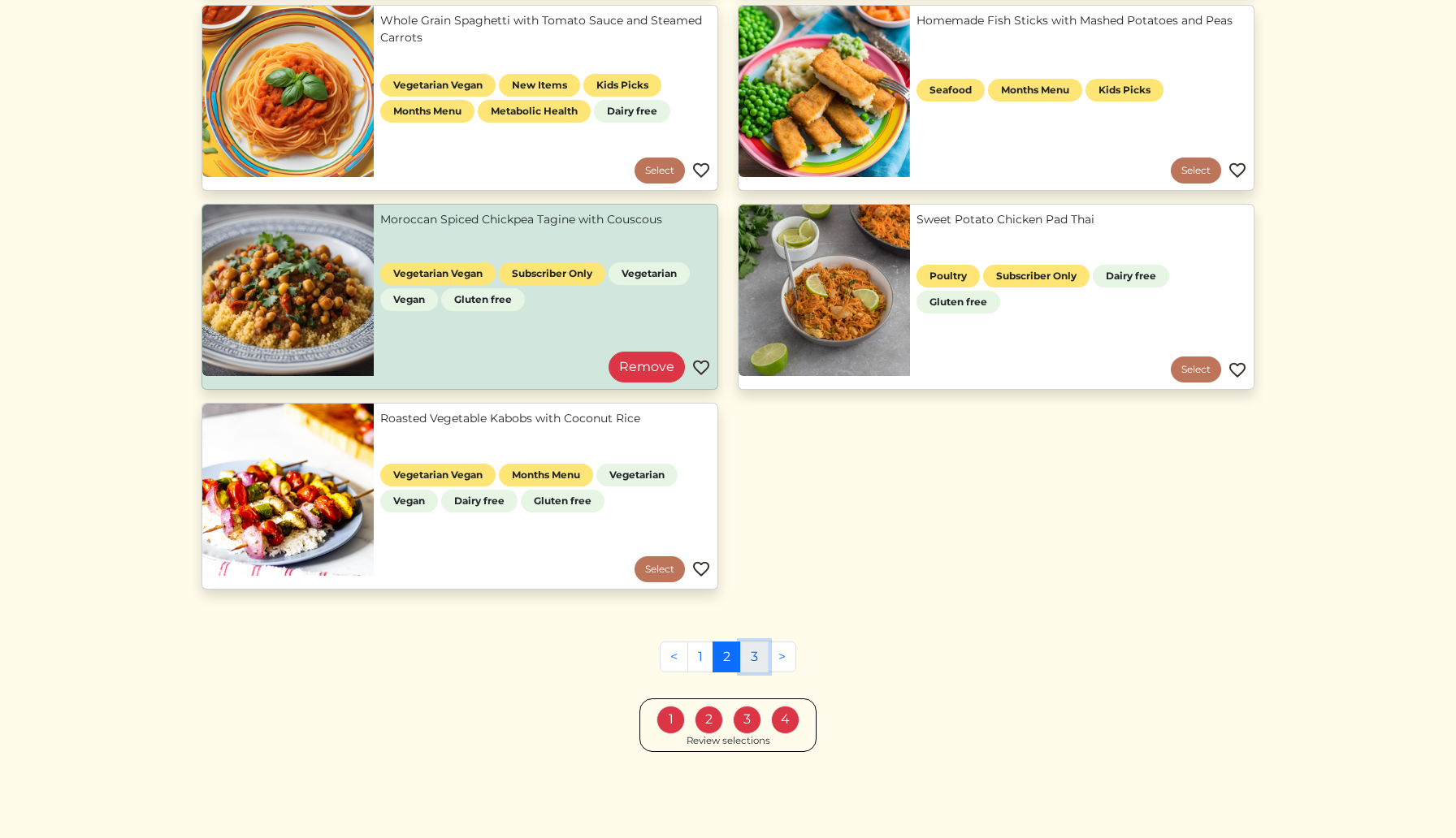
click at [757, 668] on link "3" at bounding box center [754, 657] width 28 height 31
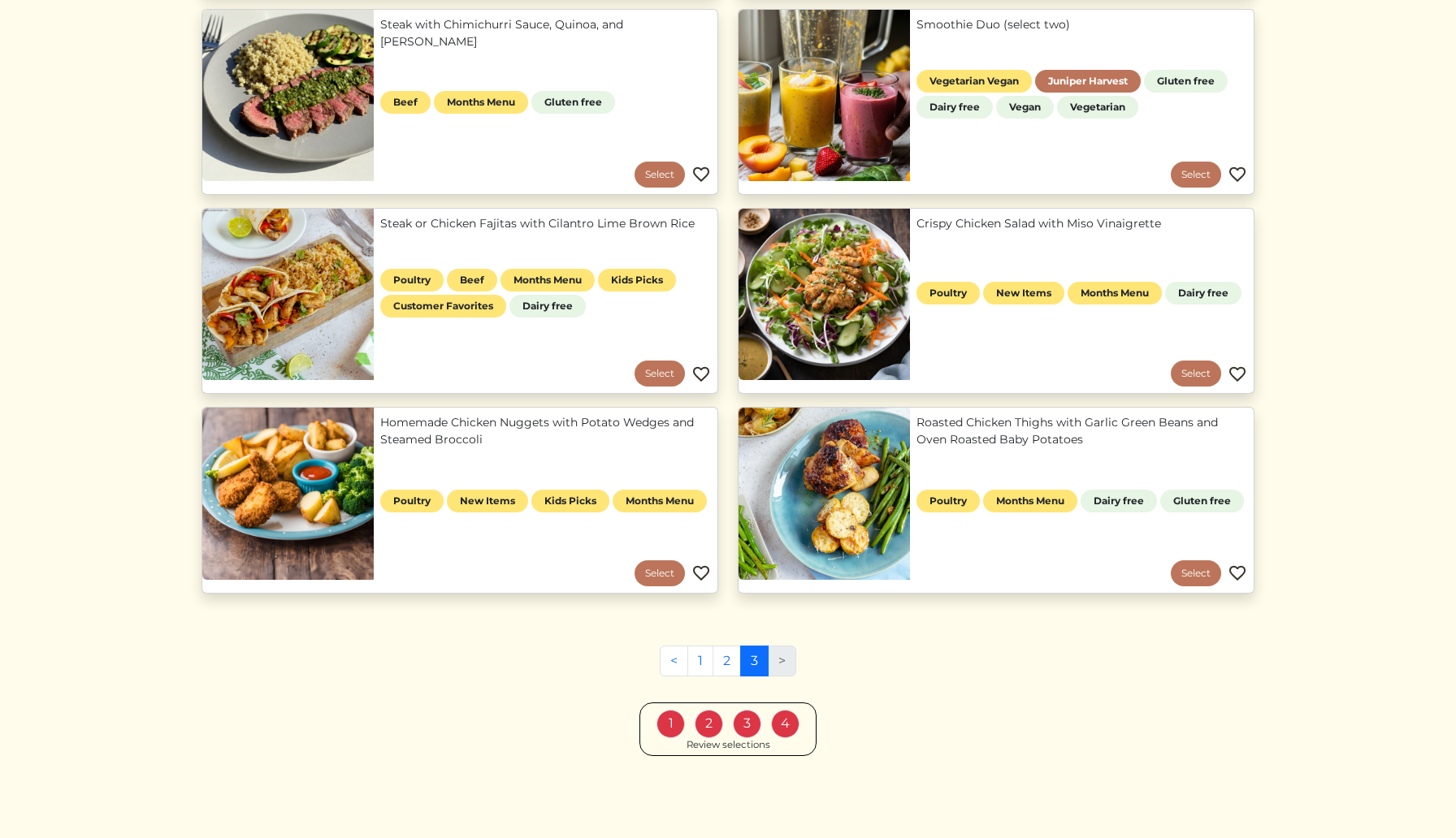
scroll to position [819, 0]
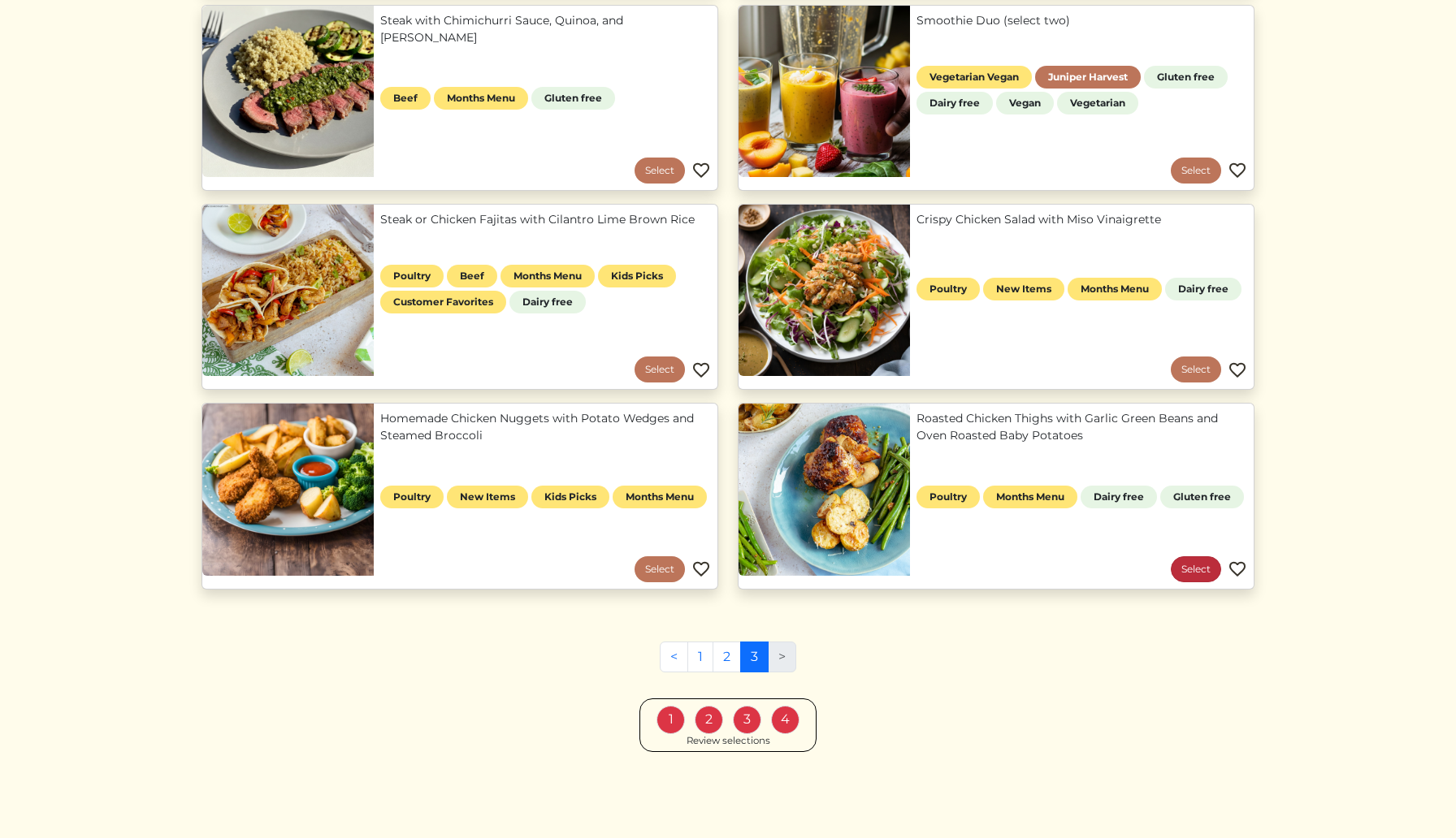
click at [1201, 566] on link "Select" at bounding box center [1195, 570] width 50 height 26
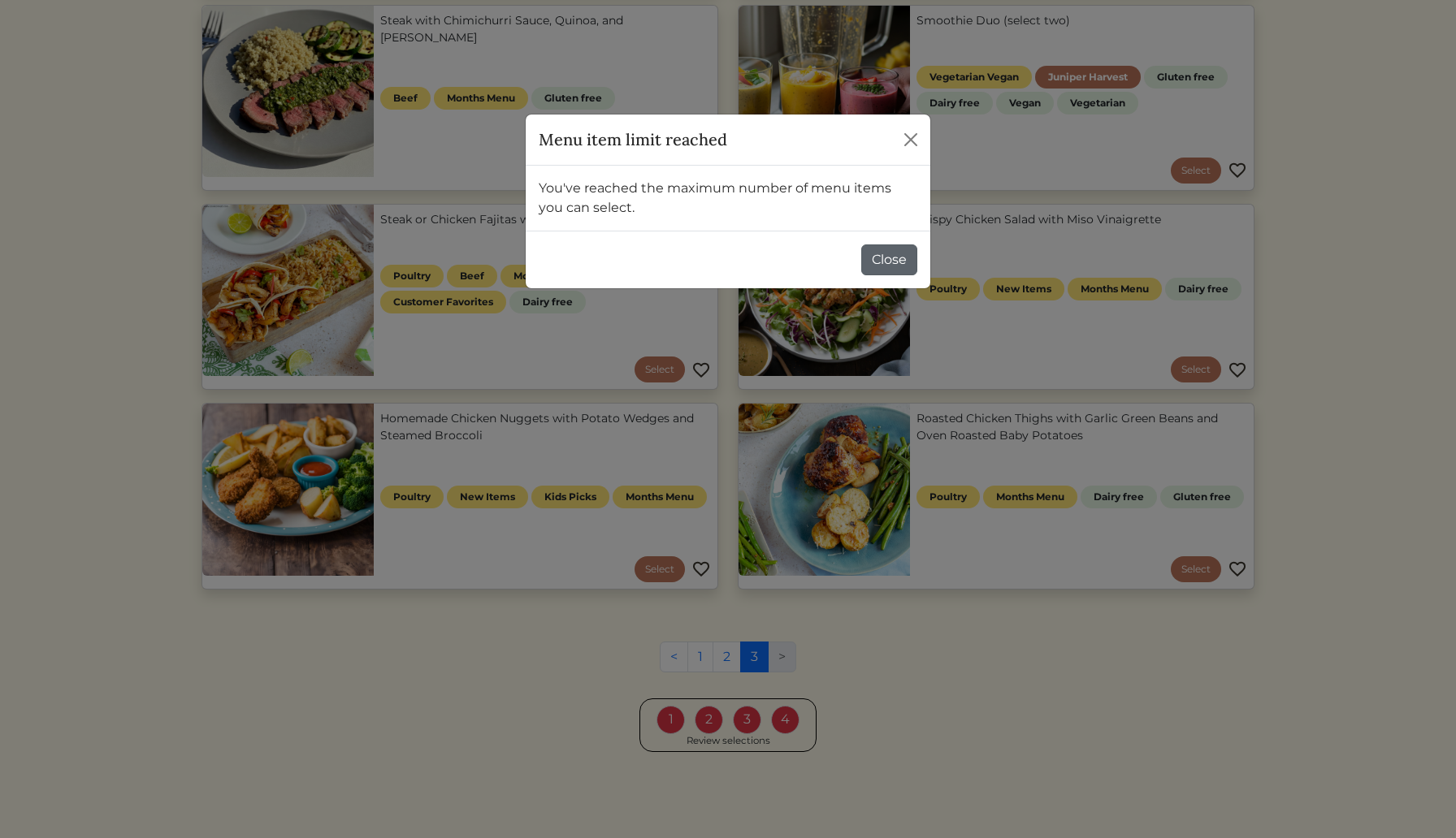
click at [886, 256] on button "Close" at bounding box center [888, 260] width 56 height 31
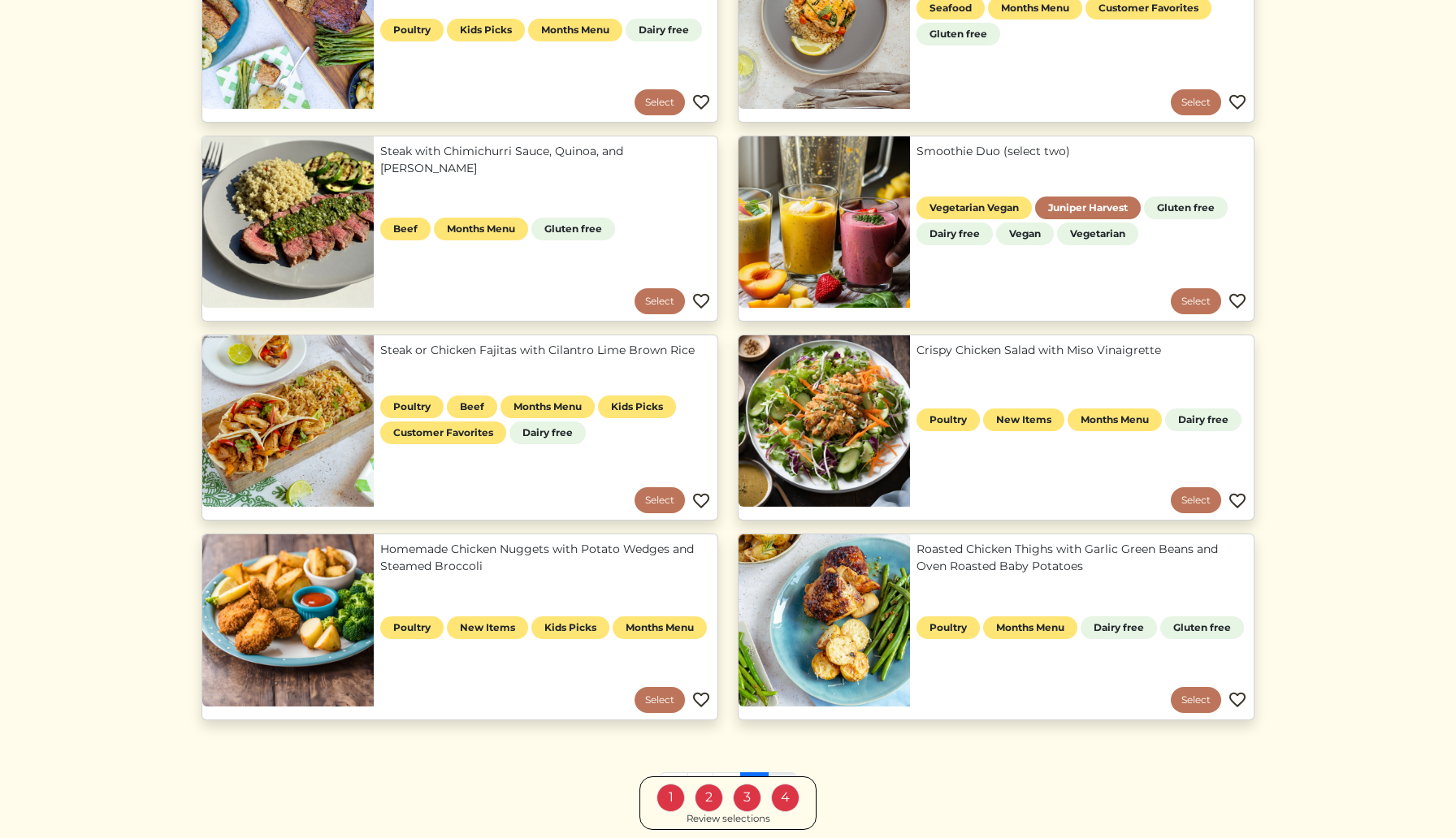
scroll to position [819, 0]
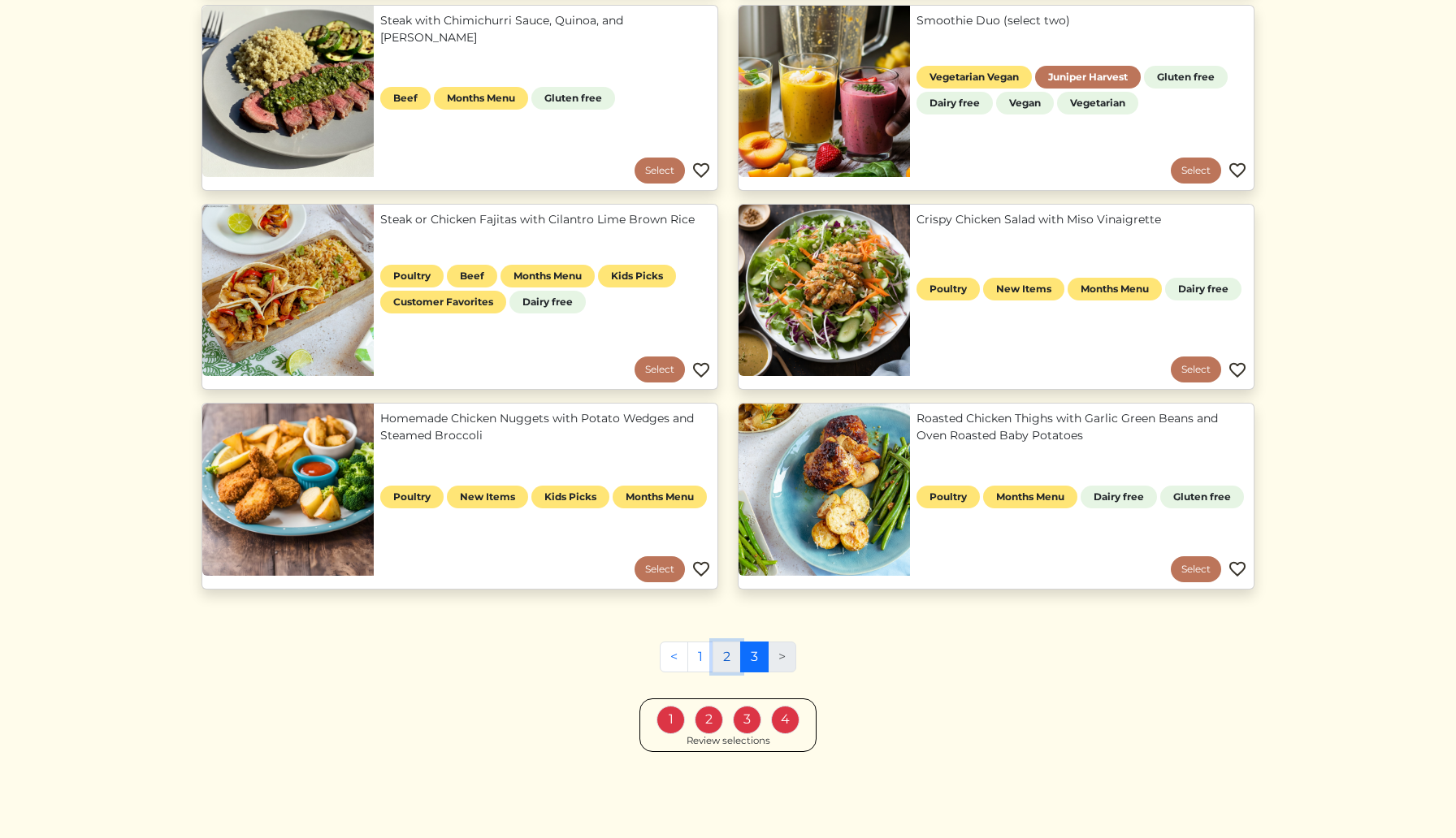
click at [726, 654] on link "2" at bounding box center [726, 657] width 28 height 31
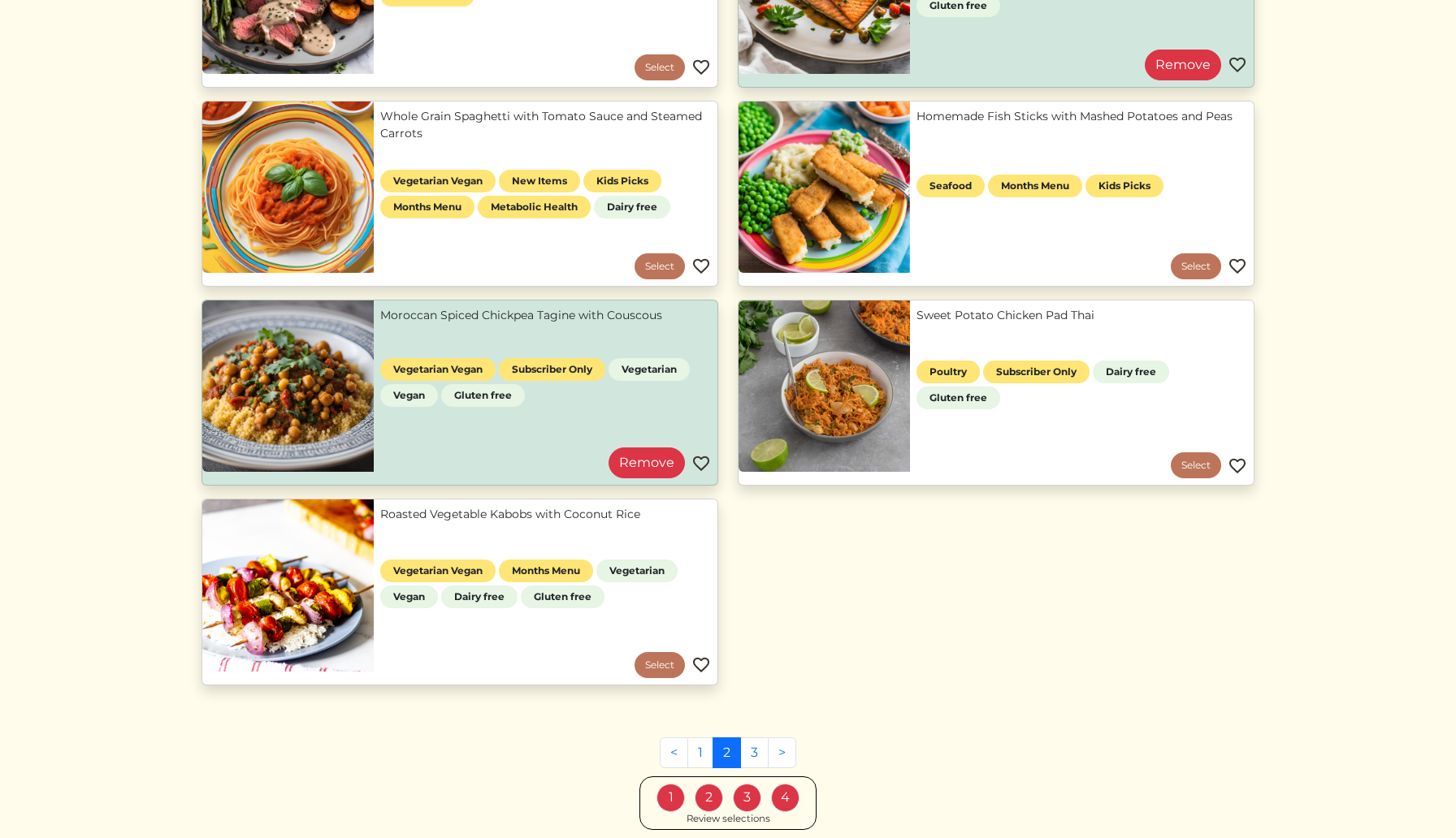
scroll to position [1417, 0]
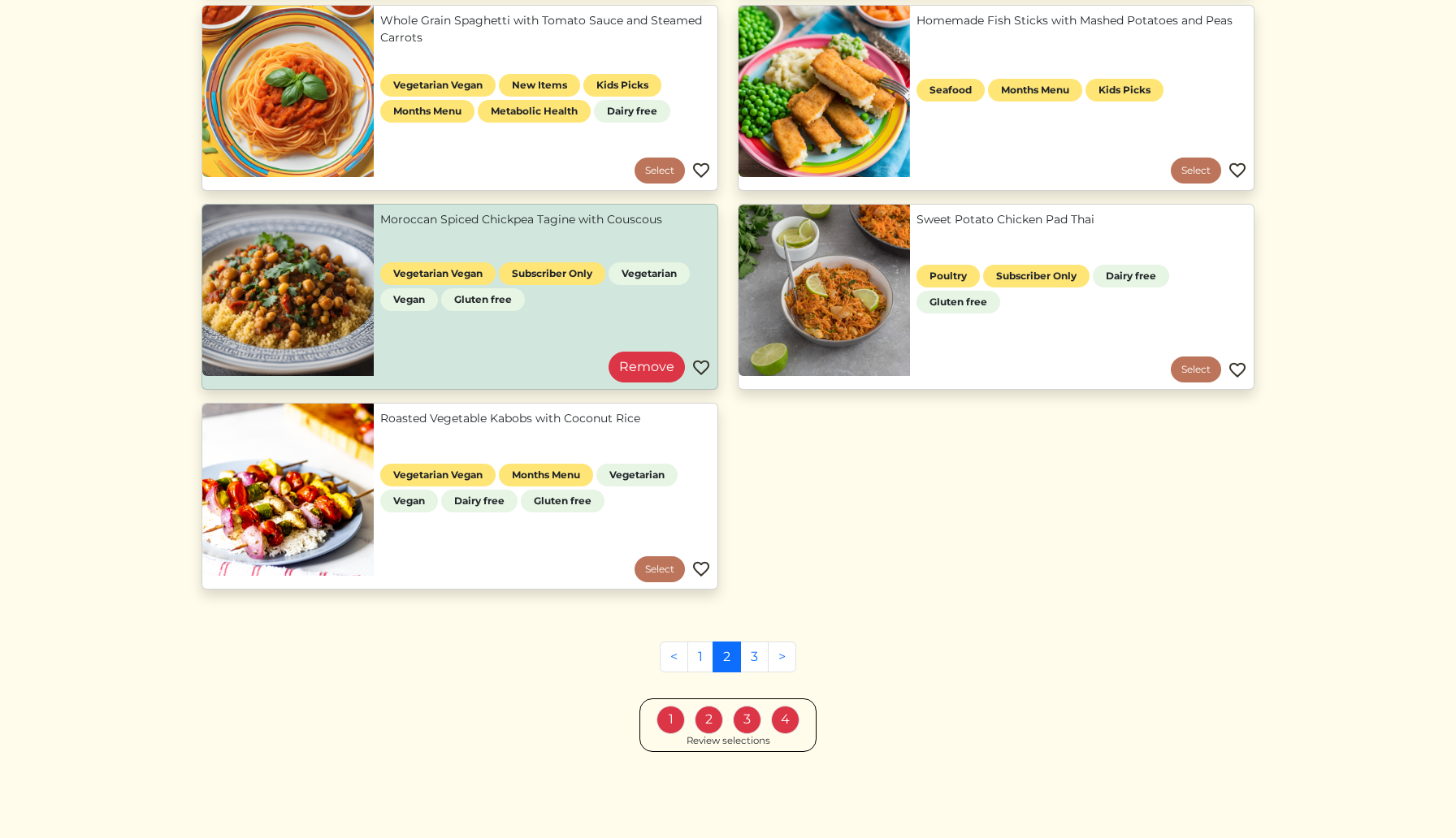
click at [718, 742] on div "Review selections" at bounding box center [728, 742] width 84 height 15
click at [726, 717] on div "1 2 3 4" at bounding box center [728, 719] width 150 height 28
click at [698, 718] on div "2" at bounding box center [708, 719] width 28 height 28
click at [713, 742] on div "Review selections" at bounding box center [728, 742] width 84 height 15
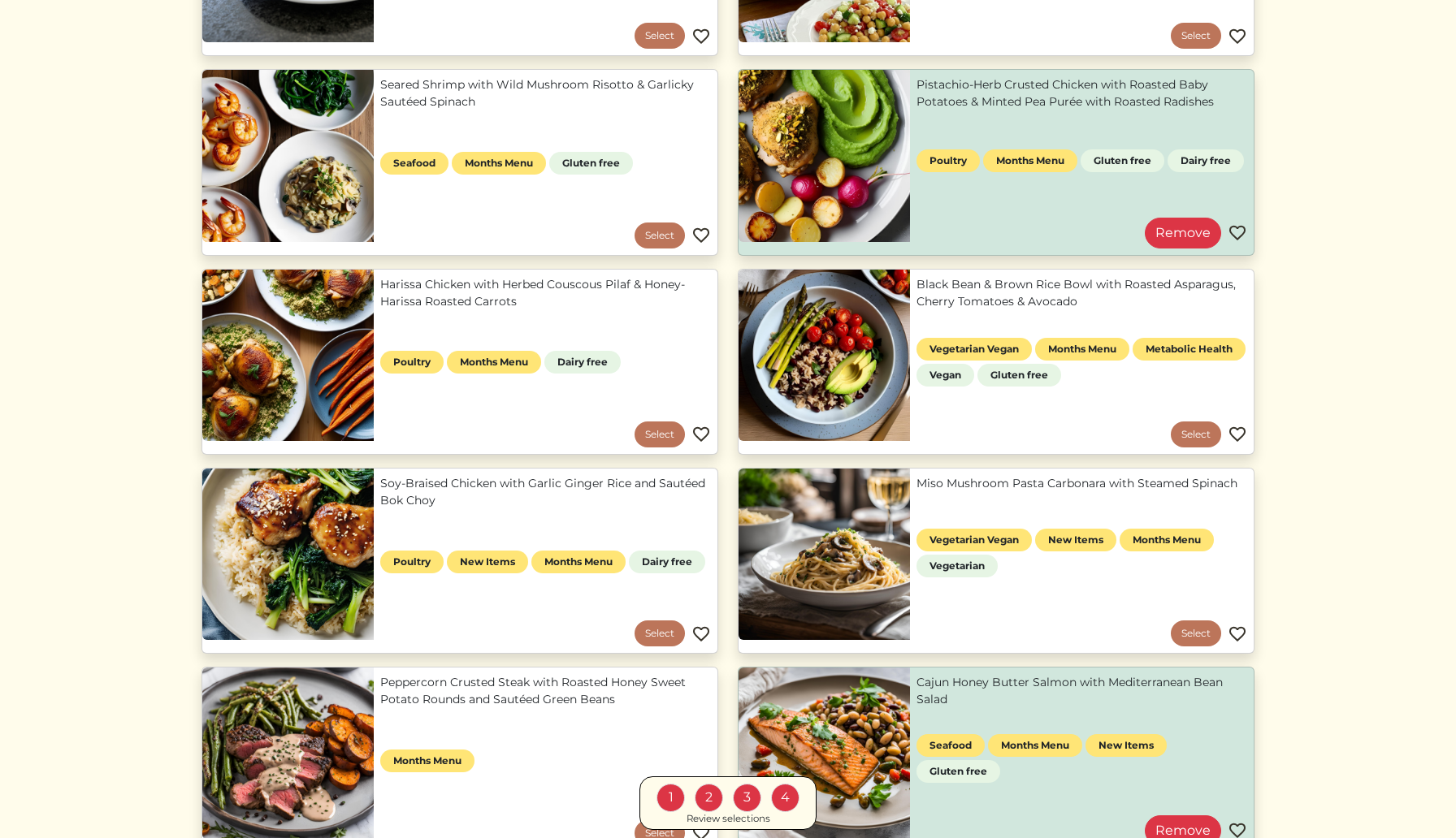
scroll to position [0, 0]
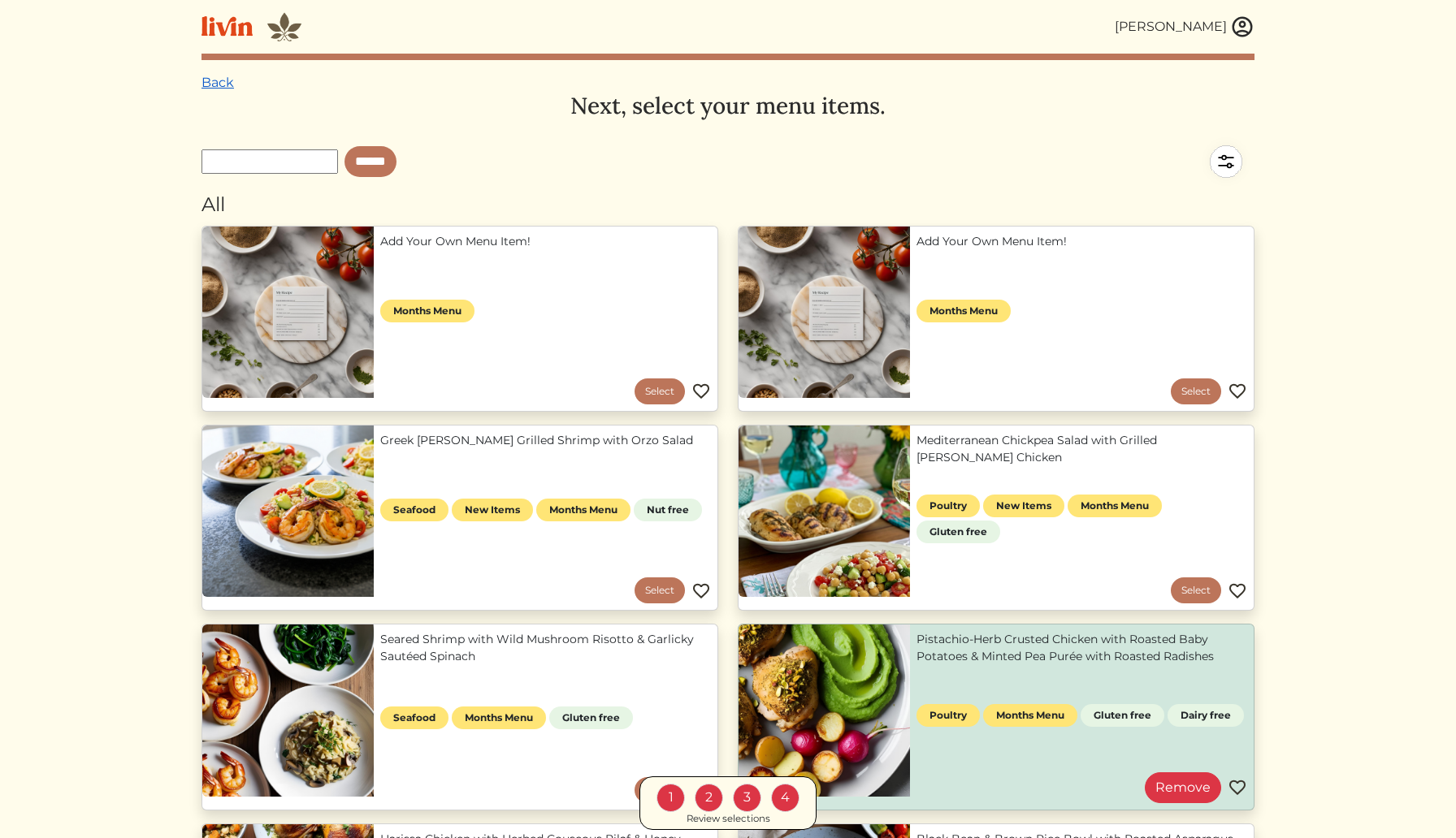
click at [213, 86] on link "Back" at bounding box center [218, 82] width 33 height 16
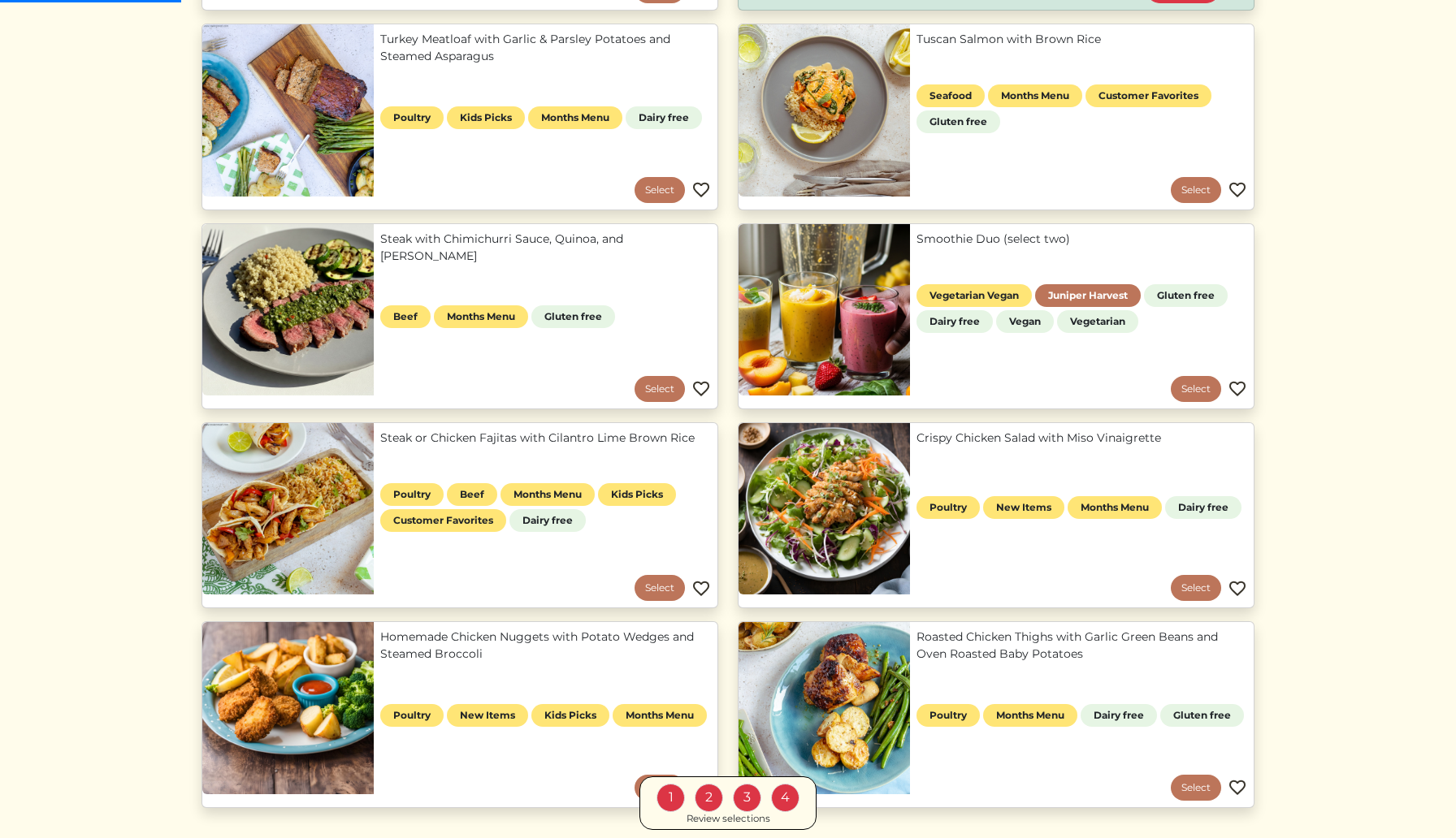
scroll to position [819, 0]
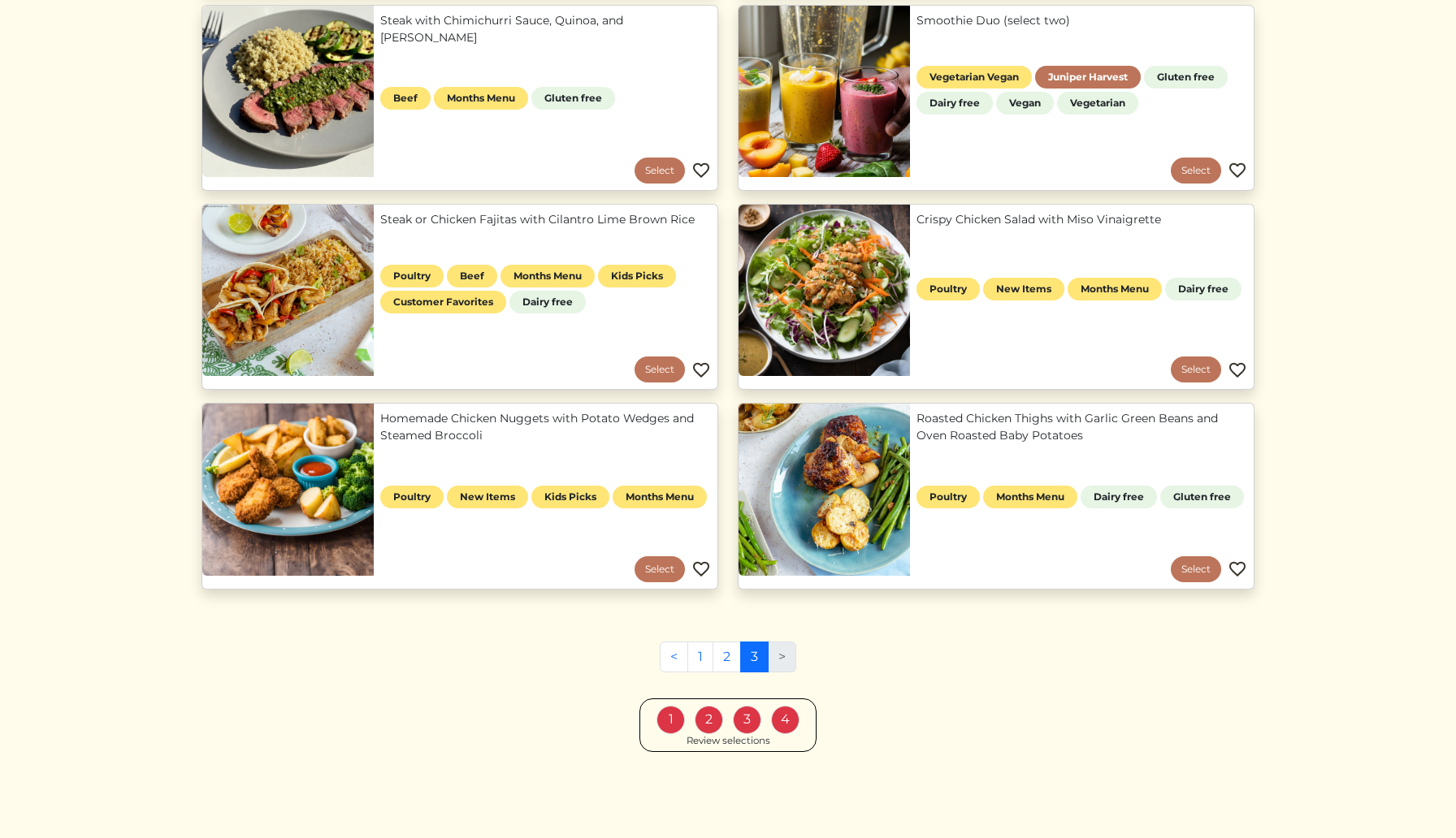
click at [718, 714] on div "2" at bounding box center [708, 719] width 28 height 28
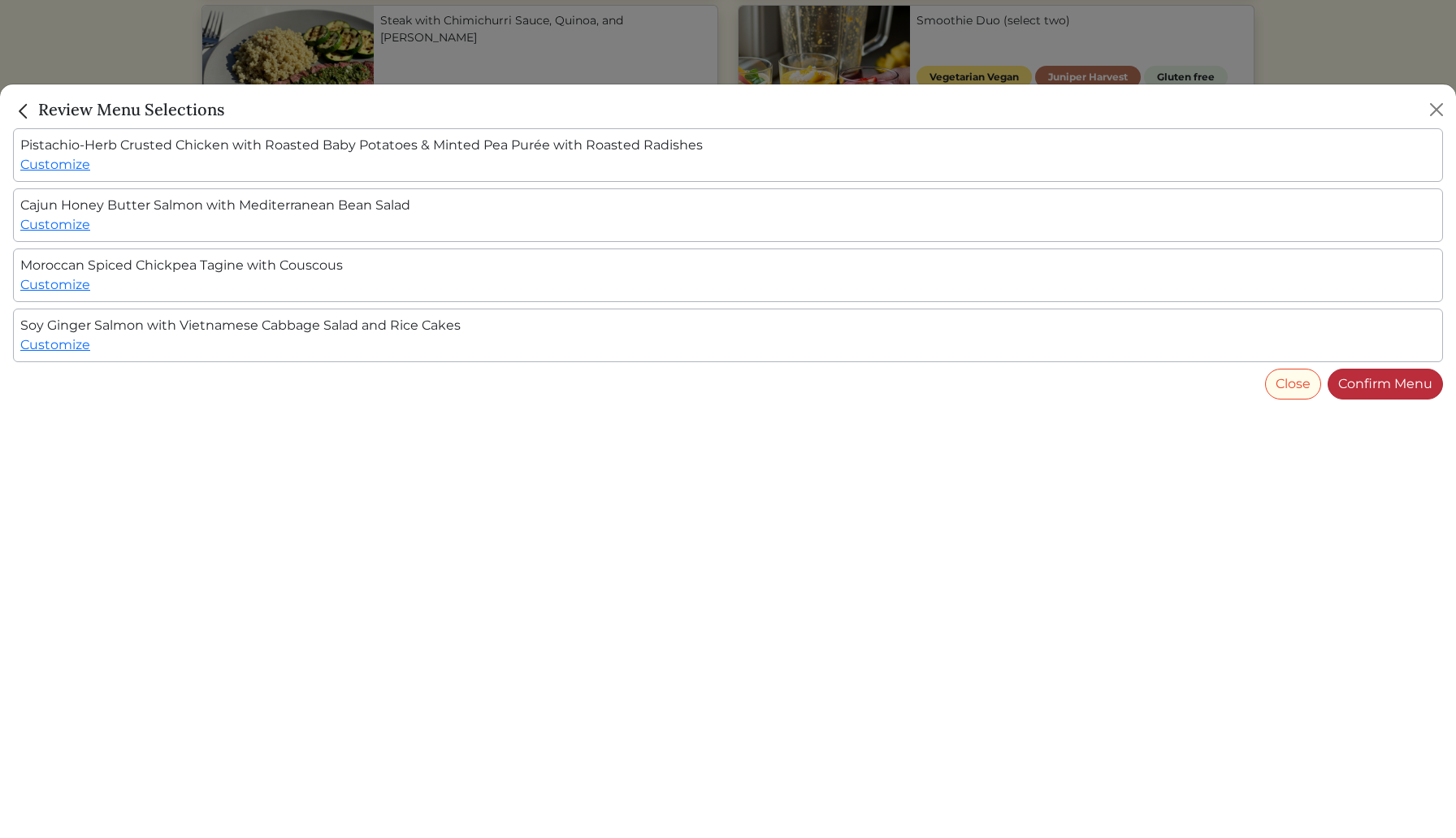
click at [1399, 390] on link "Confirm Menu" at bounding box center [1385, 384] width 115 height 31
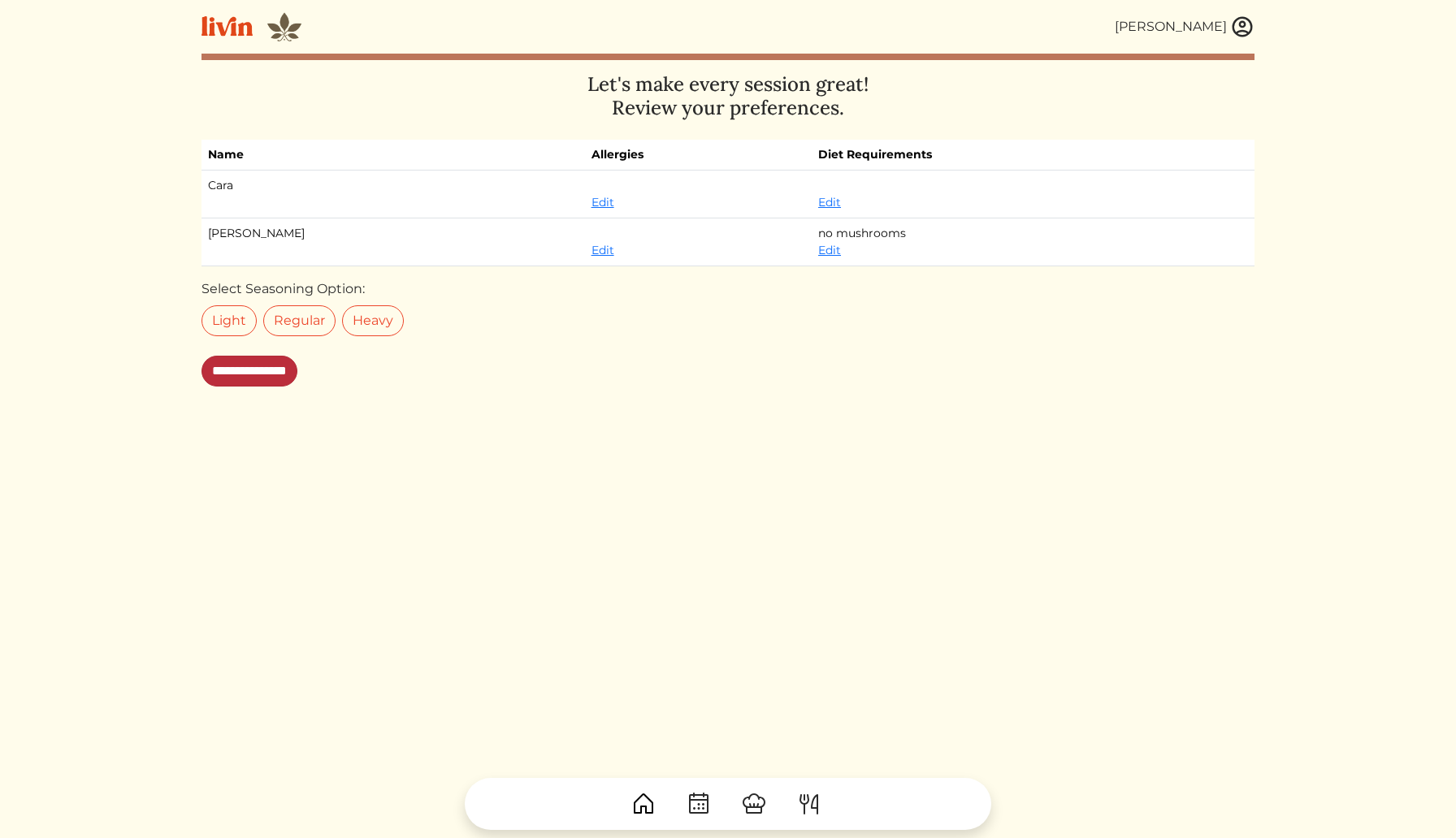
click at [295, 372] on input "**********" at bounding box center [249, 372] width 96 height 31
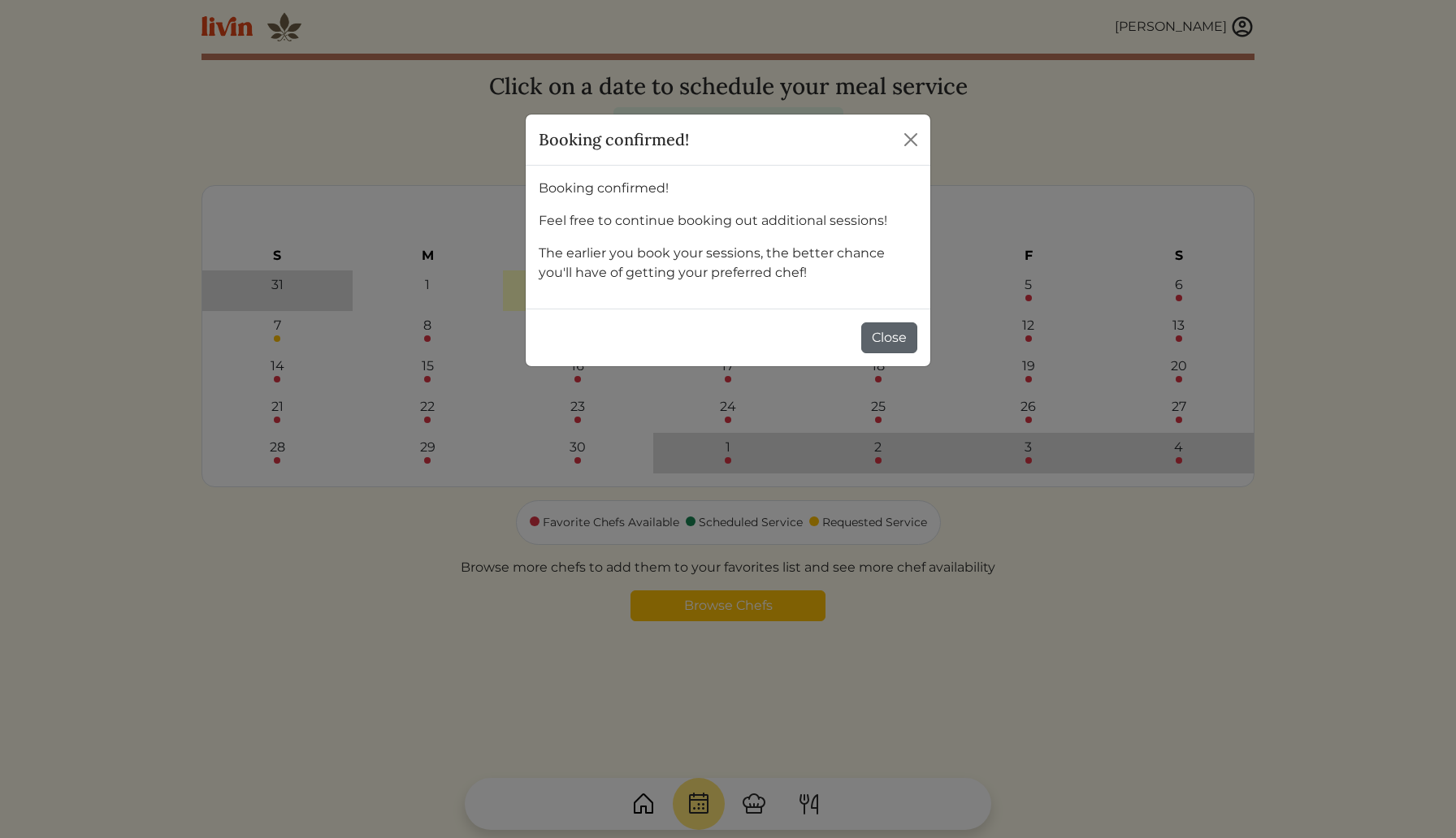
click at [893, 330] on button "Close" at bounding box center [888, 338] width 56 height 31
